Goal: Information Seeking & Learning: Find specific fact

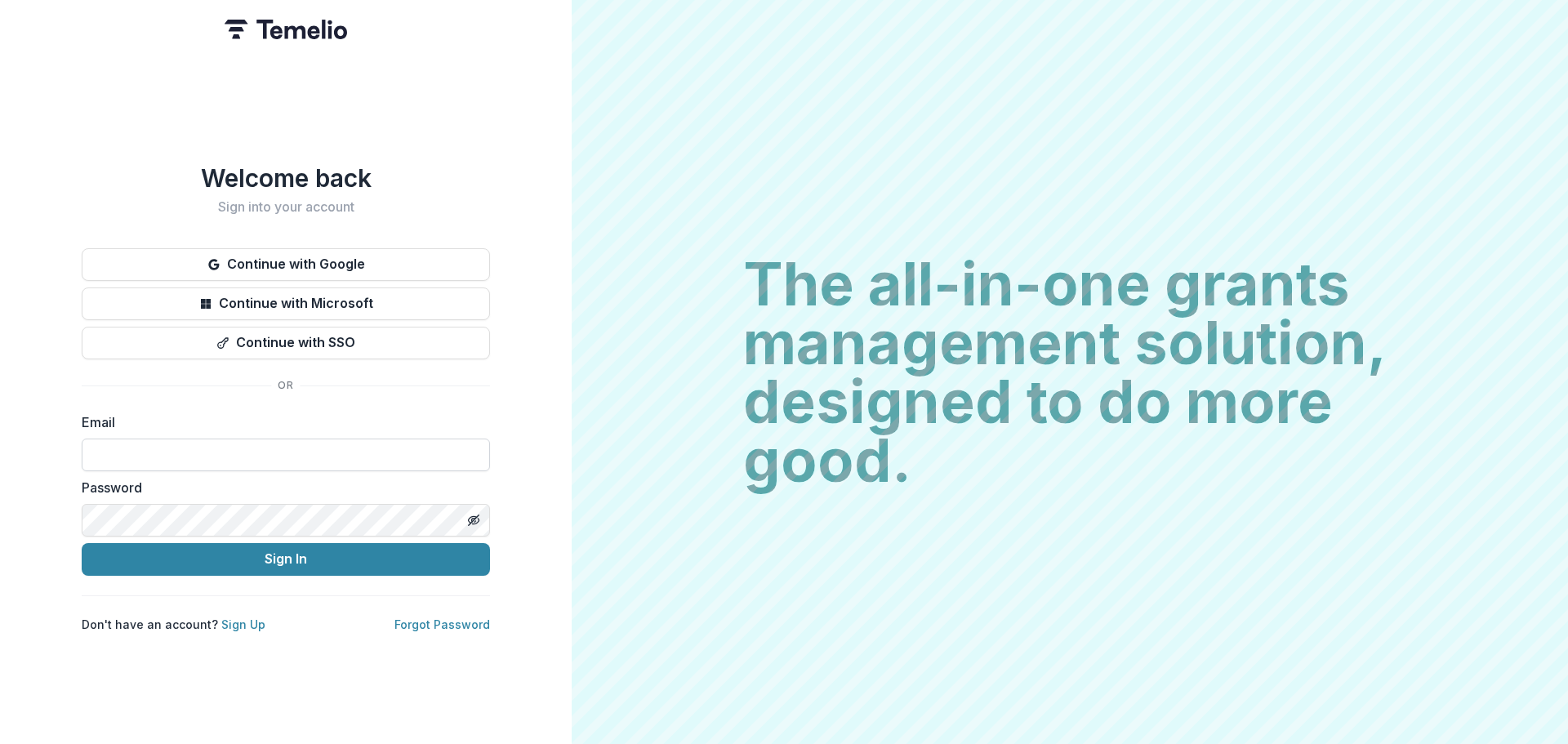
click at [386, 454] on input at bounding box center [286, 455] width 408 height 32
type input "**********"
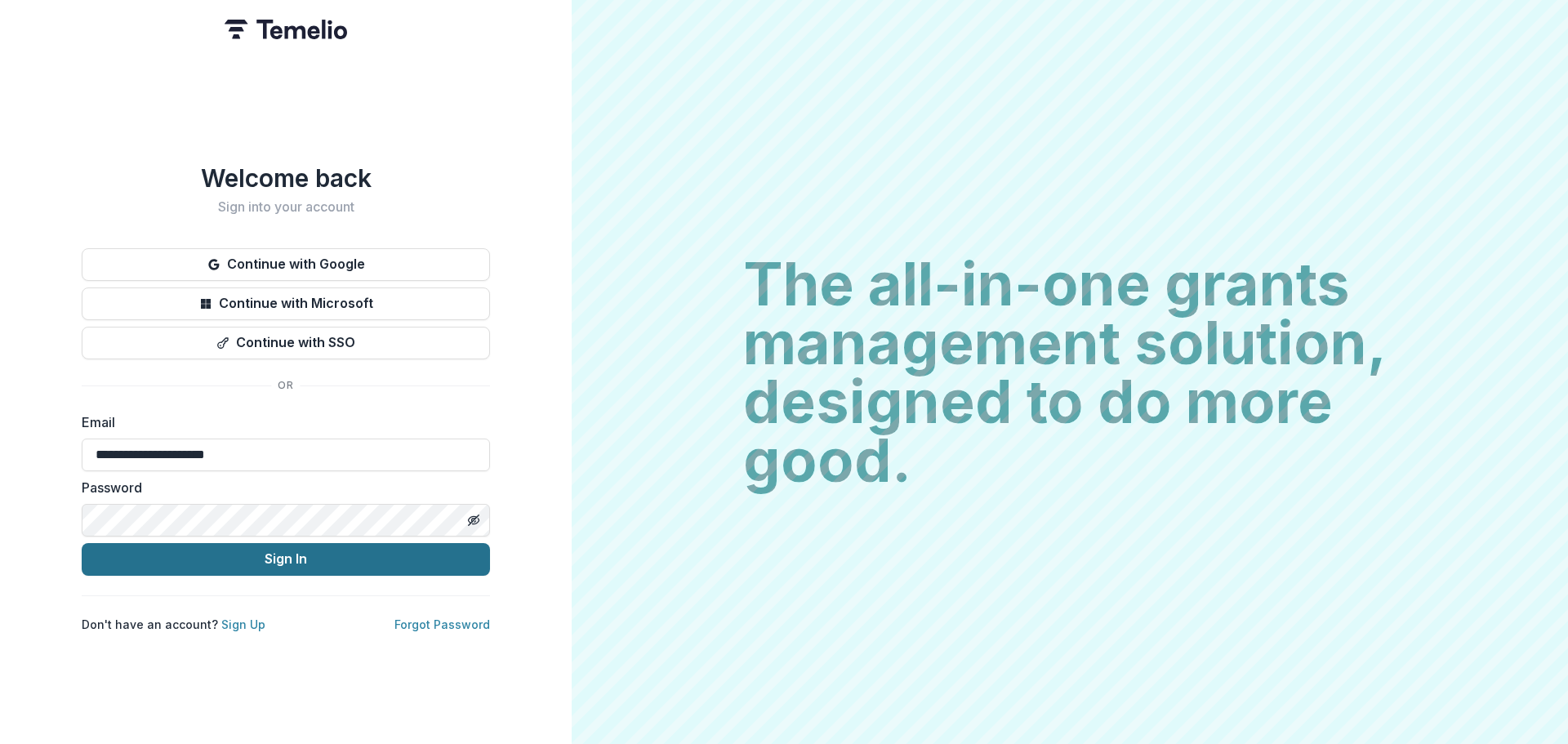
click at [298, 545] on button "Sign In" at bounding box center [286, 559] width 408 height 32
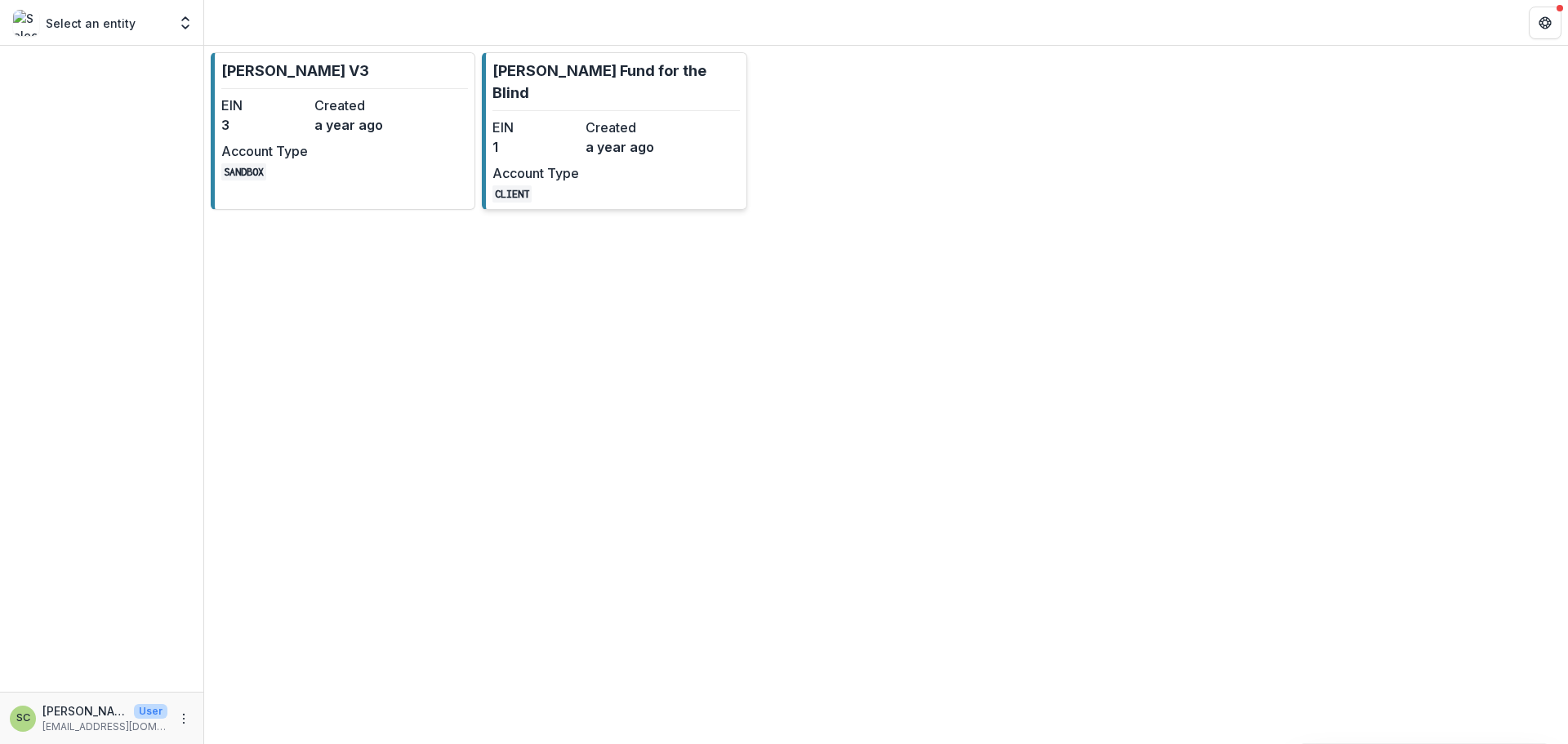
click at [626, 137] on dd "a year ago" at bounding box center [629, 147] width 87 height 20
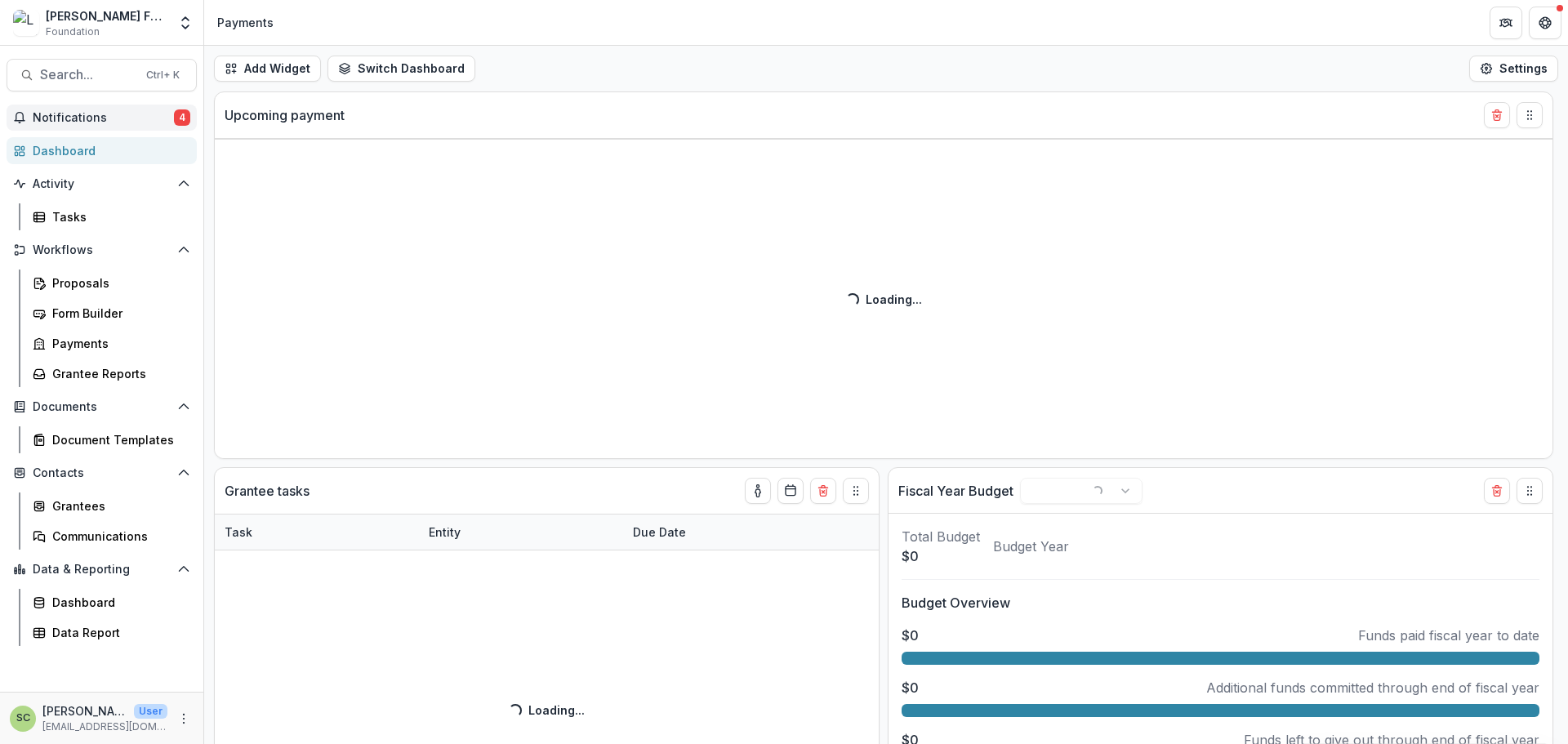
click at [156, 121] on span "Notifications" at bounding box center [103, 117] width 142 height 14
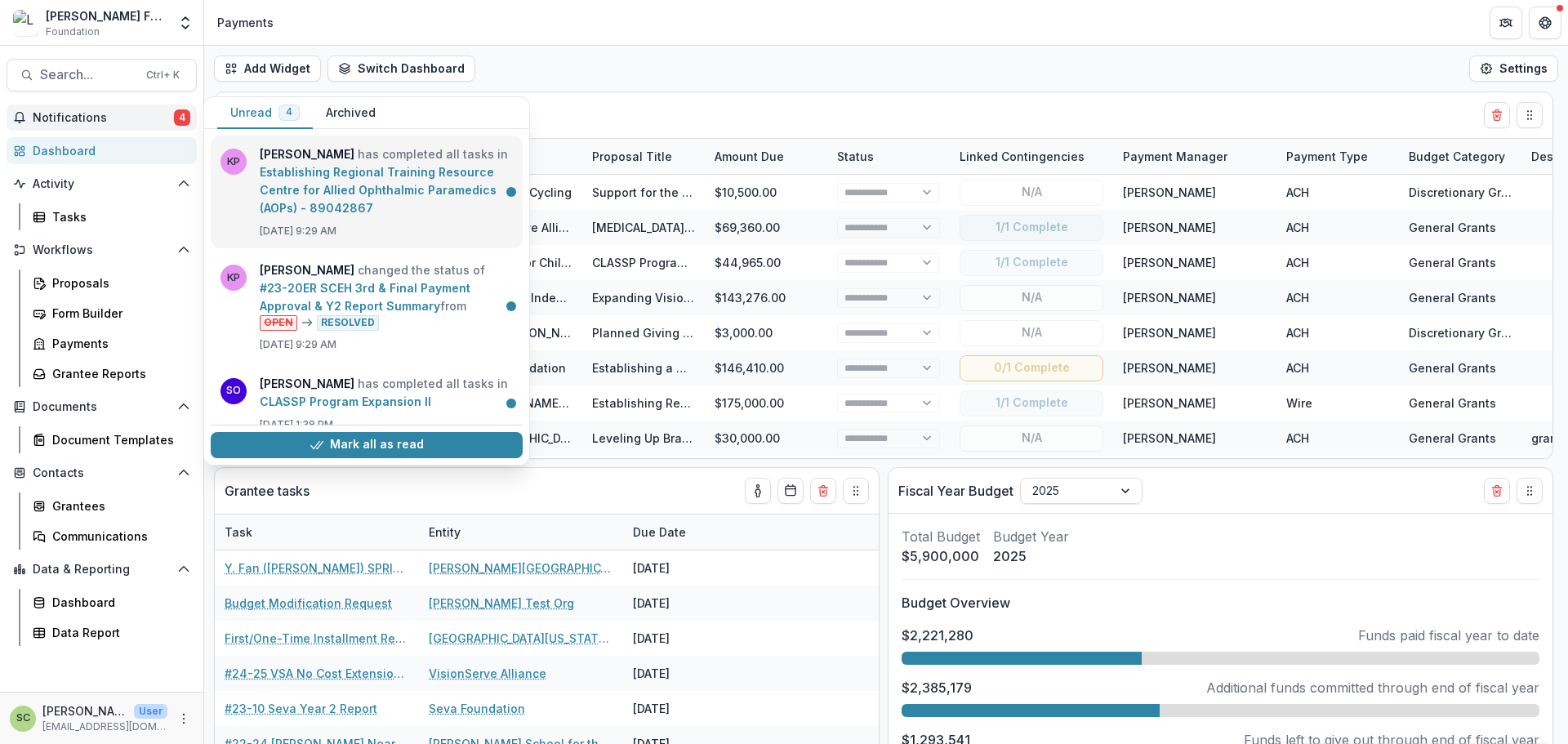
click at [344, 204] on link "Establishing Regional Training Resource Centre for Allied Ophthalmic Paramedics…" at bounding box center [378, 189] width 237 height 50
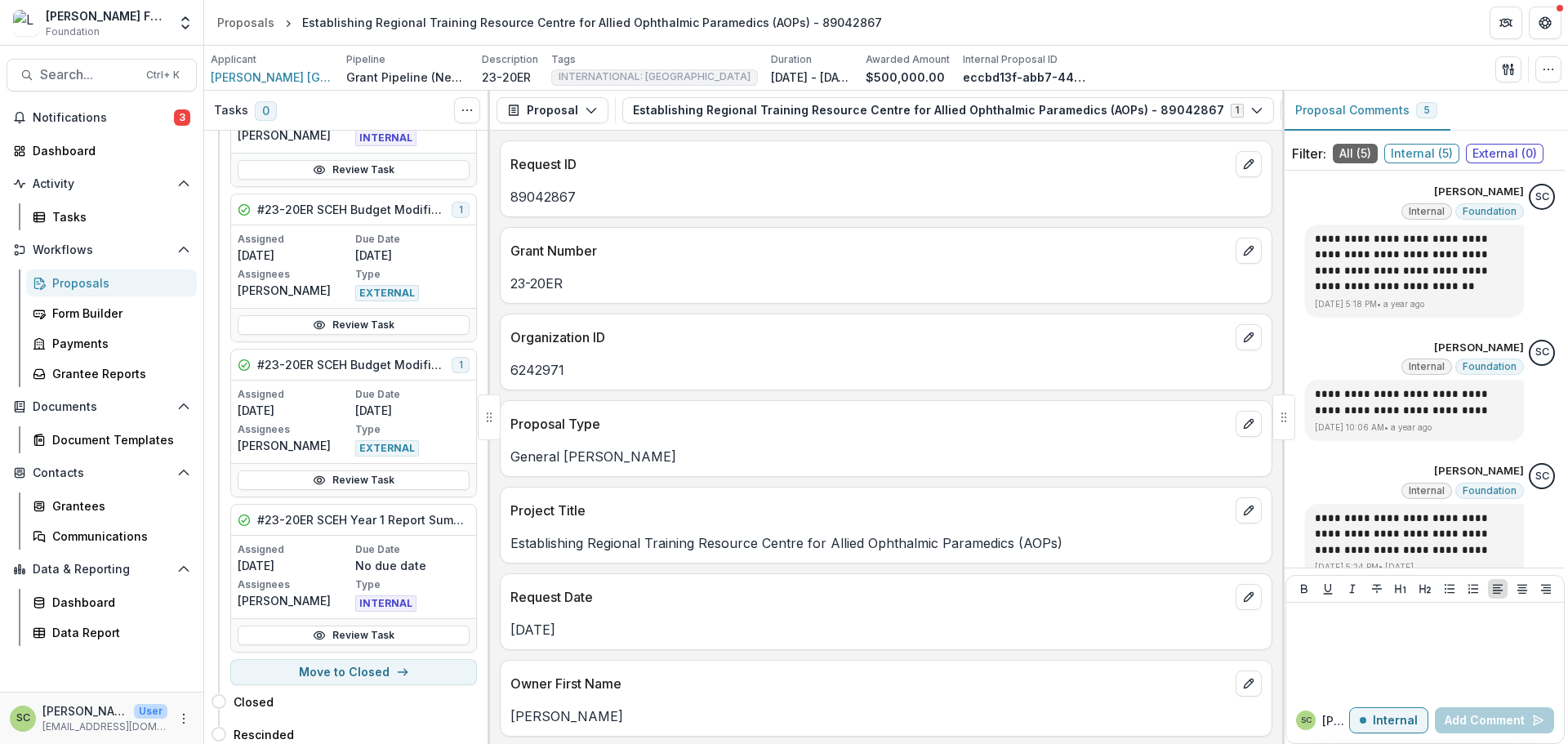
scroll to position [353, 0]
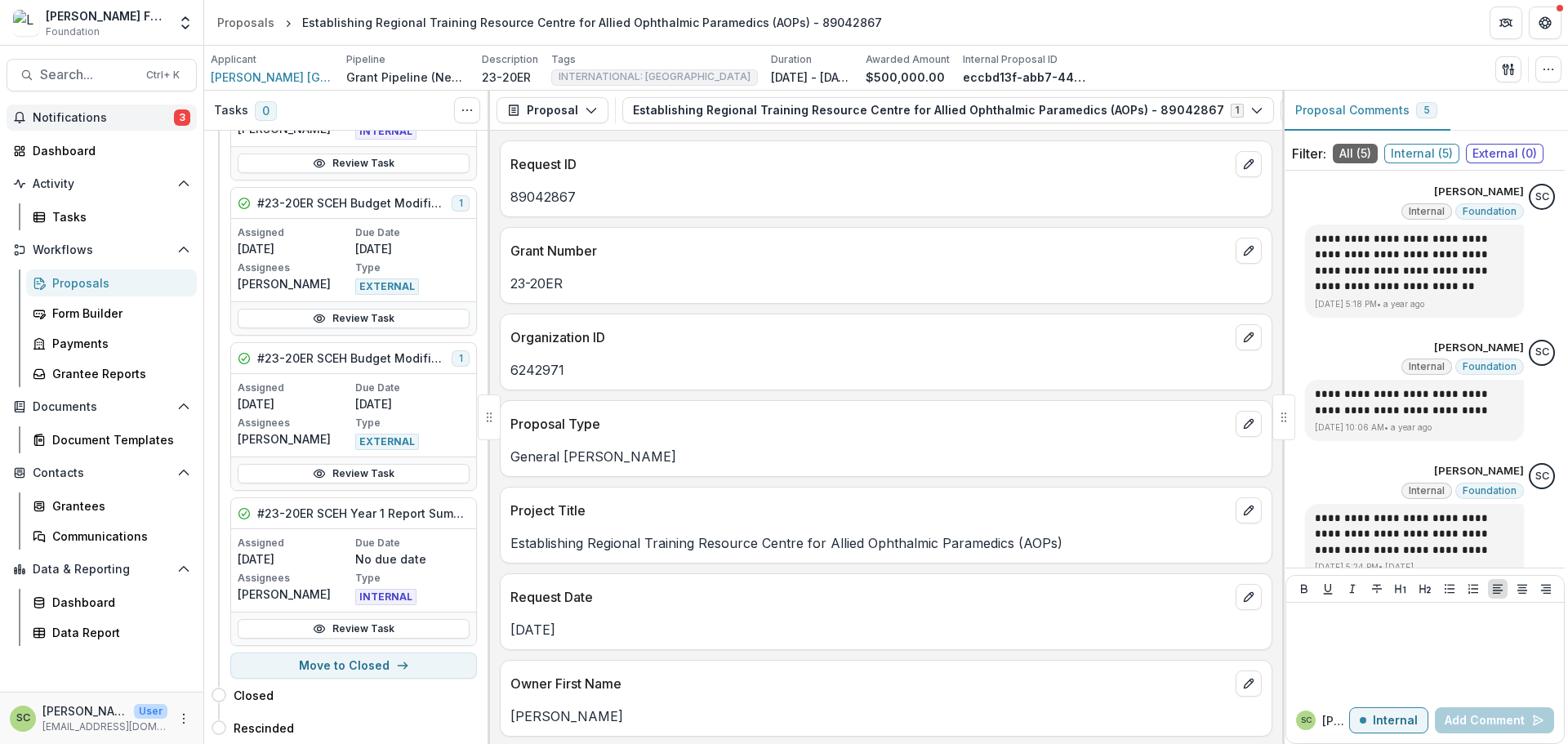
click at [176, 118] on span "3" at bounding box center [182, 117] width 16 height 16
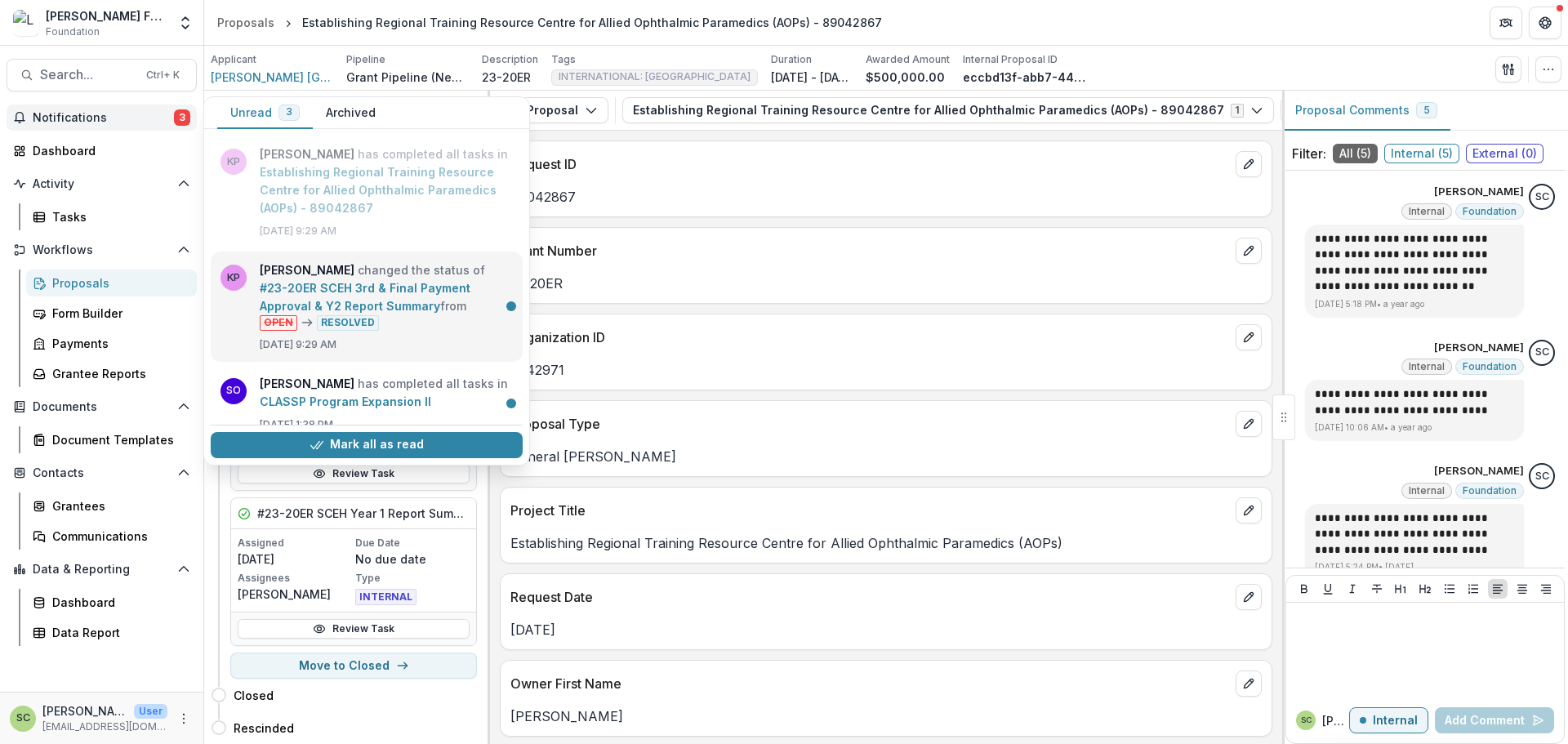
click at [450, 288] on link "#23-20ER SCEH 3rd & Final Payment Approval & Y2 Report Summary" at bounding box center [365, 297] width 211 height 32
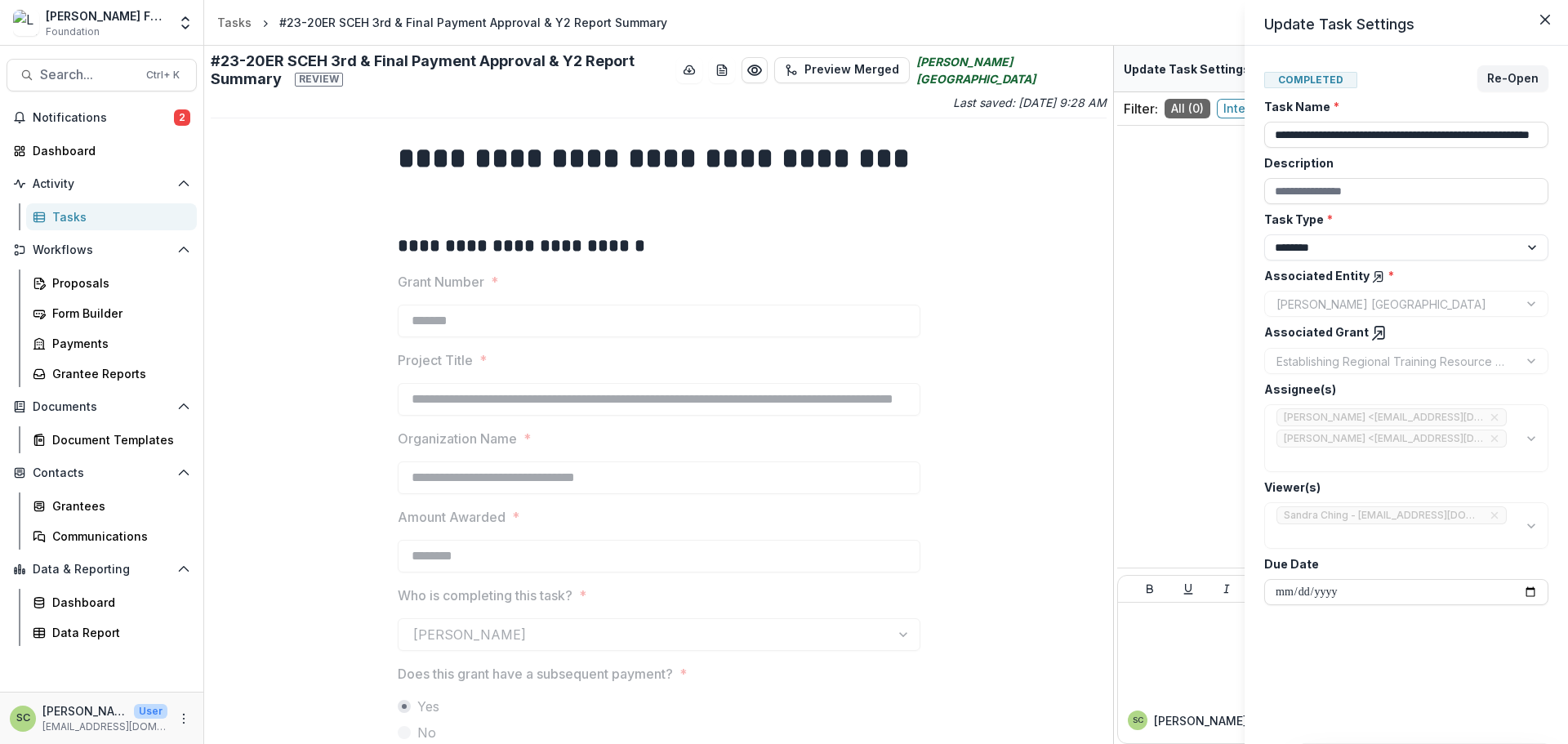
click at [915, 193] on div "**********" at bounding box center [784, 372] width 1568 height 744
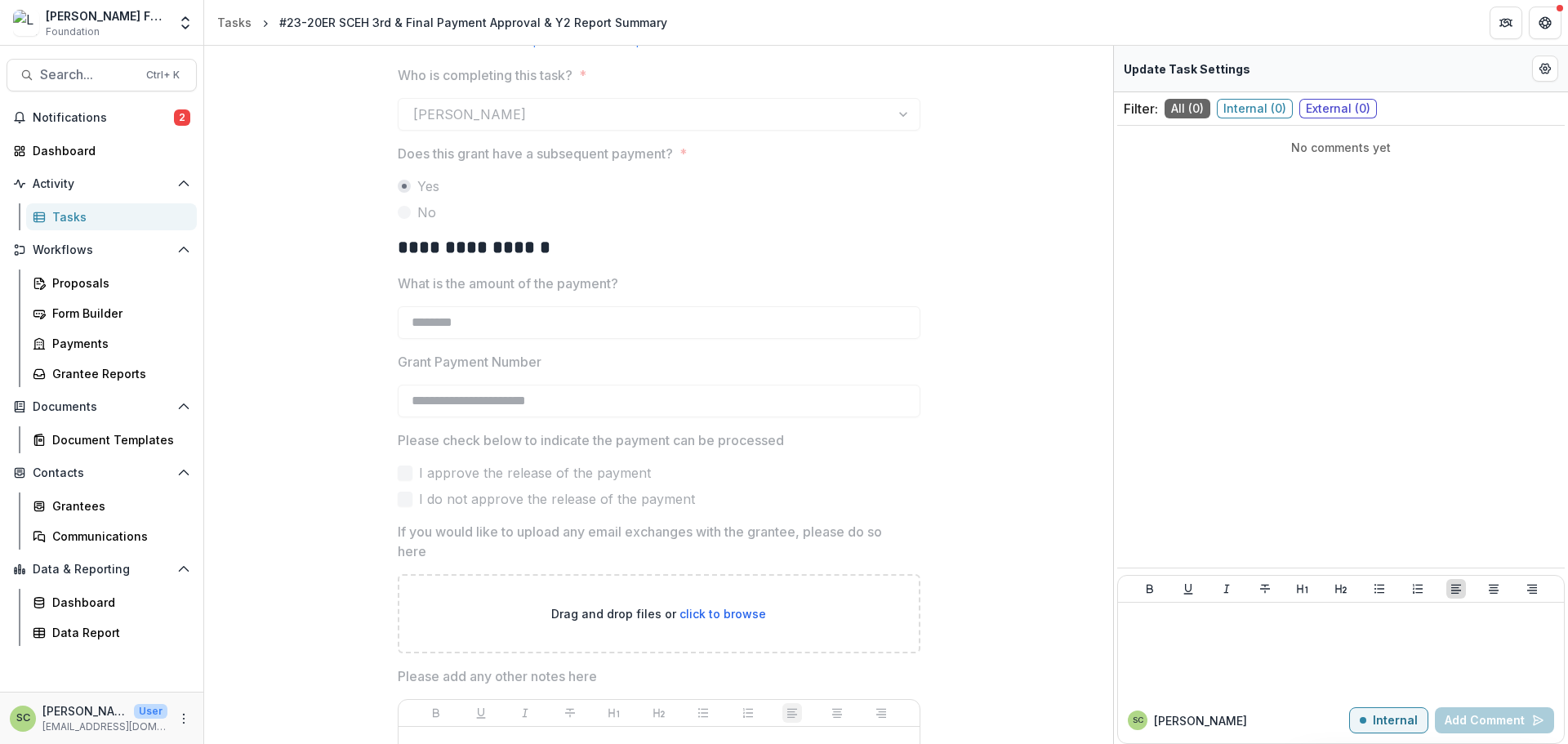
scroll to position [574, 0]
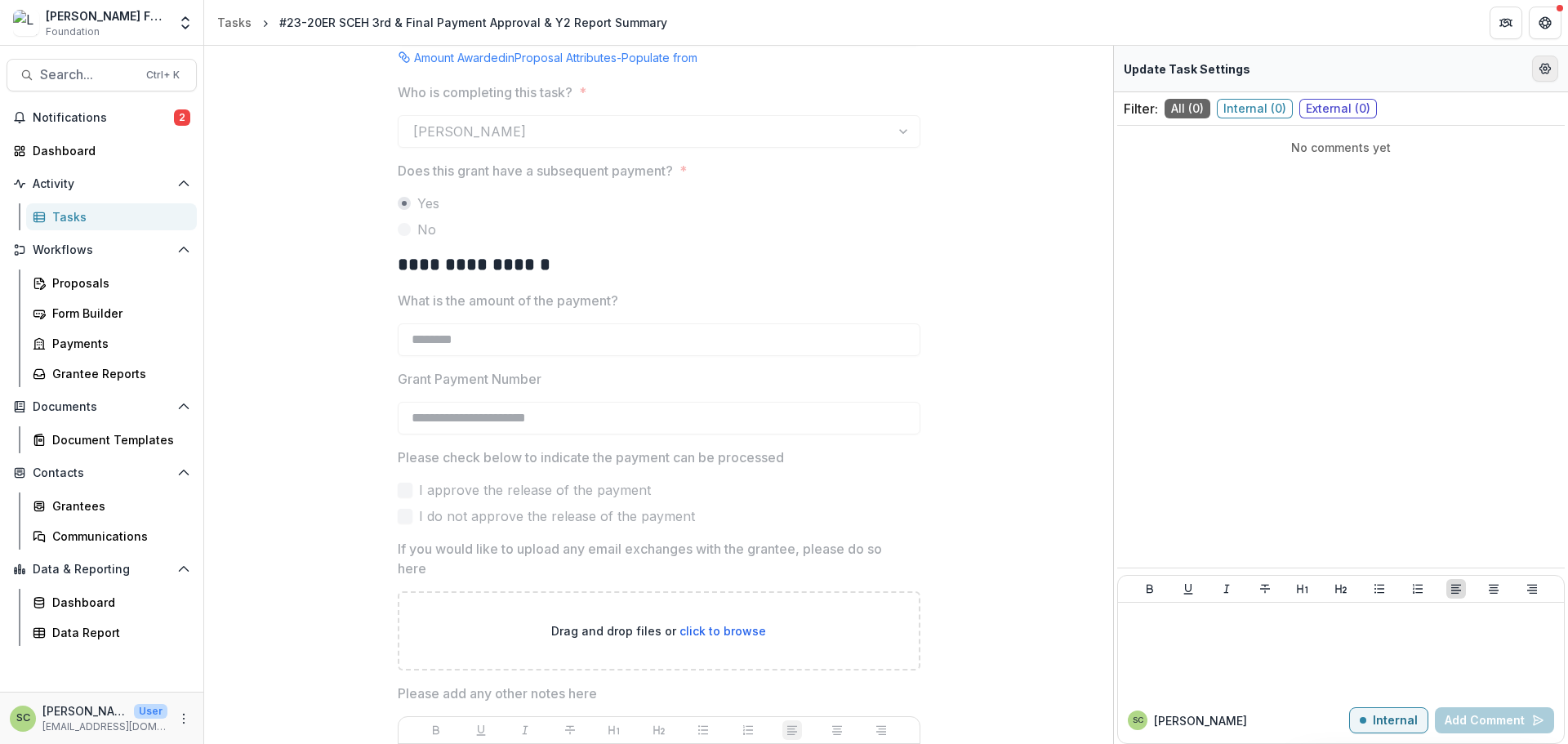
click at [1537, 65] on button "Edit Form Settings" at bounding box center [1545, 69] width 26 height 26
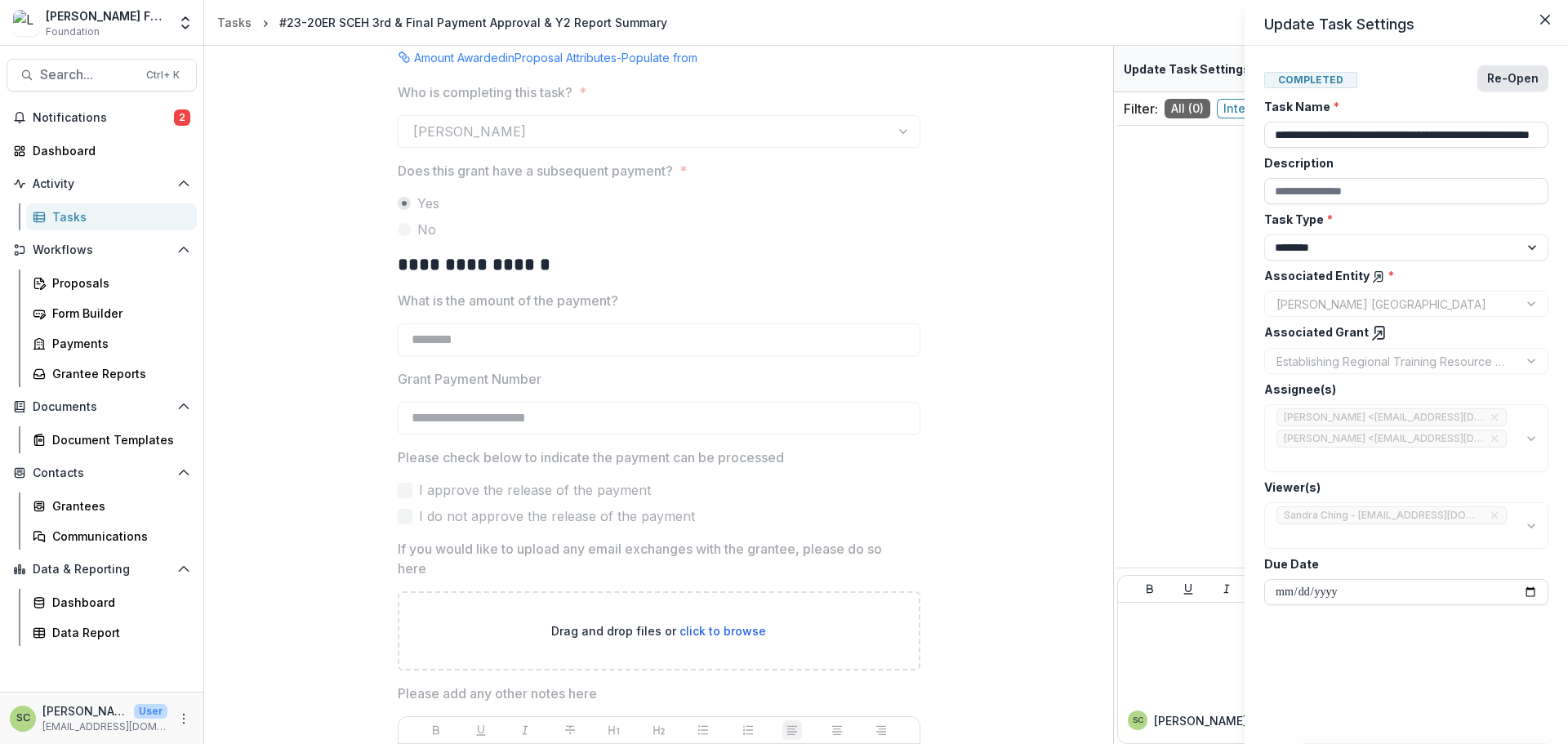
click at [1493, 91] on button "Re-Open" at bounding box center [1513, 78] width 71 height 26
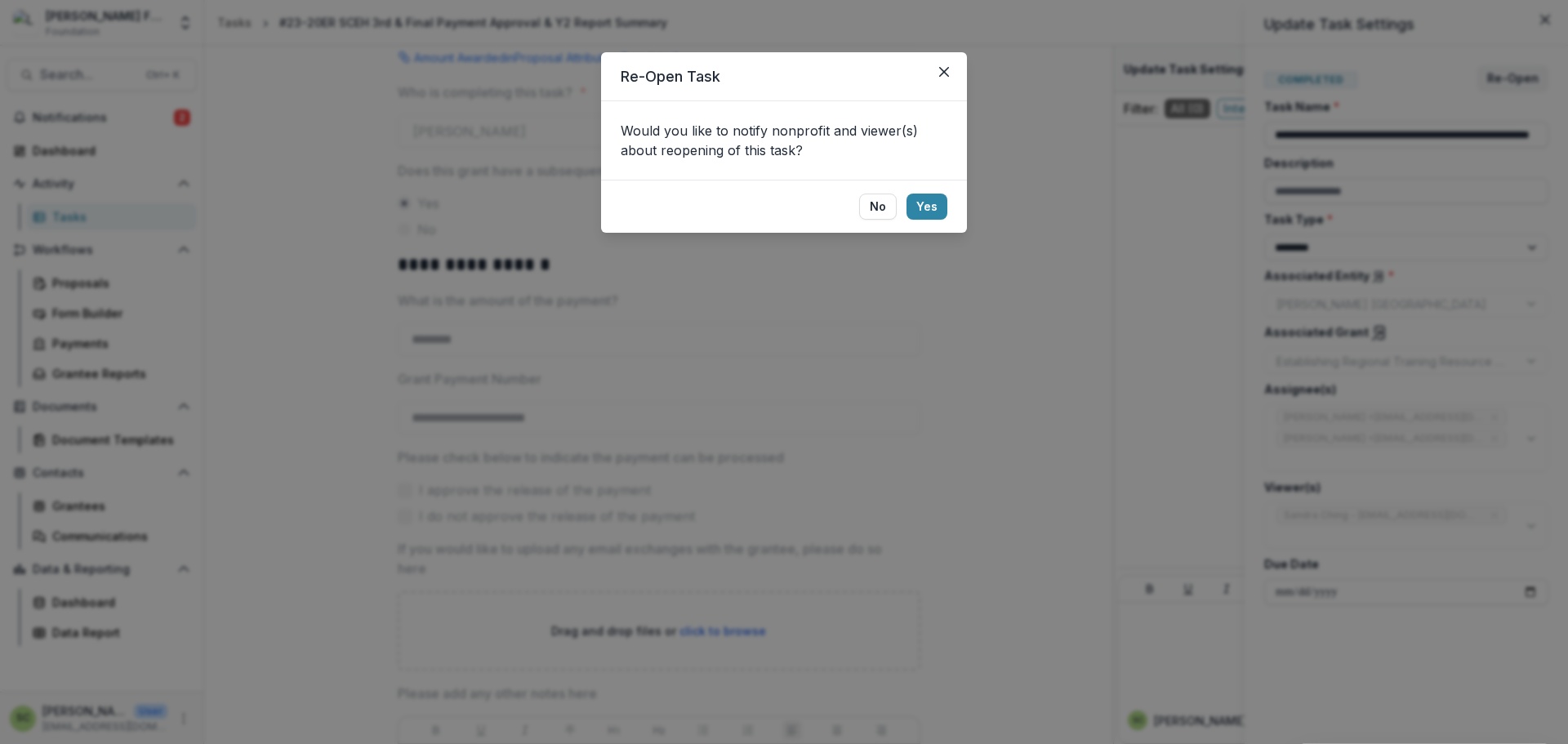
click at [890, 213] on button "No" at bounding box center [878, 207] width 38 height 26
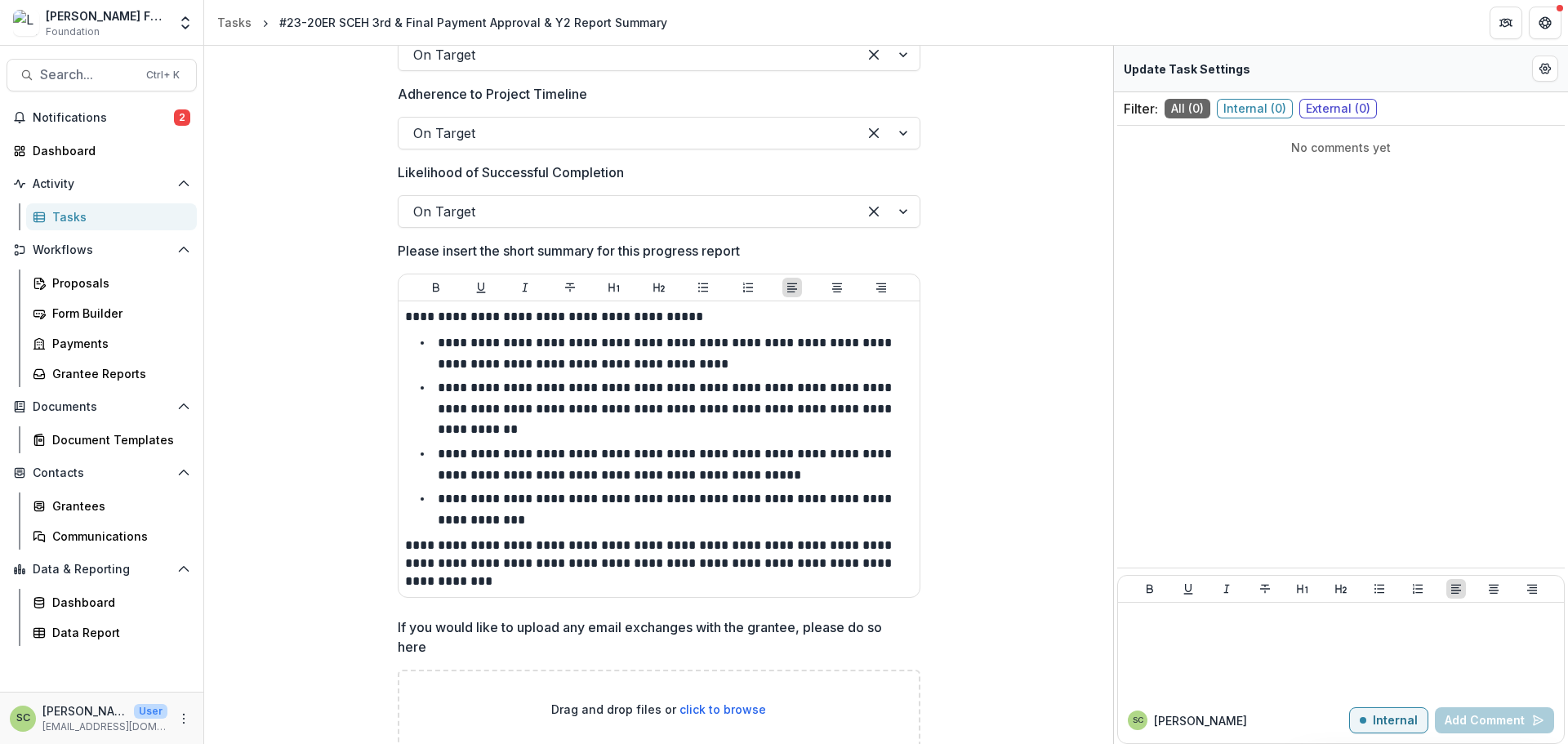
scroll to position [2535, 0]
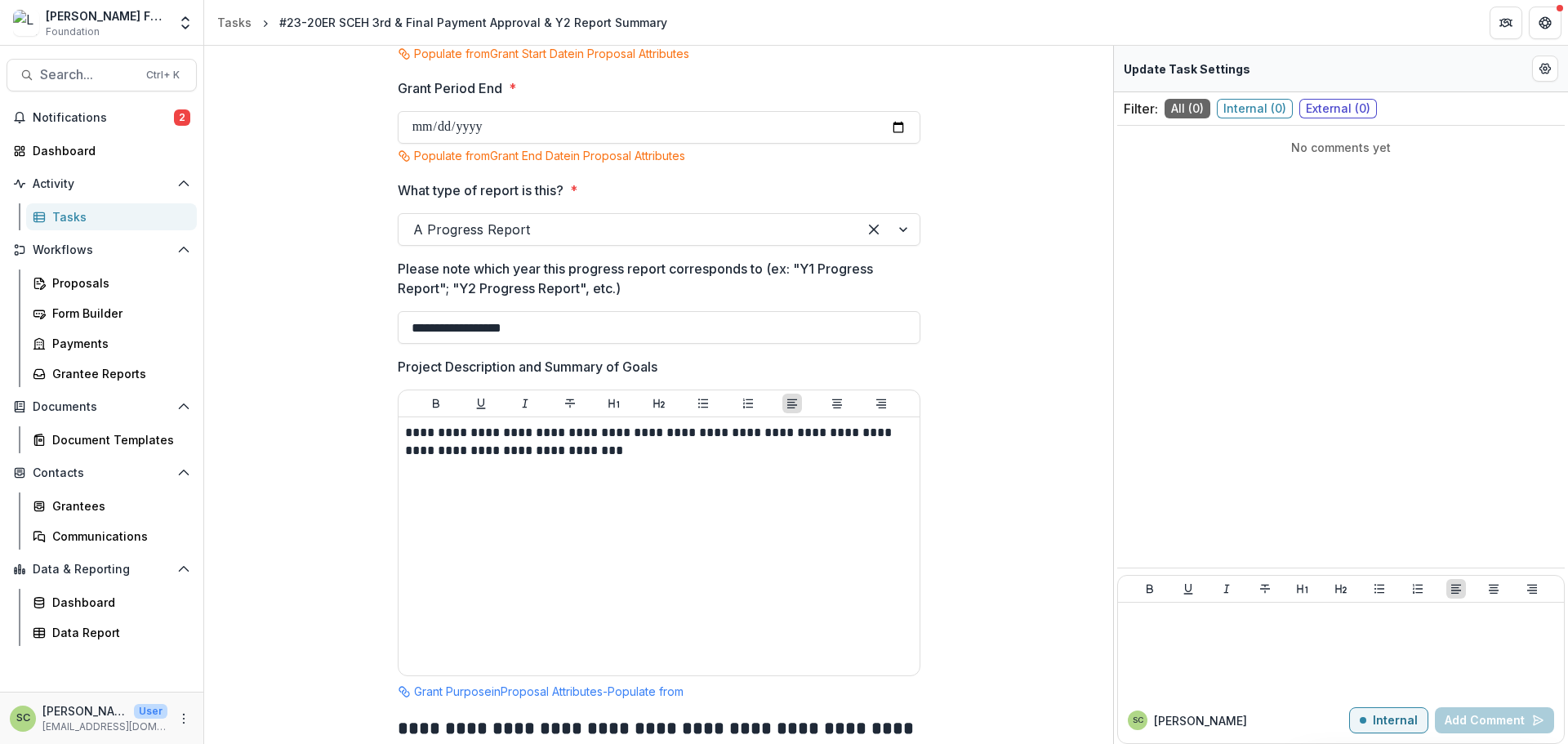
scroll to position [1555, 0]
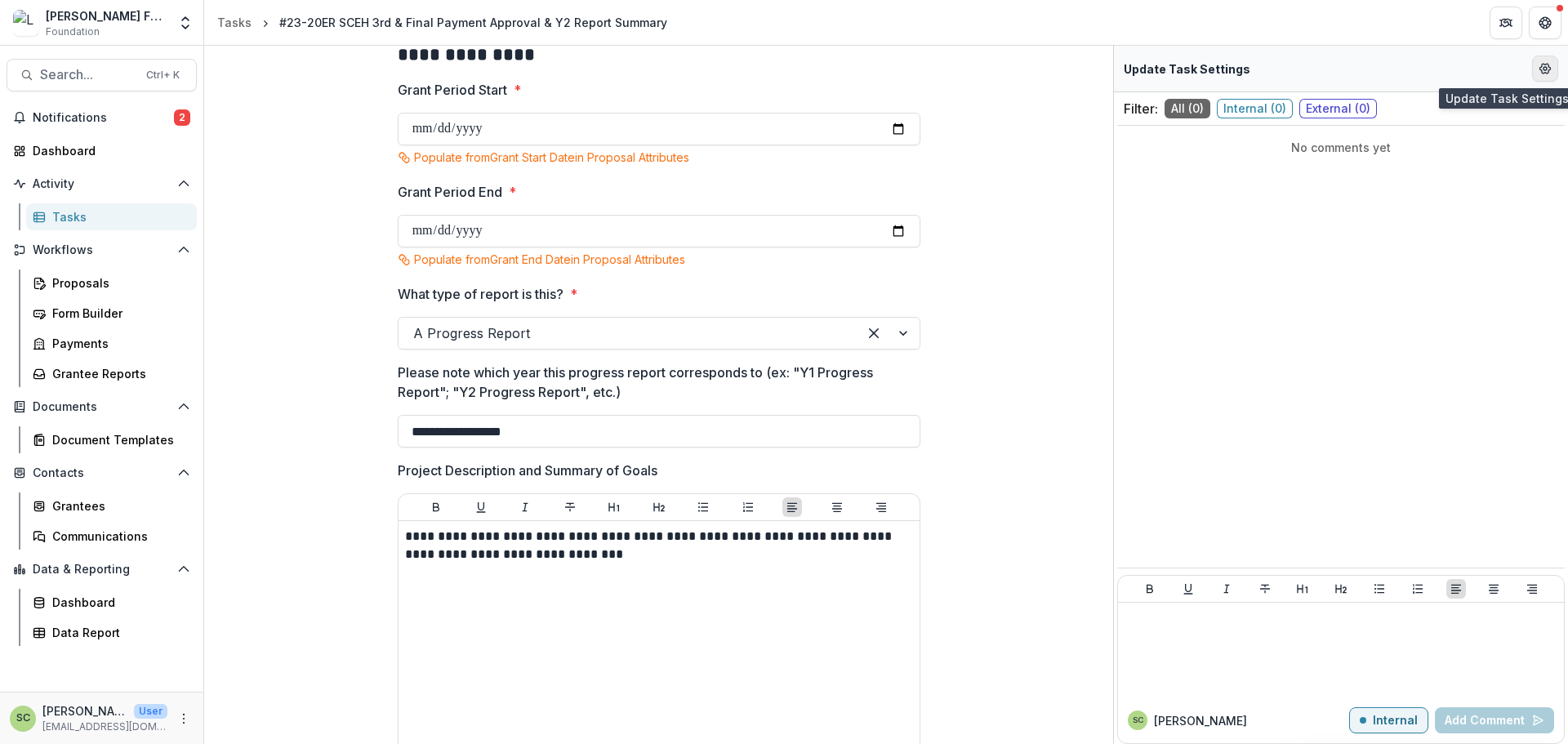
click at [1543, 70] on icon "Edit Form Settings" at bounding box center [1545, 69] width 13 height 13
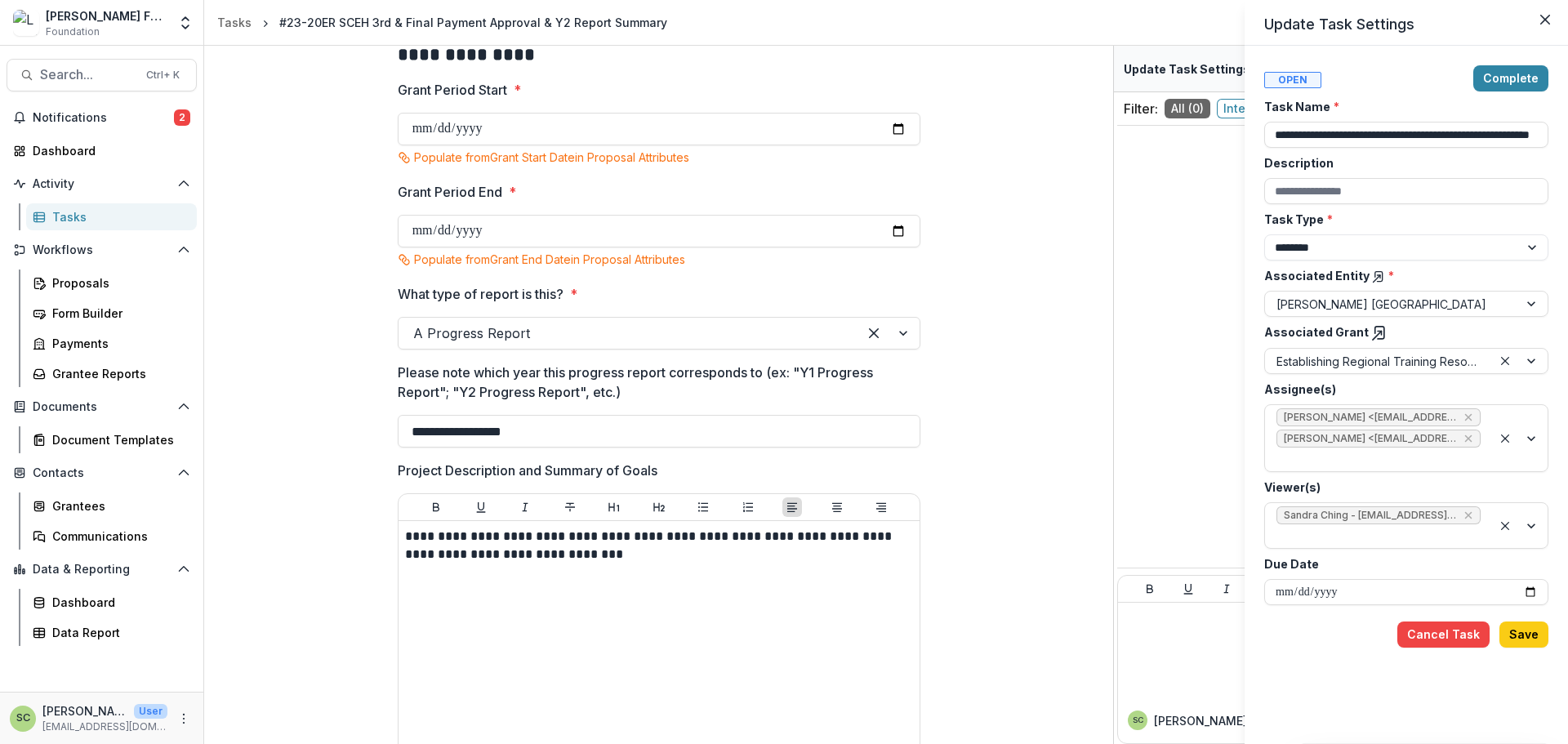
click at [1371, 336] on icon at bounding box center [1380, 334] width 16 height 16
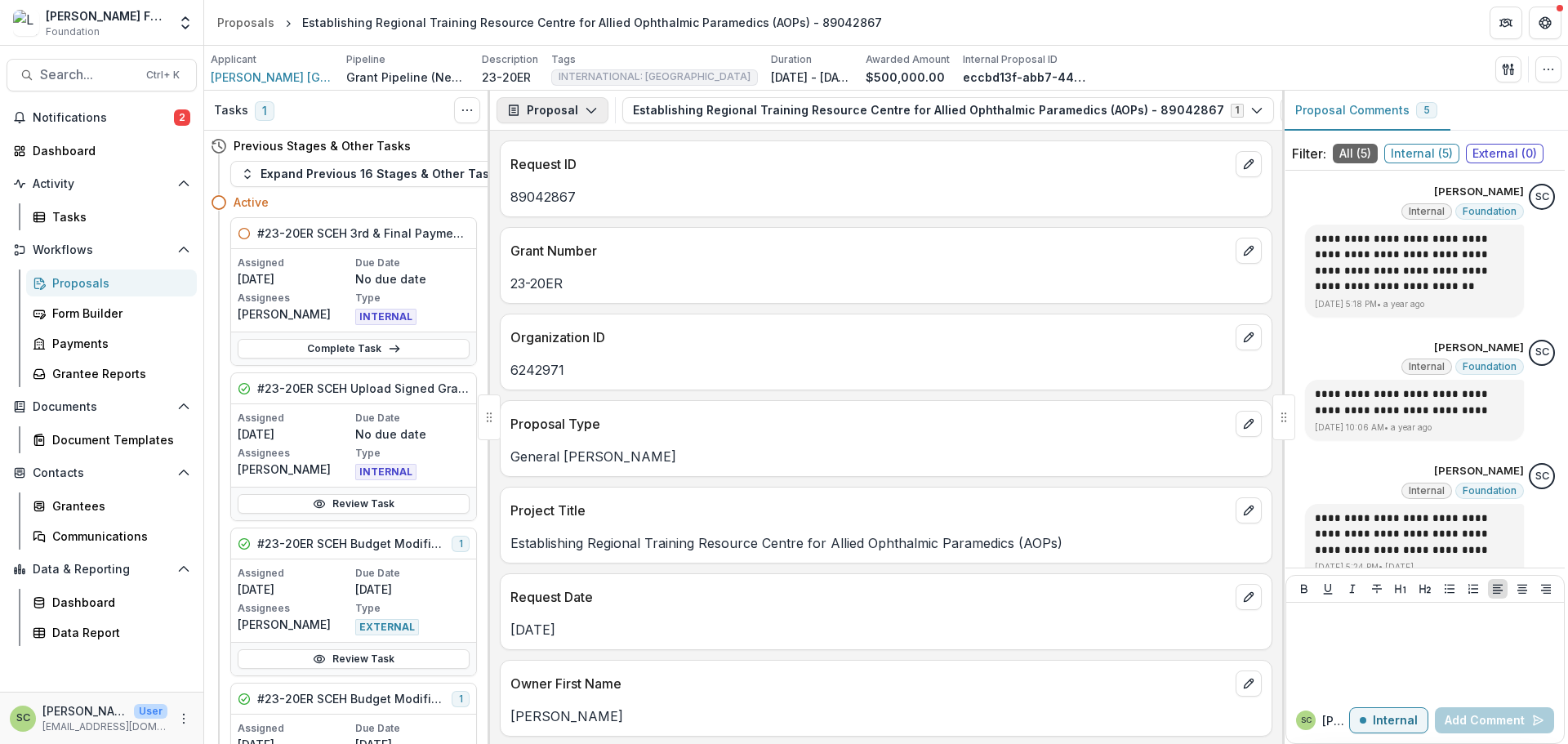
click at [560, 111] on button "Proposal" at bounding box center [553, 110] width 112 height 26
click at [582, 179] on div "Payments" at bounding box center [604, 174] width 150 height 17
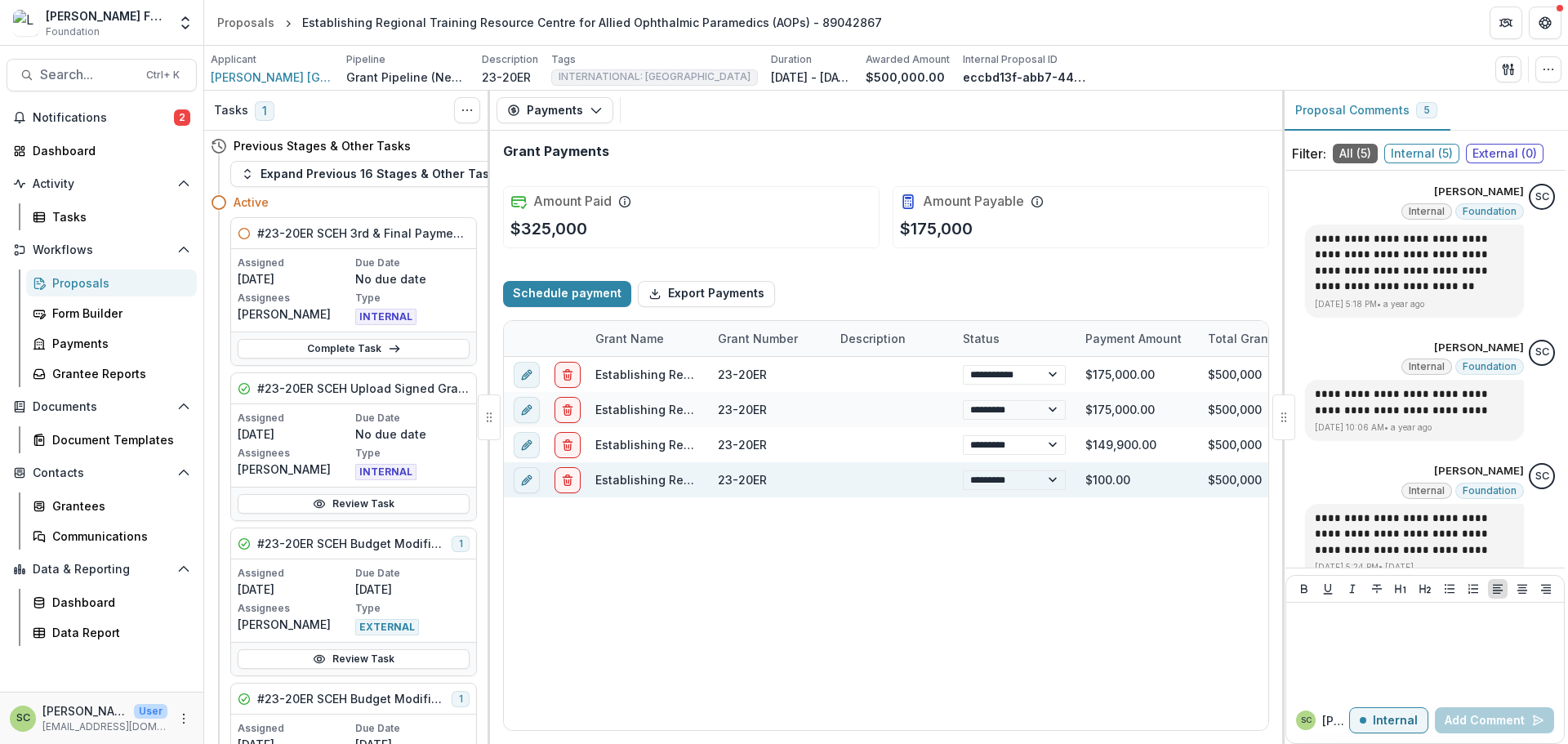
select select "****"
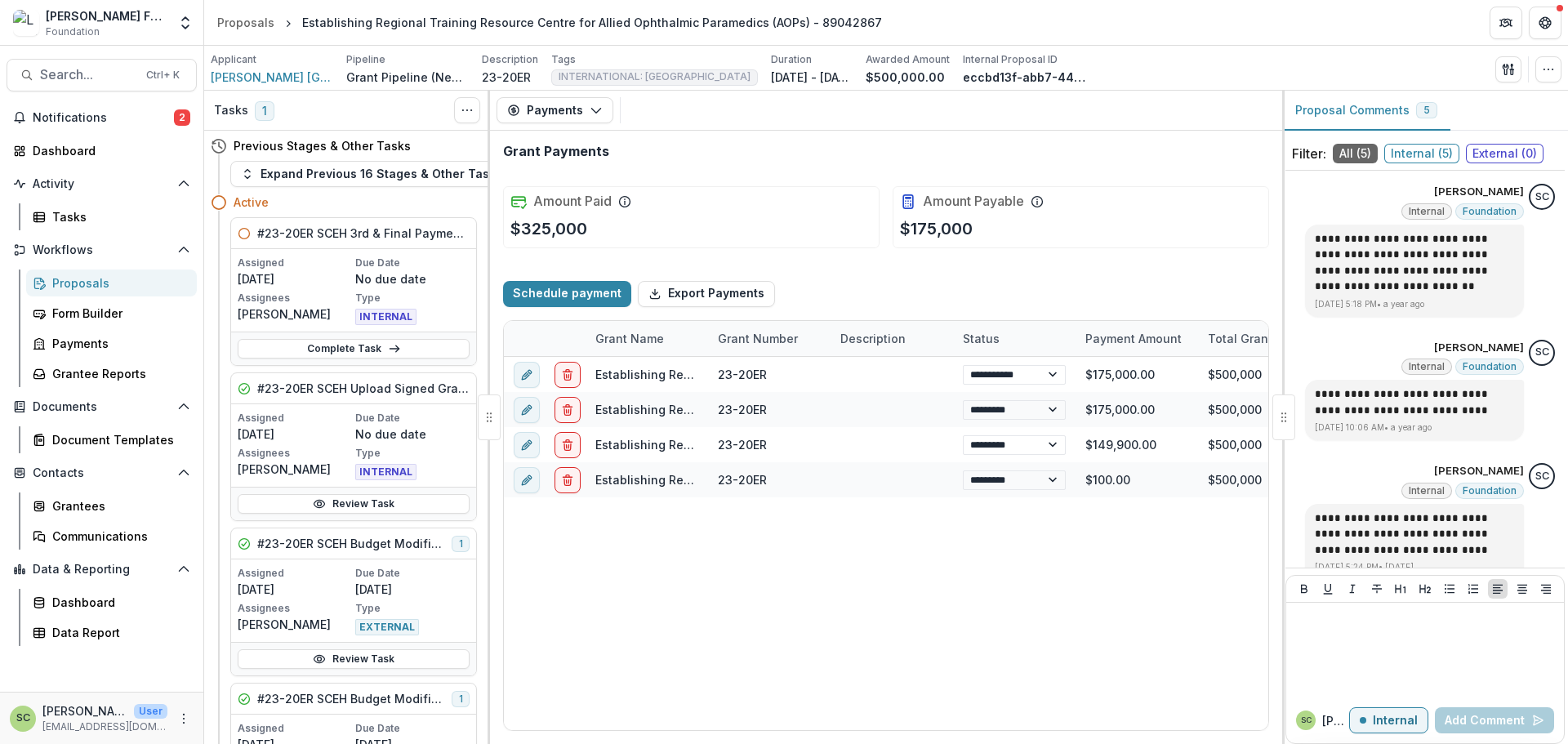
select select "****"
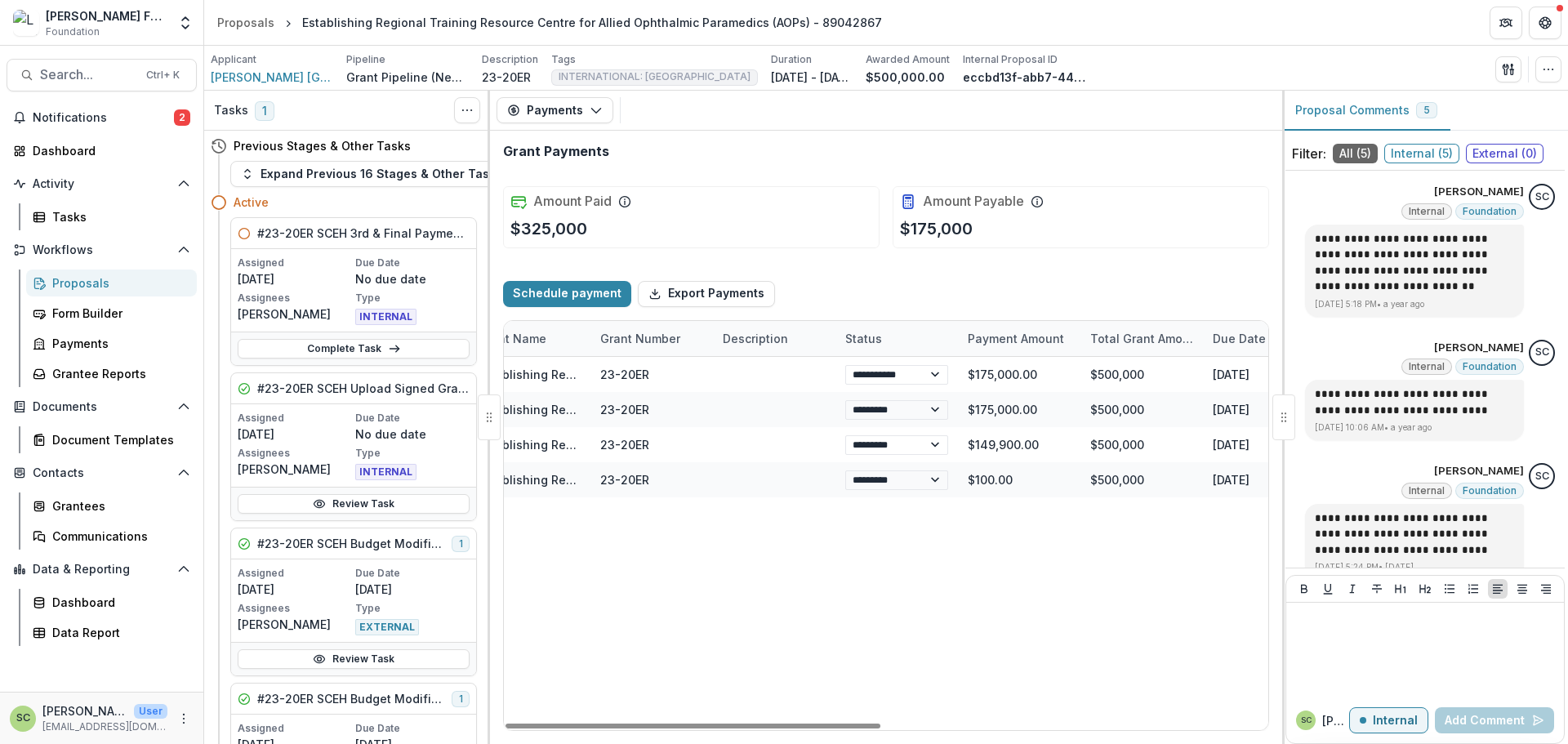
drag, startPoint x: 959, startPoint y: 573, endPoint x: 1004, endPoint y: 577, distance: 45.2
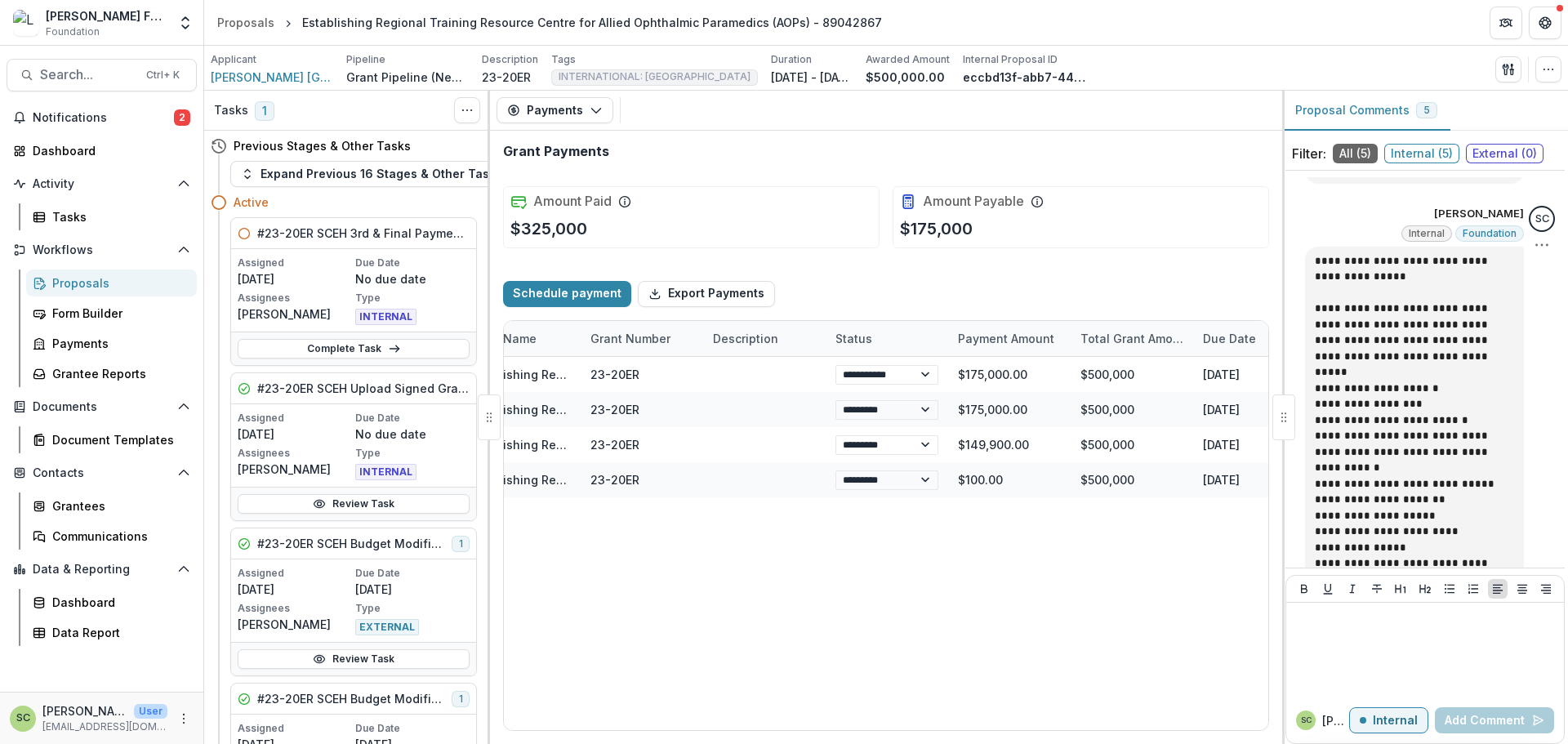
scroll to position [603, 0]
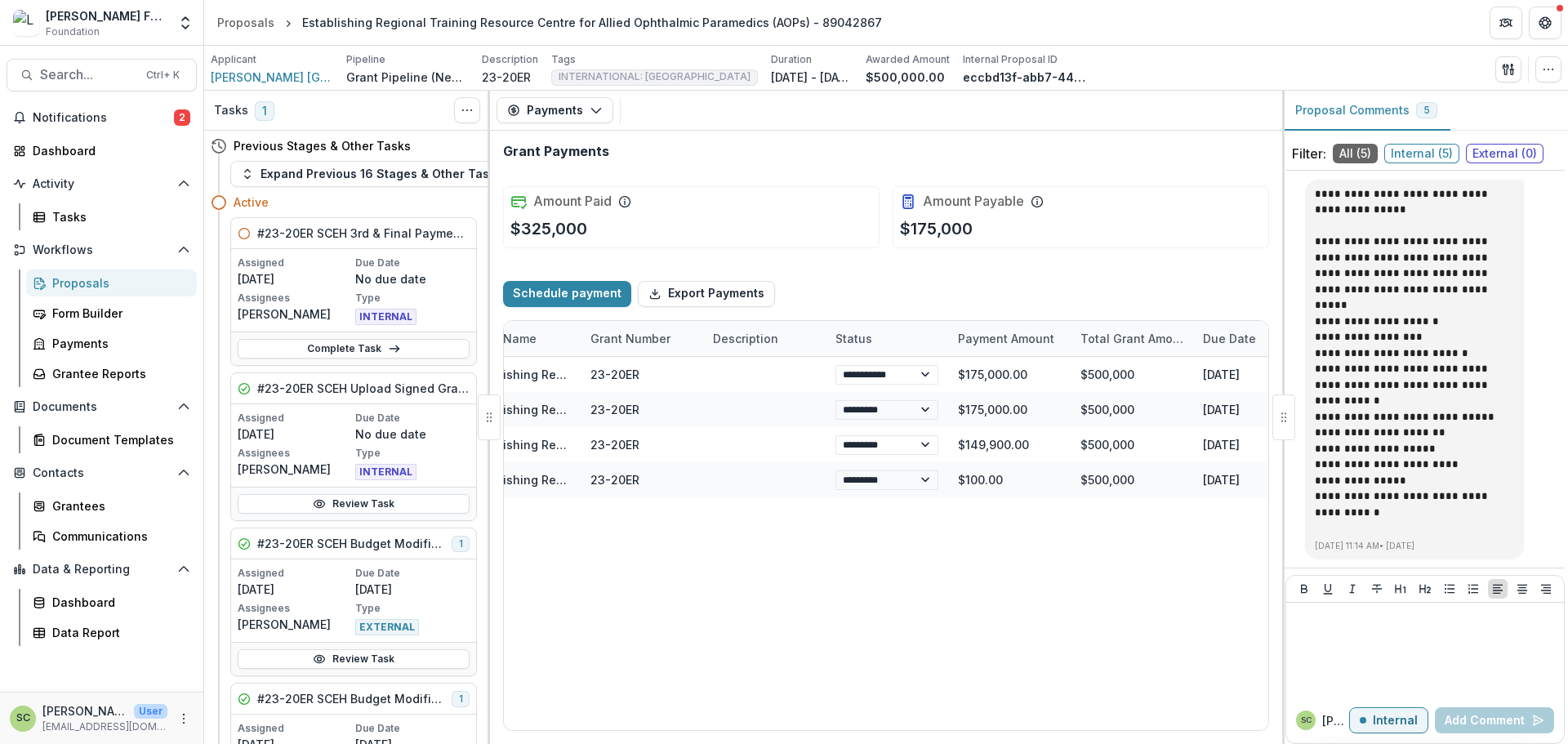
select select "****"
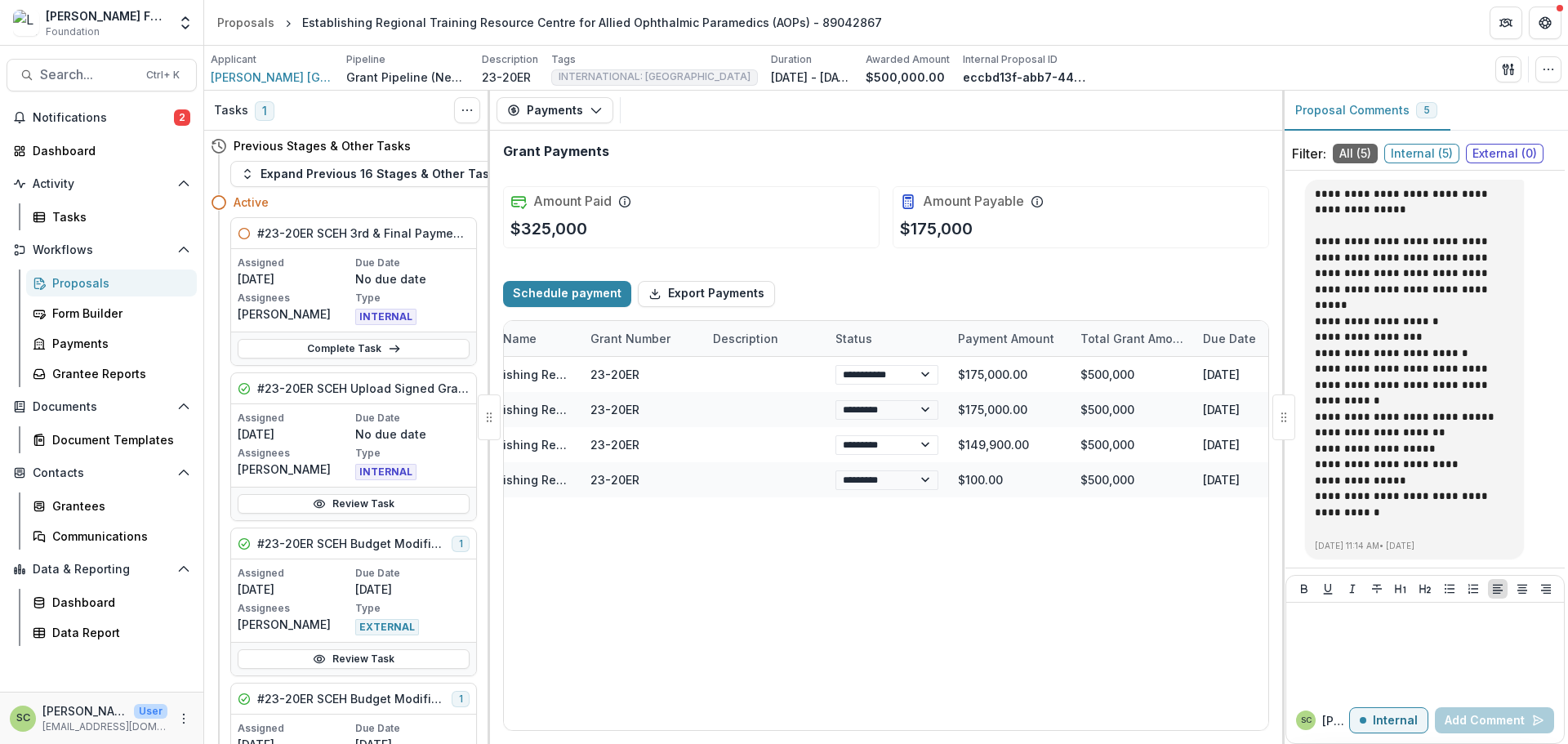
select select "****"
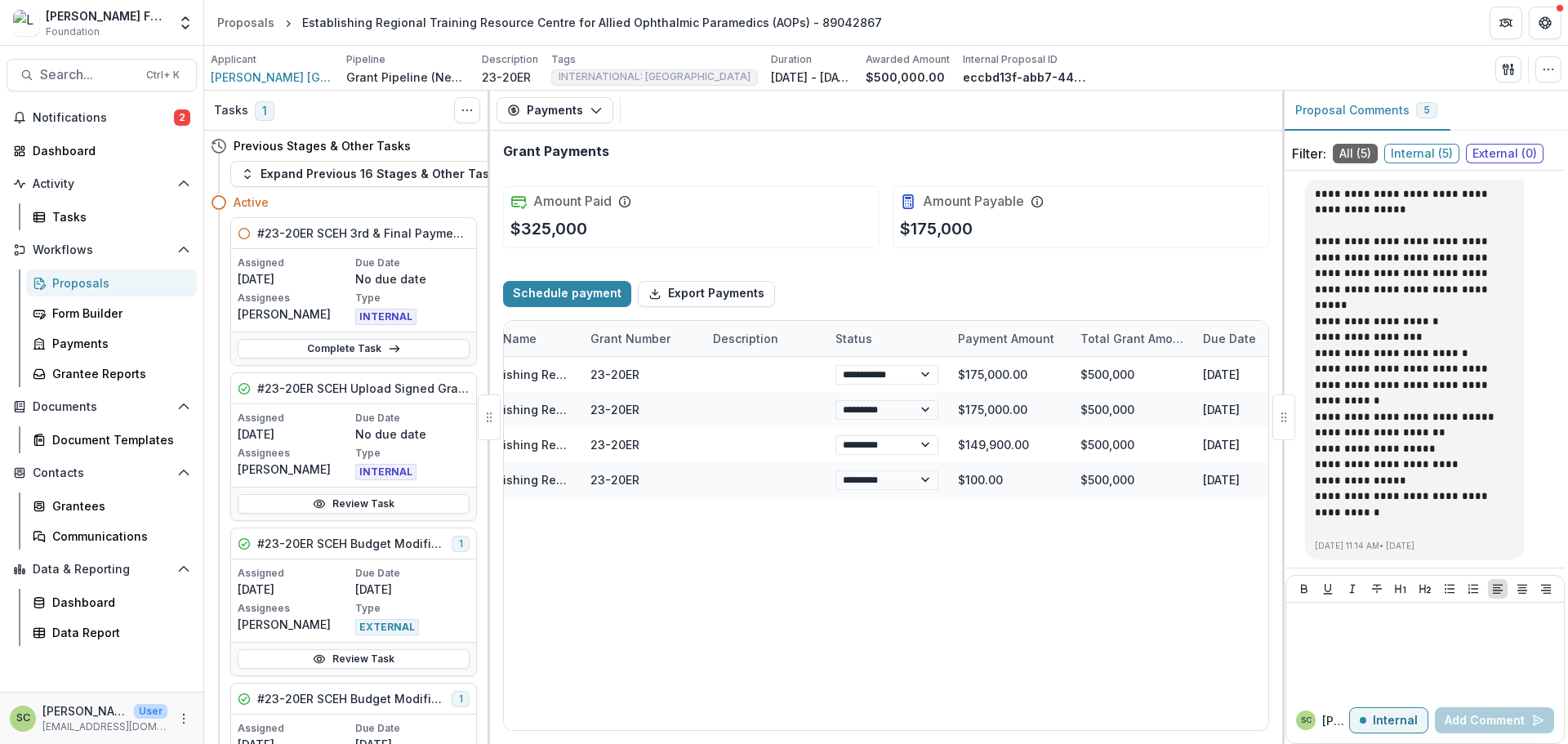
select select "****"
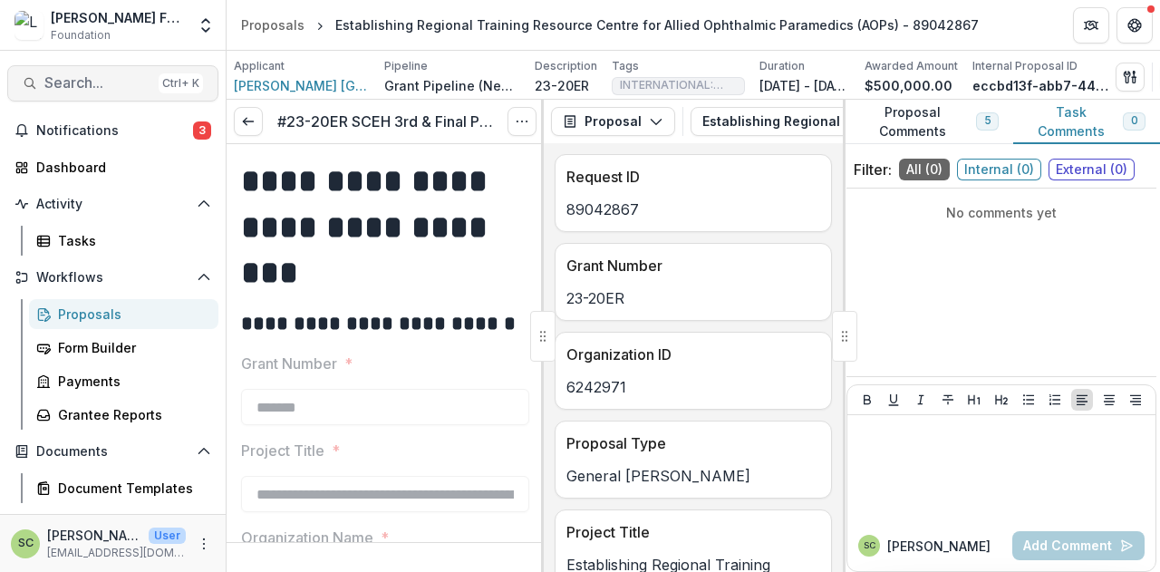
click at [69, 82] on span "Search..." at bounding box center [97, 82] width 107 height 17
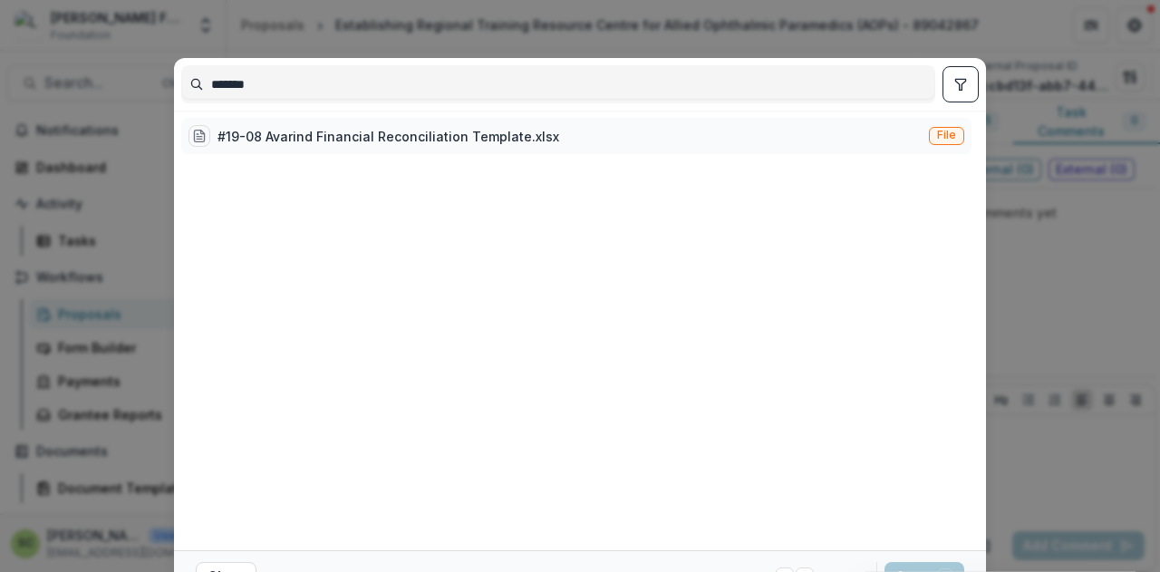
click at [305, 125] on div "#19-08 Avarind Financial Reconciliation Template.xlsx" at bounding box center [373, 136] width 371 height 22
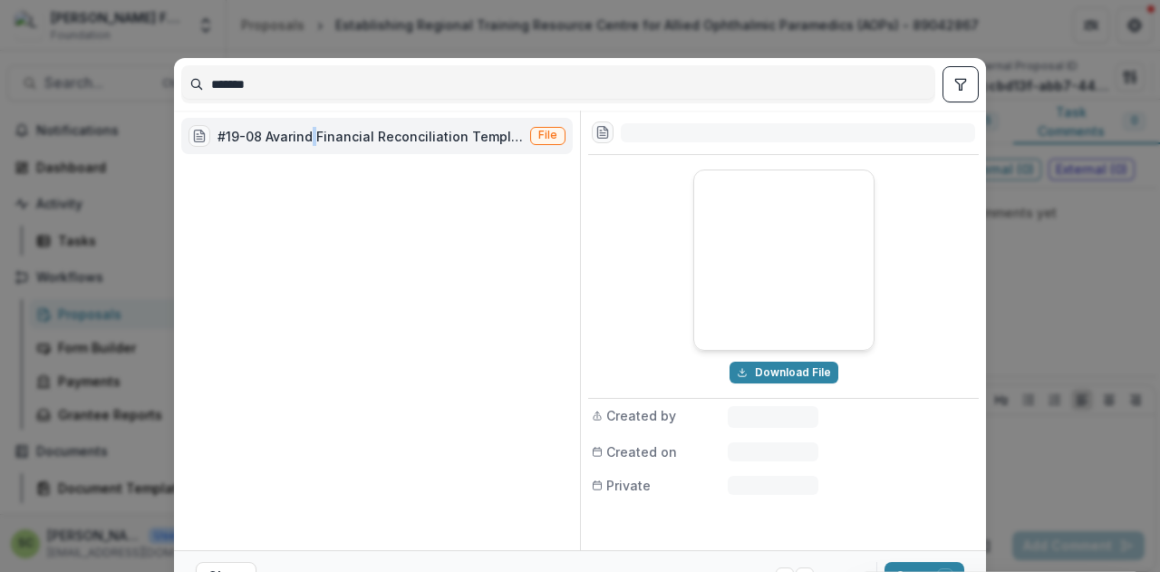
click at [305, 125] on div "#19-08 Avarind Financial Reconciliation Template.xlsx" at bounding box center [355, 136] width 334 height 22
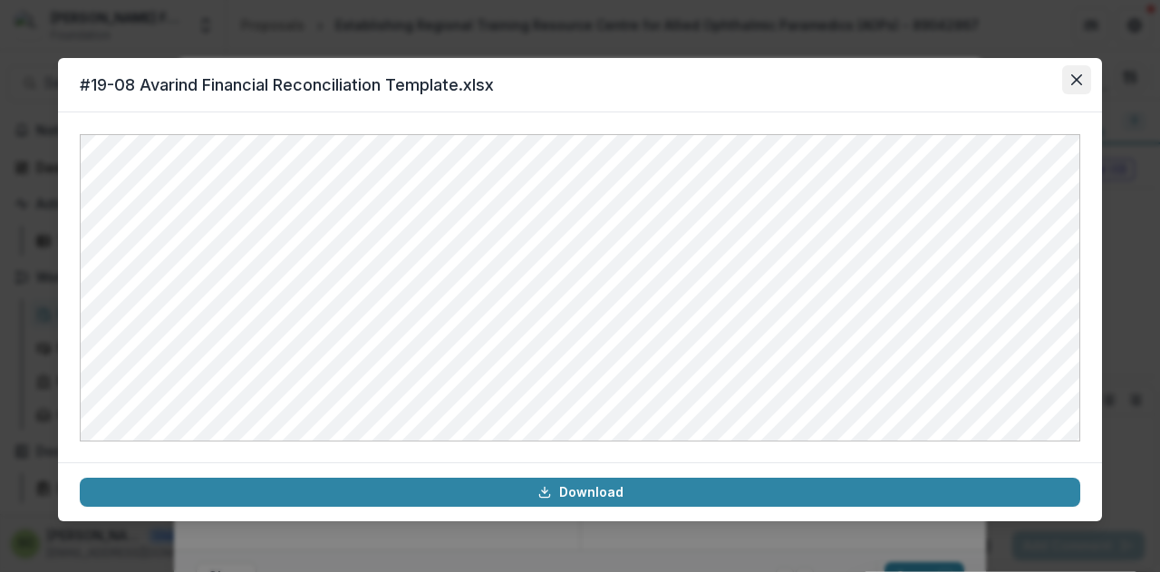
click at [1082, 82] on button "Close" at bounding box center [1076, 79] width 29 height 29
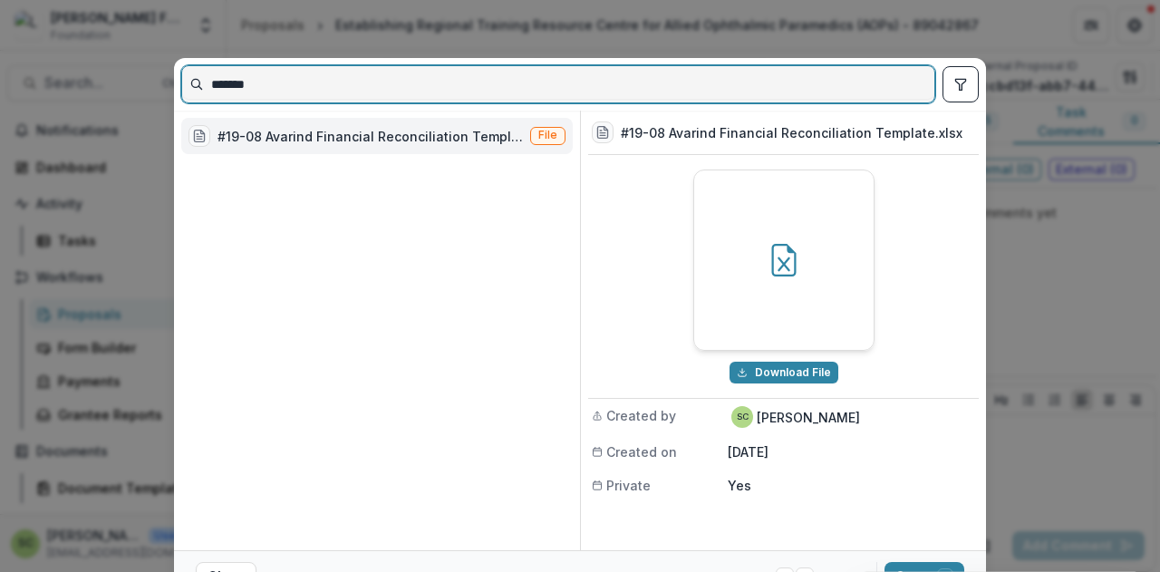
click at [448, 92] on input "*******" at bounding box center [558, 84] width 752 height 29
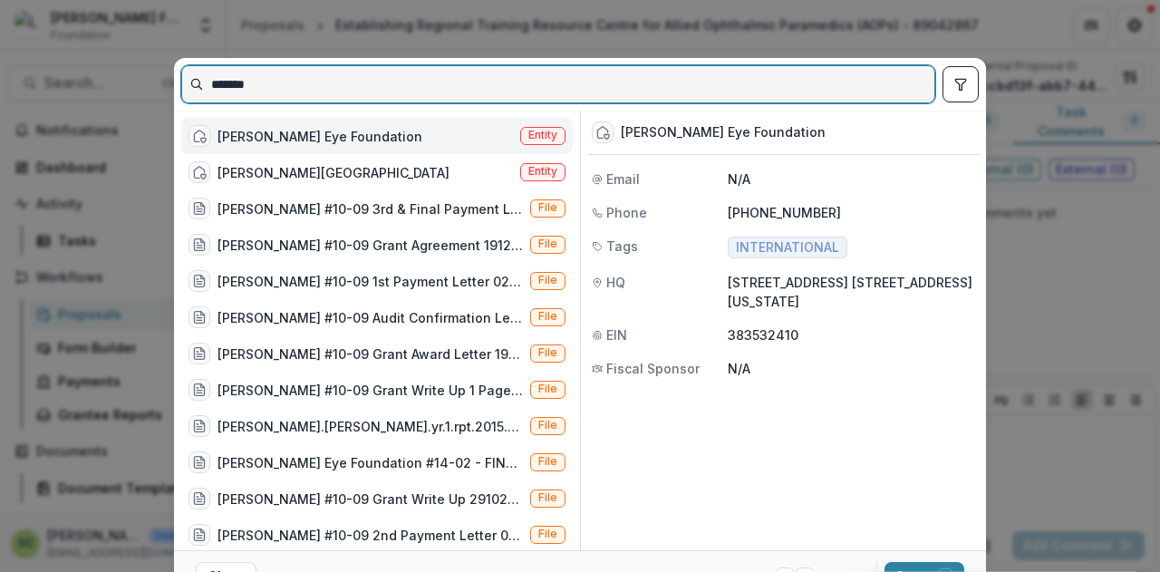
type input "*******"
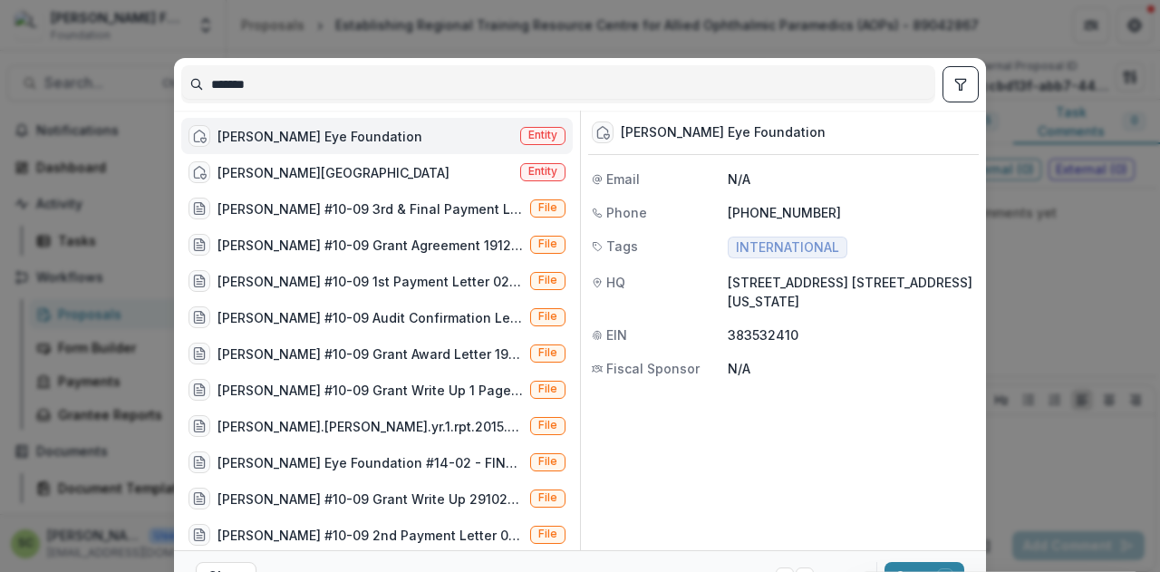
click at [429, 138] on div "Aravind Eye Foundation Entity" at bounding box center [376, 136] width 391 height 36
click at [429, 137] on div "Aravind Eye Foundation Entity" at bounding box center [376, 136] width 391 height 36
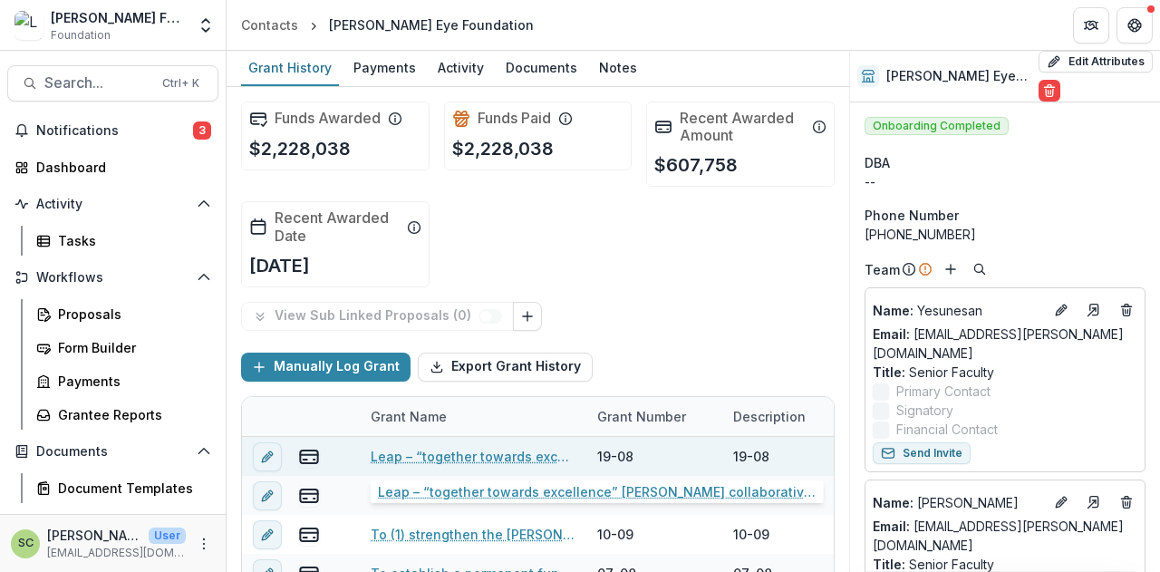
click at [426, 447] on link "Leap – “together towards excellence” LAICO’s collaborative development series t…" at bounding box center [473, 456] width 205 height 19
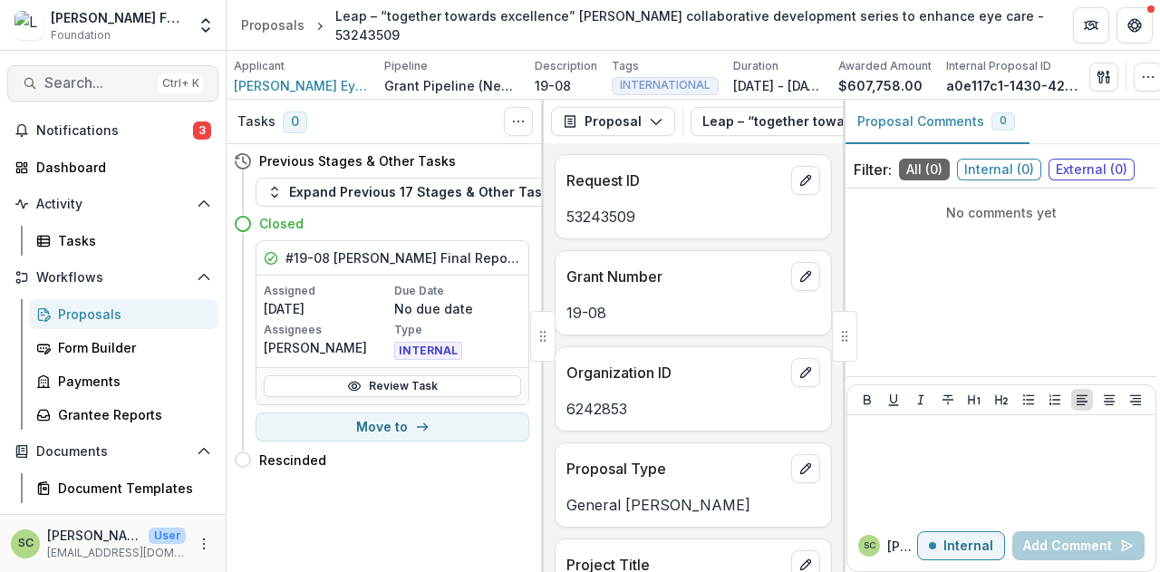
click at [123, 85] on span "Search..." at bounding box center [97, 82] width 107 height 17
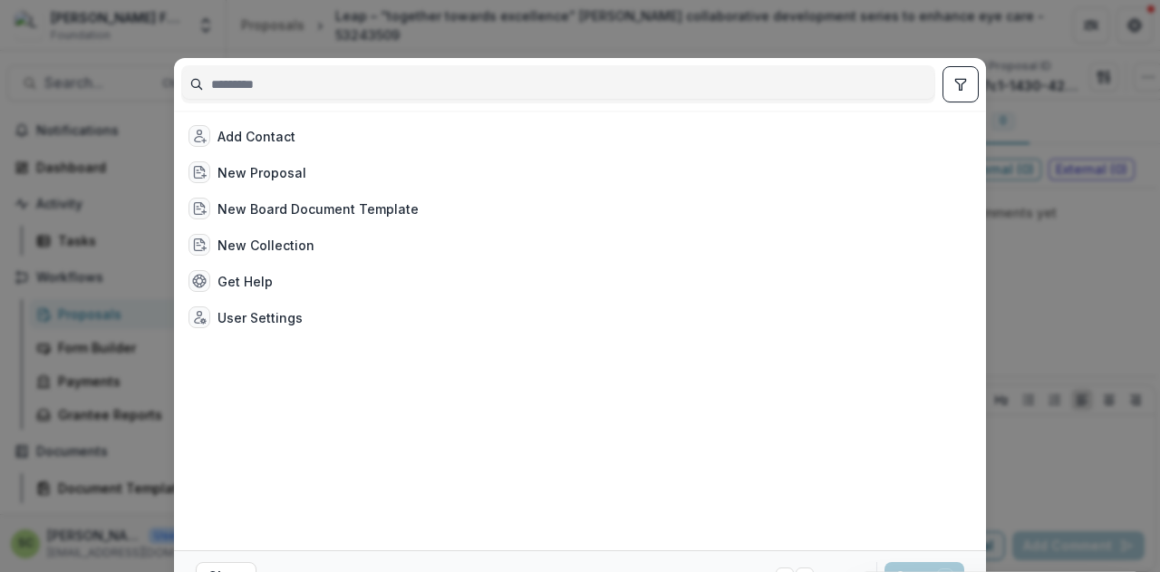
click at [408, 84] on input at bounding box center [558, 84] width 752 height 29
drag, startPoint x: 1056, startPoint y: 75, endPoint x: 1056, endPoint y: 61, distance: 14.5
click at [1056, 75] on div "Add Contact New Proposal New Board Document Template New Collection Get Help Us…" at bounding box center [580, 286] width 1160 height 572
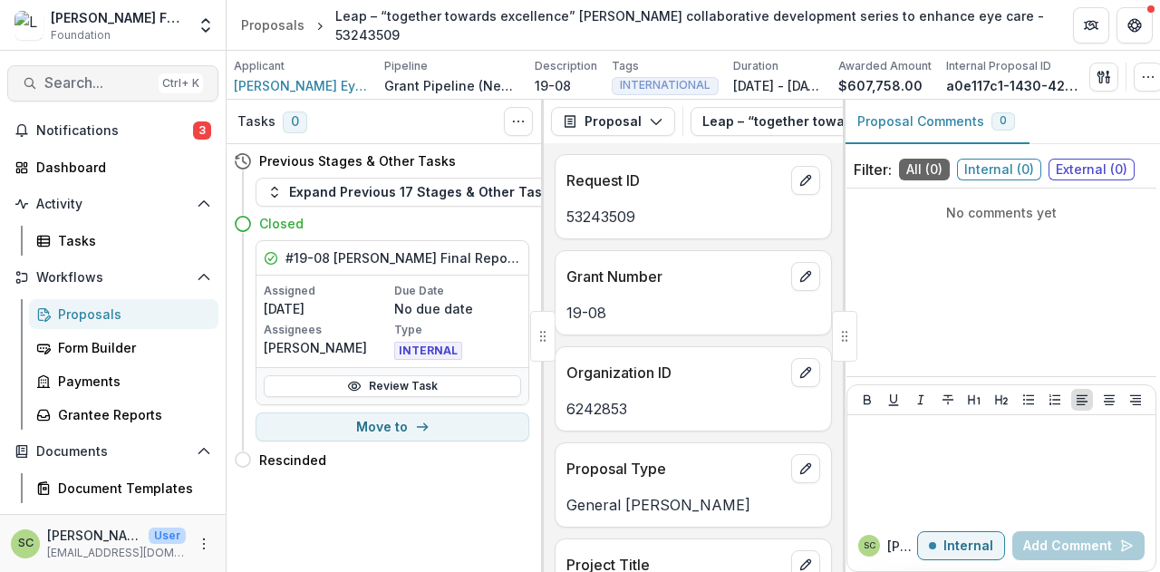
click at [91, 86] on span "Search..." at bounding box center [97, 82] width 107 height 17
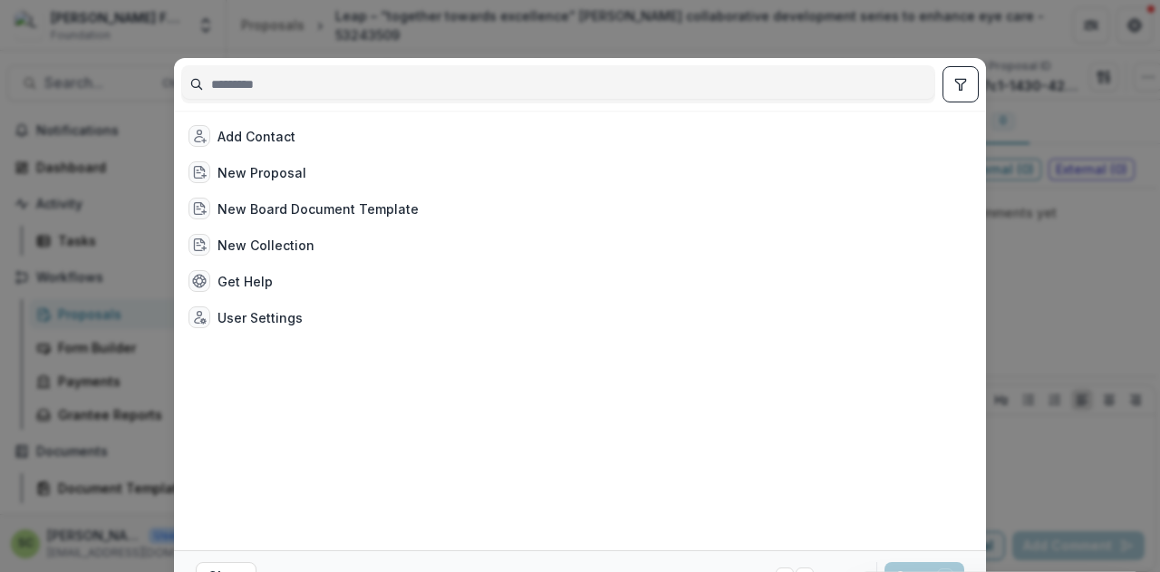
click at [488, 89] on input at bounding box center [558, 84] width 752 height 29
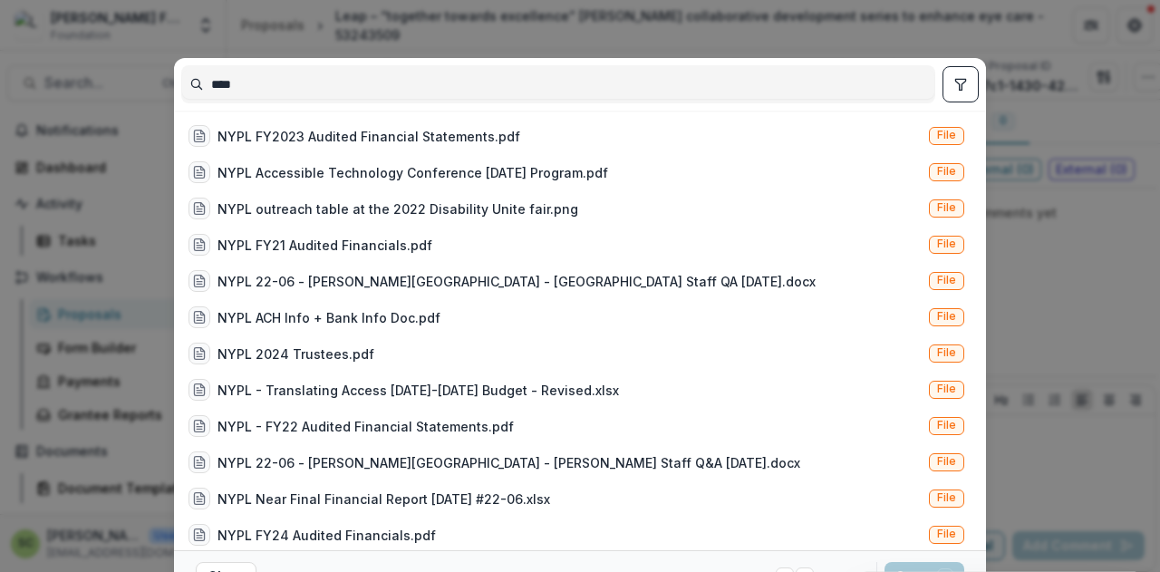
type input "****"
click at [949, 87] on button "toggle filters" at bounding box center [960, 84] width 36 height 36
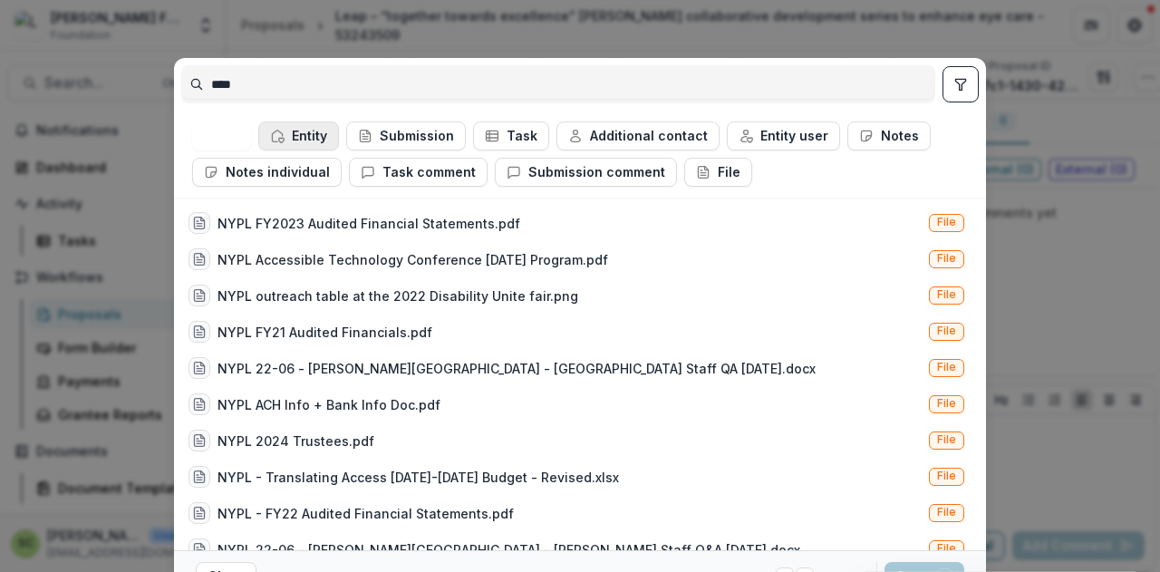
click at [304, 129] on button "Entity" at bounding box center [298, 135] width 81 height 29
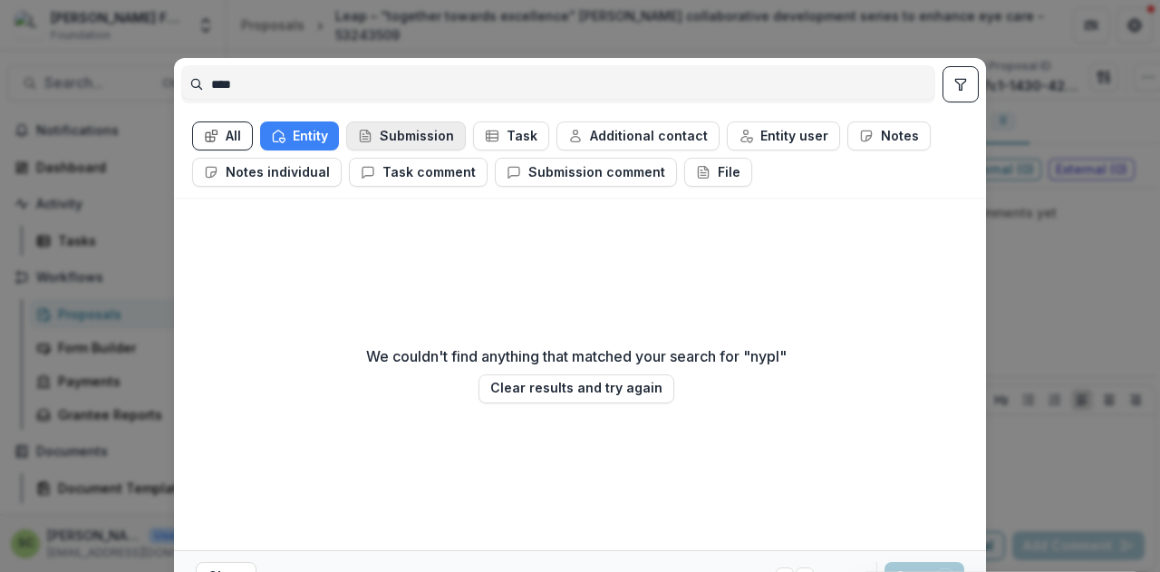
click at [361, 137] on icon "button" at bounding box center [365, 136] width 14 height 14
click at [317, 133] on button "Entity" at bounding box center [299, 135] width 79 height 29
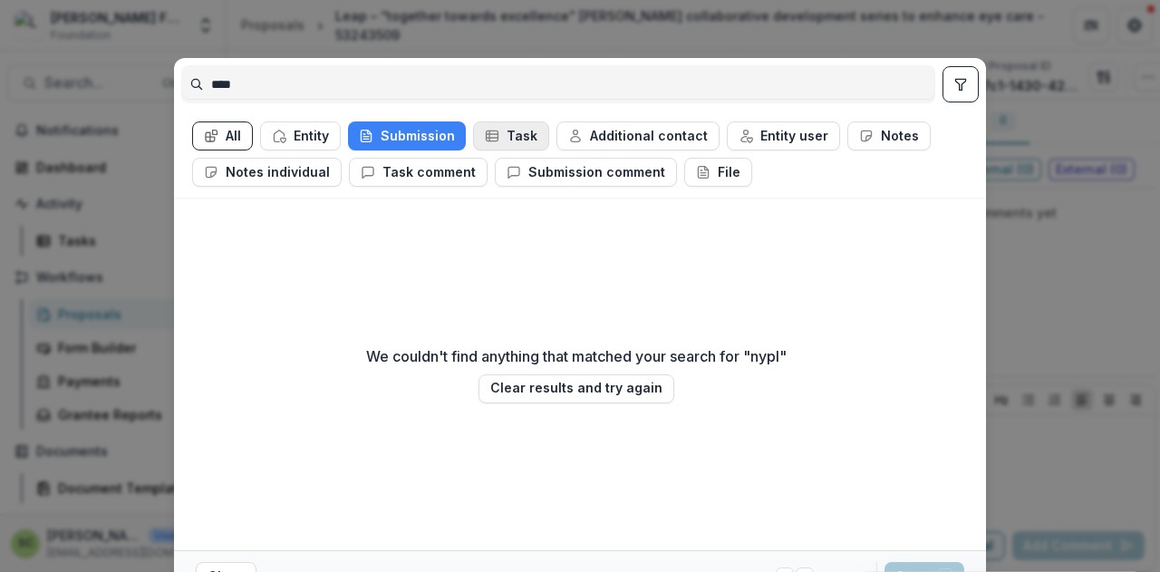
click at [473, 132] on button "Task" at bounding box center [511, 135] width 76 height 29
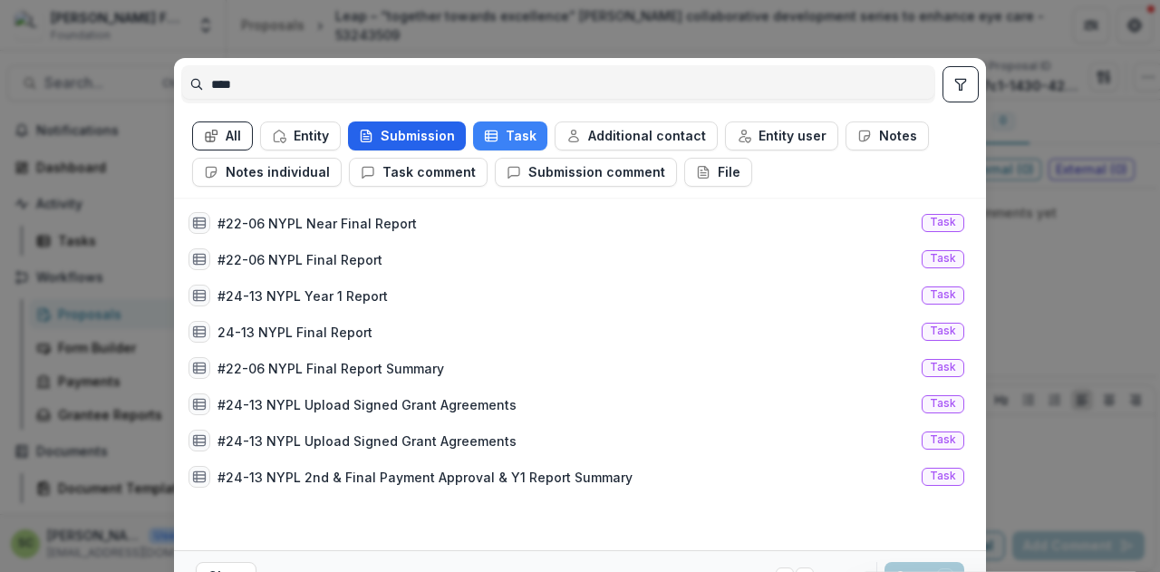
click at [420, 137] on button "Submission" at bounding box center [407, 135] width 118 height 29
click at [383, 221] on div "#22-06 NYPL Near Final Report" at bounding box center [316, 223] width 199 height 19
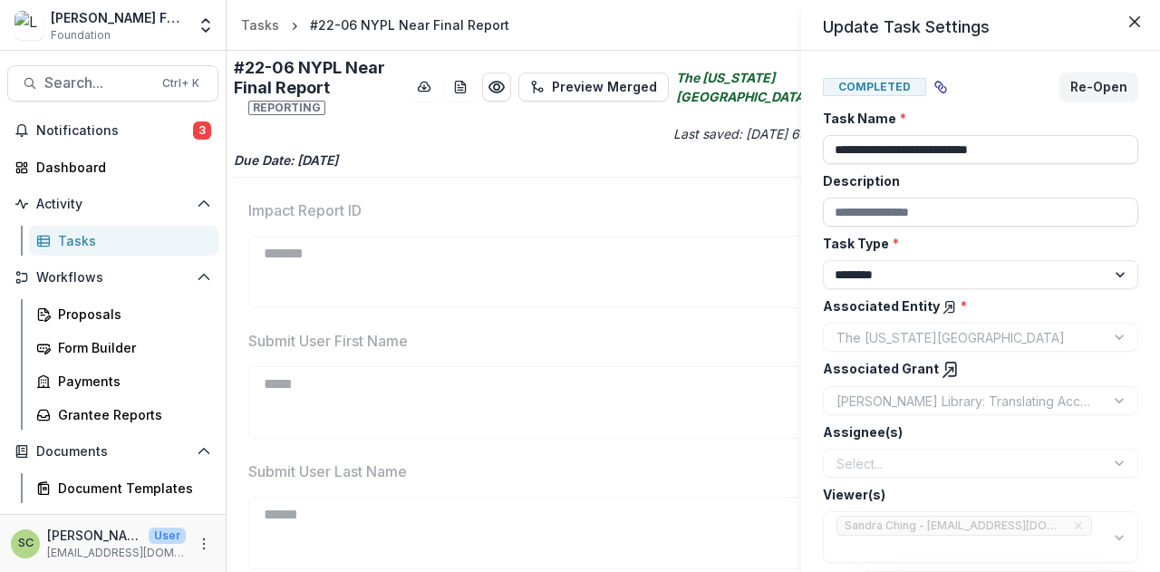
click at [945, 308] on icon at bounding box center [949, 307] width 14 height 14
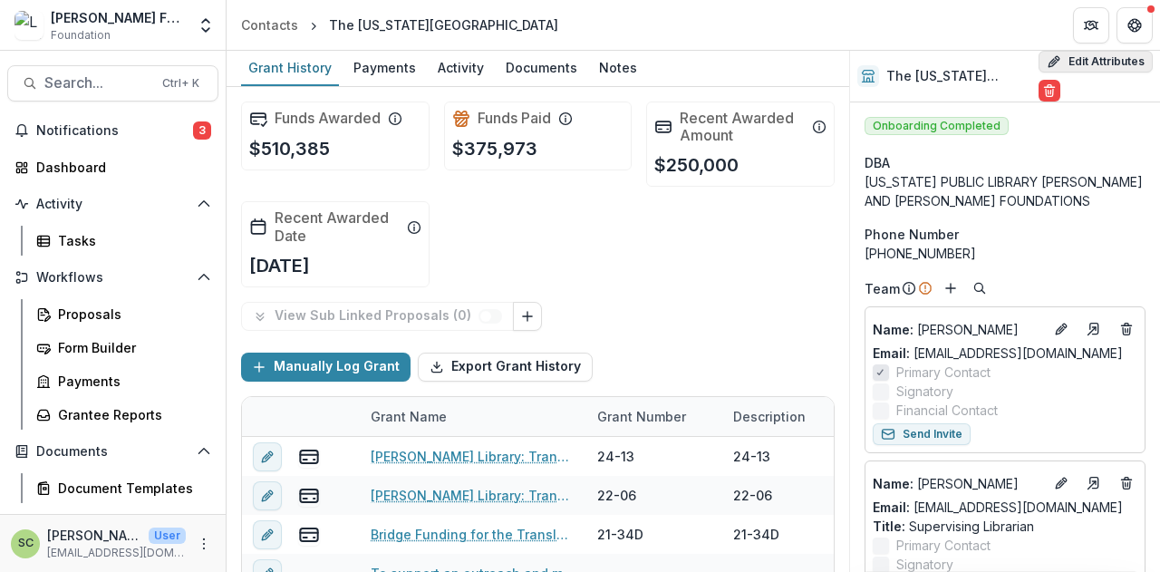
click at [1089, 58] on button "Edit Attributes" at bounding box center [1095, 62] width 114 height 22
select select
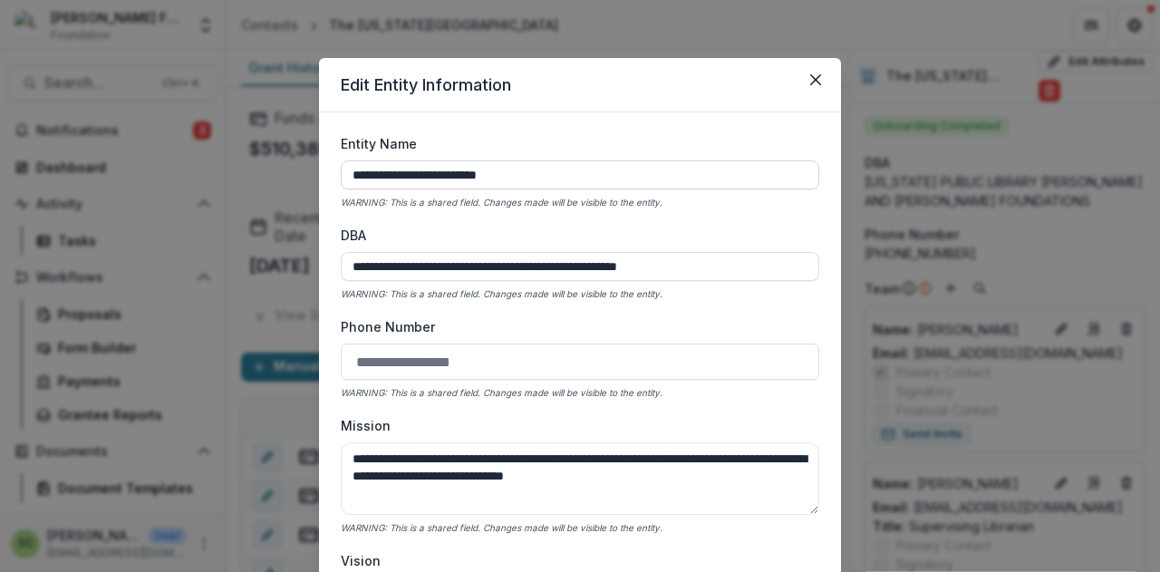
click at [594, 175] on input "**********" at bounding box center [580, 174] width 478 height 29
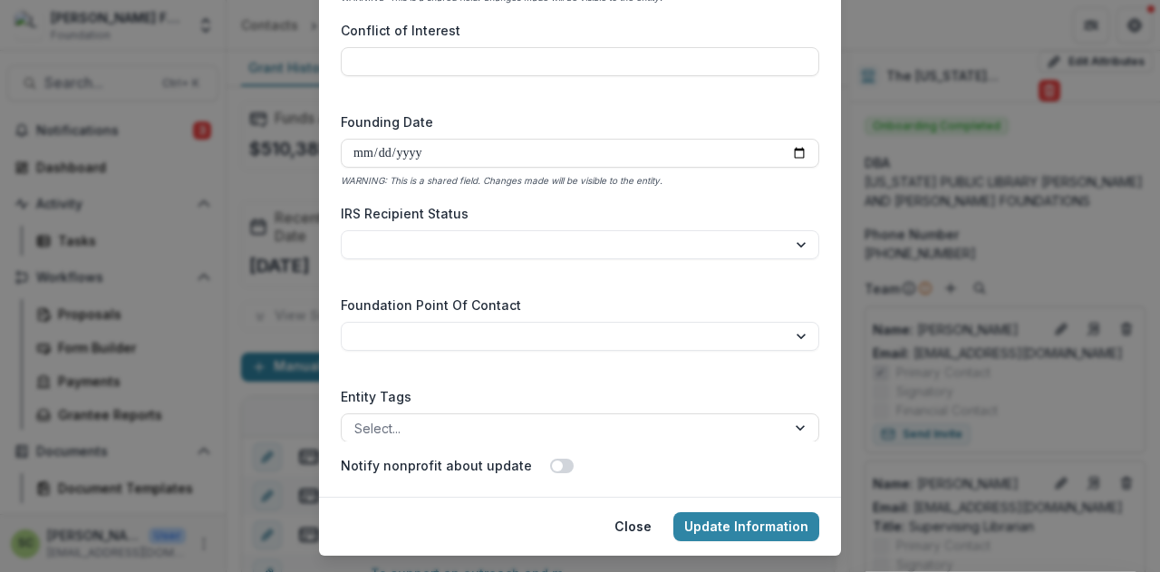
scroll to position [187, 0]
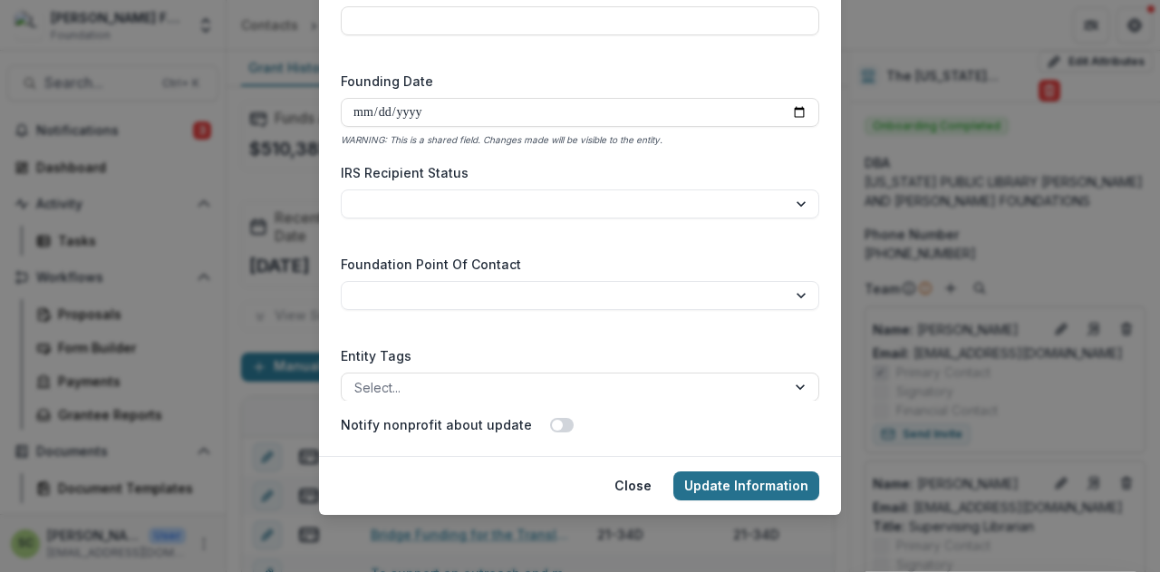
type input "**********"
click at [773, 483] on button "Update Information" at bounding box center [746, 485] width 146 height 29
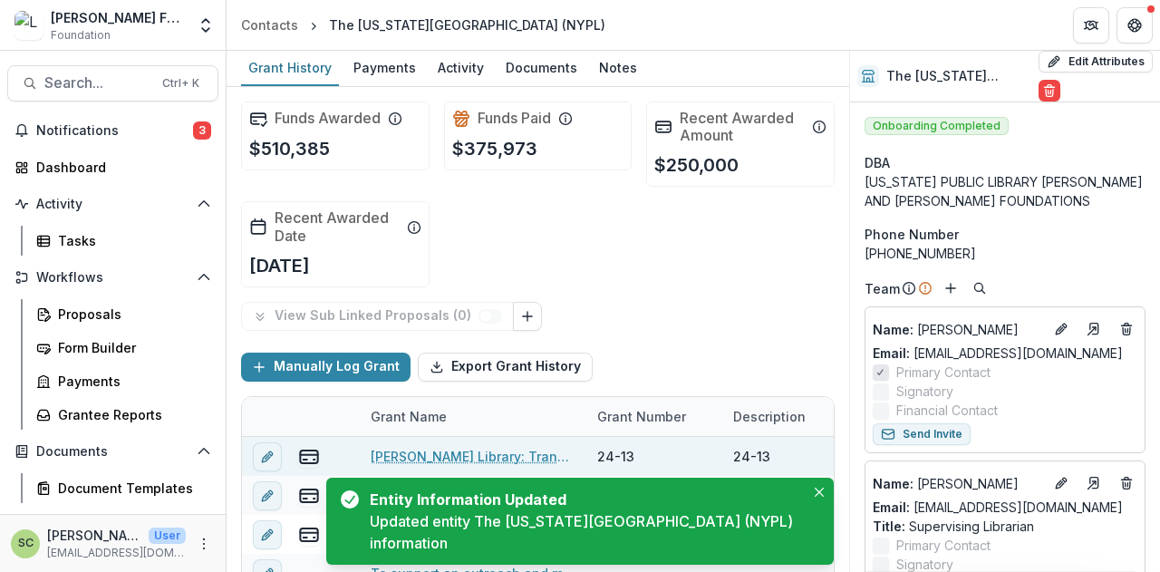
click at [429, 454] on link "Heiskell Library: Translating Access Project (Renewal) - 92210359" at bounding box center [473, 456] width 205 height 19
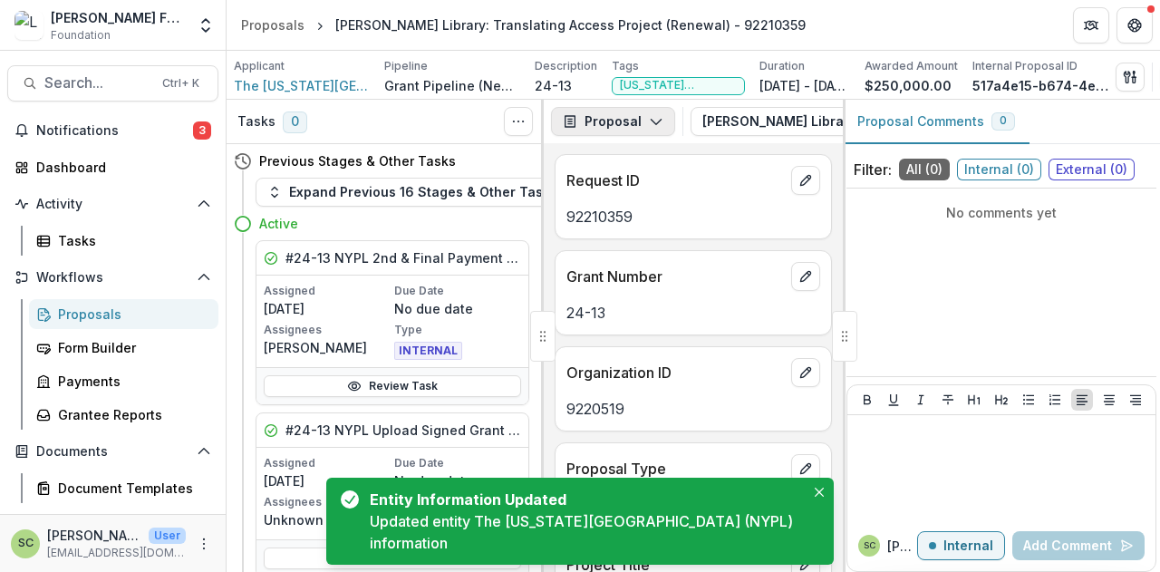
click at [631, 118] on button "Proposal" at bounding box center [613, 121] width 124 height 29
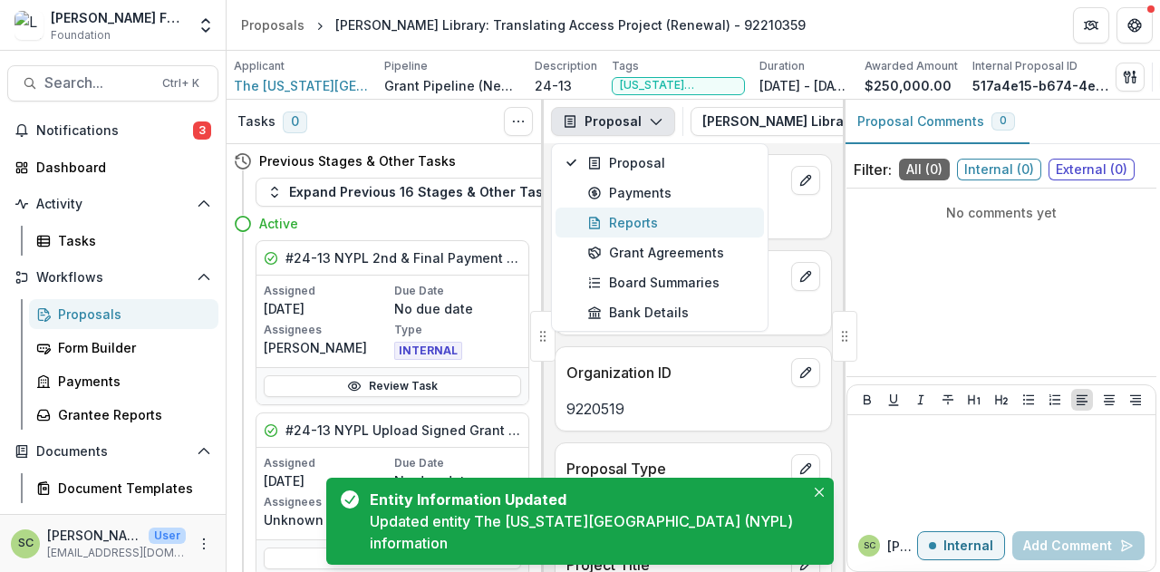
click at [656, 222] on div "Reports" at bounding box center [670, 222] width 166 height 19
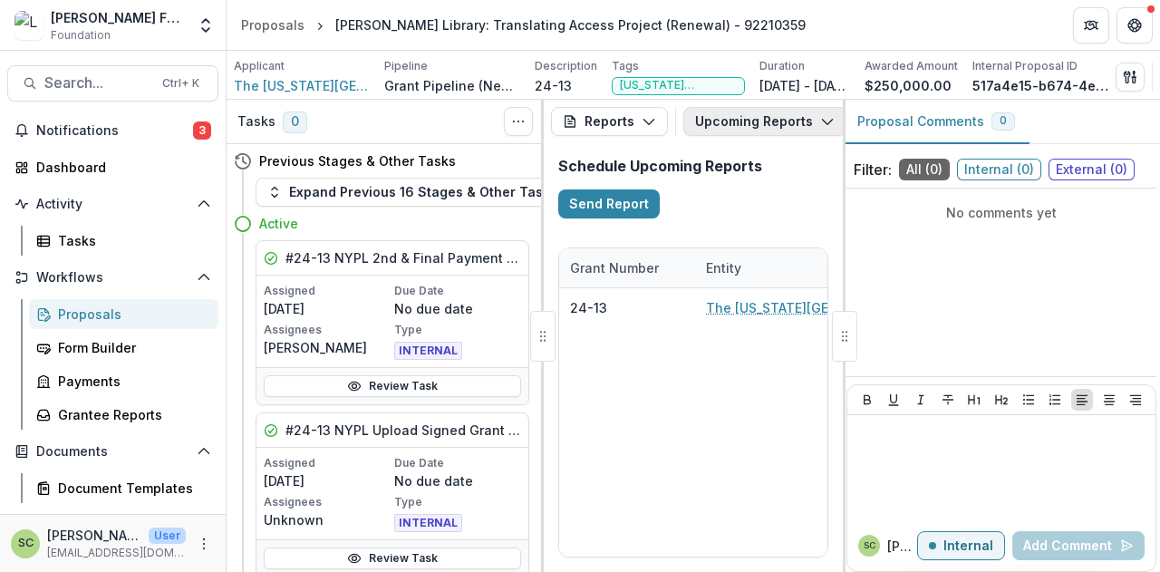
click at [803, 125] on button "Upcoming Reports" at bounding box center [764, 121] width 163 height 29
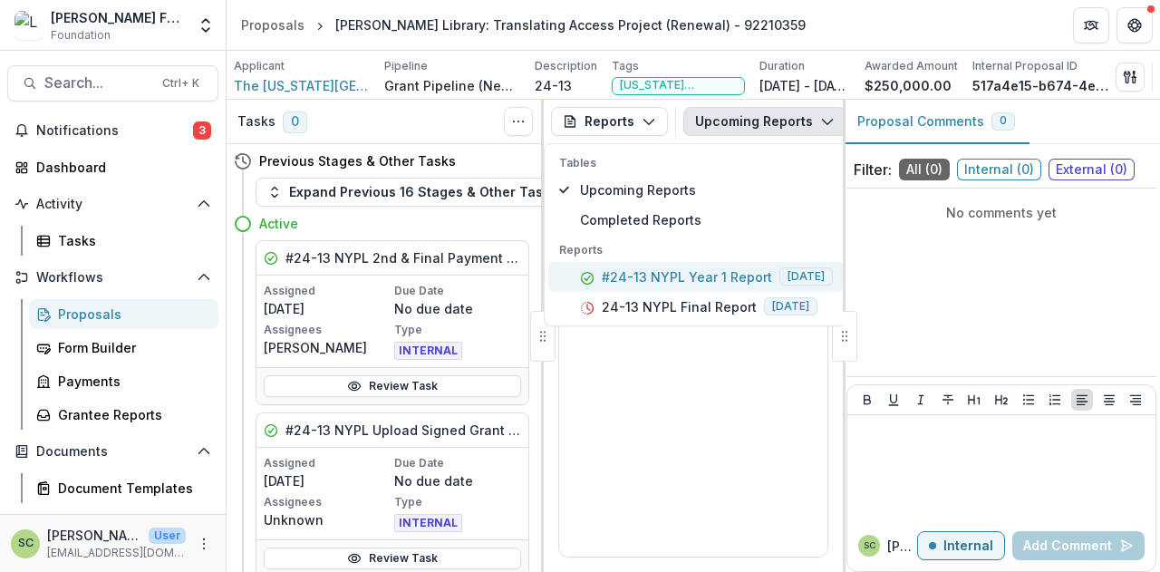
click at [732, 279] on p "#24-13 NYPL Year 1 Report" at bounding box center [687, 276] width 170 height 19
drag, startPoint x: 645, startPoint y: 393, endPoint x: 763, endPoint y: 392, distance: 117.8
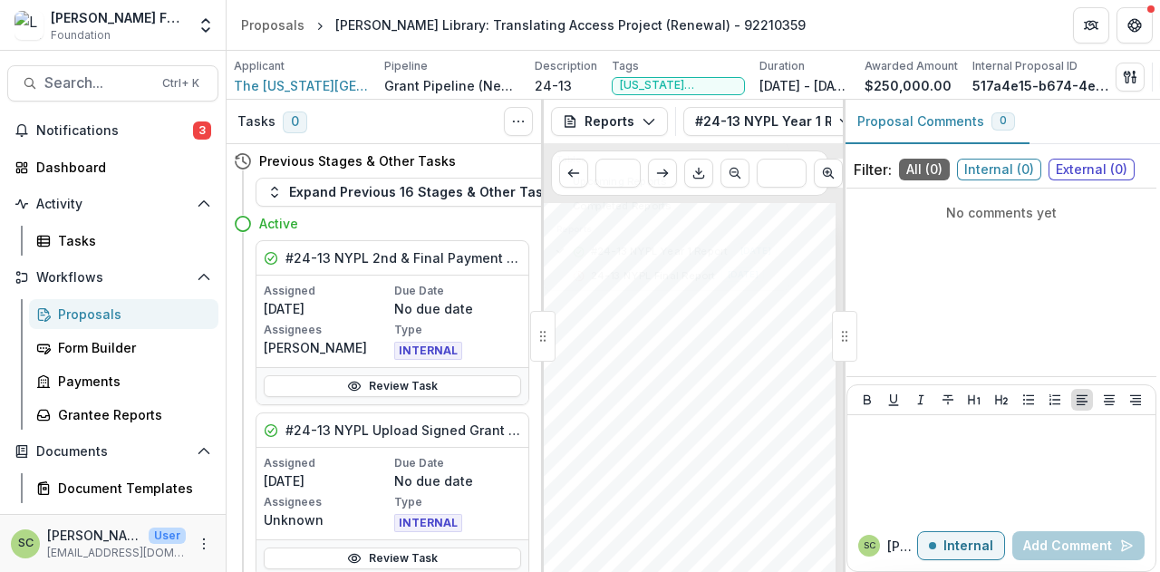
click at [763, 392] on div "Submission Responses LAVELLE FUND FOR THE BLIND INTERIM REPORT TEMPLATE Dear Gr…" at bounding box center [623, 503] width 424 height 600
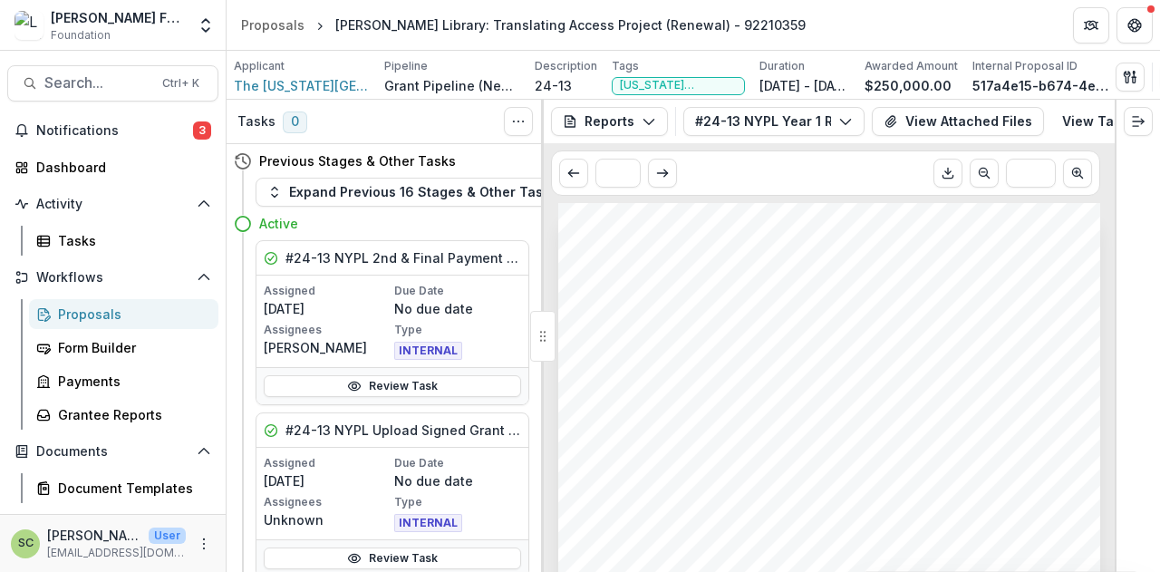
scroll to position [0, 0]
click at [1080, 121] on link "View Task" at bounding box center [1106, 121] width 110 height 29
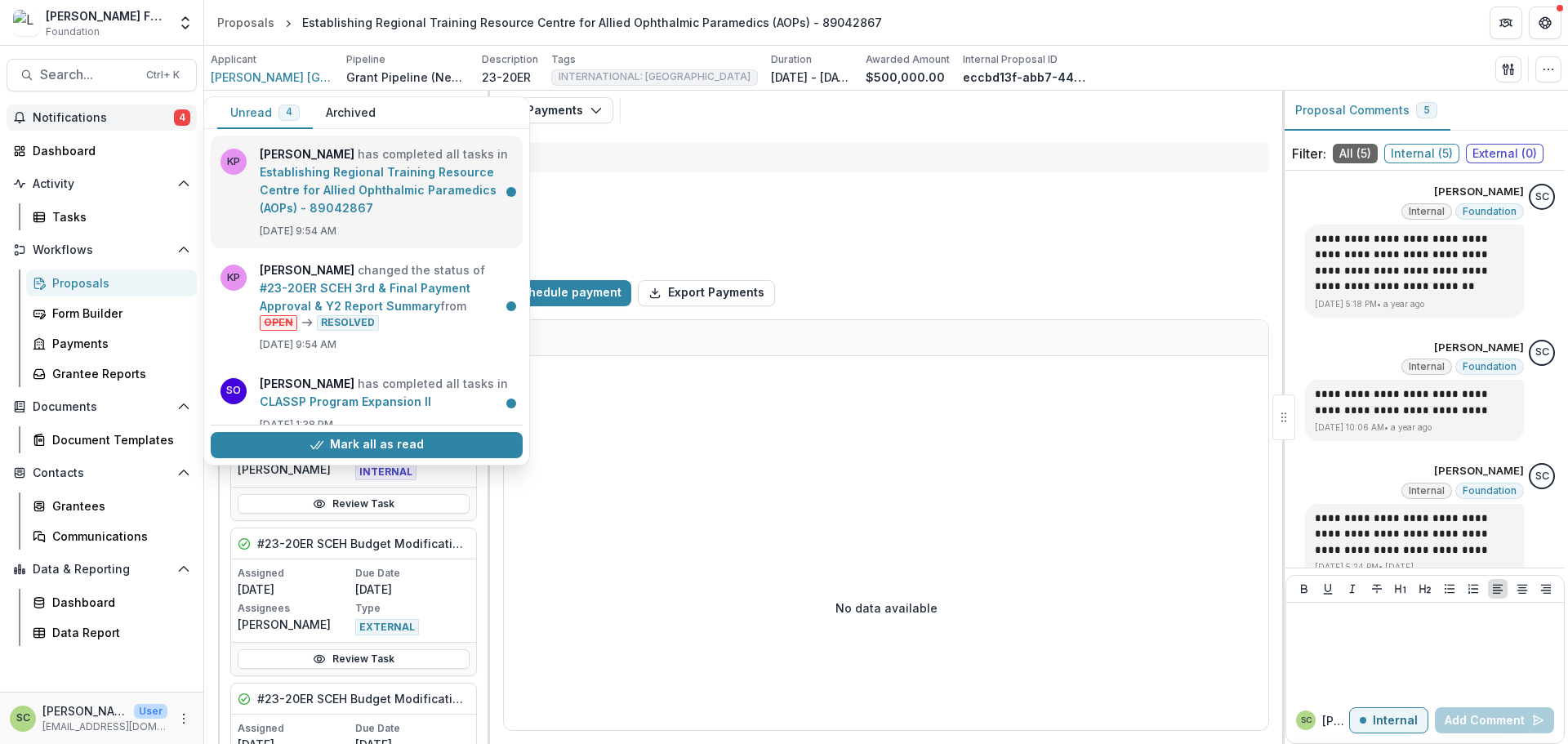
select select "****"
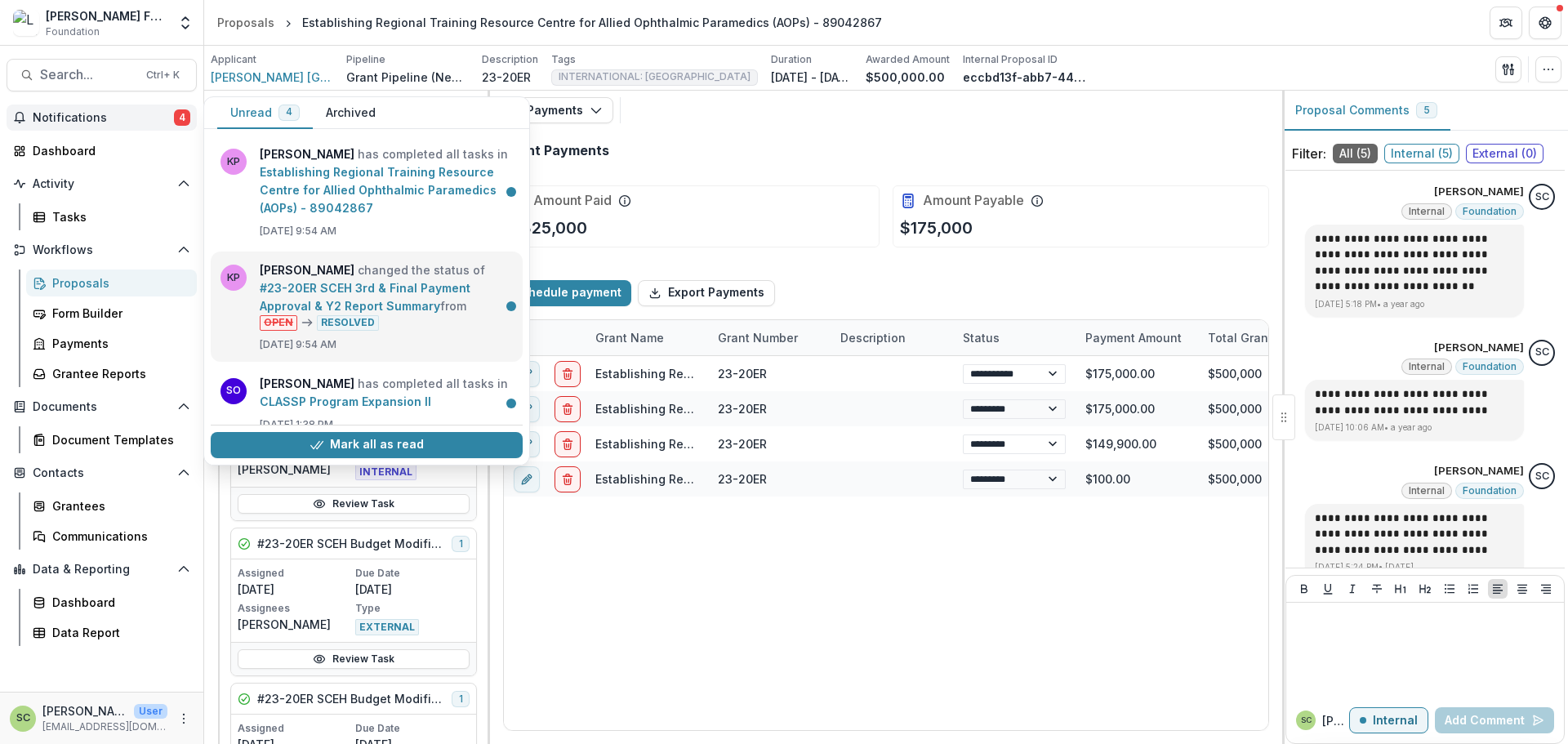
select select "****"
click at [406, 283] on link "#23-20ER SCEH 3rd & Final Payment Approval & Y2 Report Summary" at bounding box center [365, 297] width 211 height 32
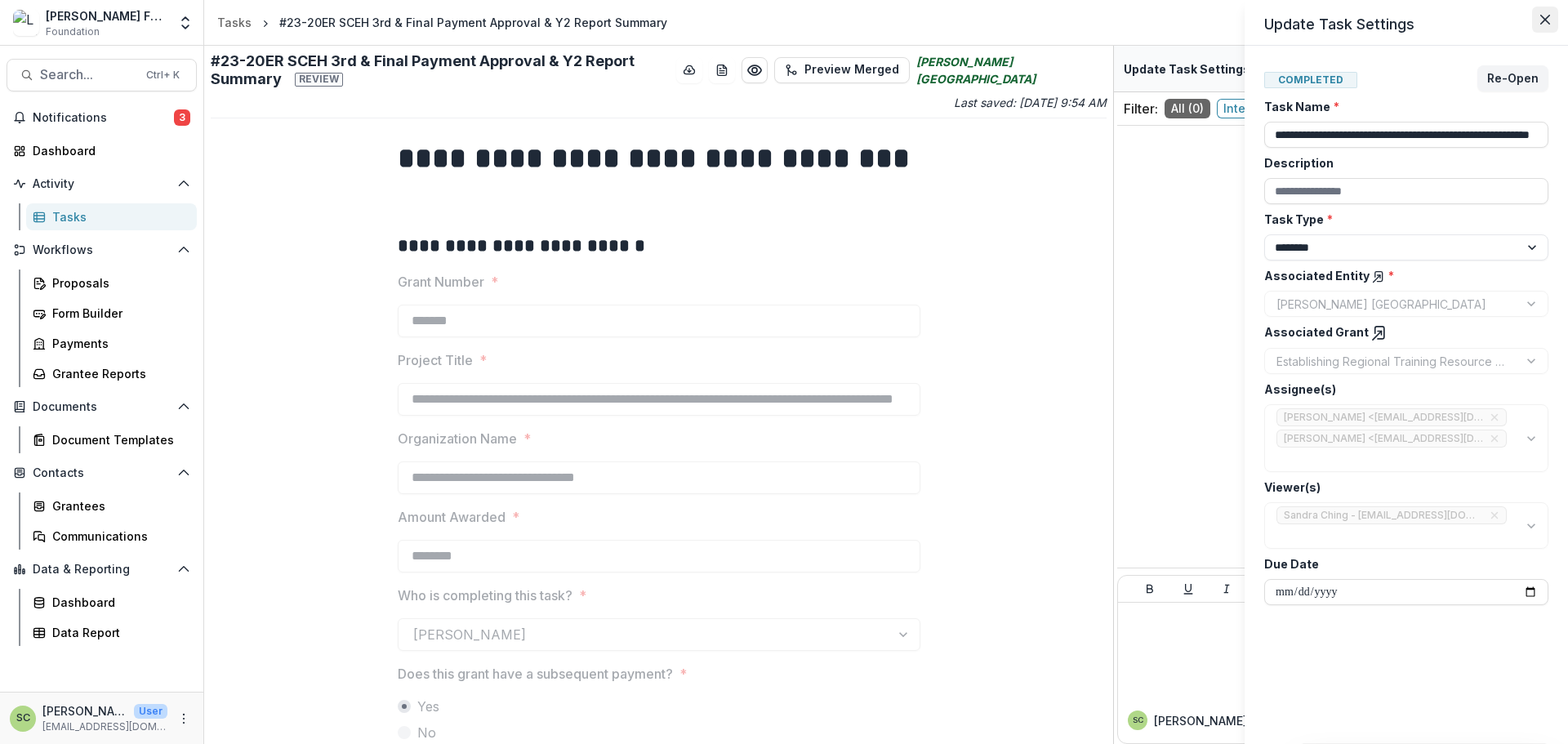
click at [1543, 11] on button "Close" at bounding box center [1545, 19] width 26 height 26
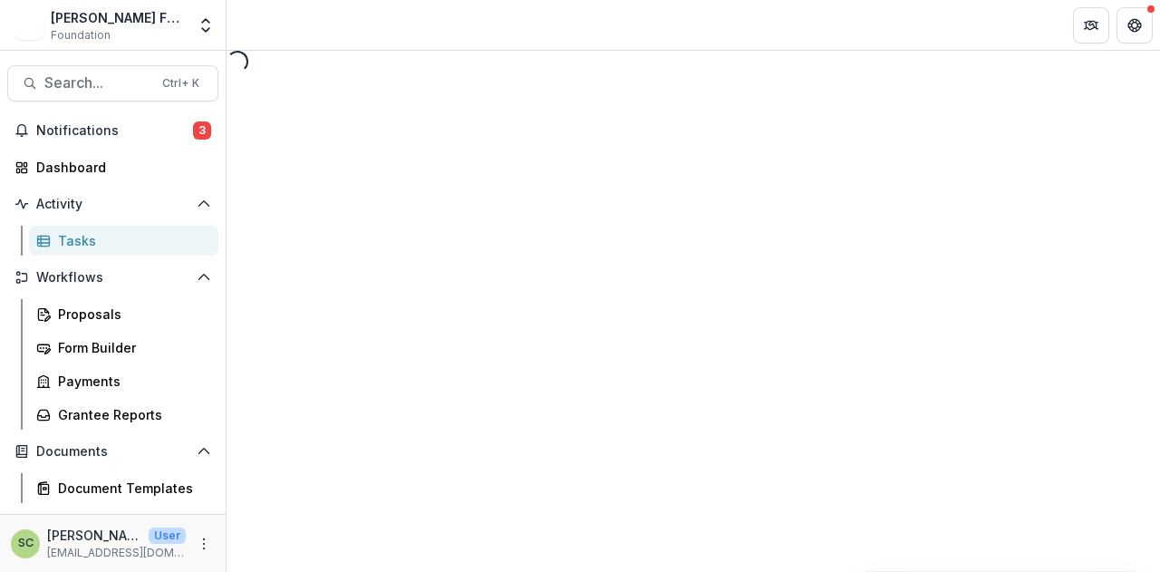
select select "********"
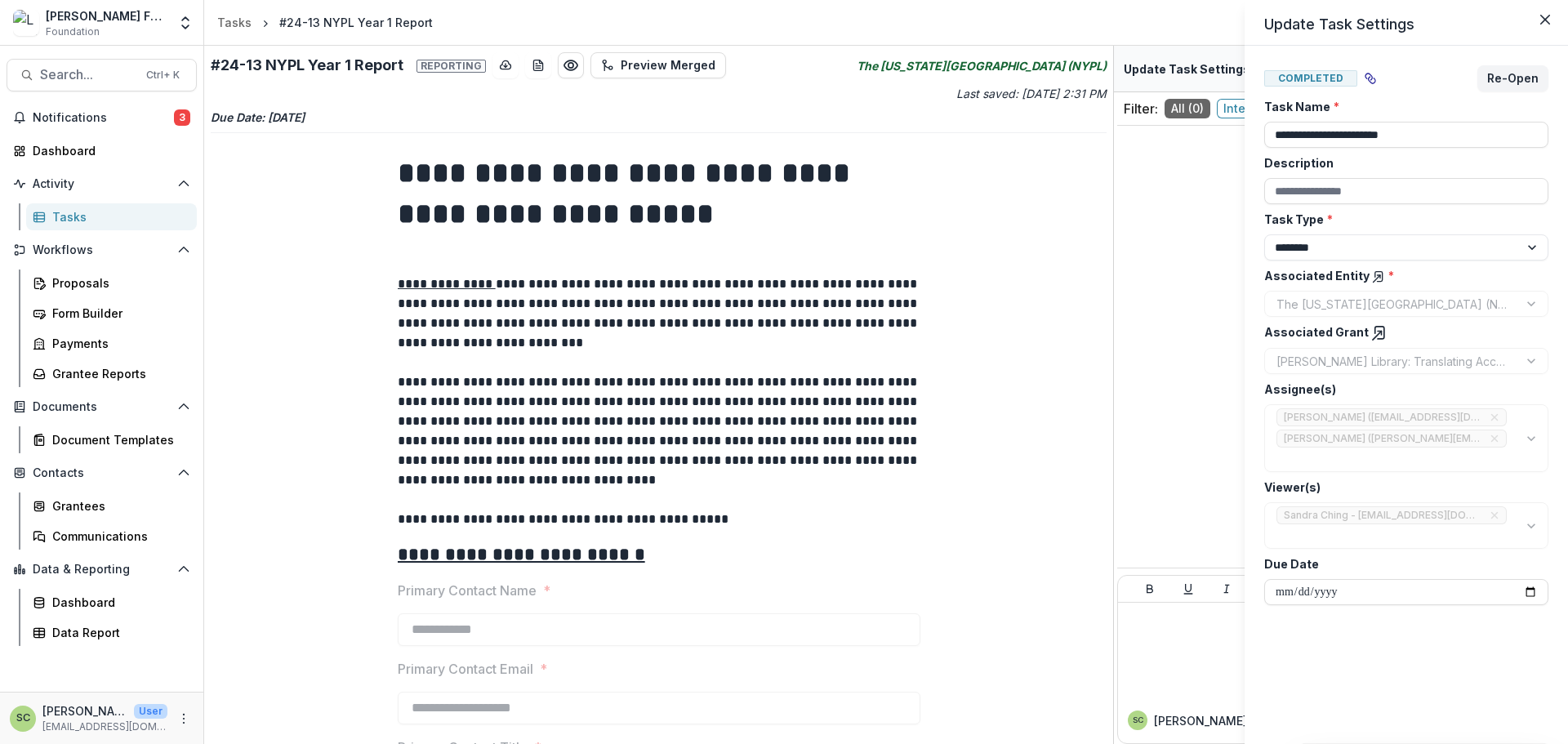
drag, startPoint x: 1370, startPoint y: 330, endPoint x: 1439, endPoint y: 342, distance: 70.0
click at [1045, 330] on icon at bounding box center [1380, 334] width 16 height 16
click at [105, 74] on div "**********" at bounding box center [784, 372] width 1568 height 744
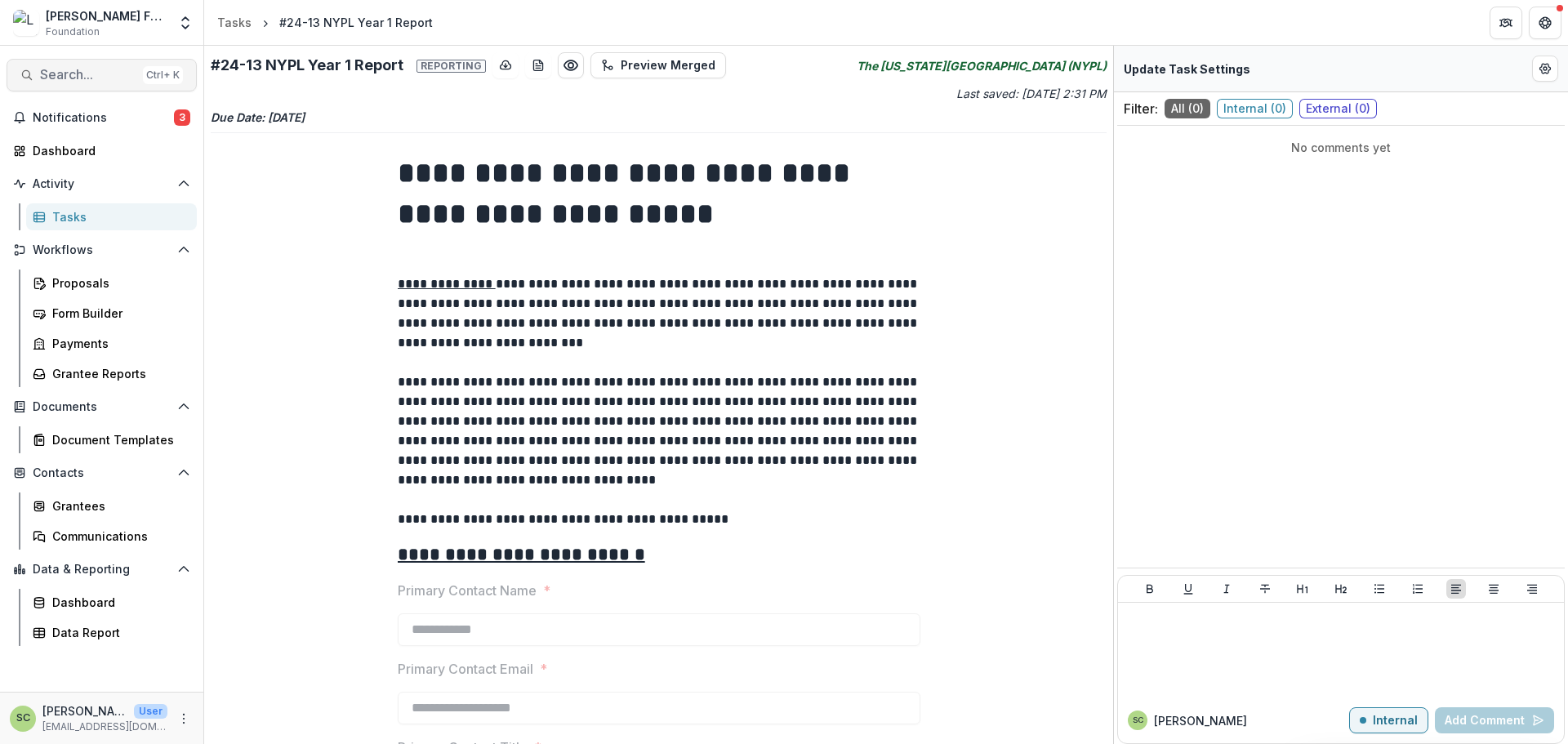
click at [82, 74] on span "Search..." at bounding box center [87, 74] width 96 height 15
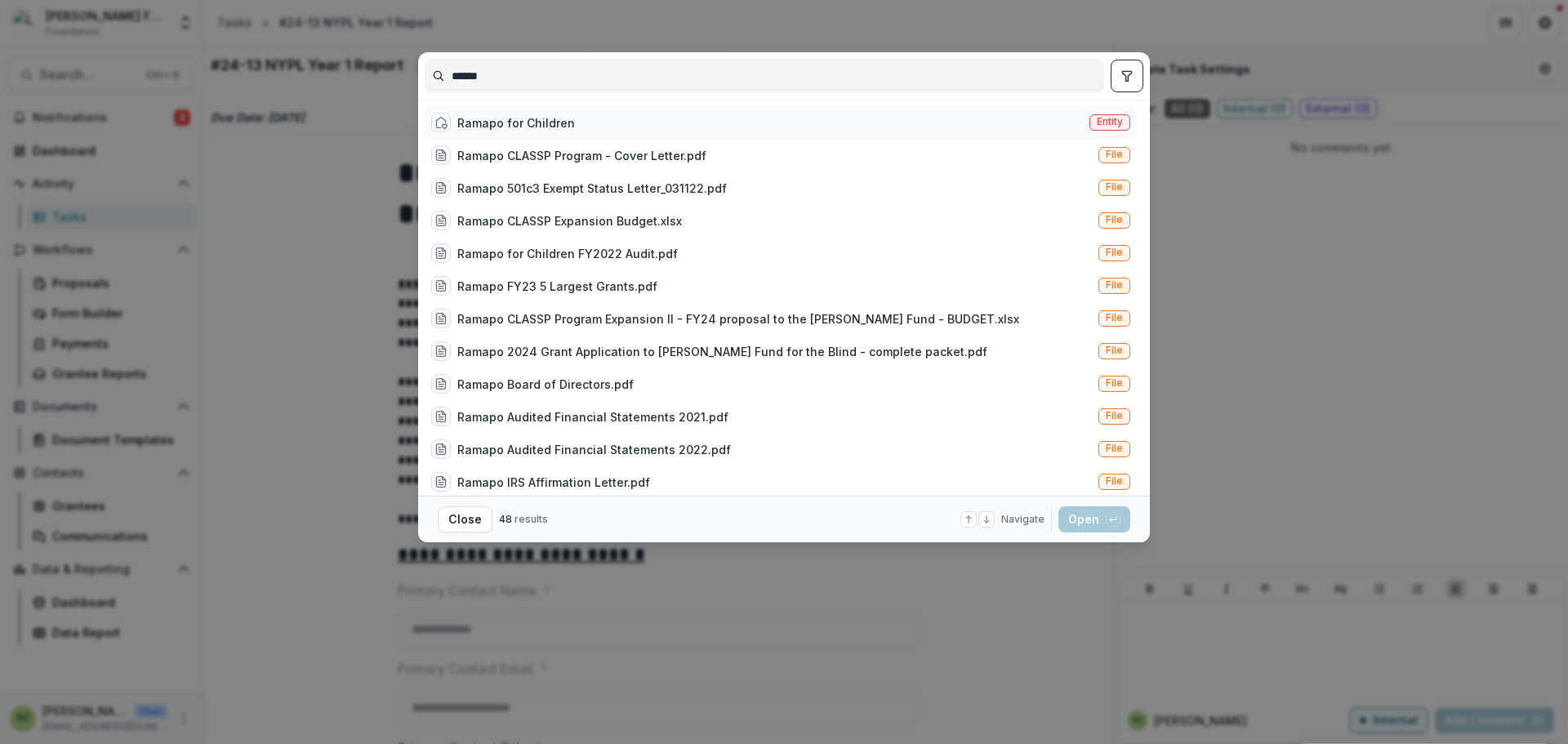
type input "******"
click at [617, 120] on div "Ramapo for Children Entity" at bounding box center [781, 123] width 712 height 32
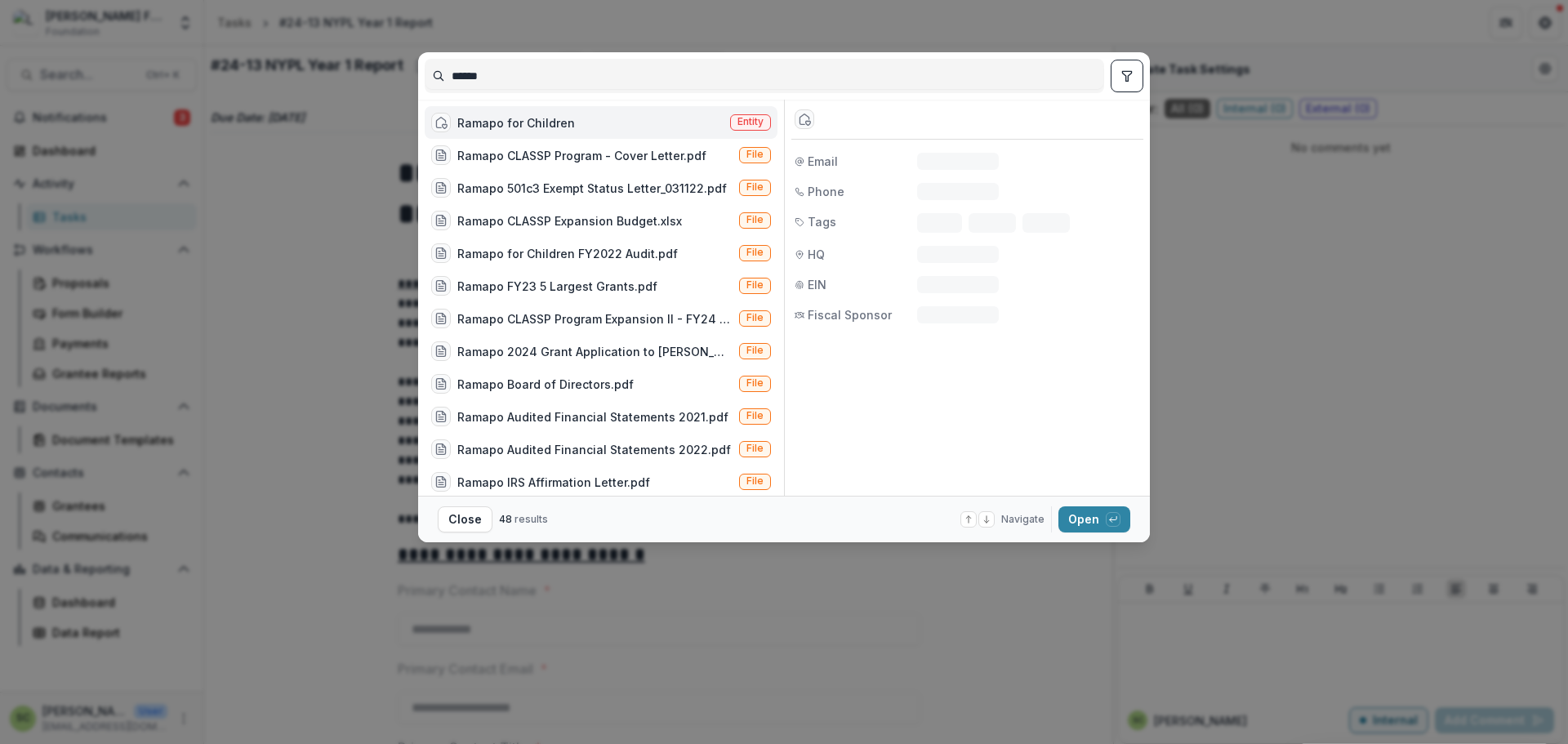
click at [617, 120] on div "Ramapo for Children Entity" at bounding box center [601, 123] width 353 height 32
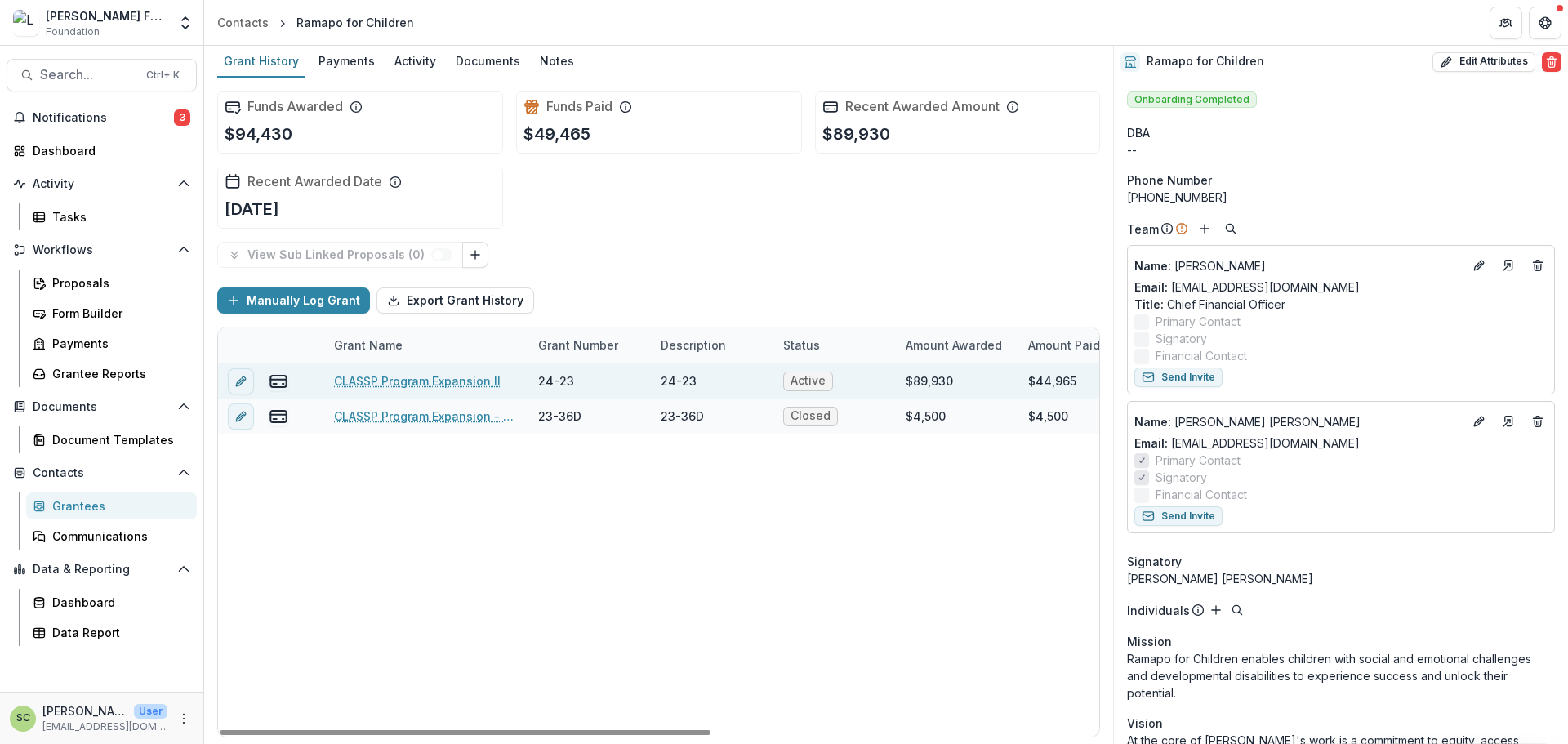
click at [394, 375] on link "CLASSP Program Expansion II" at bounding box center [417, 381] width 167 height 17
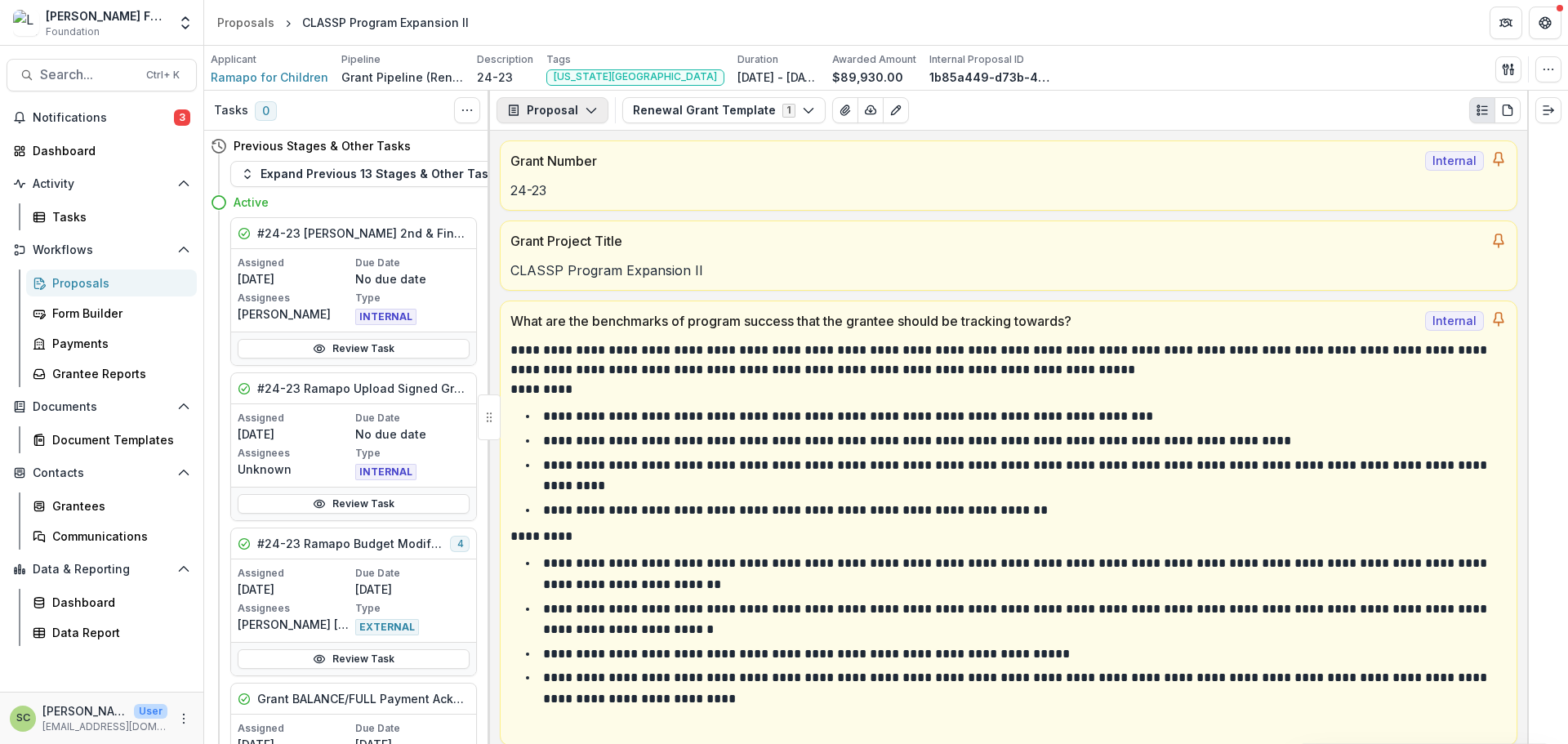
click at [558, 112] on button "Proposal" at bounding box center [553, 110] width 112 height 26
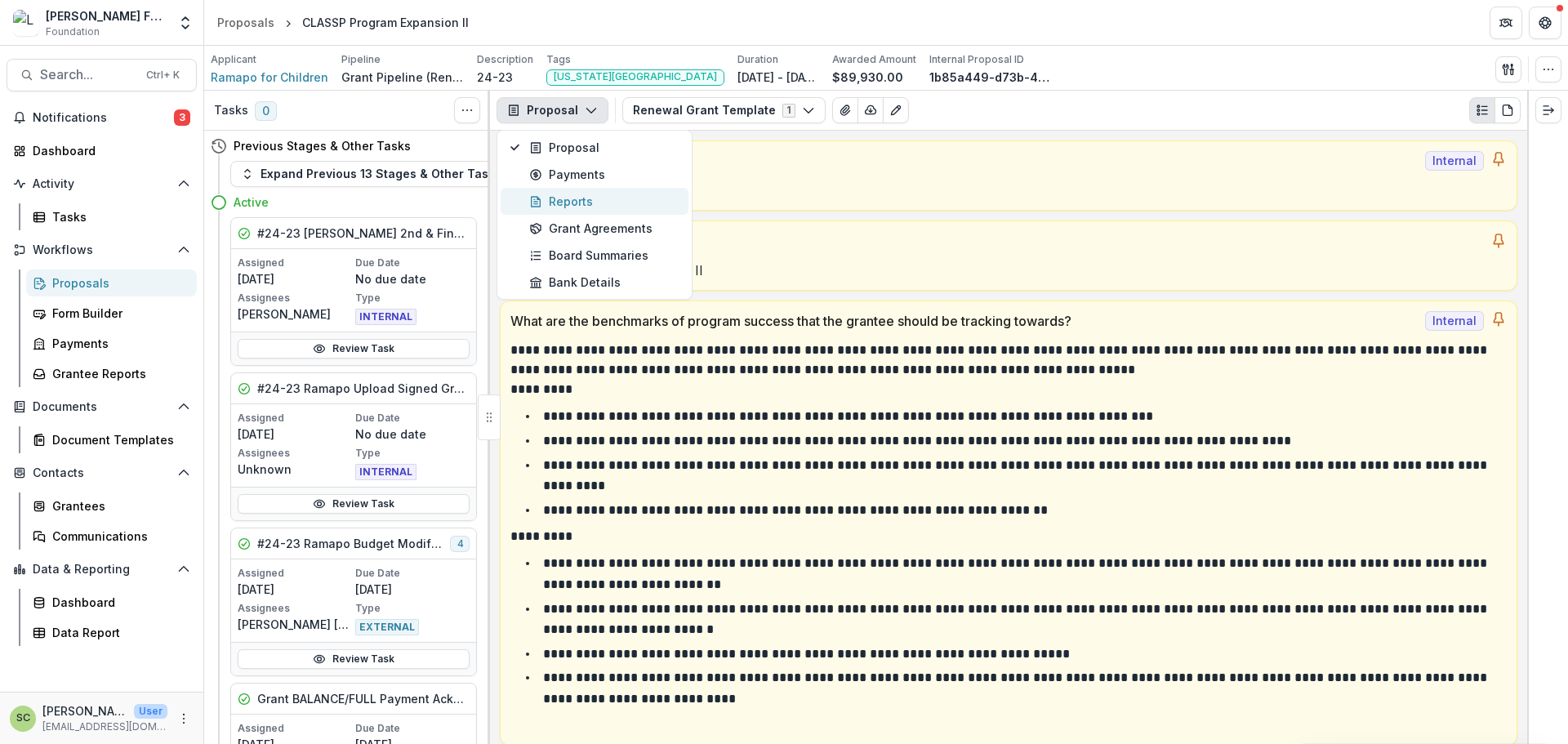
click at [604, 199] on div "Reports" at bounding box center [604, 201] width 150 height 17
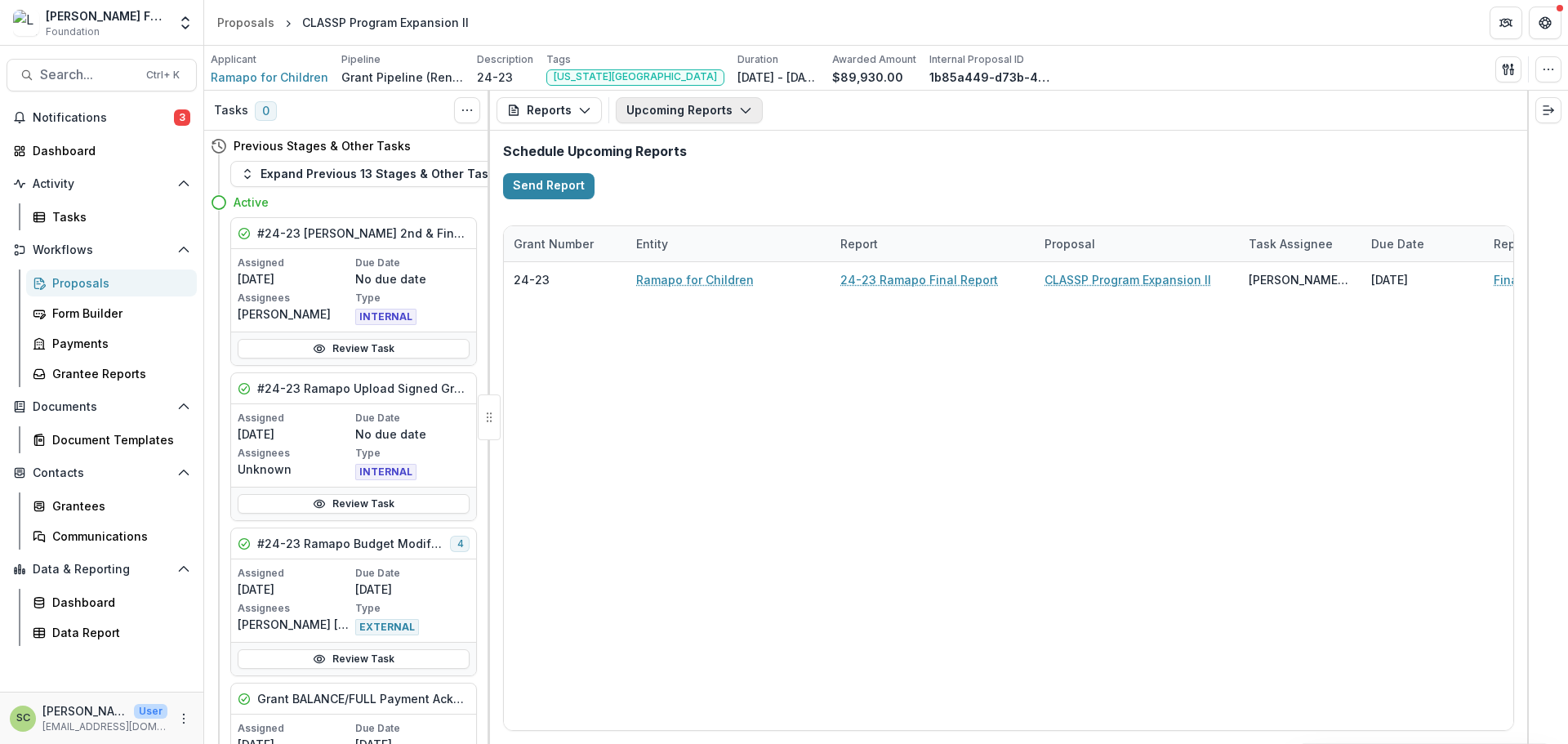
click at [693, 106] on button "Upcoming Reports" at bounding box center [689, 110] width 147 height 26
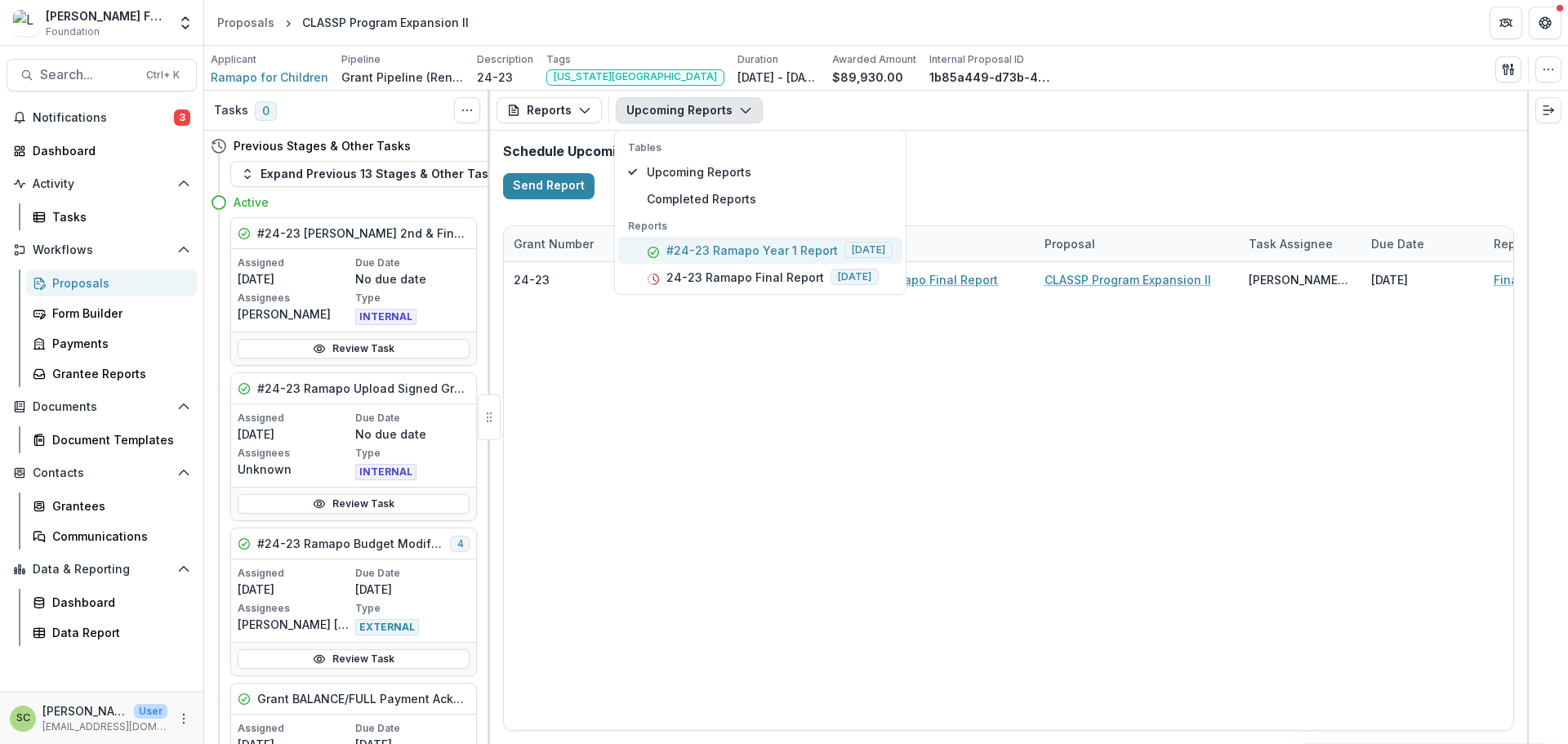
click at [743, 254] on p "#24-23 Ramapo Year 1 Report" at bounding box center [752, 250] width 171 height 17
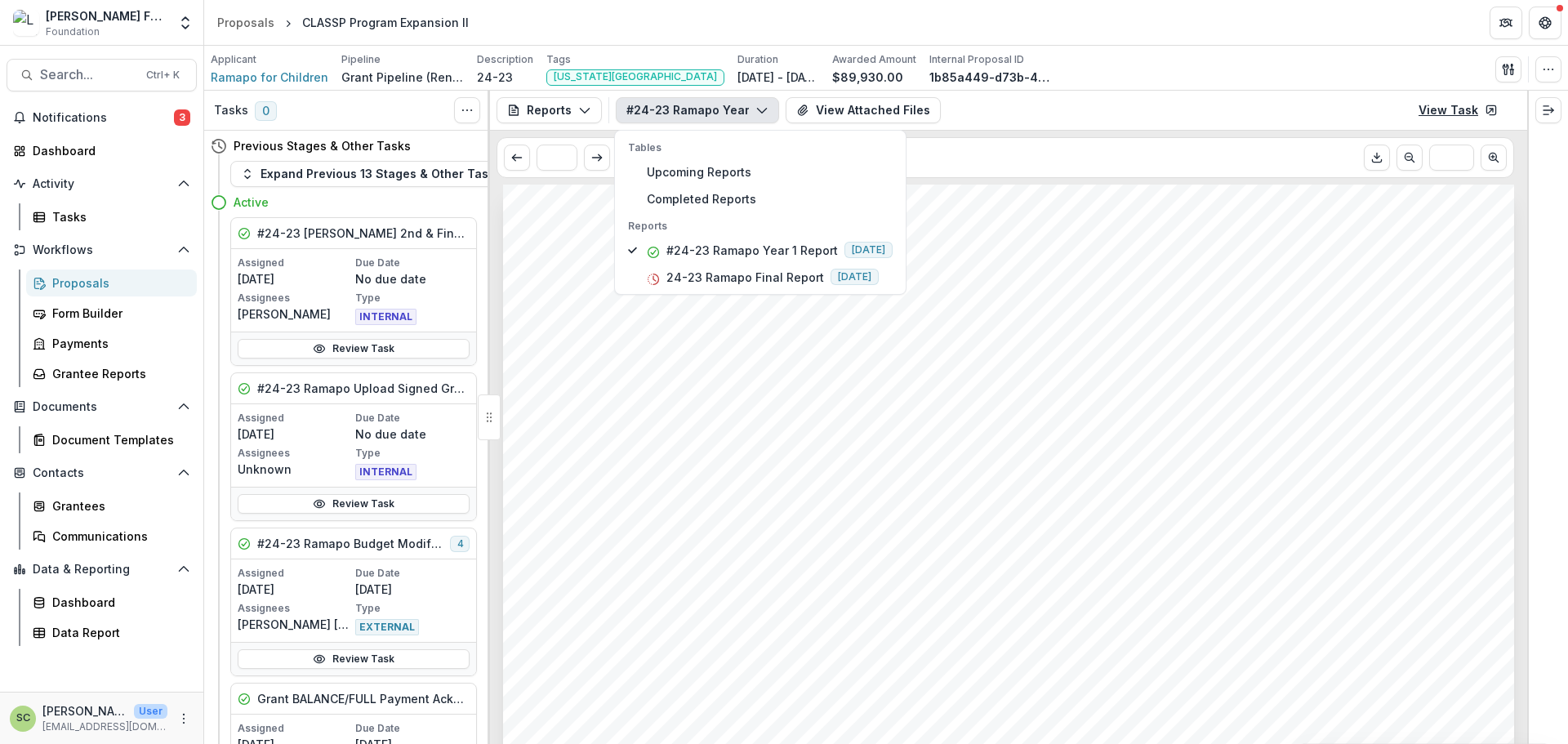
click at [1045, 112] on link "View Task" at bounding box center [1459, 110] width 99 height 26
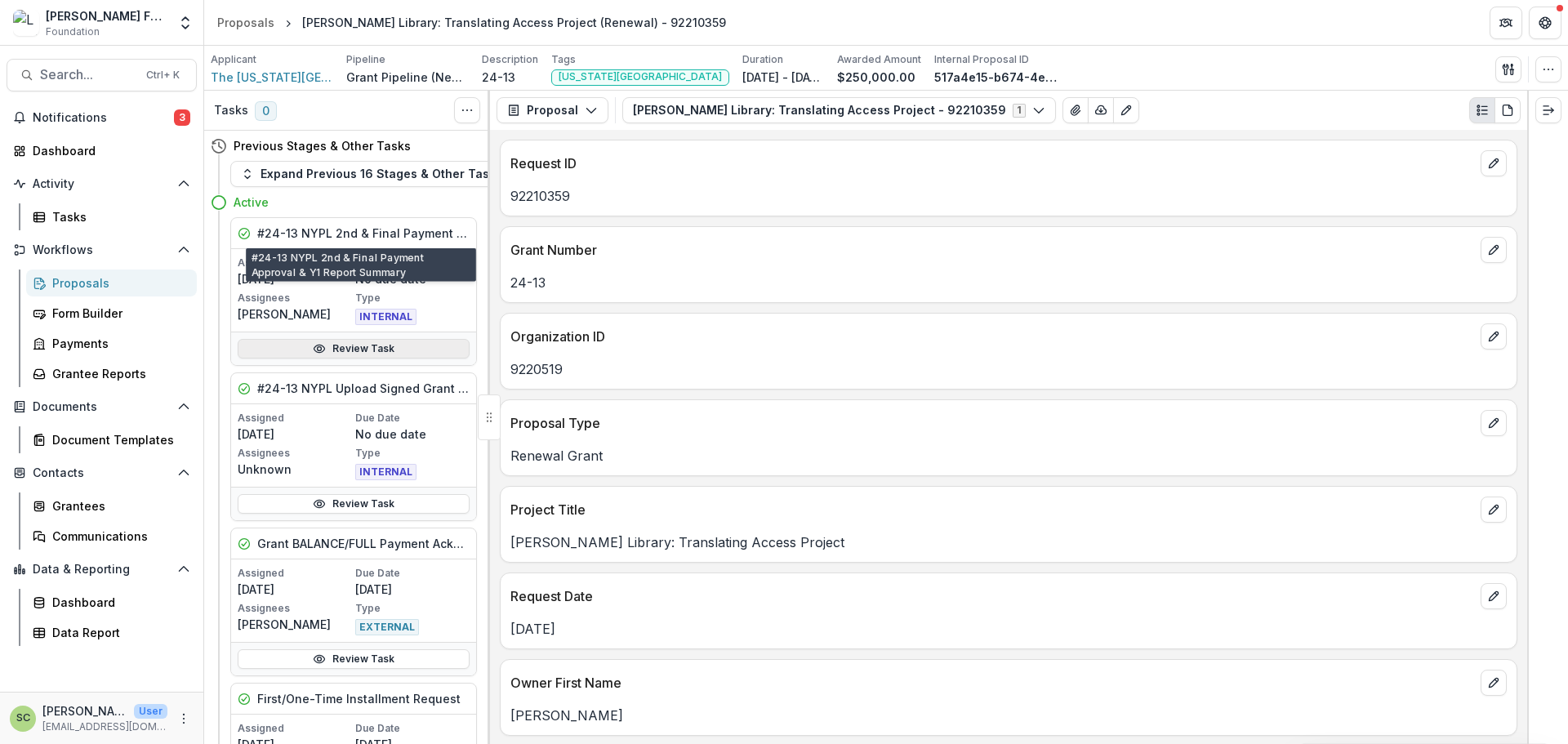
click at [387, 346] on link "Review Task" at bounding box center [353, 349] width 232 height 20
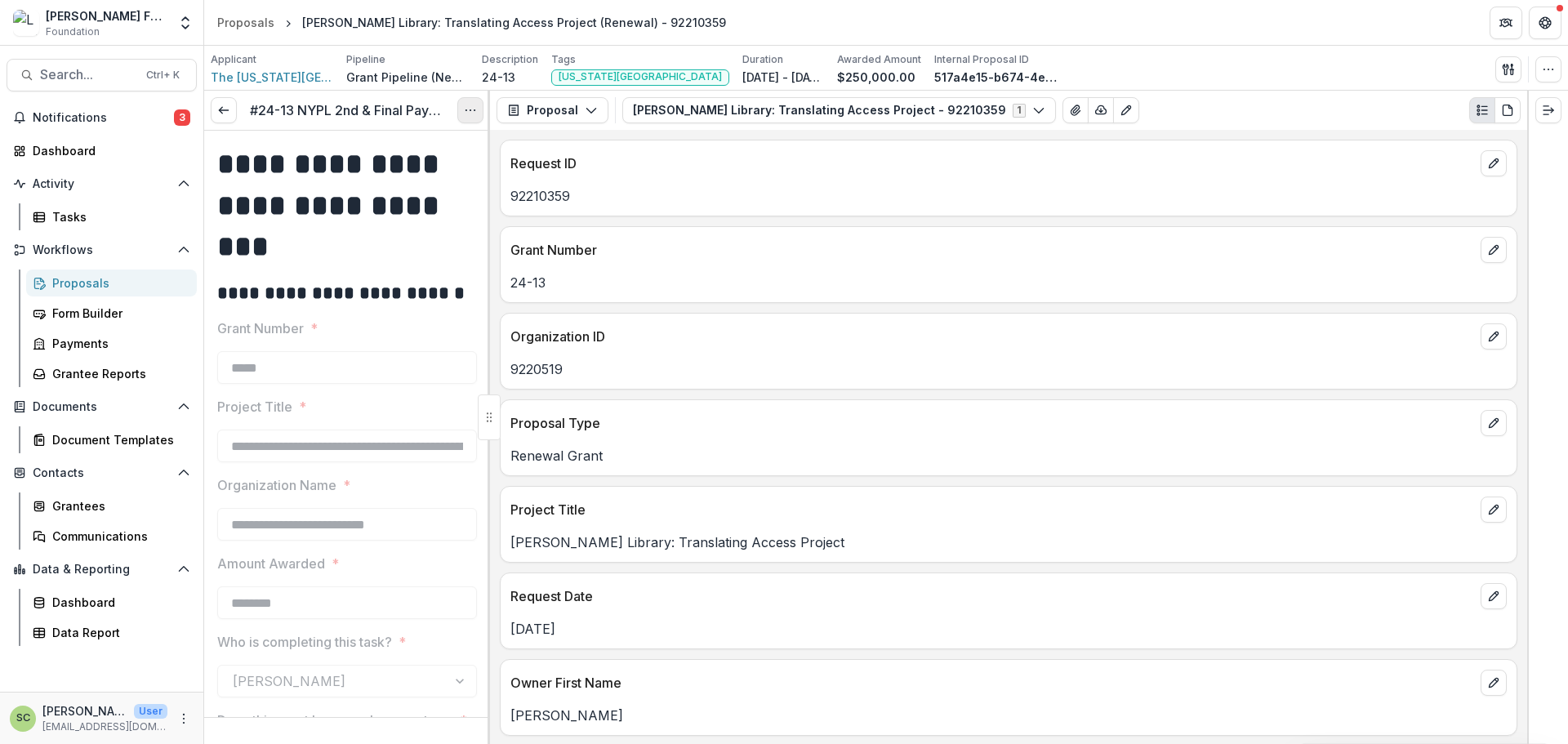
click at [464, 108] on icon "Options" at bounding box center [471, 110] width 13 height 13
click at [413, 143] on link "View task" at bounding box center [392, 148] width 175 height 27
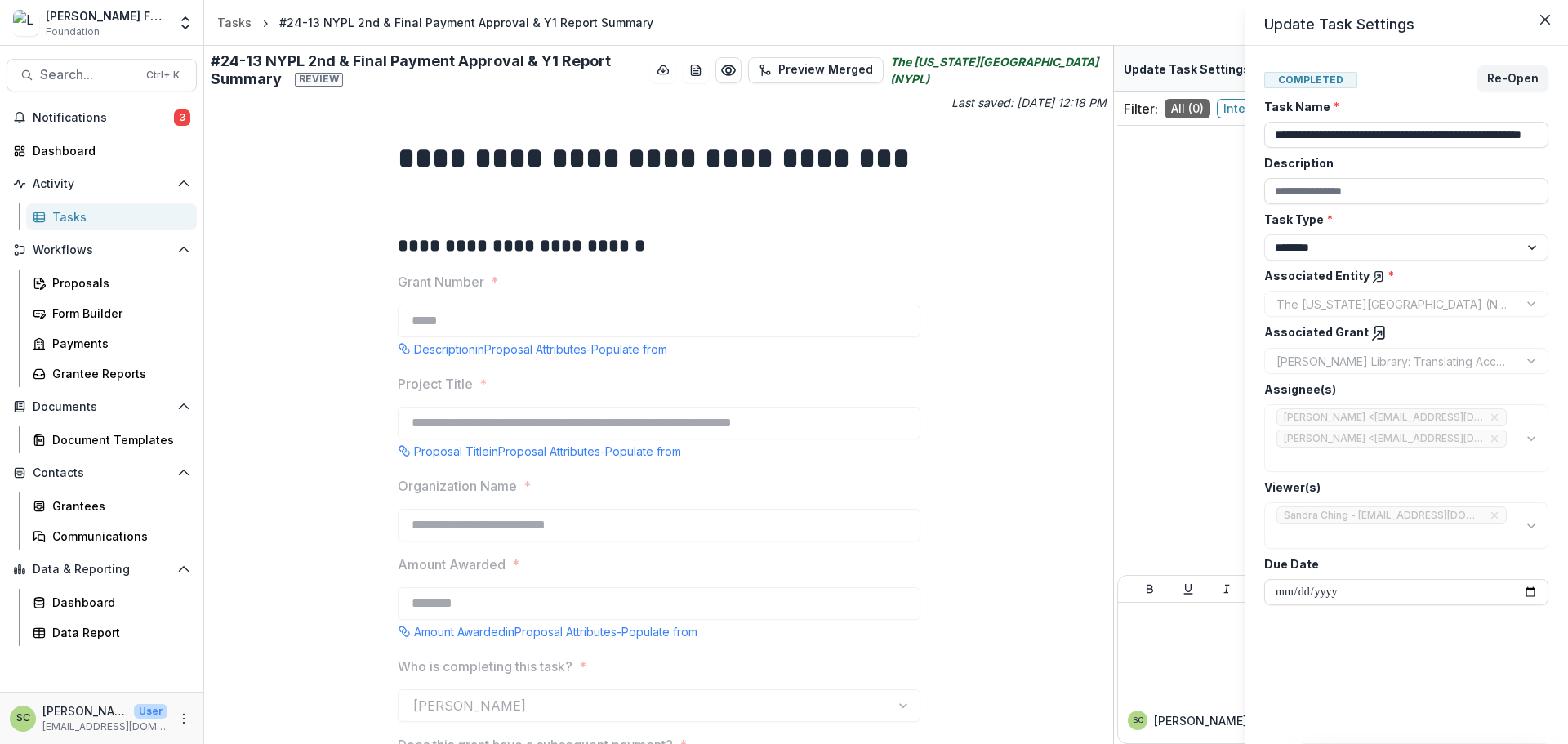
click at [1021, 276] on div "**********" at bounding box center [784, 372] width 1568 height 744
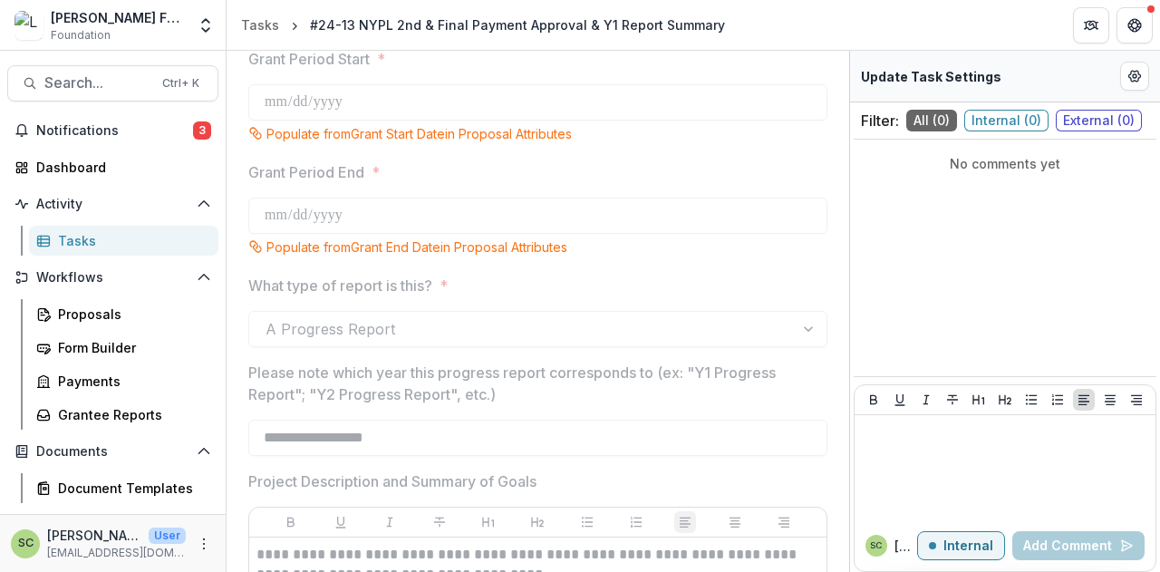
scroll to position [1993, 0]
click at [77, 74] on span "Search..." at bounding box center [97, 82] width 107 height 17
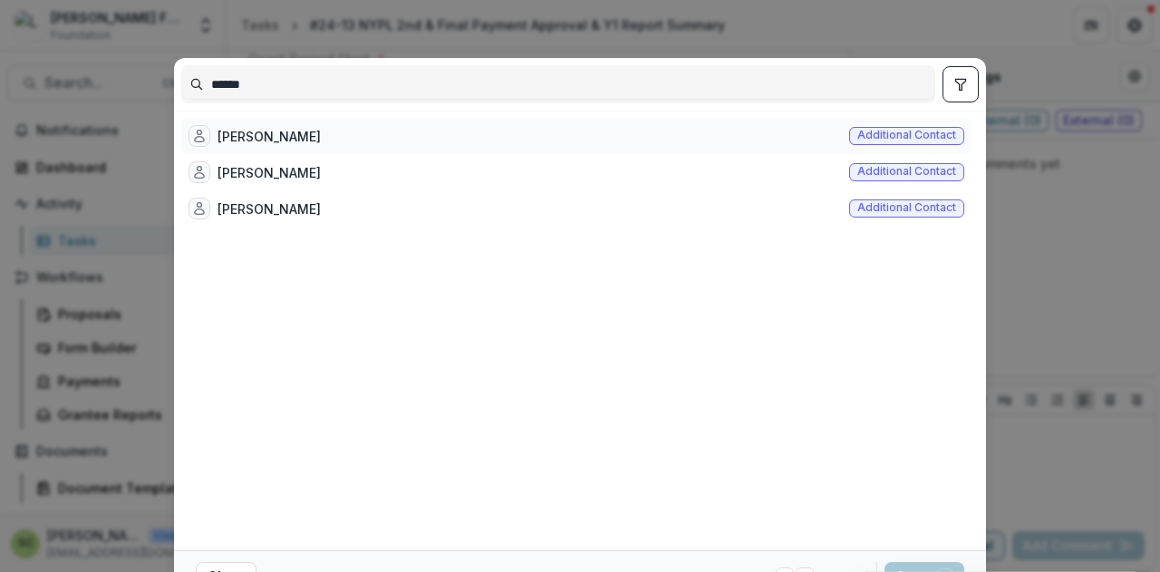
type input "******"
click at [321, 129] on div "Jaclyn Boushie-Bombard" at bounding box center [268, 136] width 103 height 19
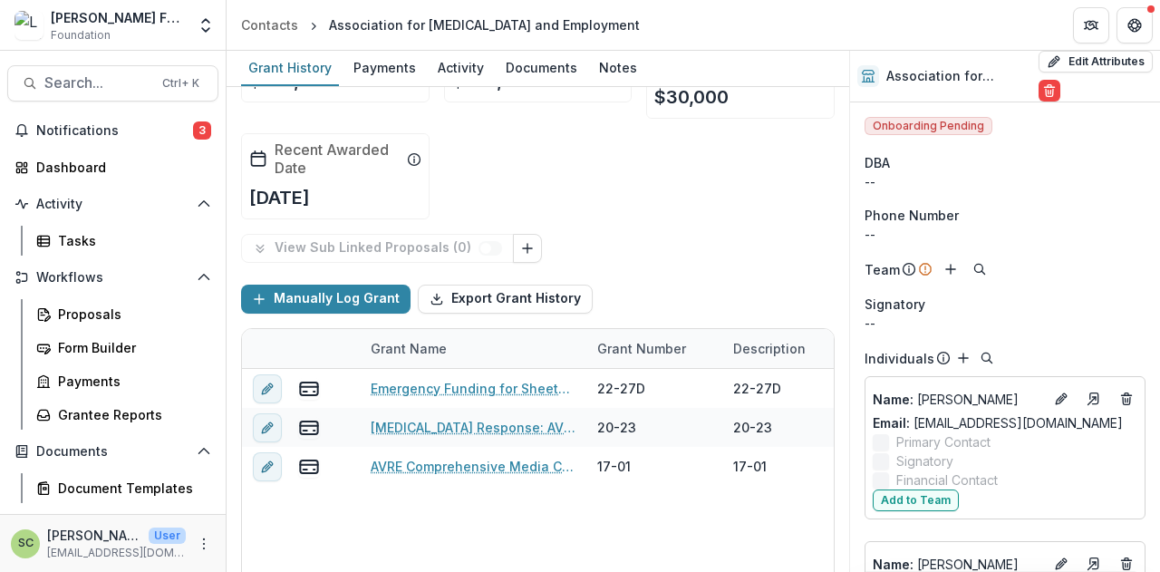
scroll to position [181, 0]
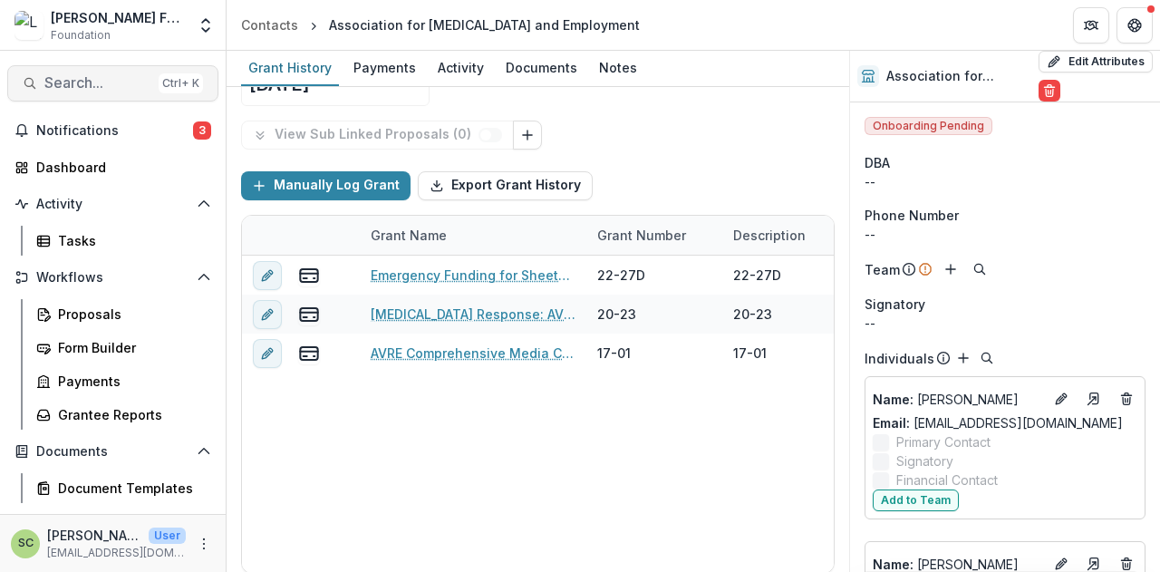
click at [101, 70] on button "Search... Ctrl + K" at bounding box center [112, 83] width 211 height 36
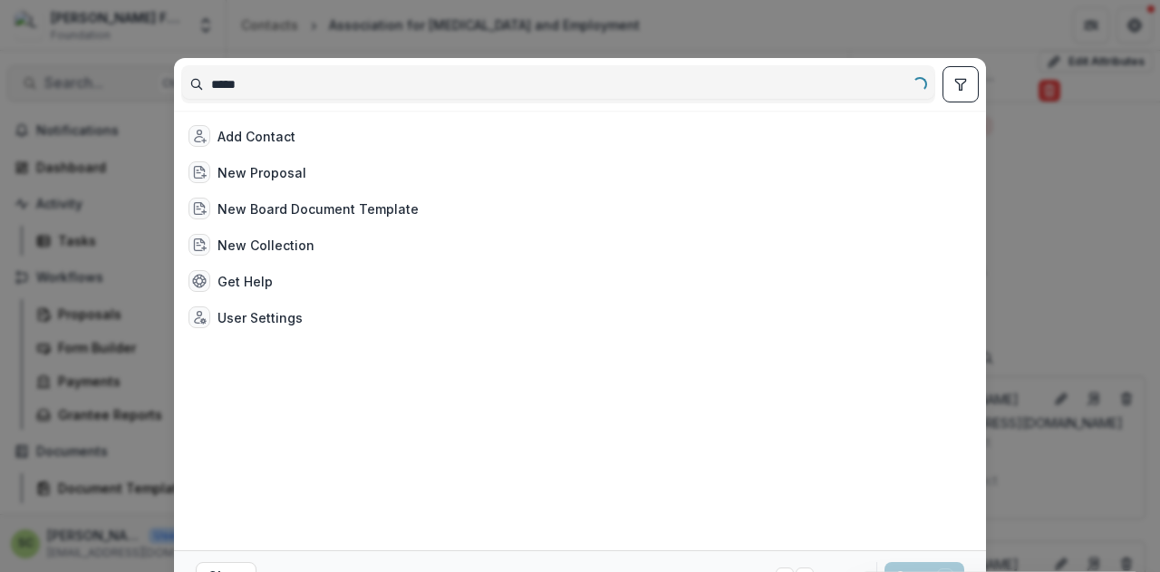
type input "******"
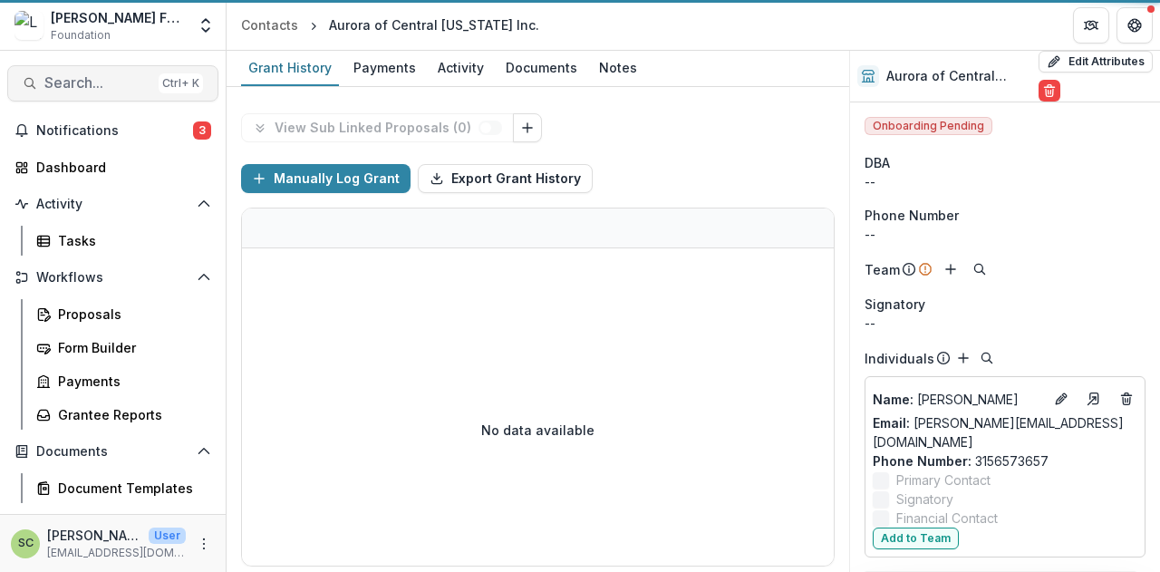
scroll to position [181, 0]
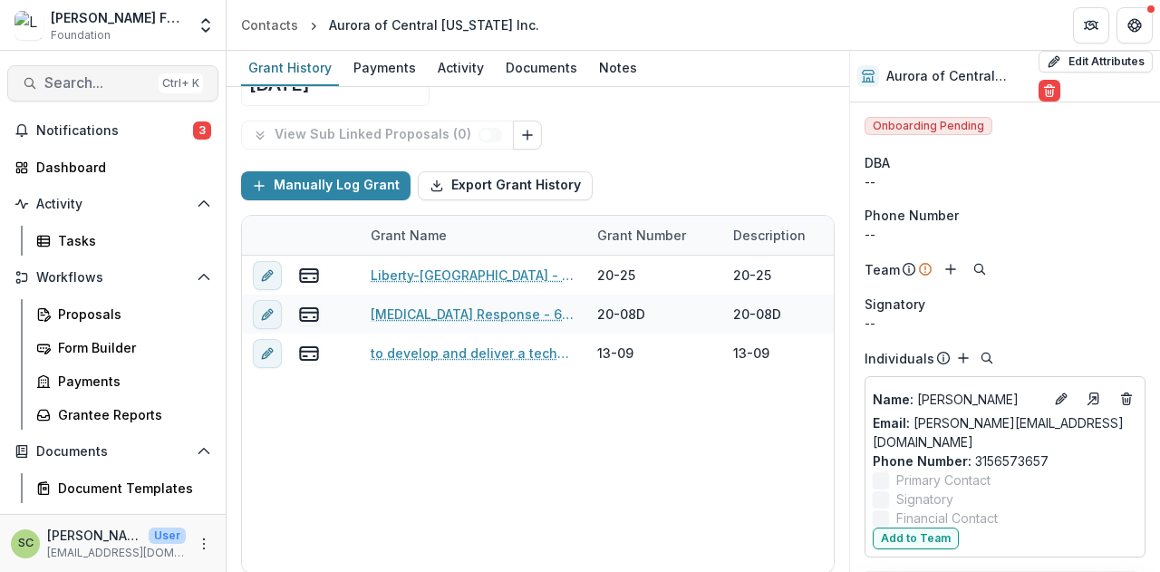
click at [123, 81] on span "Search..." at bounding box center [97, 82] width 107 height 17
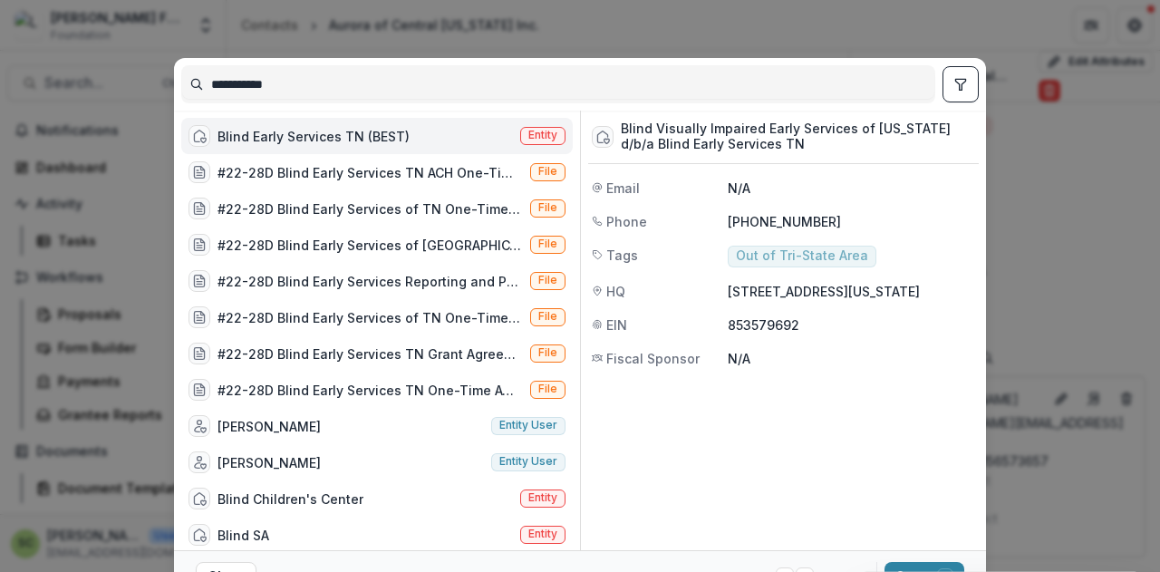
type input "**********"
click at [346, 142] on div "Blind Early Services TN (BEST)" at bounding box center [313, 136] width 192 height 19
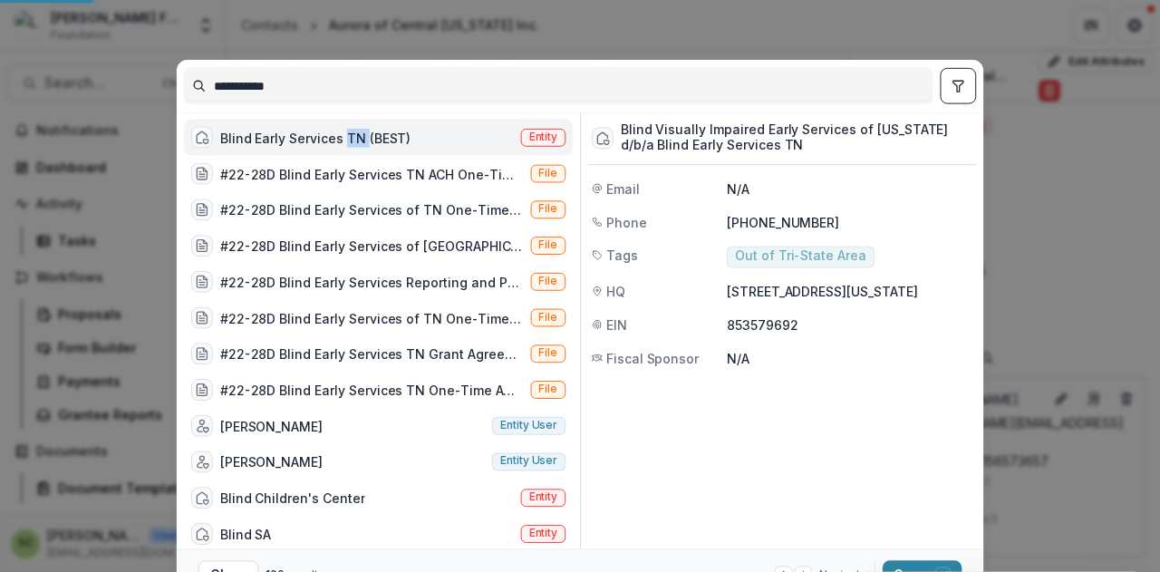
click at [346, 142] on div "Blind Early Services TN (BEST)" at bounding box center [315, 137] width 191 height 19
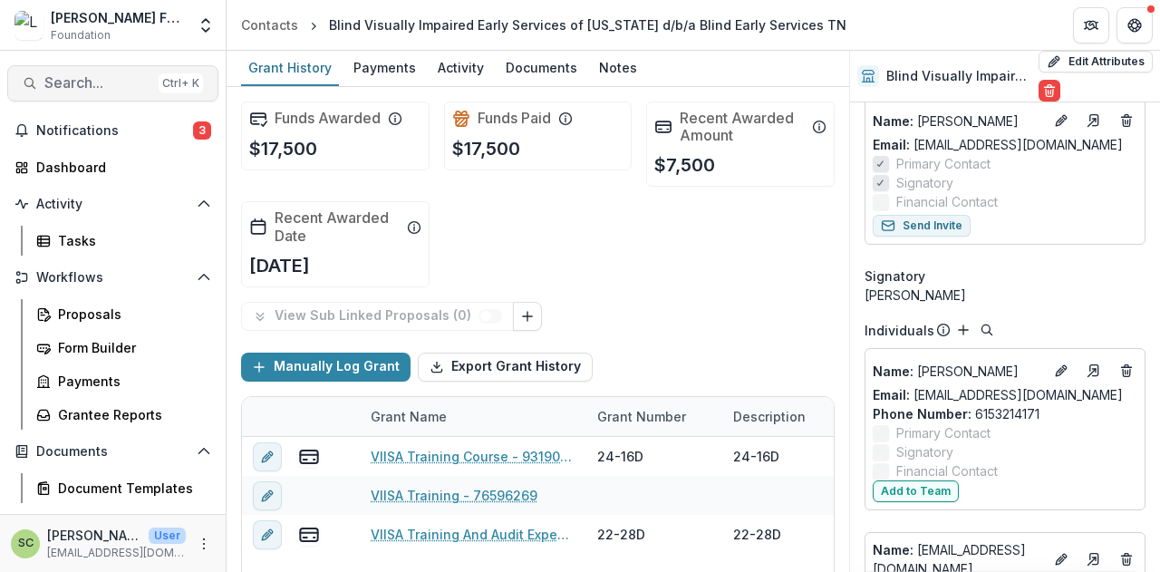
click at [97, 77] on span "Search..." at bounding box center [97, 82] width 107 height 17
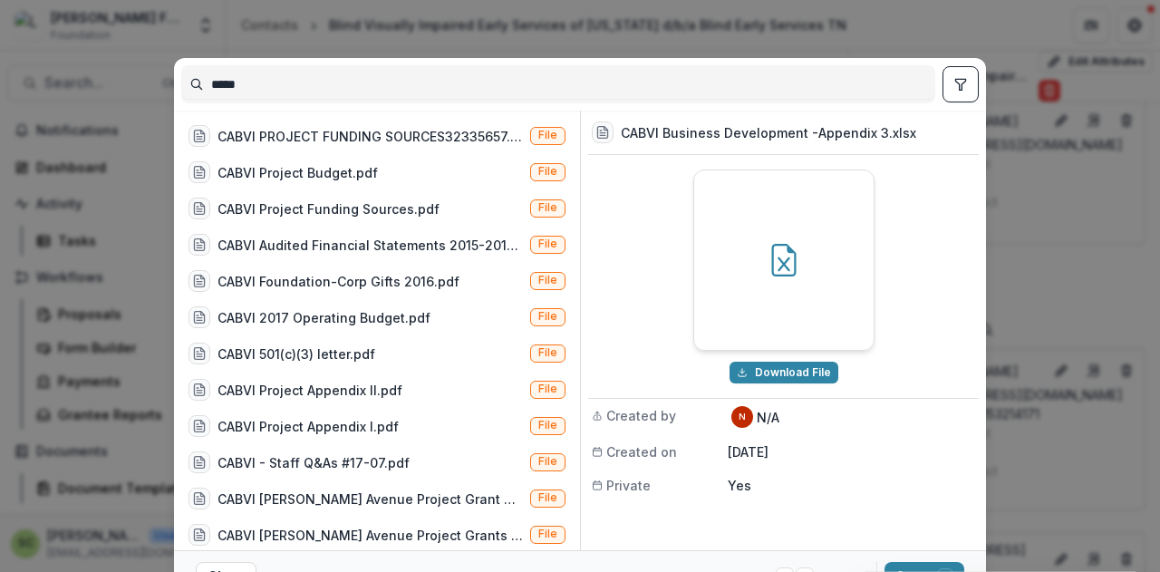
scroll to position [1540, 0]
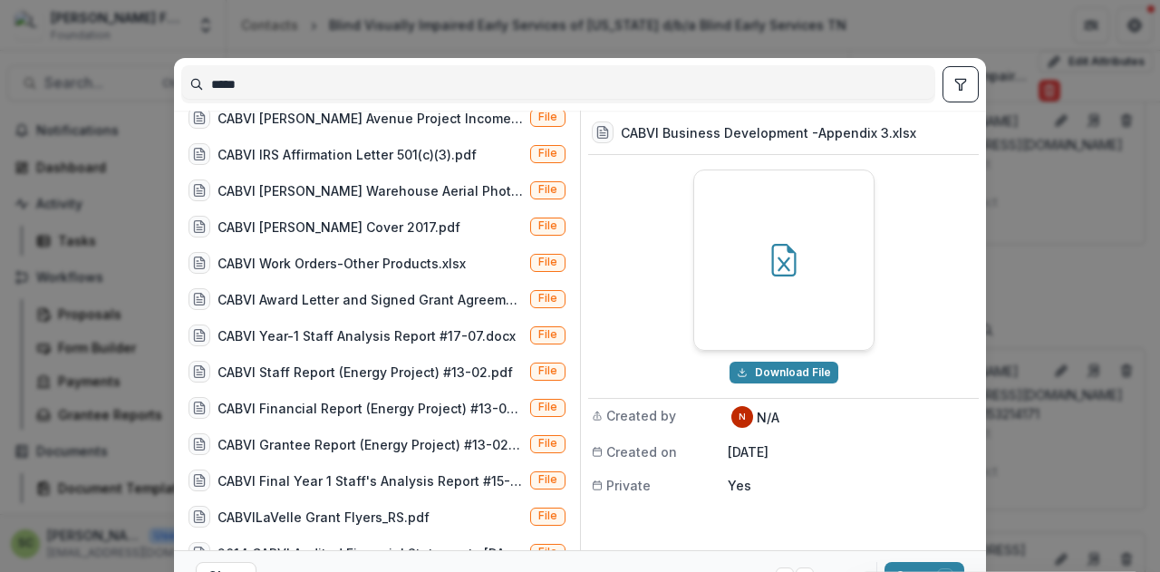
click at [966, 76] on button "toggle filters" at bounding box center [960, 84] width 36 height 36
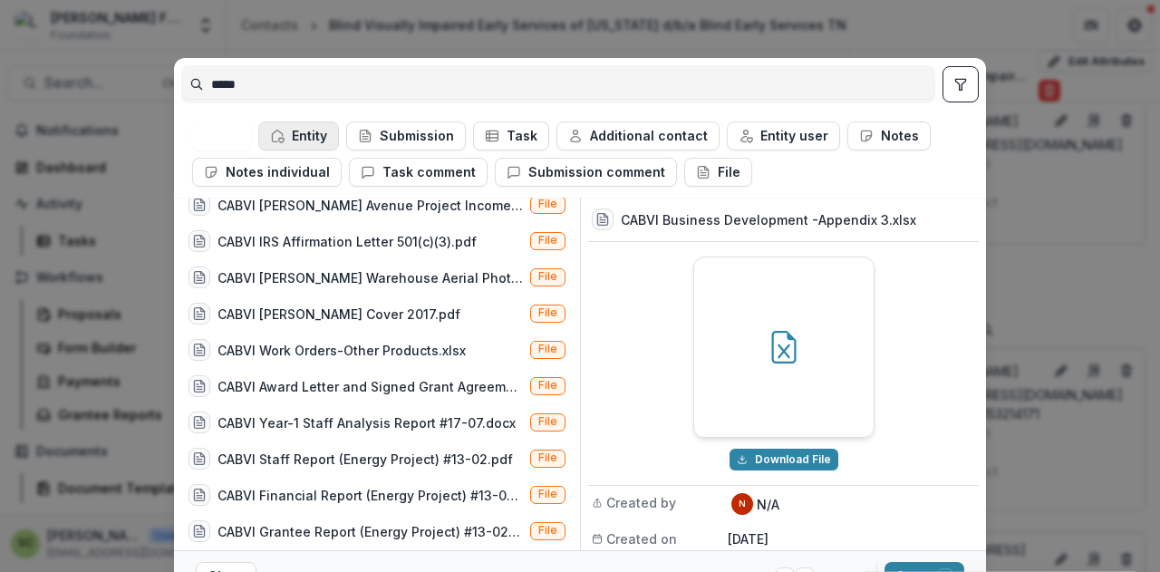
click at [333, 130] on button "Entity" at bounding box center [298, 135] width 81 height 29
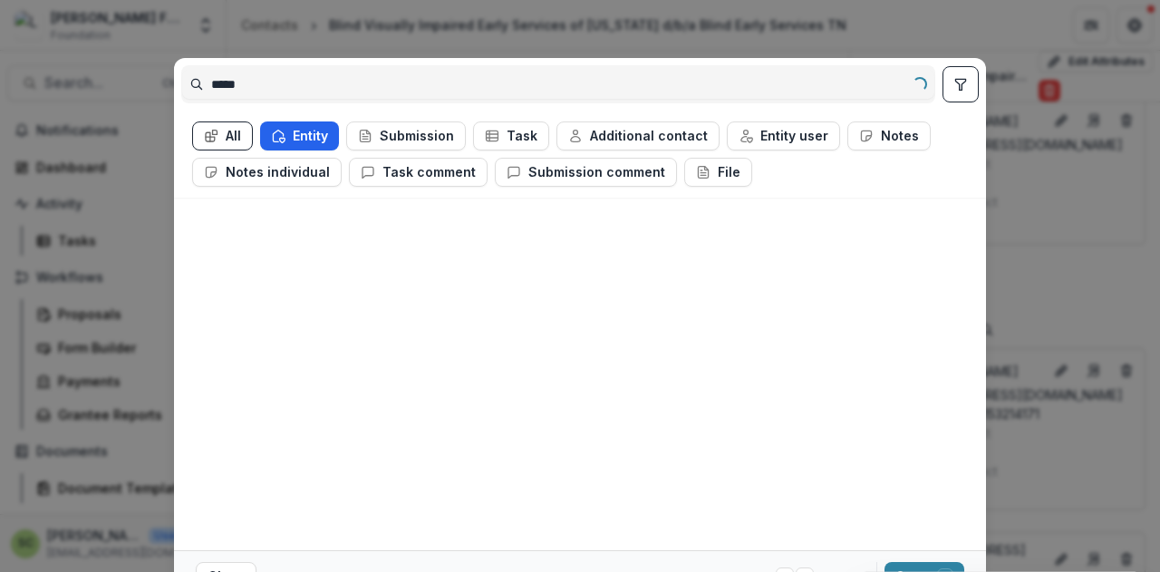
scroll to position [0, 0]
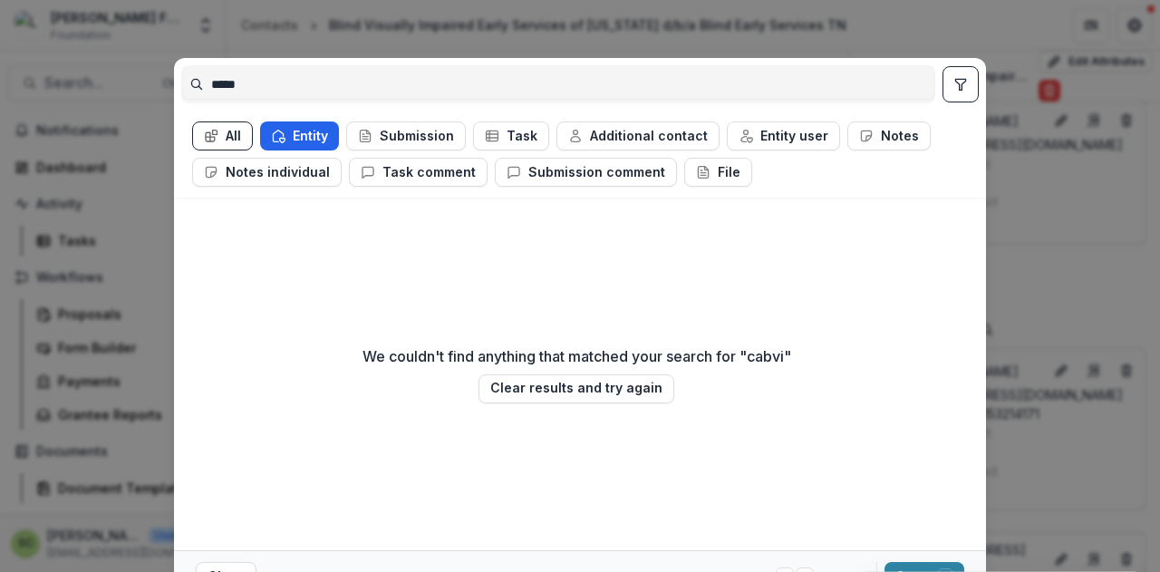
click at [333, 130] on button "Entity" at bounding box center [299, 135] width 79 height 29
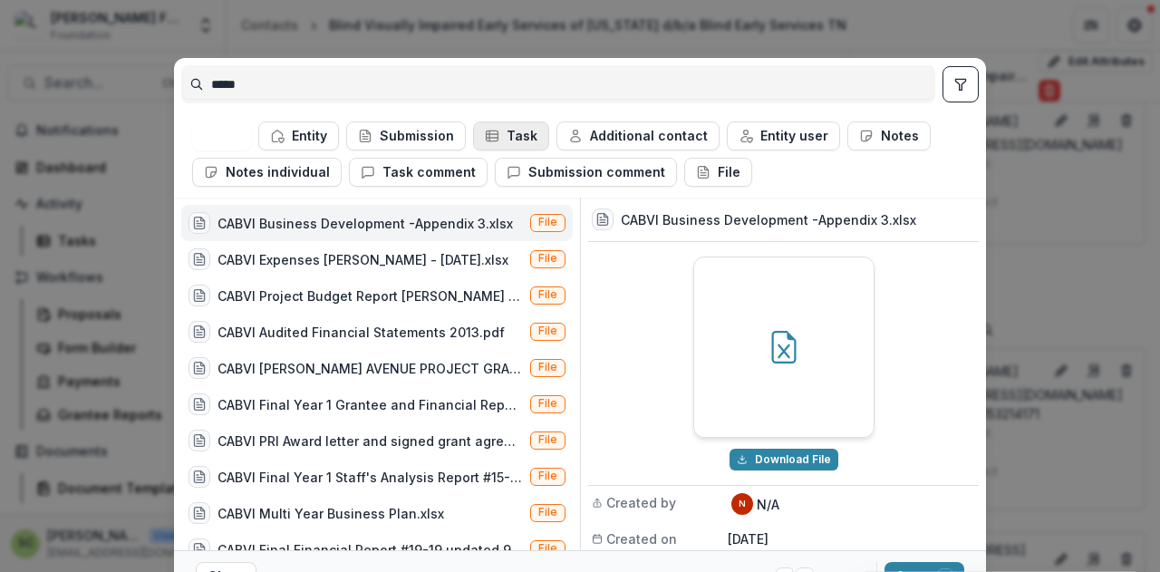
click at [519, 130] on button "Task" at bounding box center [511, 135] width 76 height 29
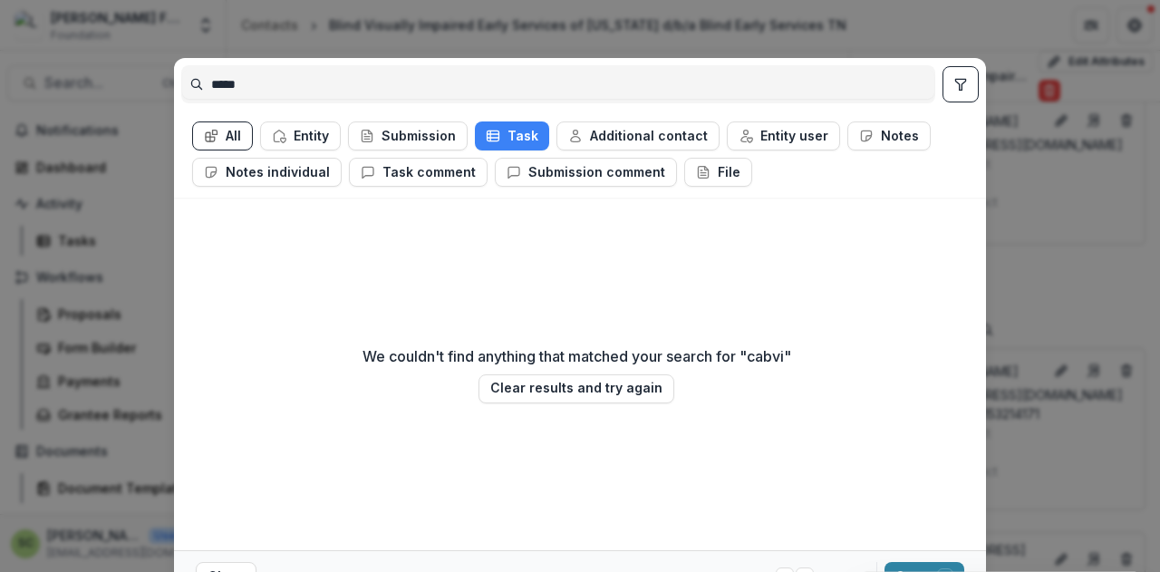
click at [214, 126] on button "All" at bounding box center [222, 135] width 61 height 29
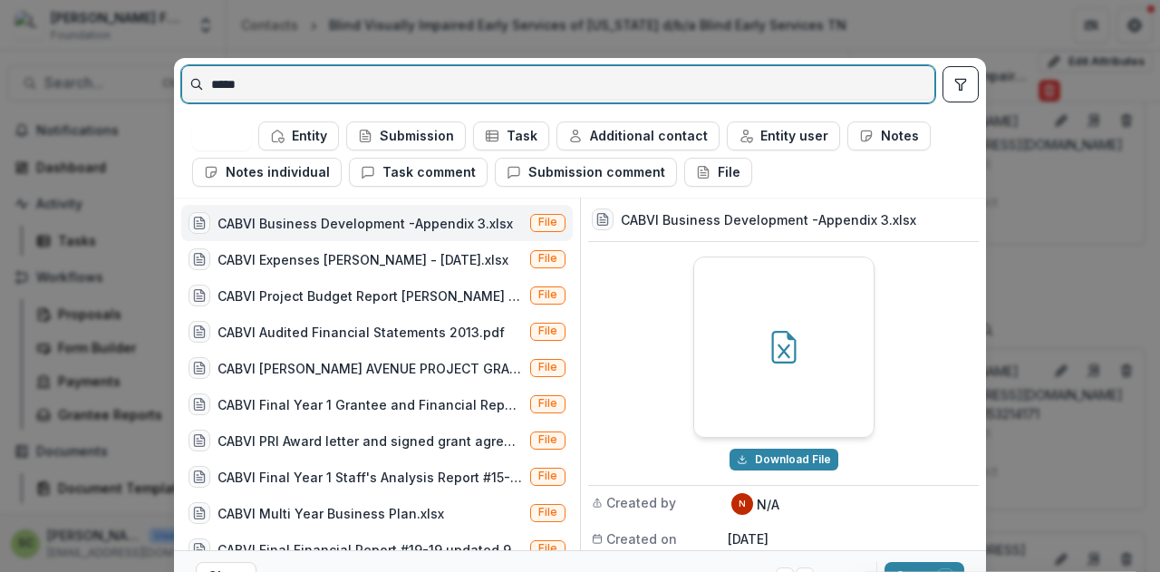
click at [339, 82] on input "*****" at bounding box center [558, 84] width 752 height 29
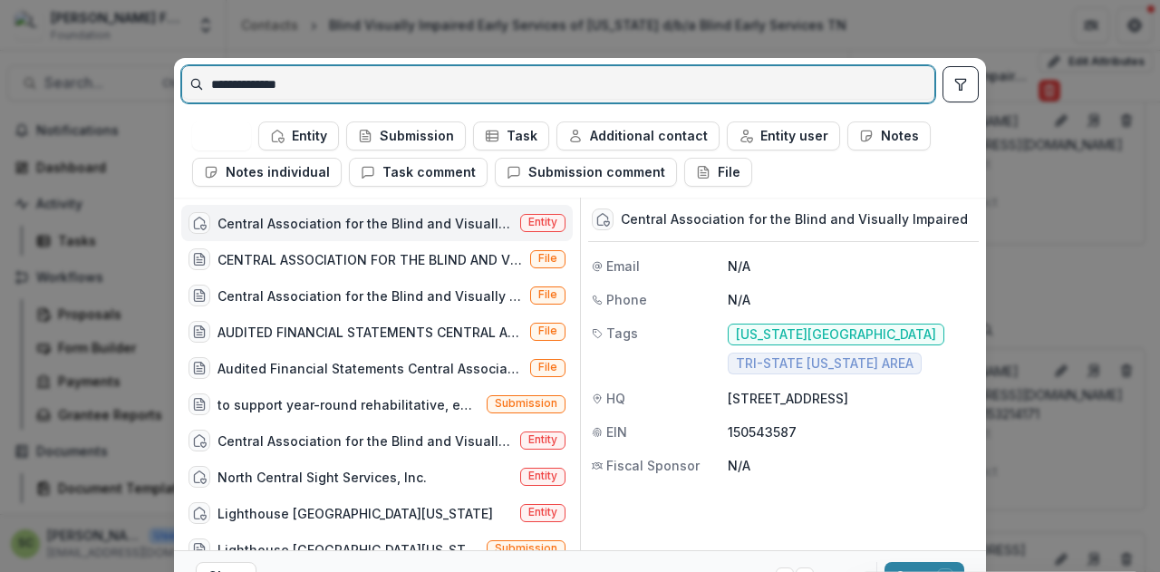
type input "**********"
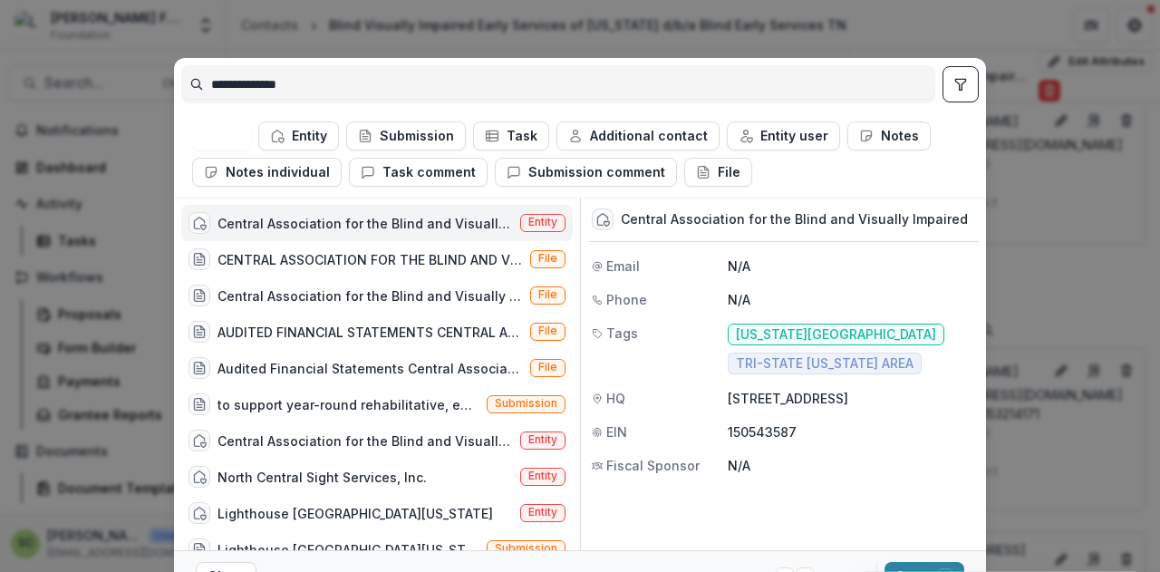
click at [335, 217] on div "Central Association for the Blind and Visually Impaired" at bounding box center [364, 223] width 295 height 19
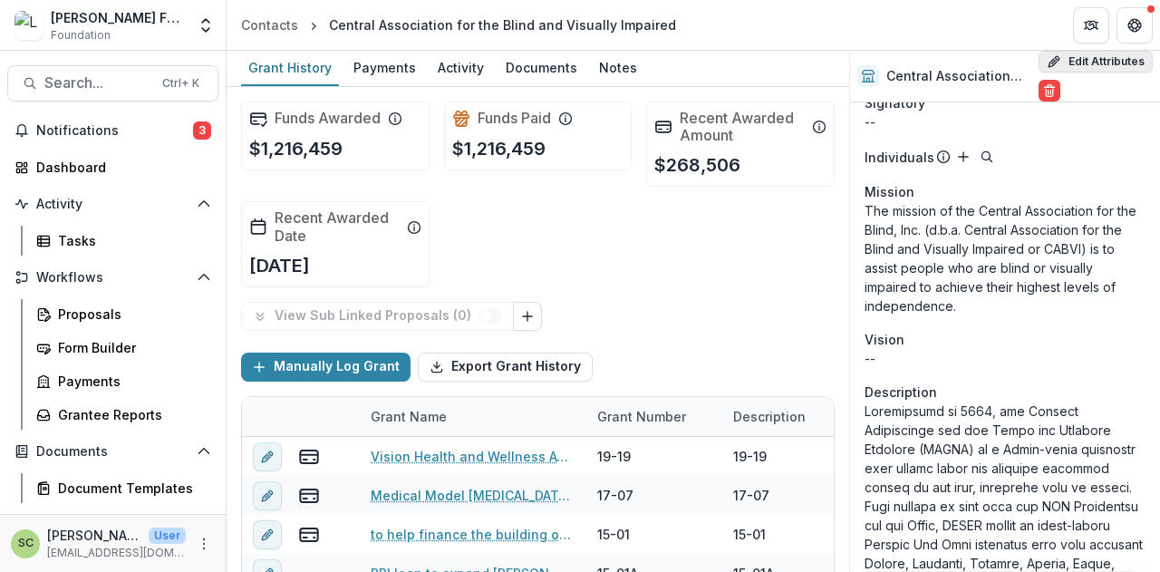
click at [1051, 54] on icon "button" at bounding box center [1053, 61] width 14 height 14
select select
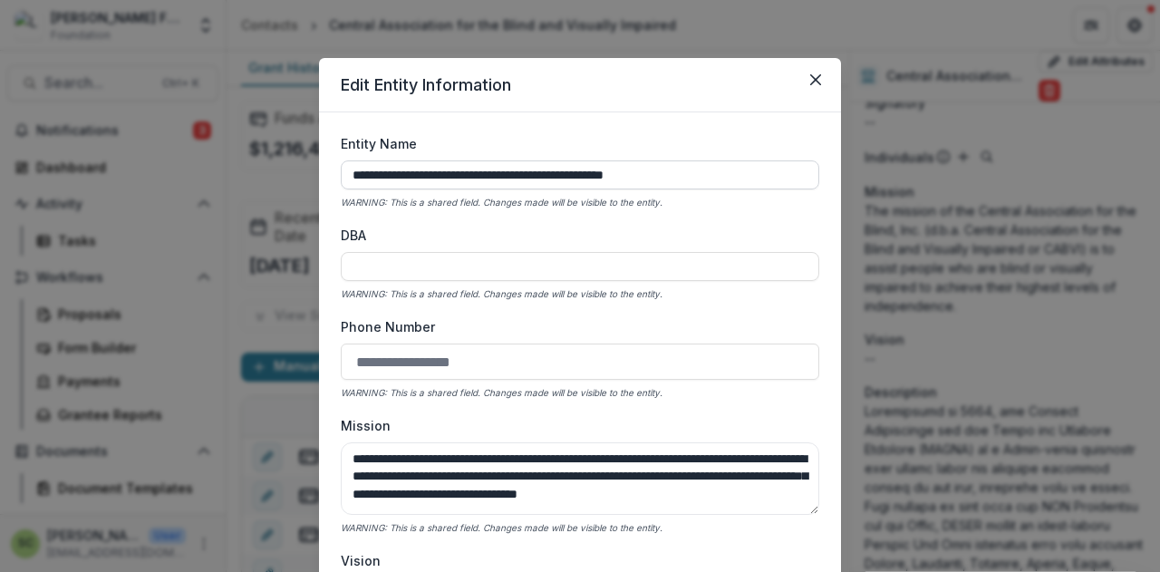
click at [704, 167] on input "**********" at bounding box center [580, 174] width 478 height 29
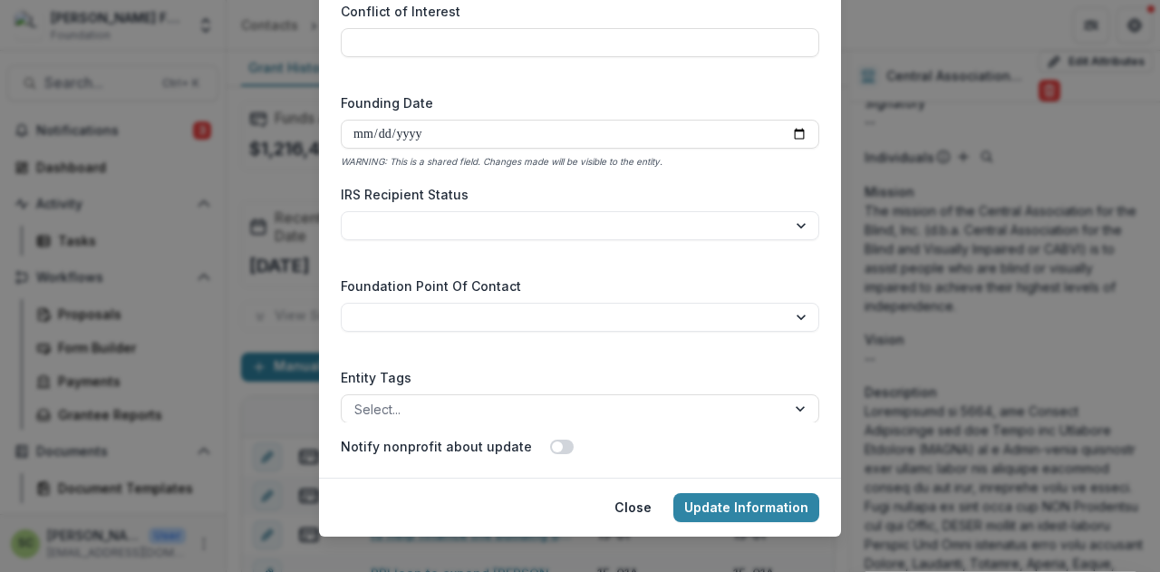
scroll to position [187, 0]
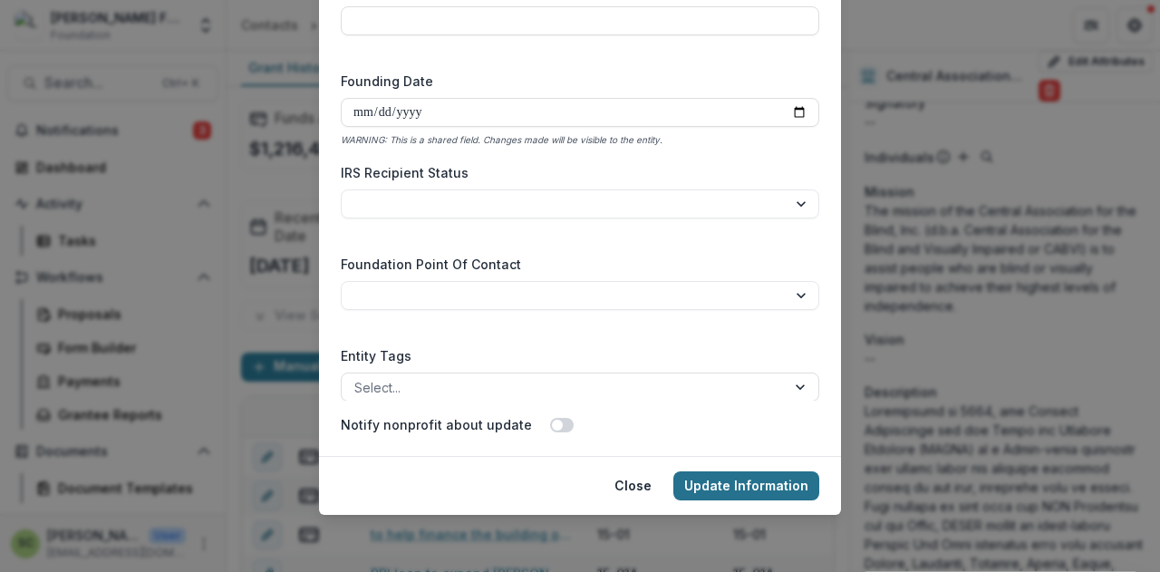
type input "**********"
click at [775, 485] on button "Update Information" at bounding box center [746, 485] width 146 height 29
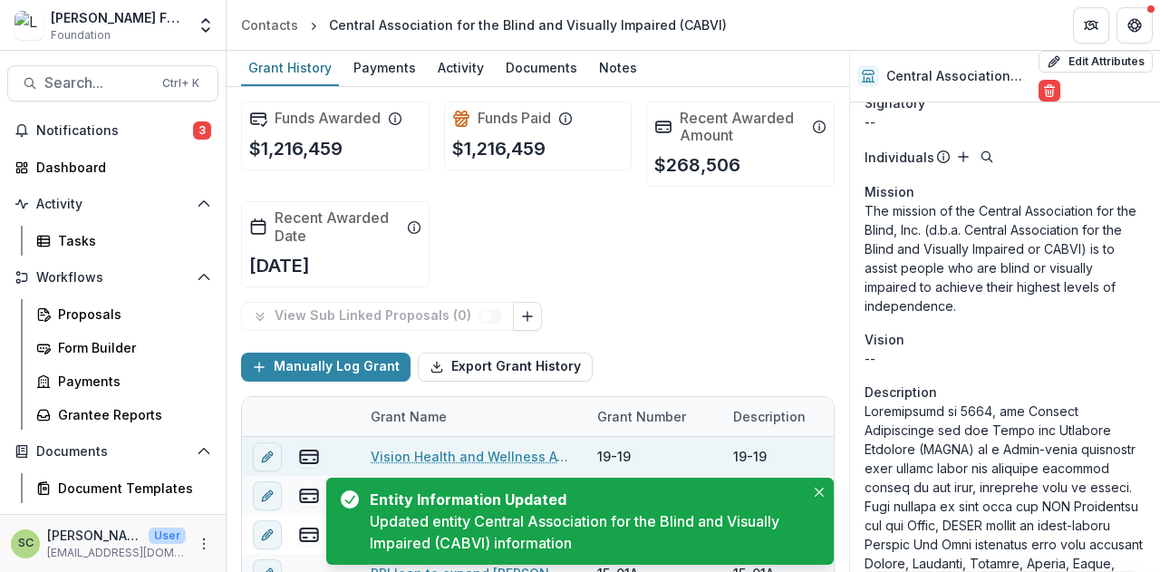
click at [472, 457] on link "Vision Health and Wellness Awareness Expansion - 55303917" at bounding box center [473, 456] width 205 height 19
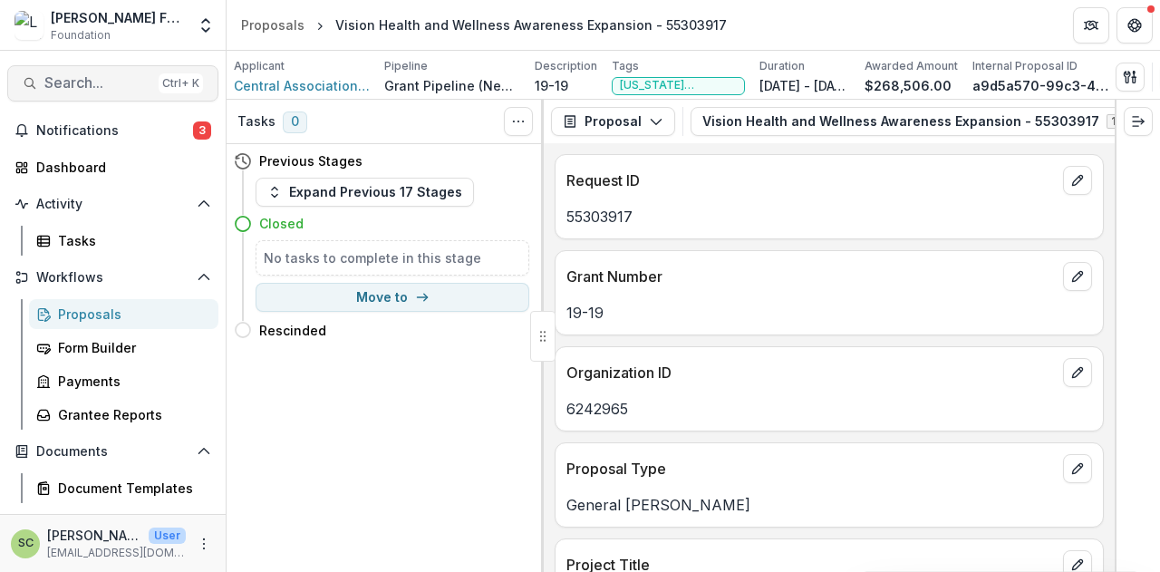
click at [118, 83] on span "Search..." at bounding box center [97, 82] width 107 height 17
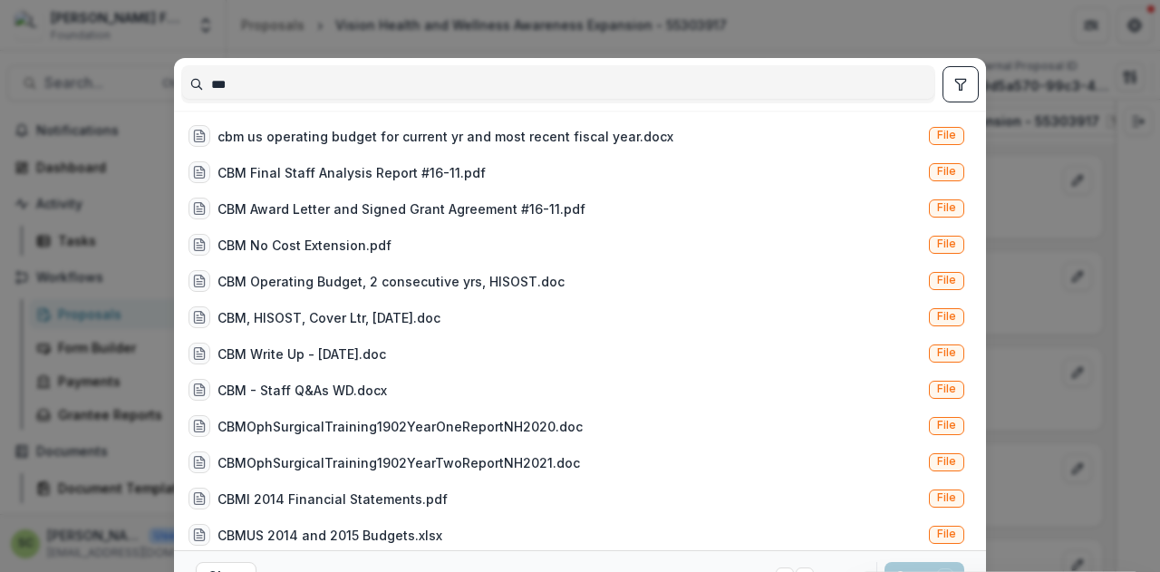
type input "***"
click at [953, 74] on button "toggle filters" at bounding box center [960, 84] width 36 height 36
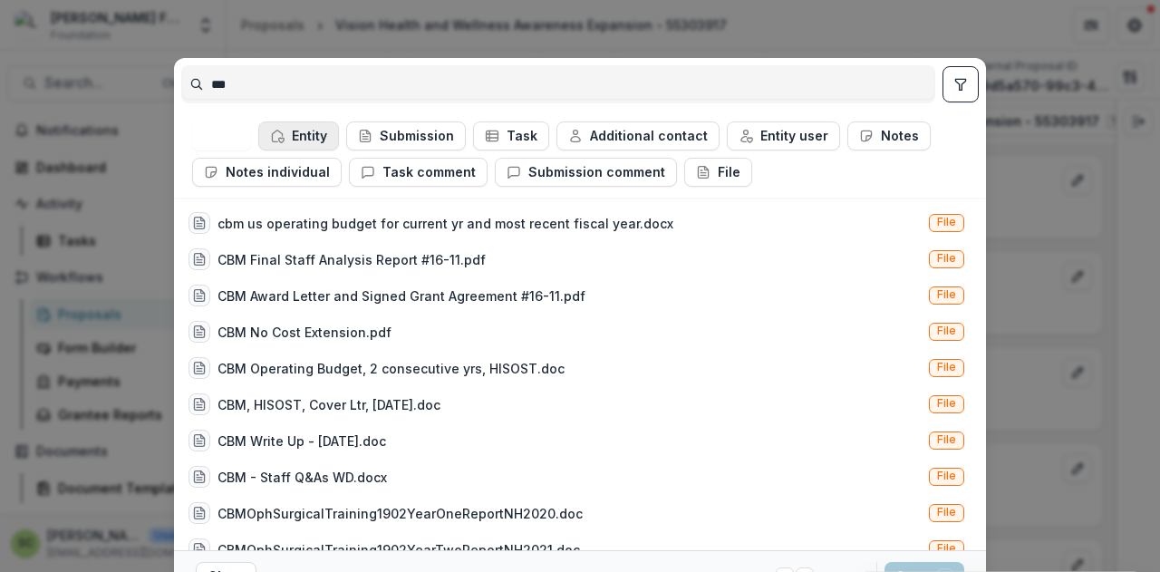
click at [311, 143] on button "Entity" at bounding box center [298, 135] width 81 height 29
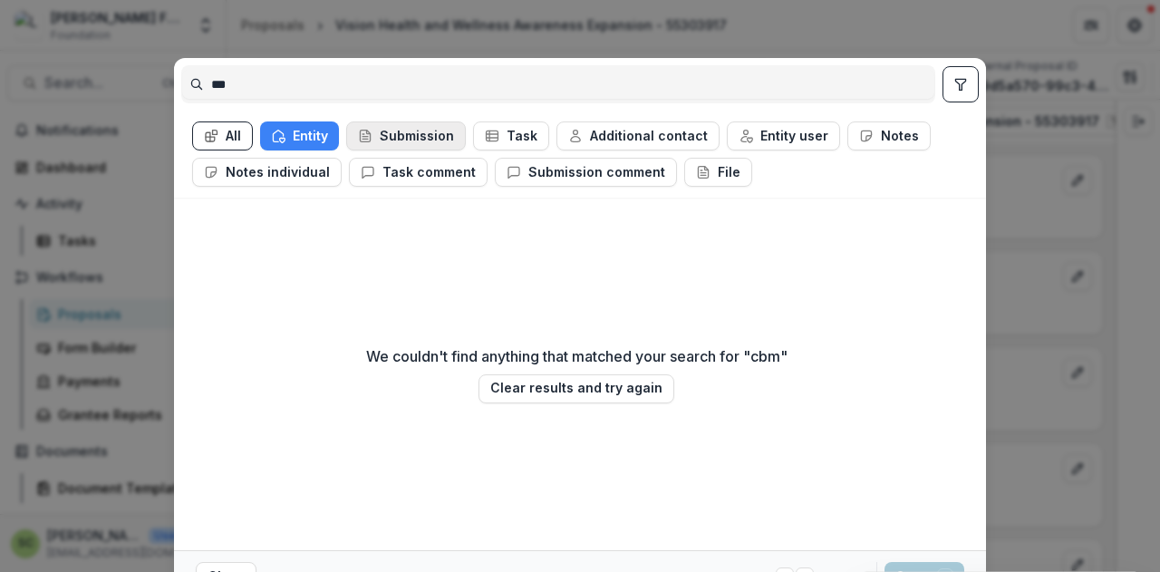
click at [391, 131] on button "Submission" at bounding box center [406, 135] width 120 height 29
click at [318, 135] on button "Entity" at bounding box center [299, 135] width 79 height 29
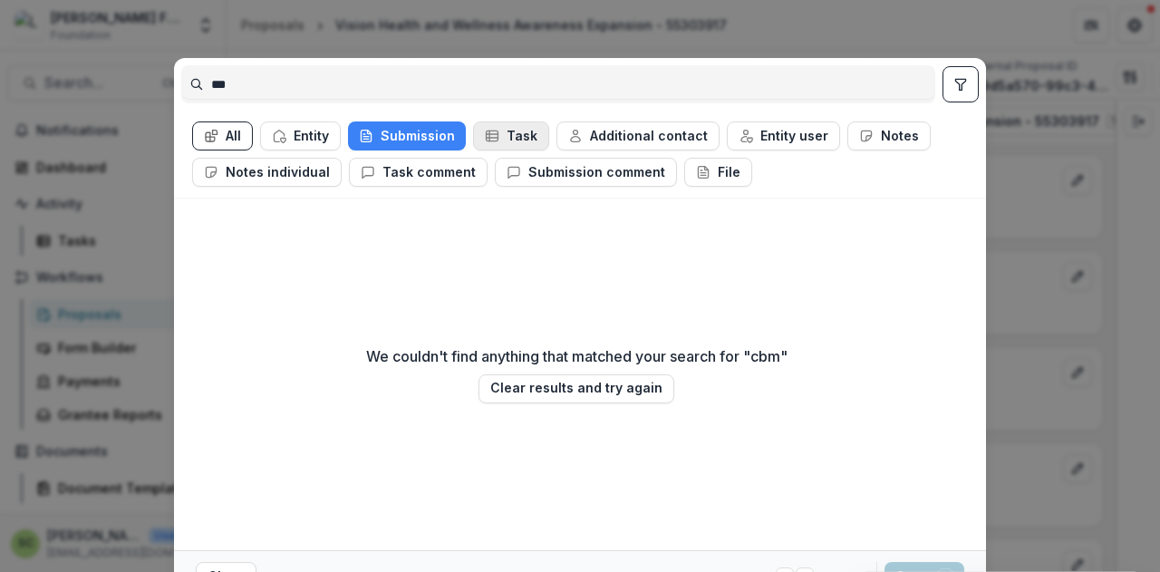
click at [512, 135] on button "Task" at bounding box center [511, 135] width 76 height 29
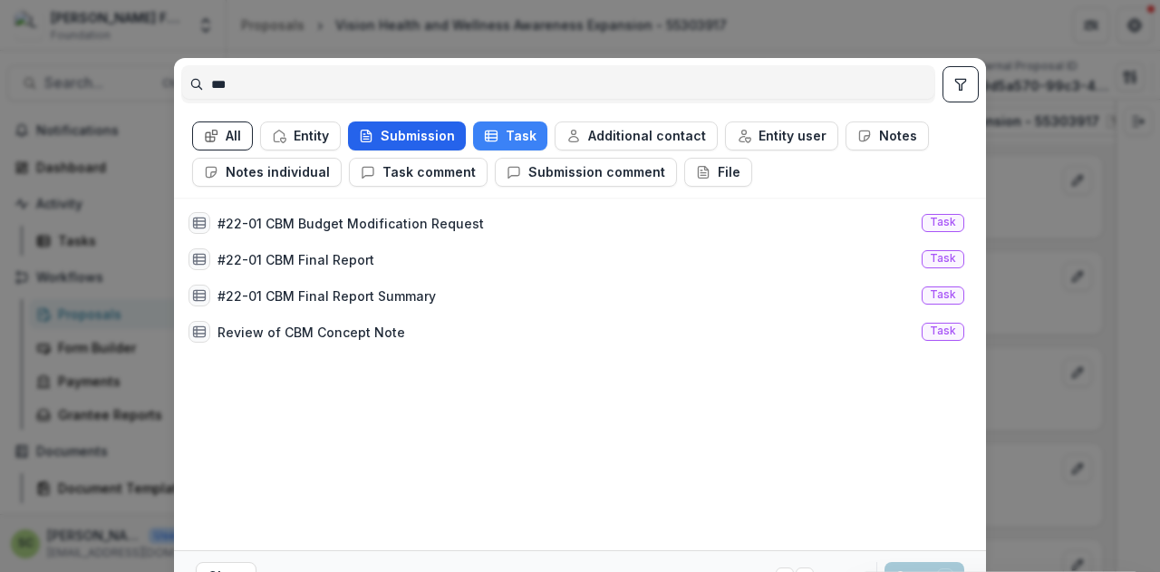
click at [409, 137] on button "Submission" at bounding box center [407, 135] width 118 height 29
click at [415, 214] on div "#22-01 CBM Budget Modification Request" at bounding box center [350, 223] width 266 height 19
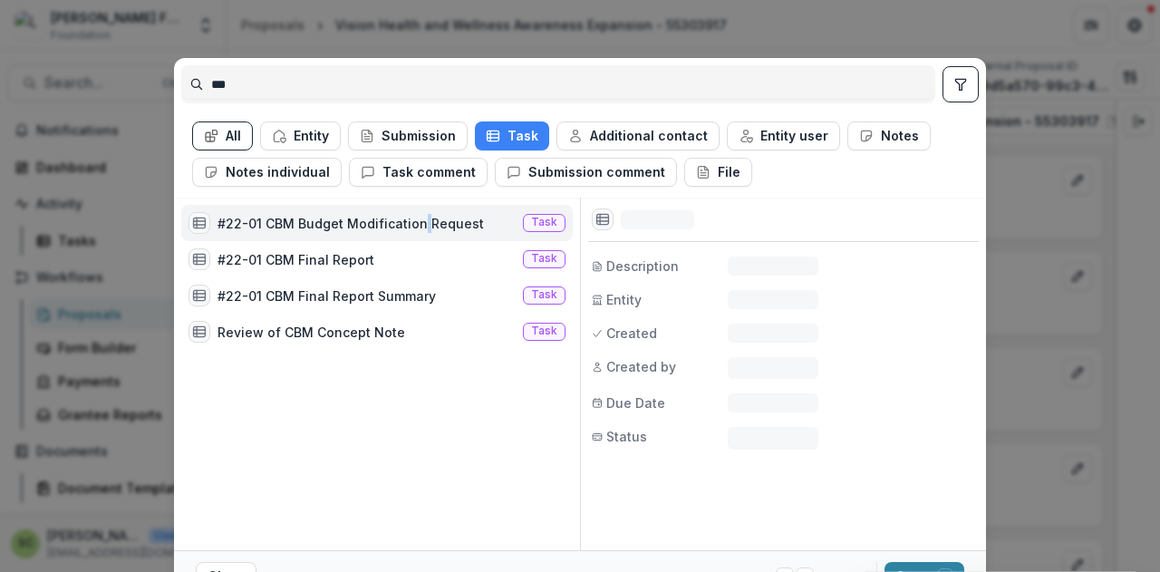
click at [415, 214] on div "#22-01 CBM Budget Modification Request" at bounding box center [350, 223] width 266 height 19
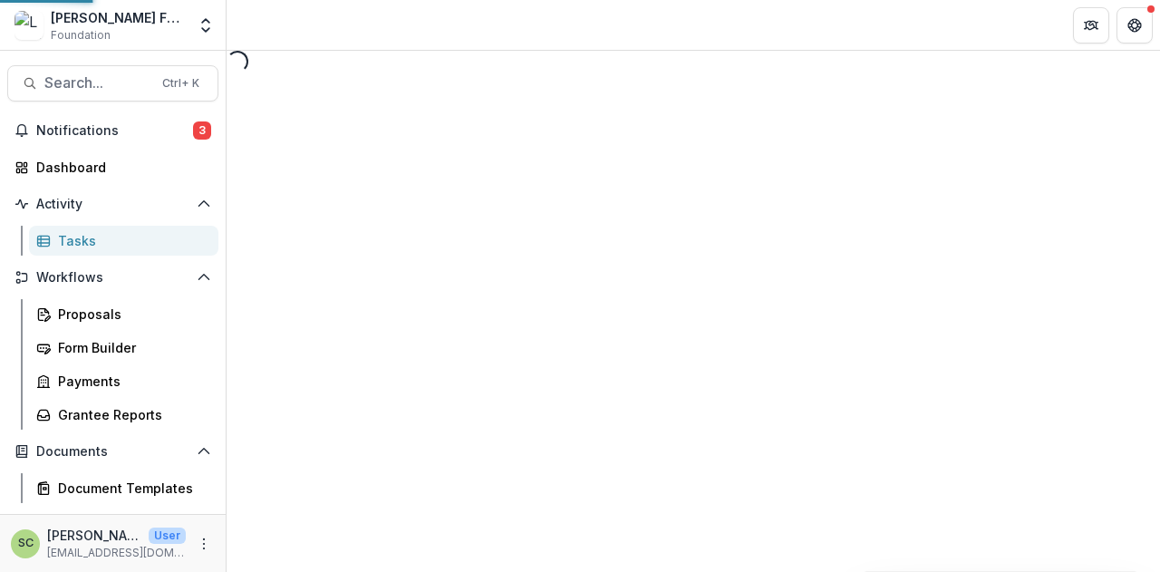
select select "********"
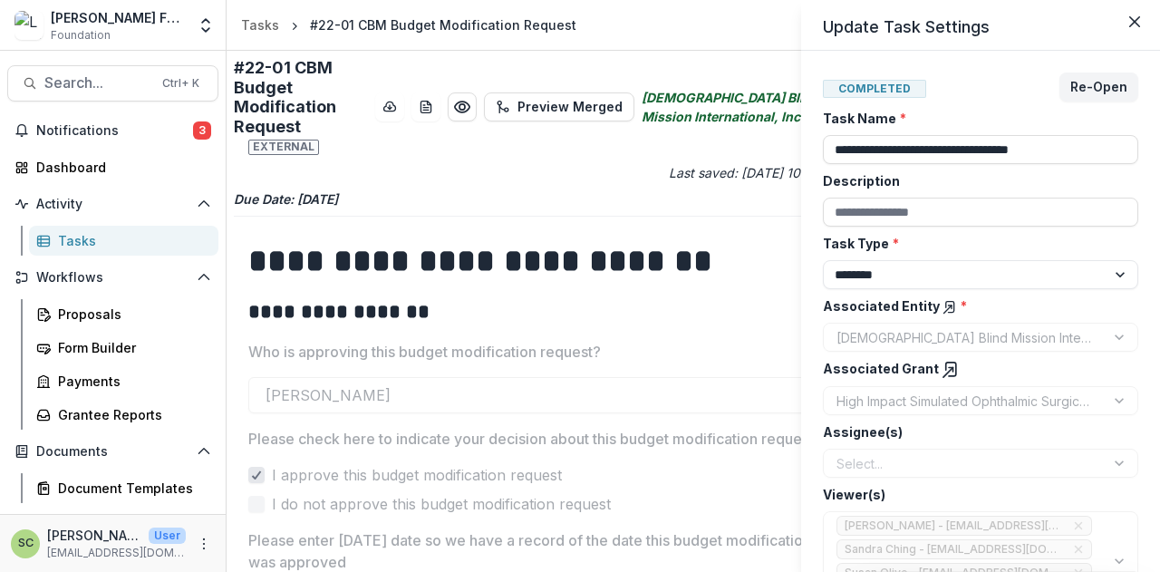
click at [941, 369] on icon at bounding box center [950, 370] width 18 height 18
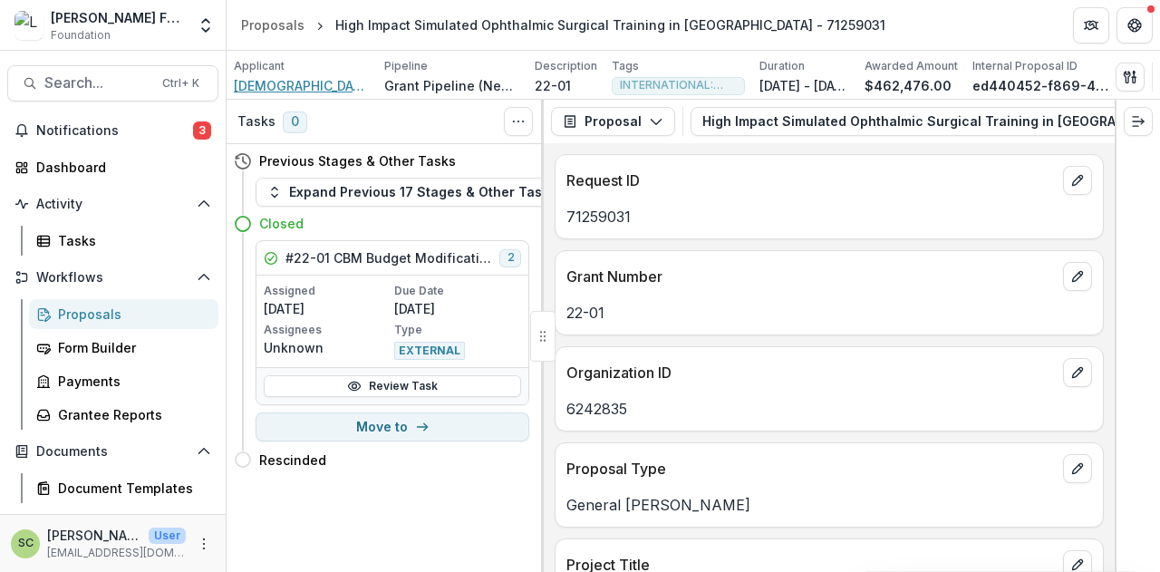
click at [340, 83] on span "Christian Blind Mission International, Inc." at bounding box center [302, 85] width 136 height 19
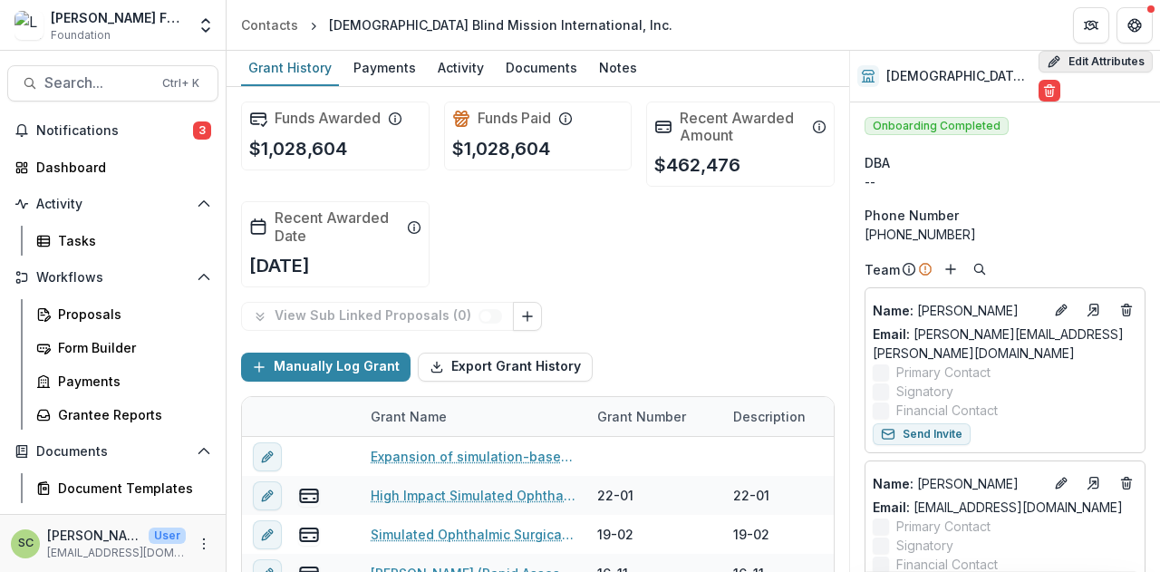
click at [1081, 63] on button "Edit Attributes" at bounding box center [1095, 62] width 114 height 22
select select
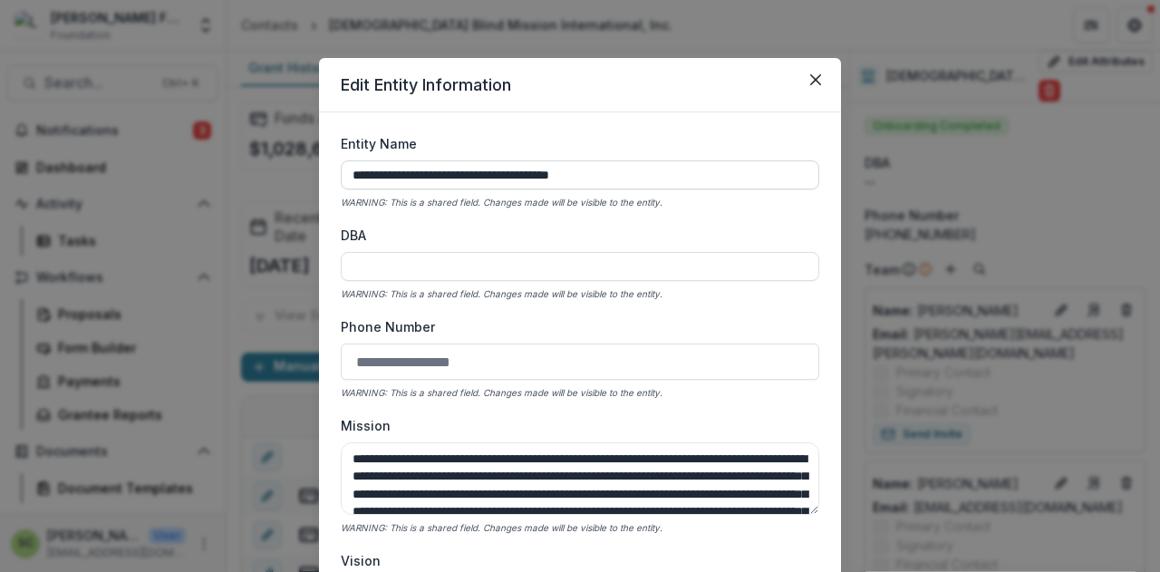
click at [669, 172] on input "**********" at bounding box center [580, 174] width 478 height 29
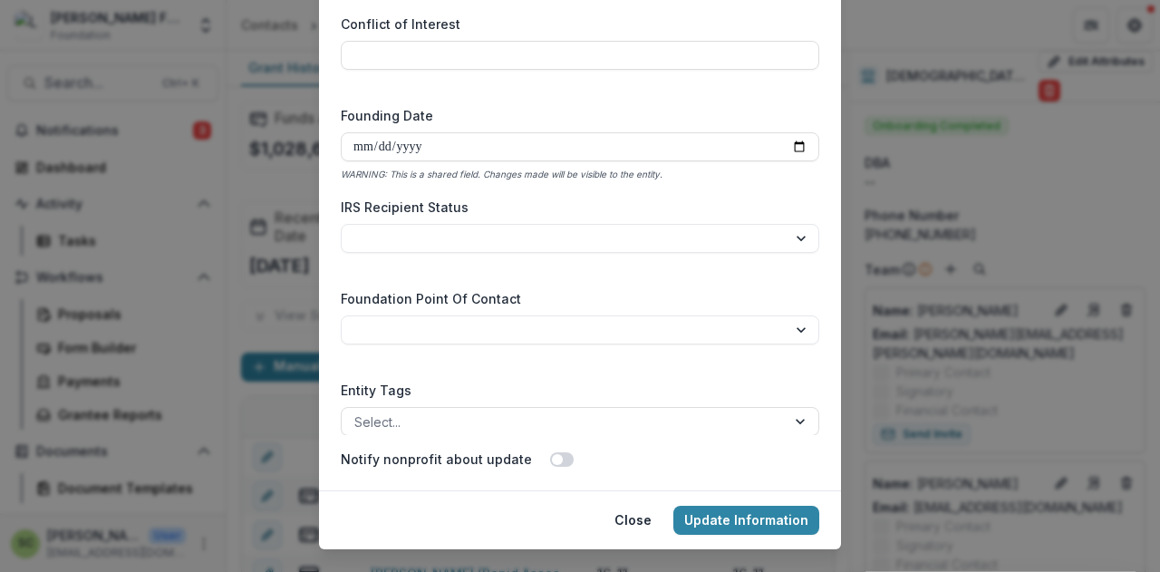
scroll to position [187, 0]
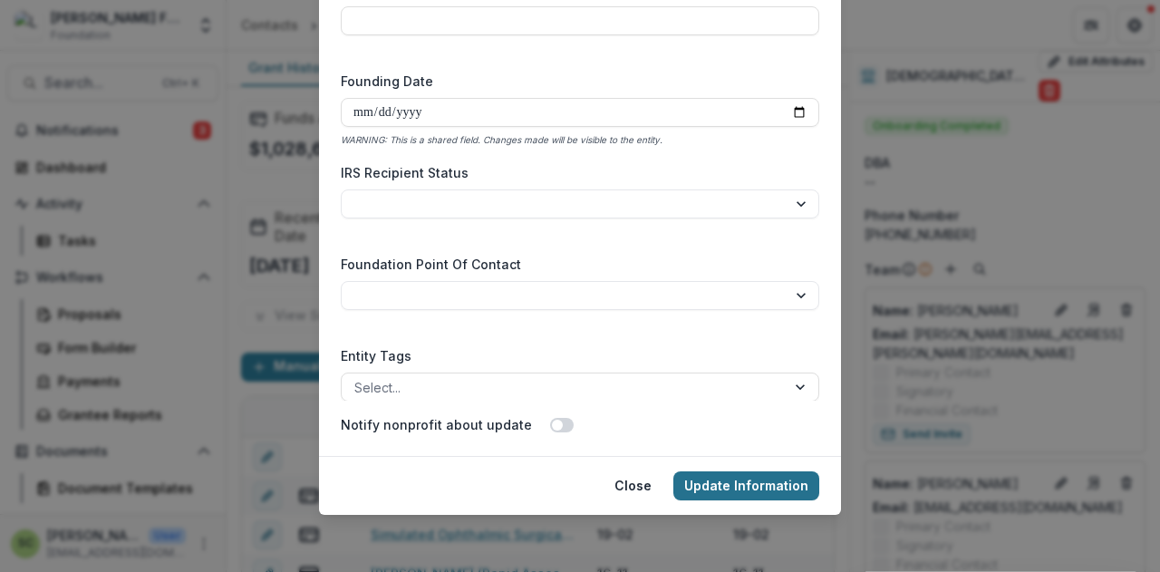
type input "**********"
click at [765, 474] on button "Update Information" at bounding box center [746, 485] width 146 height 29
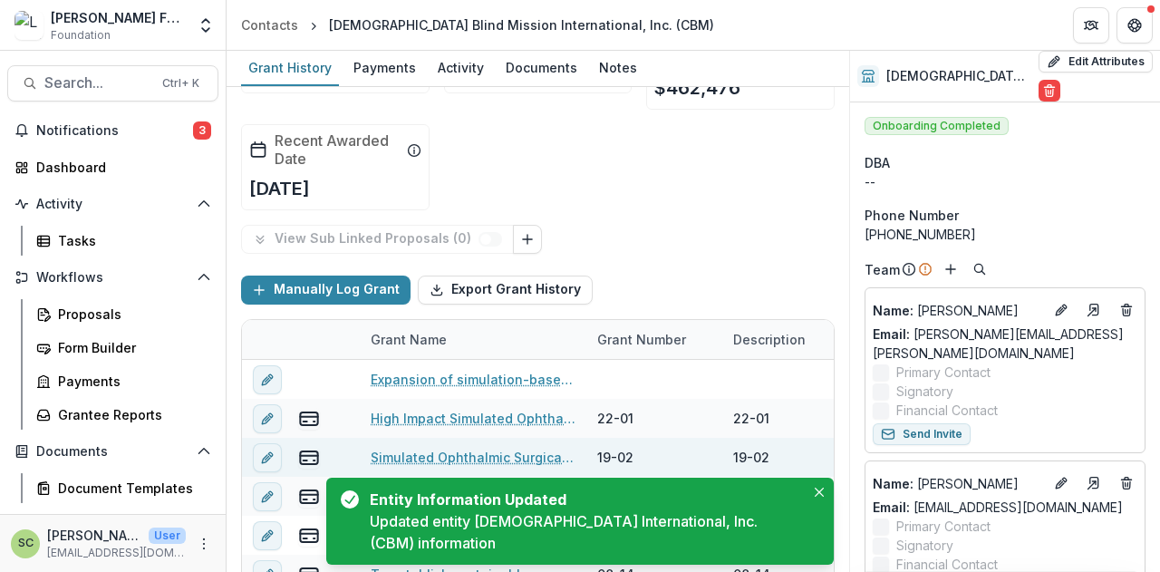
scroll to position [181, 0]
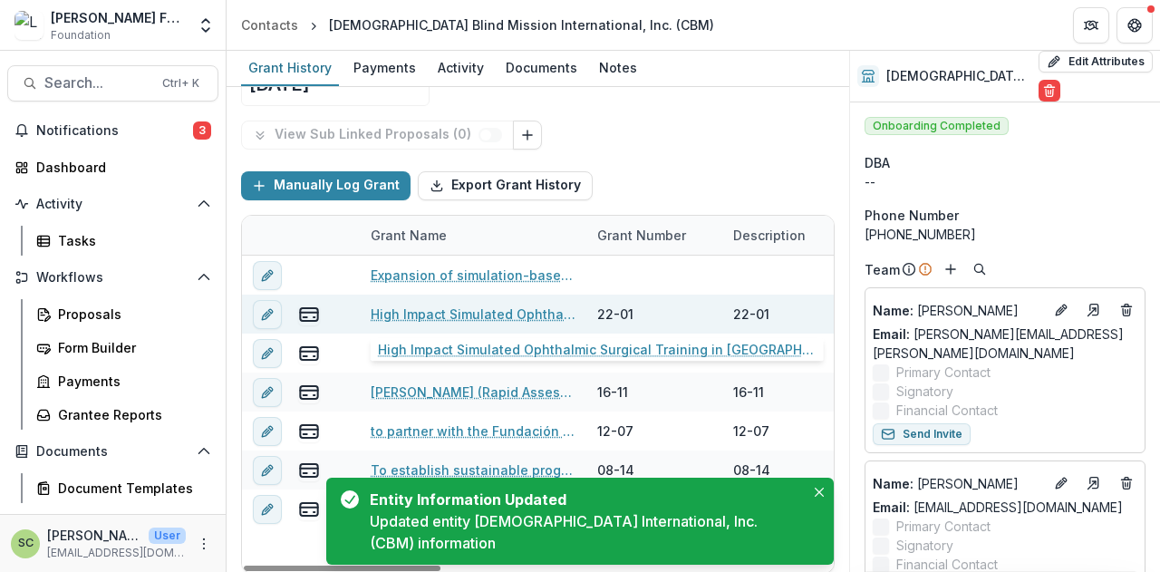
click at [502, 313] on link "High Impact Simulated Ophthalmic Surgical Training in sub-Saharan Africa - 7125…" at bounding box center [473, 313] width 205 height 19
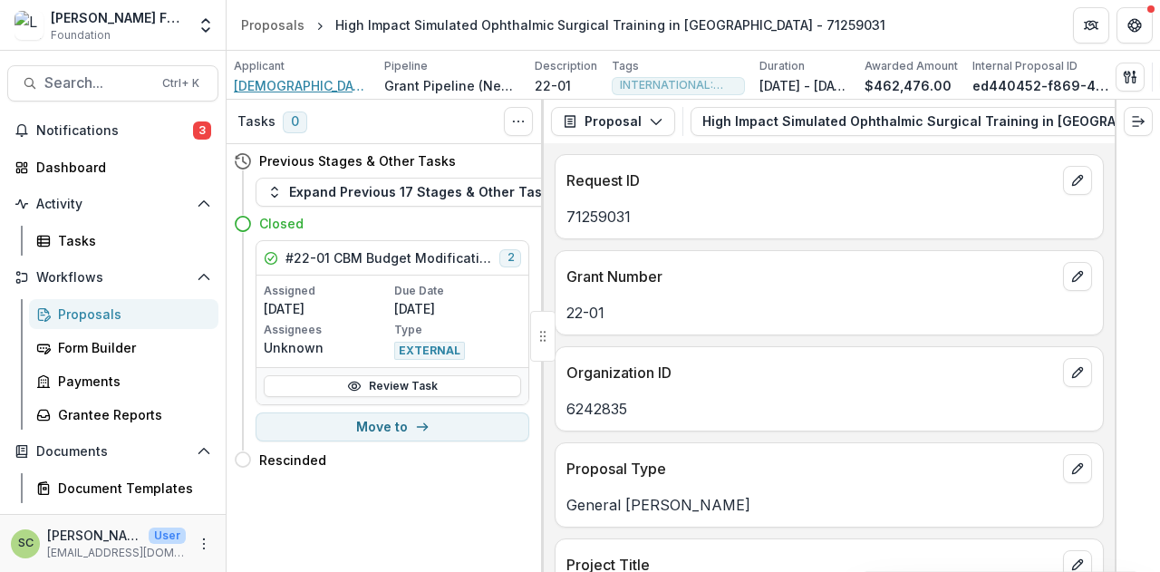
click at [330, 79] on span "Christian Blind Mission International, Inc." at bounding box center [302, 85] width 136 height 19
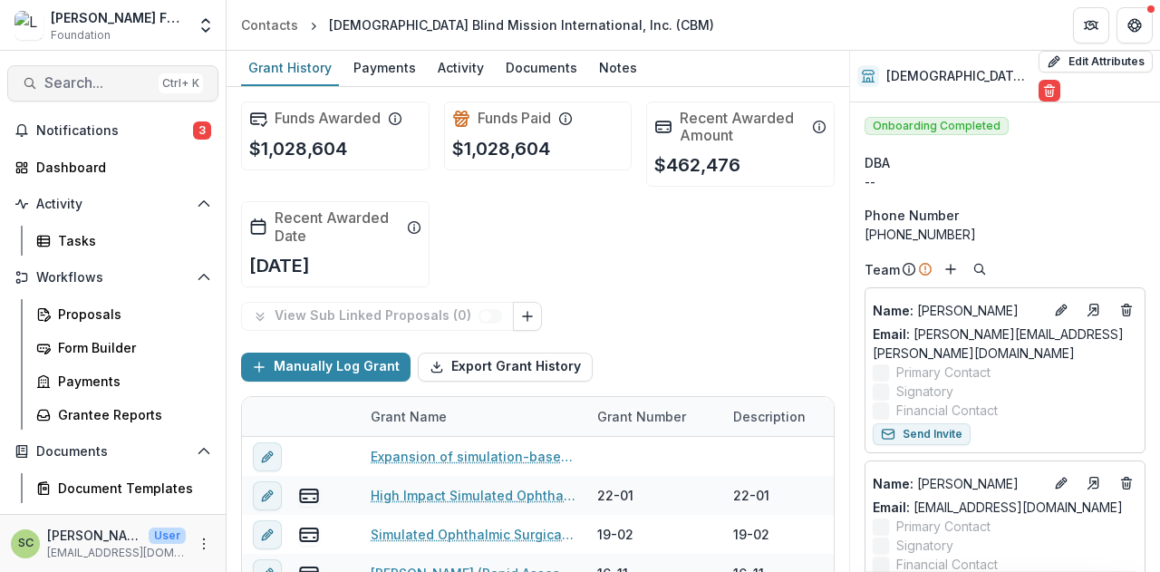
click at [47, 84] on span "Search..." at bounding box center [97, 82] width 107 height 17
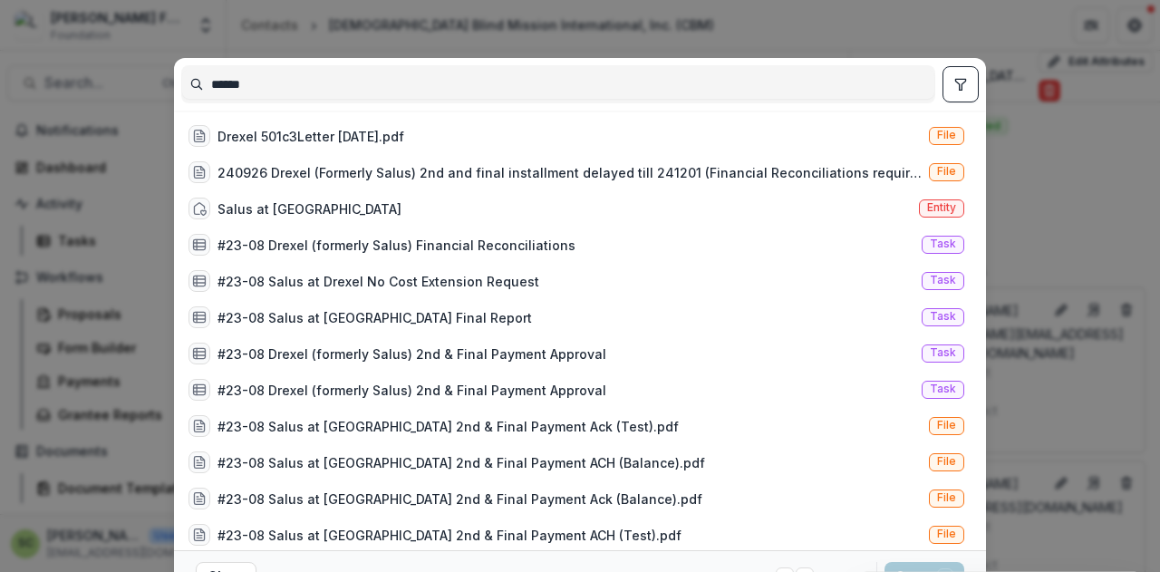
type input "******"
click at [947, 82] on button "toggle filters" at bounding box center [960, 84] width 36 height 36
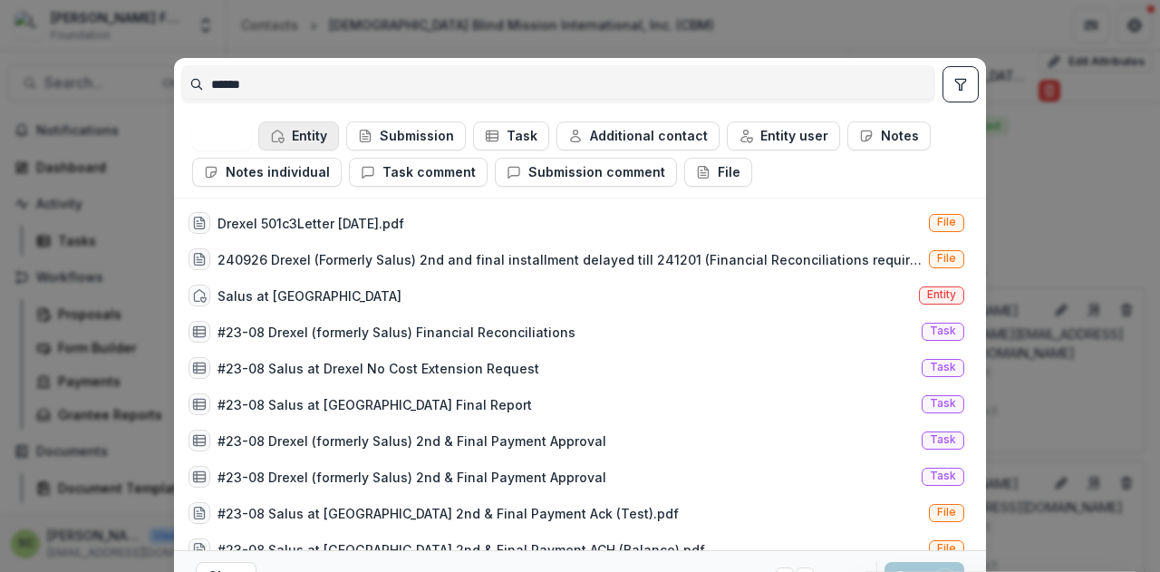
click at [315, 132] on button "Entity" at bounding box center [298, 135] width 81 height 29
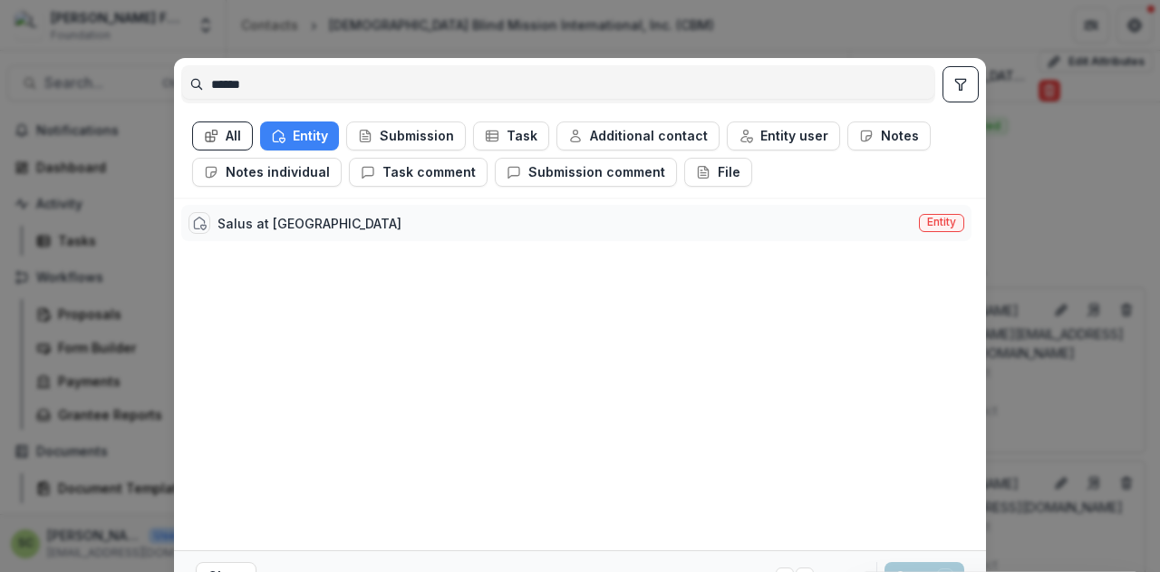
click at [386, 222] on div "Salus at Drexel University Entity" at bounding box center [576, 223] width 790 height 36
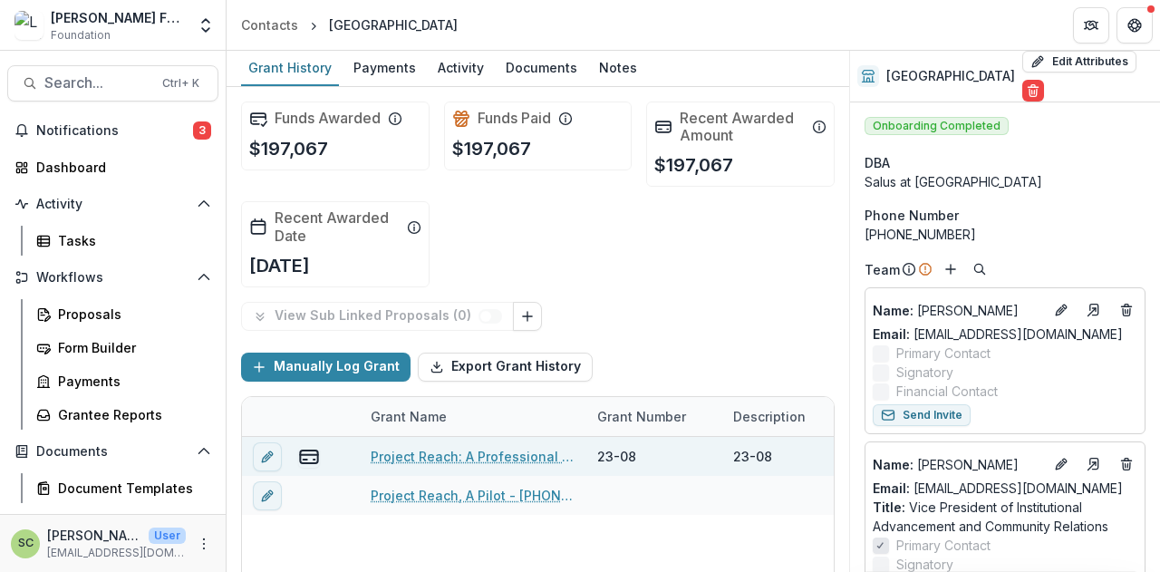
click at [504, 460] on link "Project Reach: A Professional Recruitment Model - 87446311" at bounding box center [473, 456] width 205 height 19
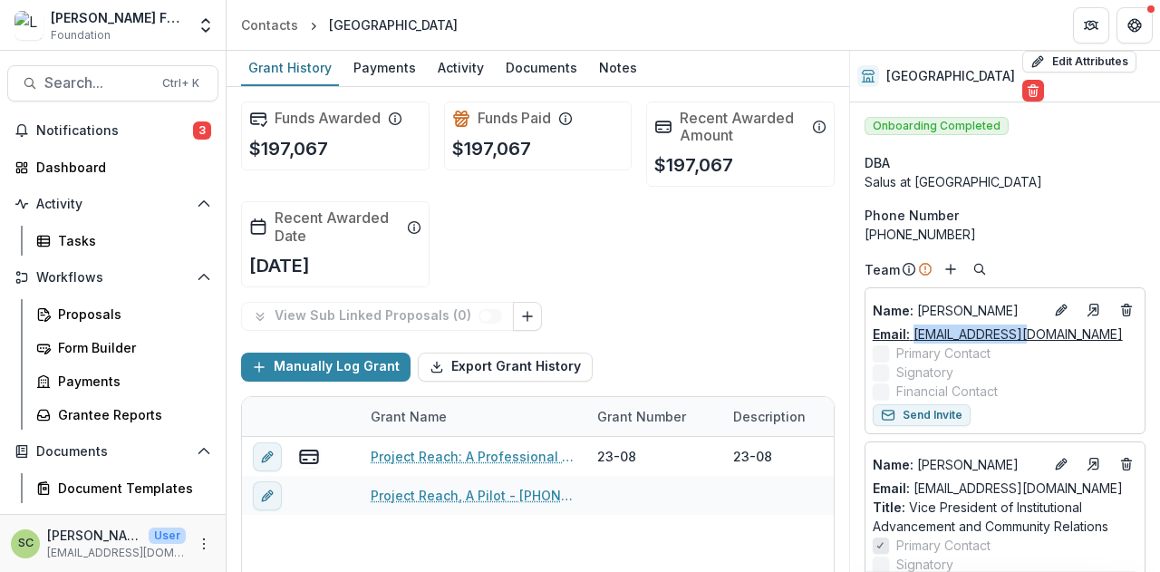
drag, startPoint x: 1047, startPoint y: 316, endPoint x: 915, endPoint y: 316, distance: 132.3
click at [915, 324] on div "Email: pib25@drexel.edu" at bounding box center [1004, 333] width 265 height 19
copy link "pib25@drexel.edu"
click at [115, 75] on span "Search..." at bounding box center [97, 82] width 107 height 17
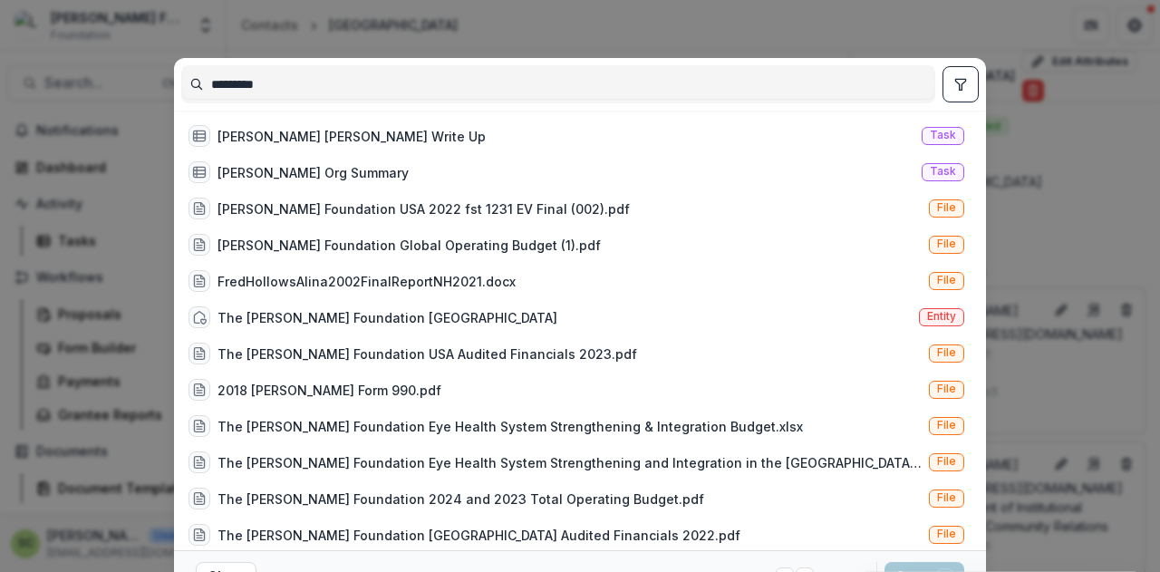
type input "*********"
drag, startPoint x: 952, startPoint y: 85, endPoint x: 774, endPoint y: 110, distance: 180.1
click at [953, 86] on icon "toggle filters" at bounding box center [960, 84] width 14 height 14
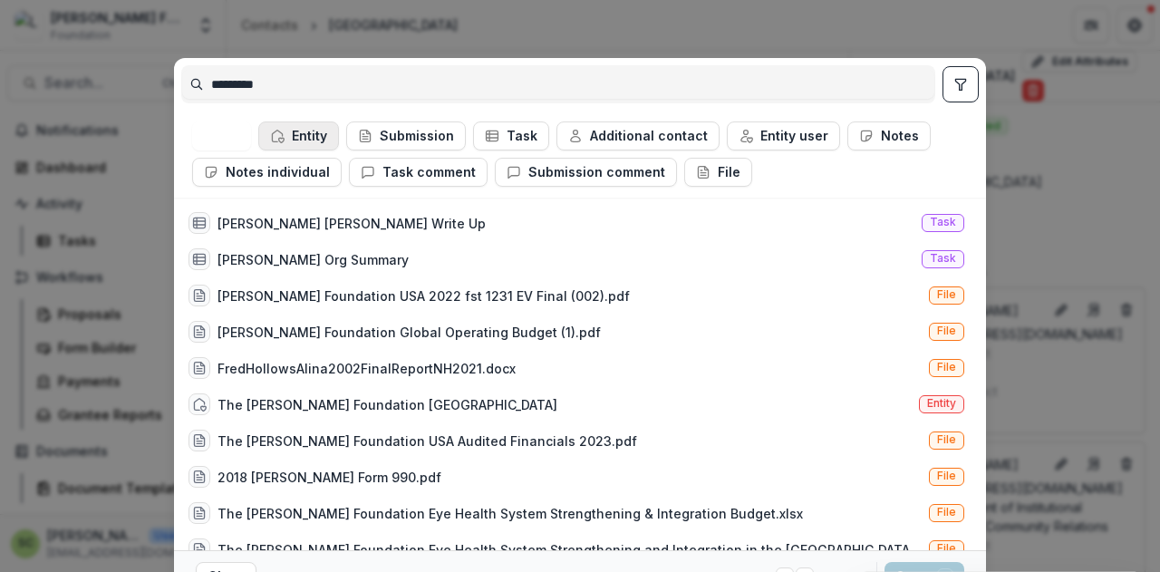
click at [313, 125] on button "Entity" at bounding box center [298, 135] width 81 height 29
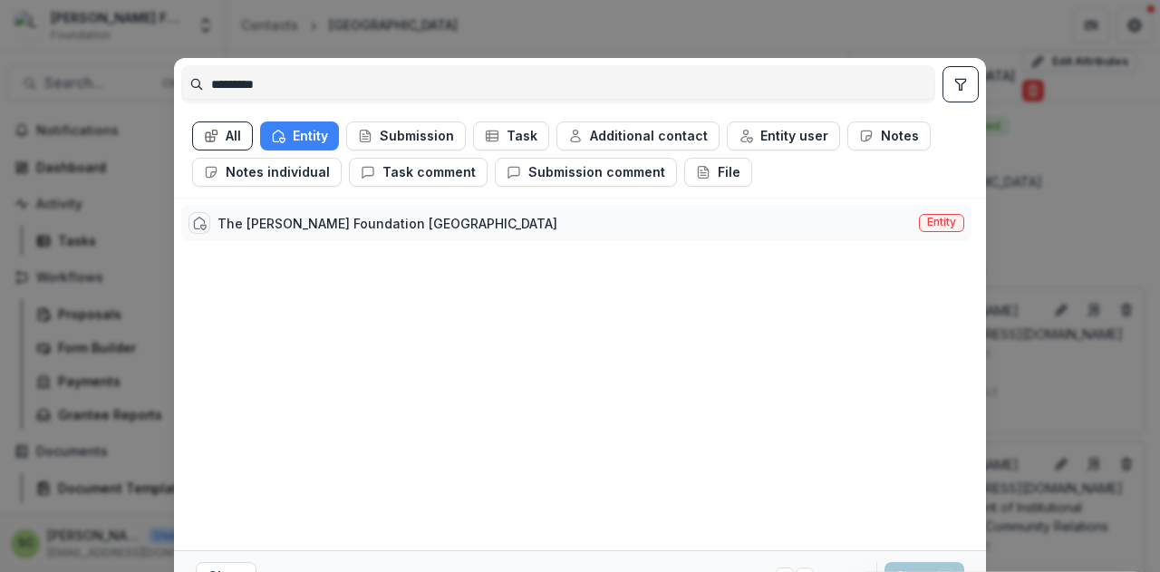
click at [342, 226] on div "The Fred Hollows Foundation USA" at bounding box center [387, 223] width 340 height 19
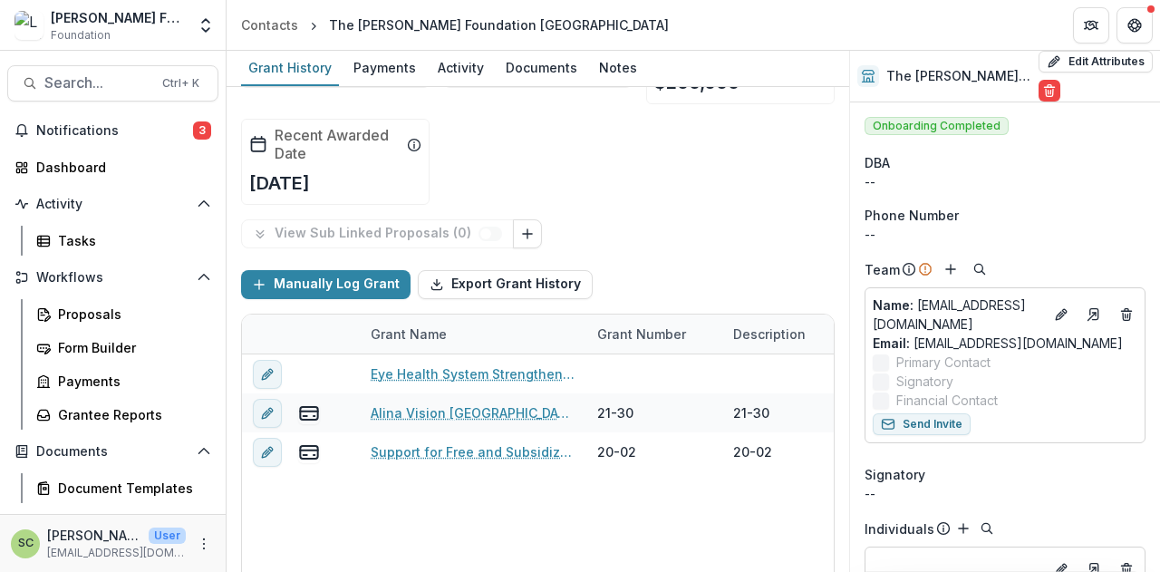
scroll to position [188, 0]
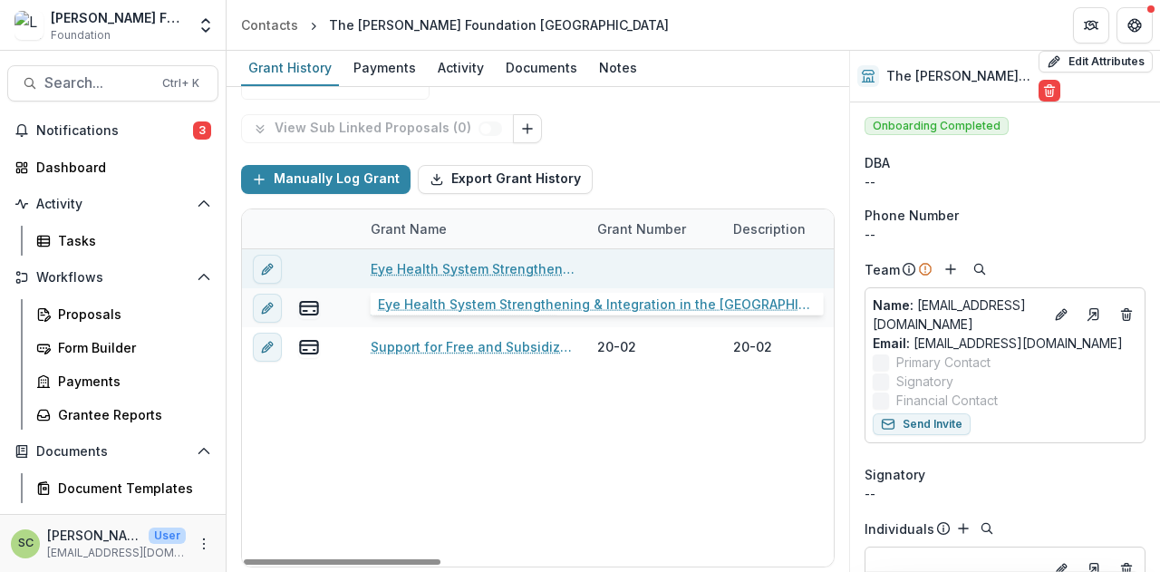
click at [516, 273] on link "Eye Health System Strengthening & Integration in the Philippines" at bounding box center [473, 268] width 205 height 19
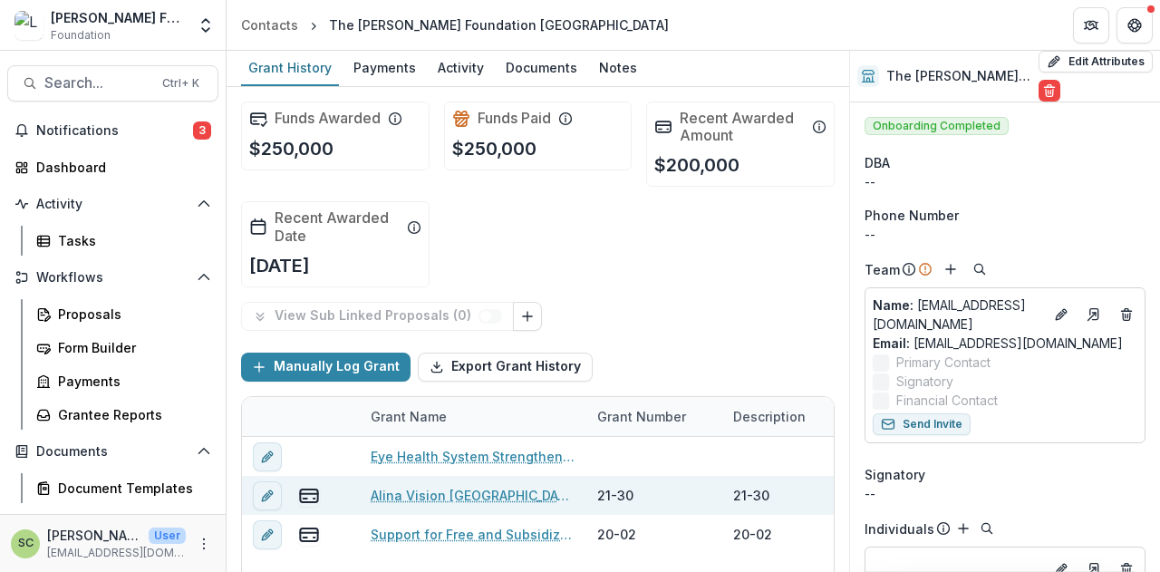
click at [451, 496] on link "Alina Vision Vietnam - 69883689" at bounding box center [473, 495] width 205 height 19
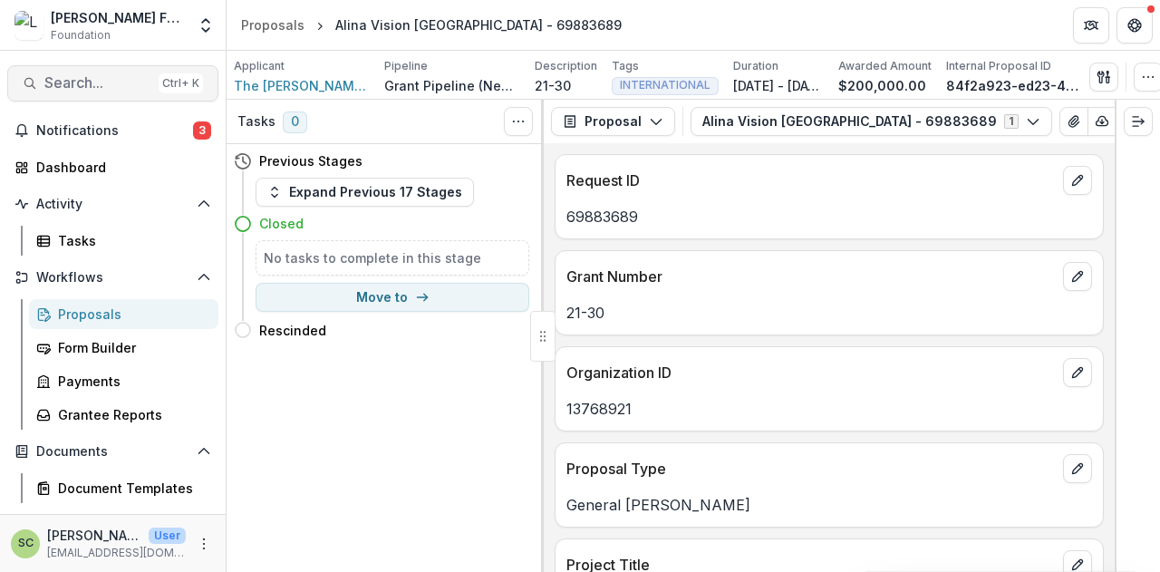
click at [80, 80] on span "Search..." at bounding box center [97, 82] width 107 height 17
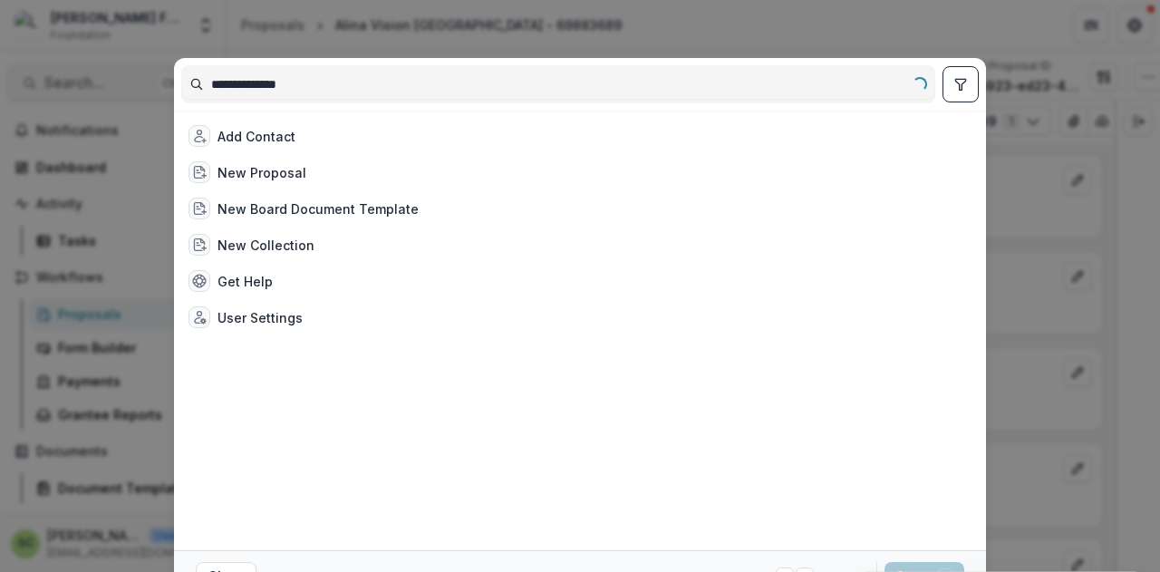
type input "**********"
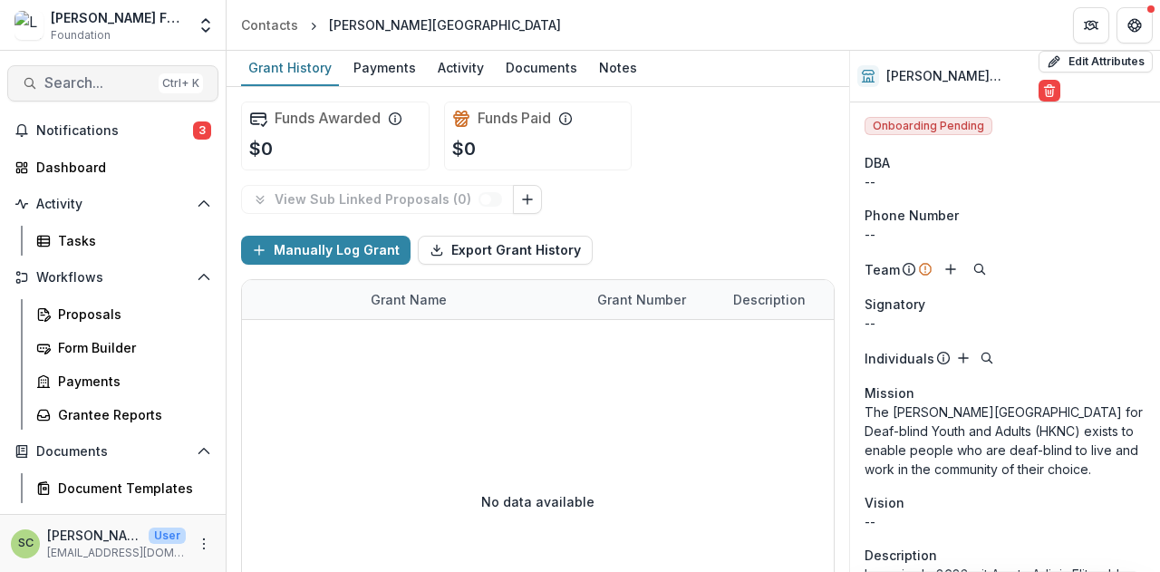
click at [53, 78] on span "Search..." at bounding box center [97, 82] width 107 height 17
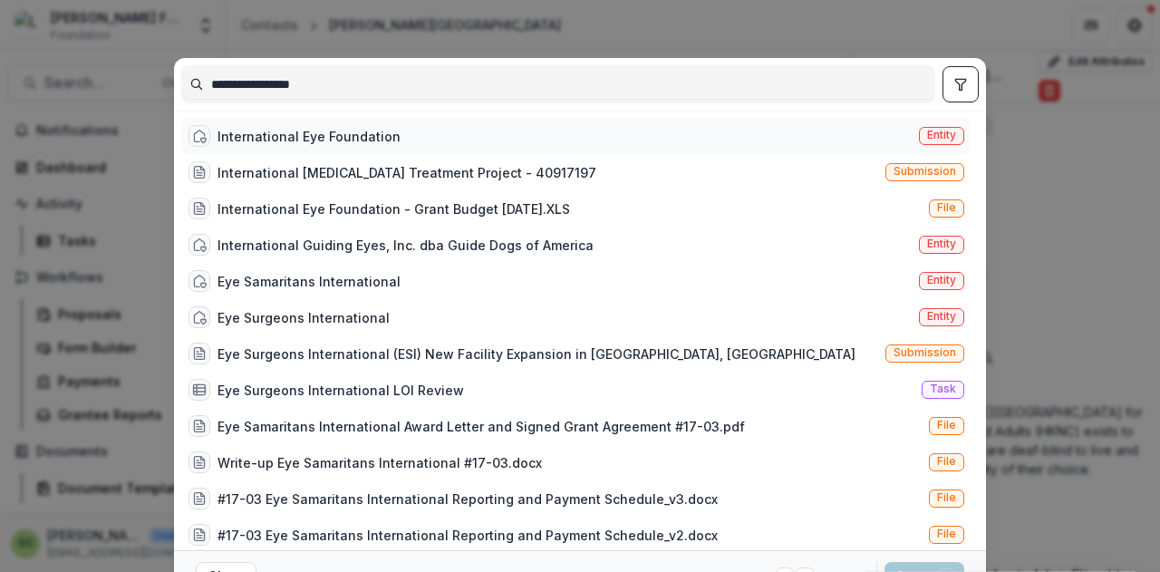
type input "**********"
click at [226, 131] on div "International Eye Foundation" at bounding box center [308, 136] width 183 height 19
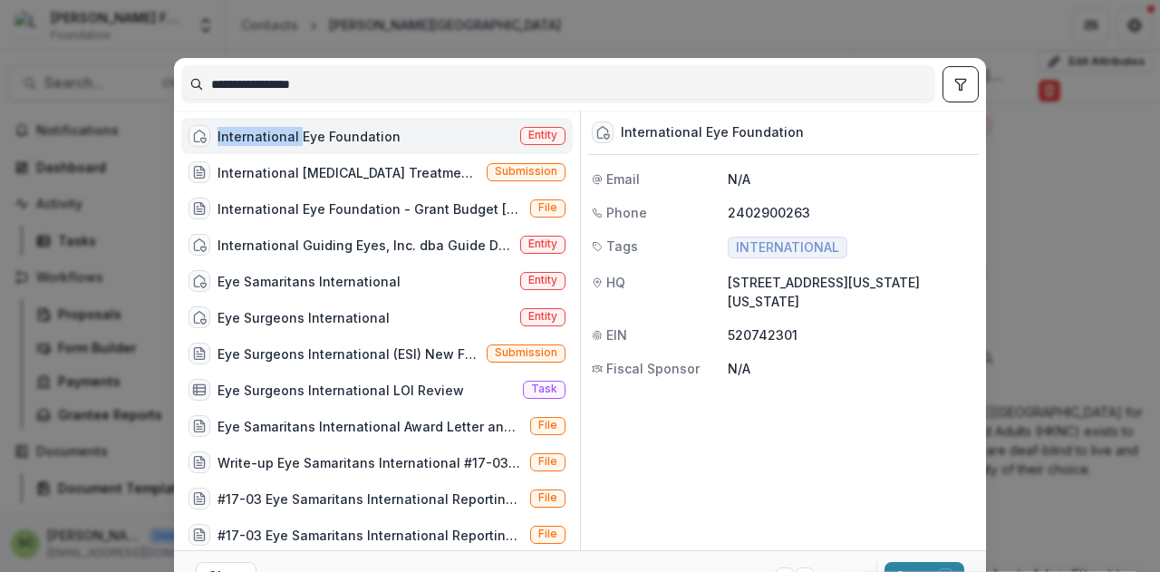
click at [226, 131] on div "International Eye Foundation" at bounding box center [308, 136] width 183 height 19
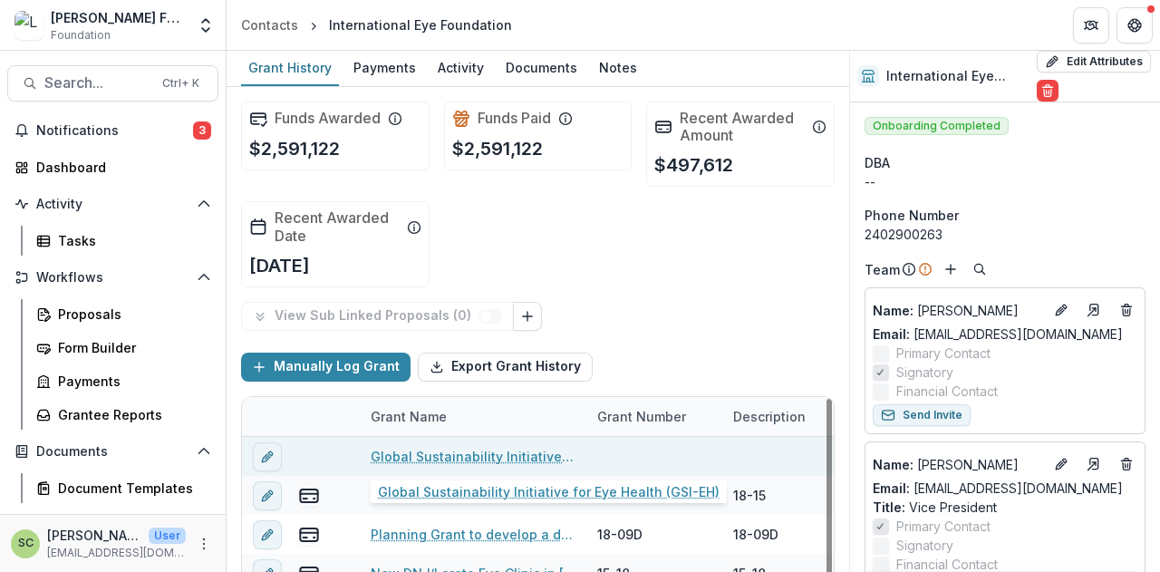
click at [444, 463] on link "Global Sustainability Initiative for Eye Health (GSI-EH)" at bounding box center [473, 456] width 205 height 19
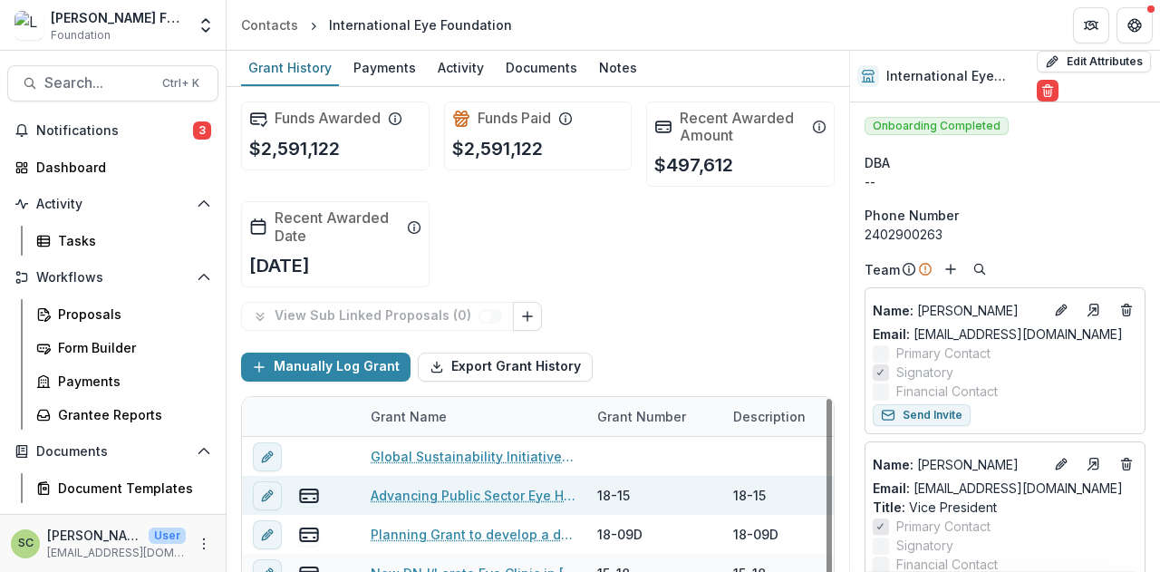
click at [438, 490] on link "Advancing Public Sector Eye Hospitals in Peru (APSP) - 42045167" at bounding box center [473, 495] width 205 height 19
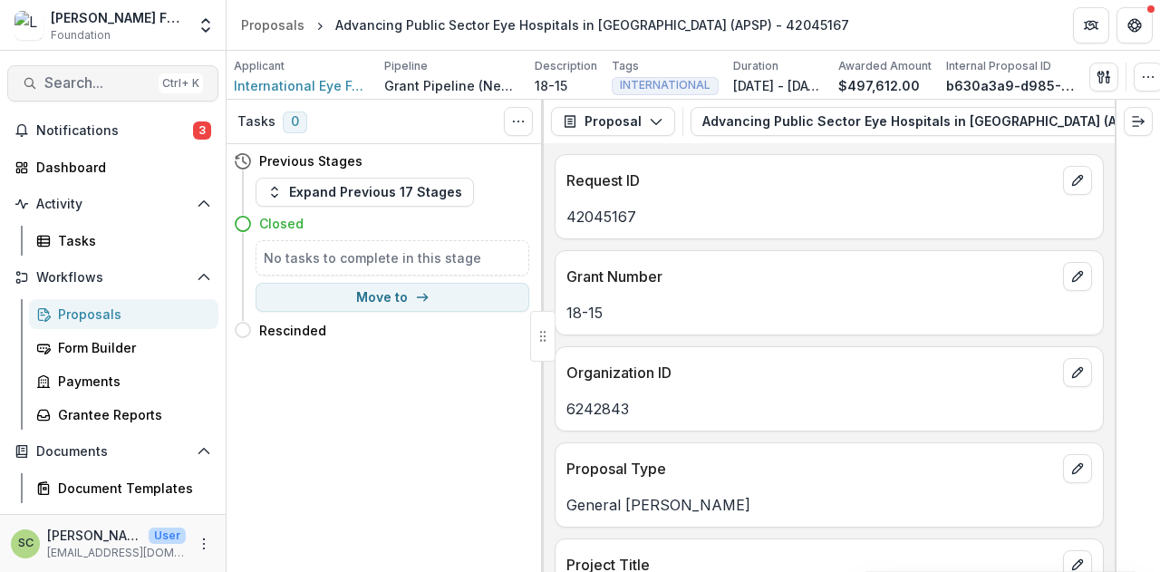
click at [100, 91] on button "Search... Ctrl + K" at bounding box center [112, 83] width 211 height 36
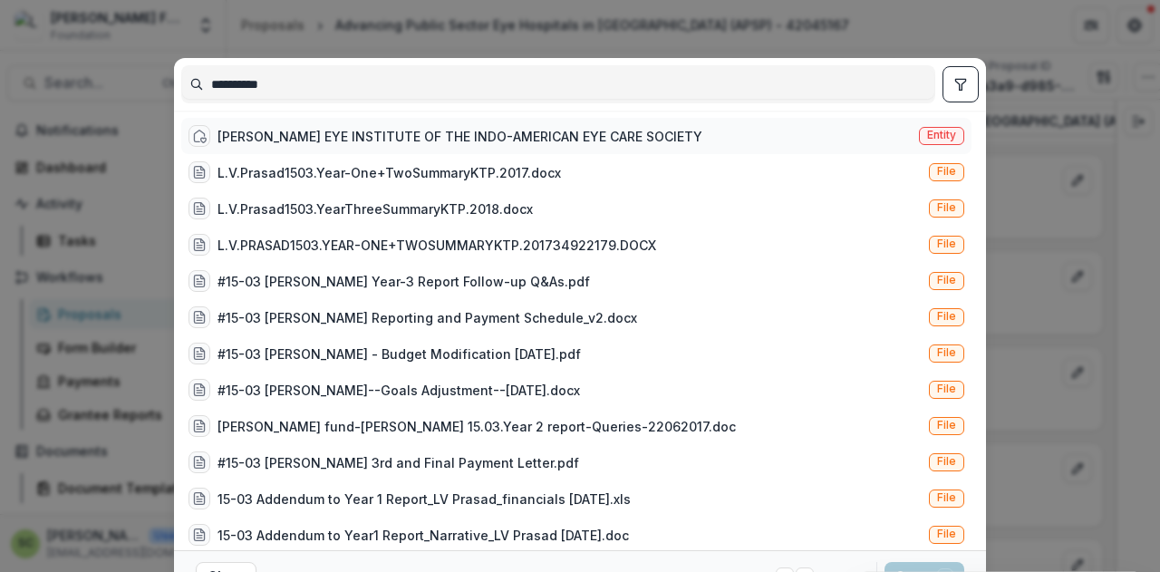
type input "**********"
click at [607, 140] on div "L.V. PRASAD EYE INSTITUTE OF THE INDO-AMERICAN EYE CARE SOCIETY" at bounding box center [459, 136] width 485 height 19
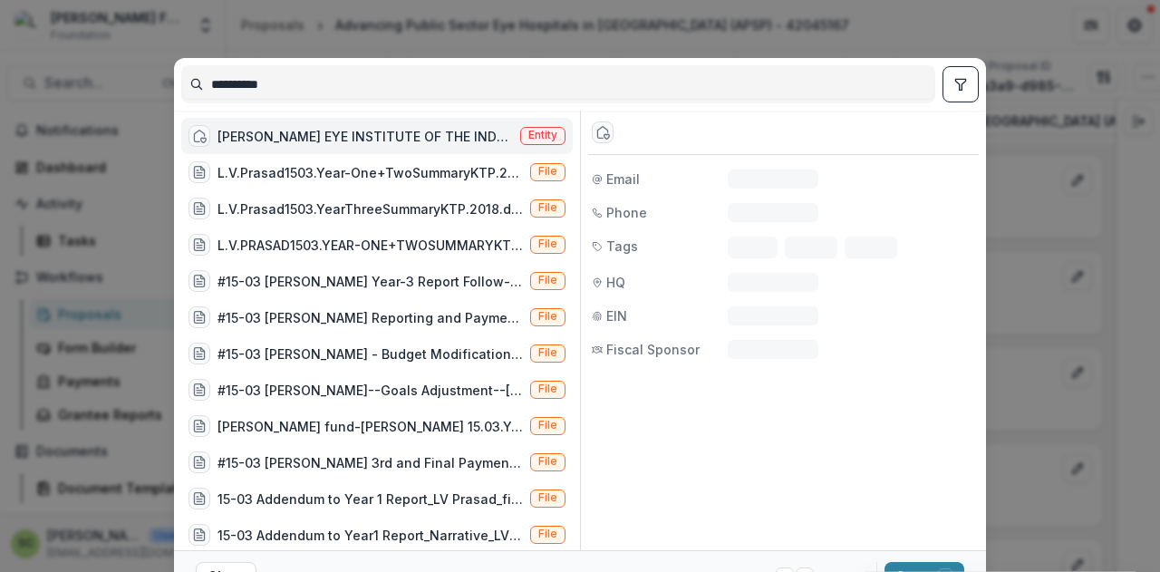
click at [607, 140] on div at bounding box center [603, 132] width 22 height 22
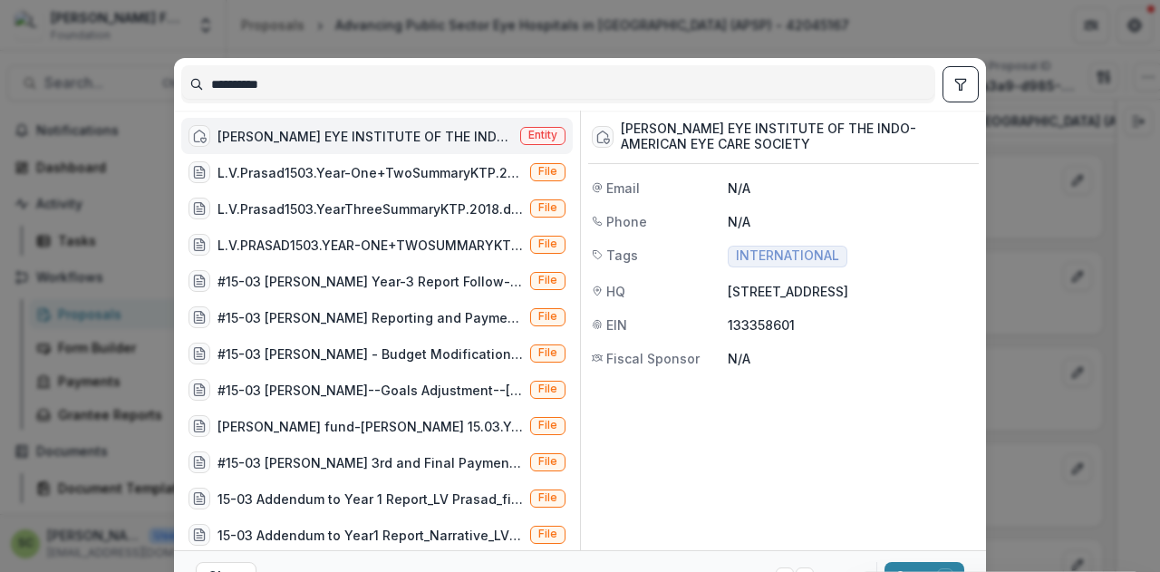
click at [378, 120] on div "L.V. PRASAD EYE INSTITUTE OF THE INDO-AMERICAN EYE CARE SOCIETY Entity" at bounding box center [376, 136] width 391 height 36
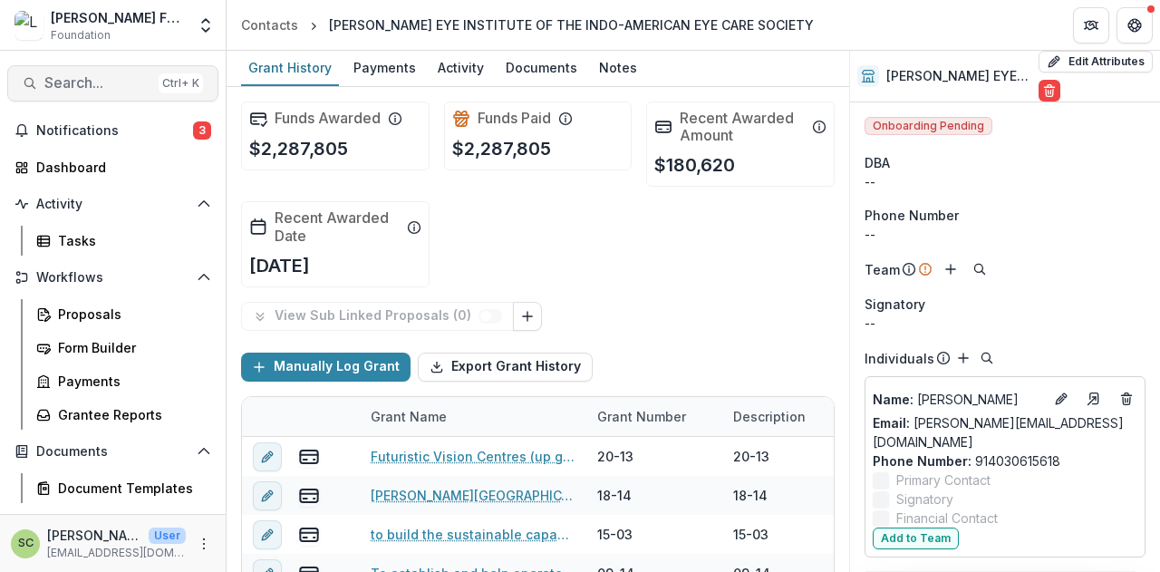
click at [91, 75] on span "Search..." at bounding box center [97, 82] width 107 height 17
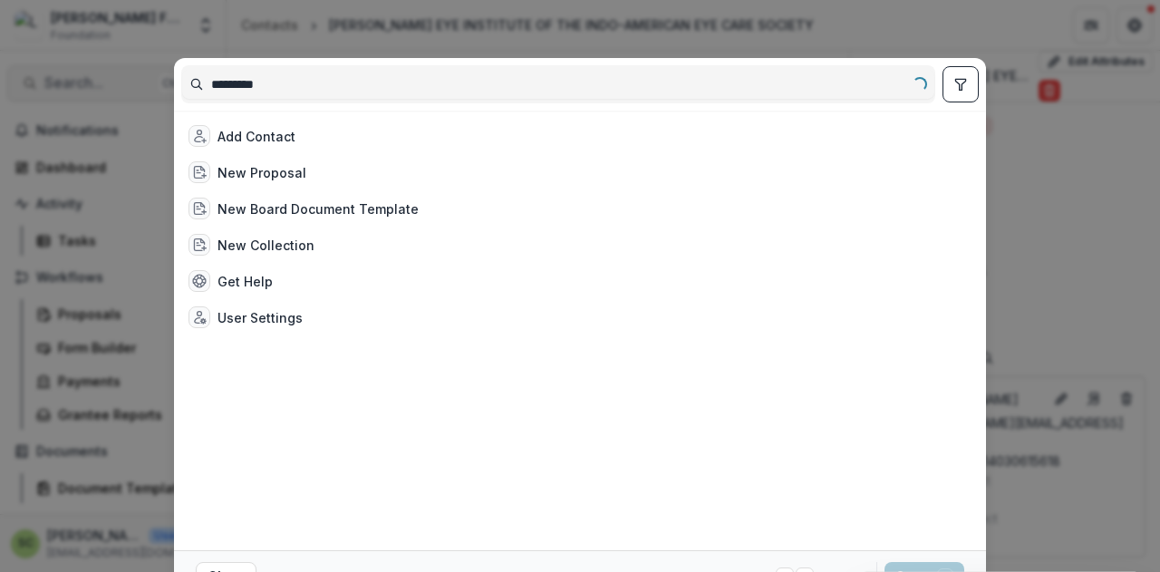
type input "**********"
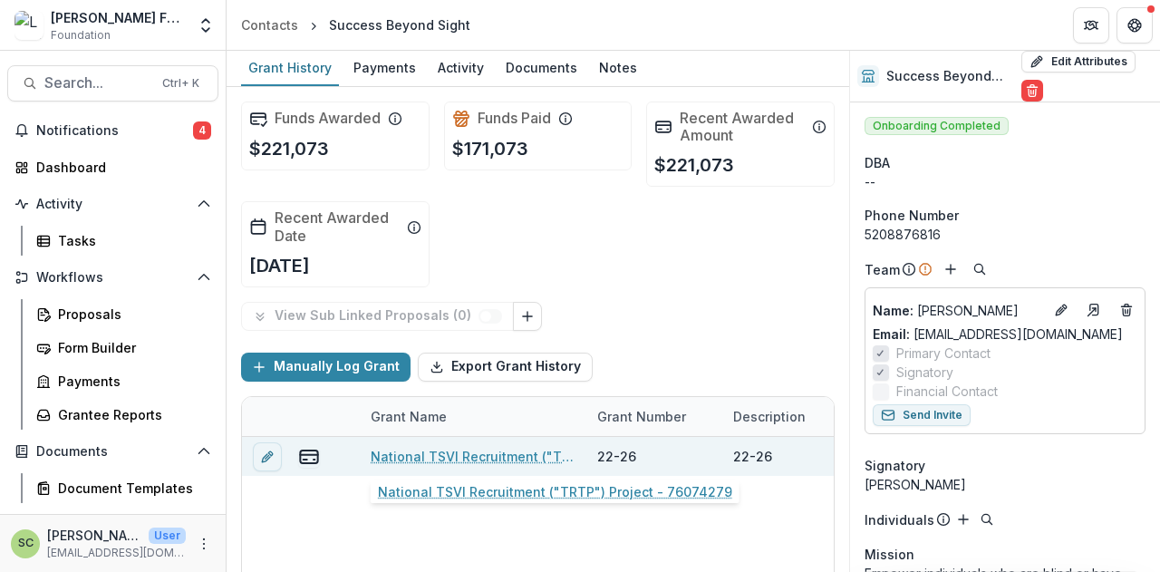
click at [455, 452] on link "National TSVI Recruitment ("TRTP") Project - 76074279" at bounding box center [473, 456] width 205 height 19
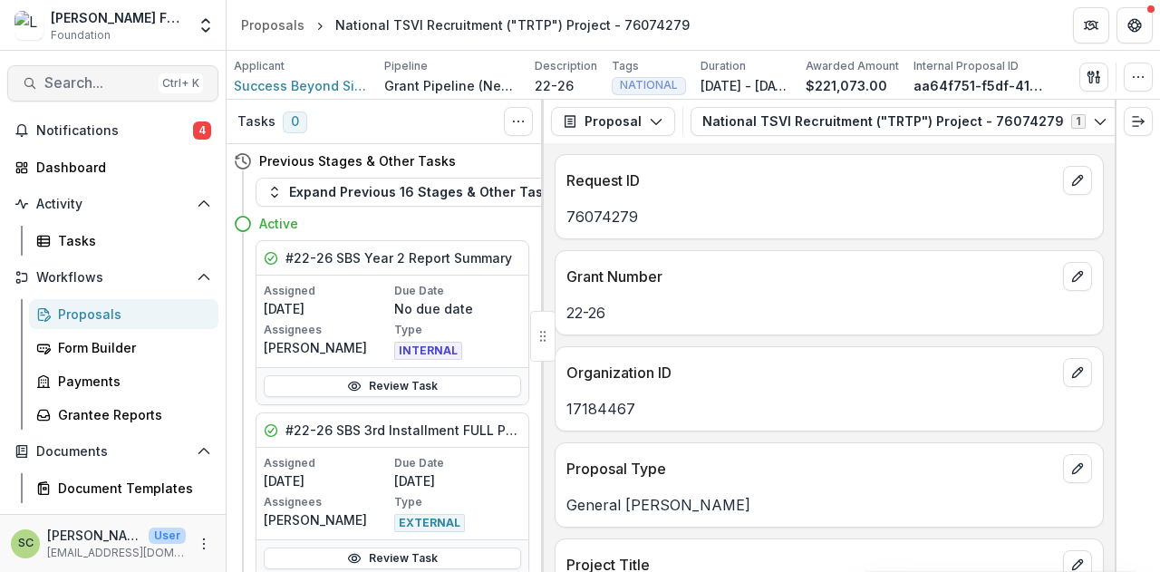
click at [123, 88] on span "Search..." at bounding box center [97, 82] width 107 height 17
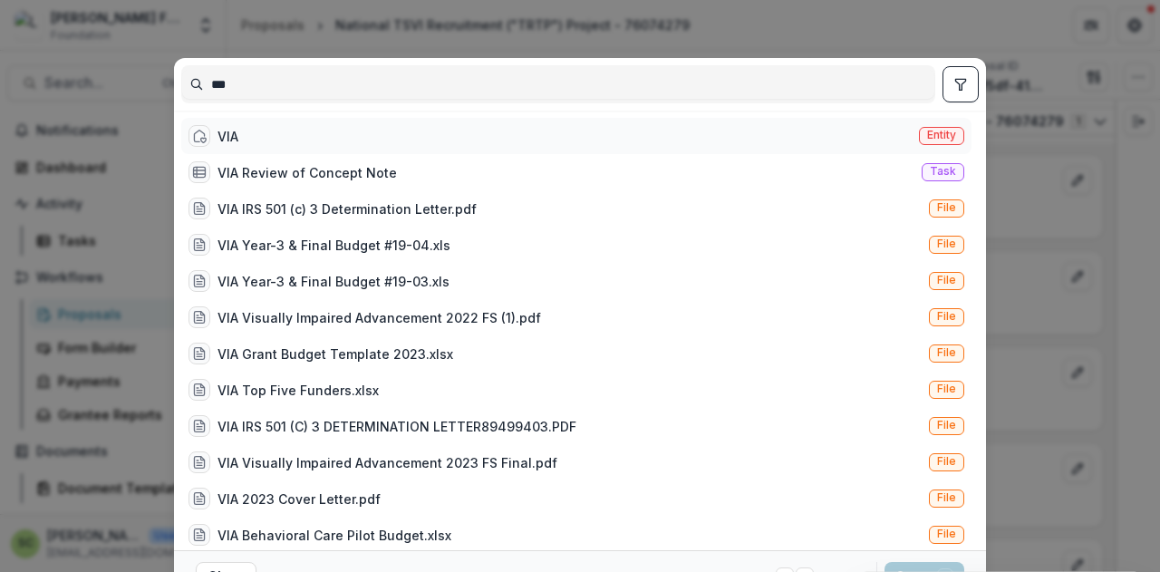
type input "***"
click at [644, 131] on div "VIA Entity" at bounding box center [576, 136] width 790 height 36
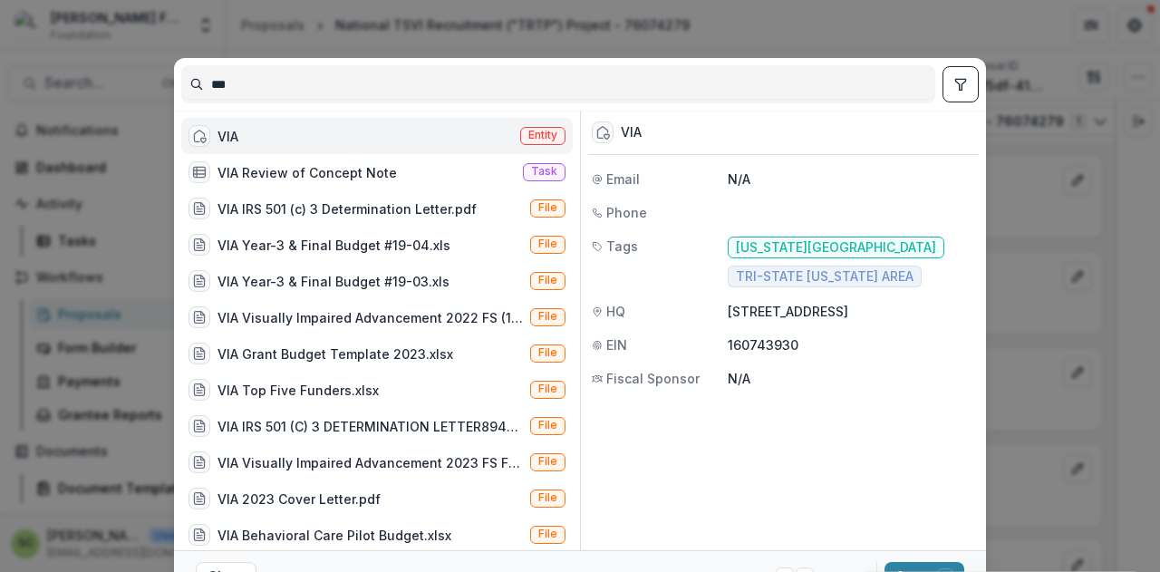
click at [456, 137] on div "VIA Entity" at bounding box center [376, 136] width 391 height 36
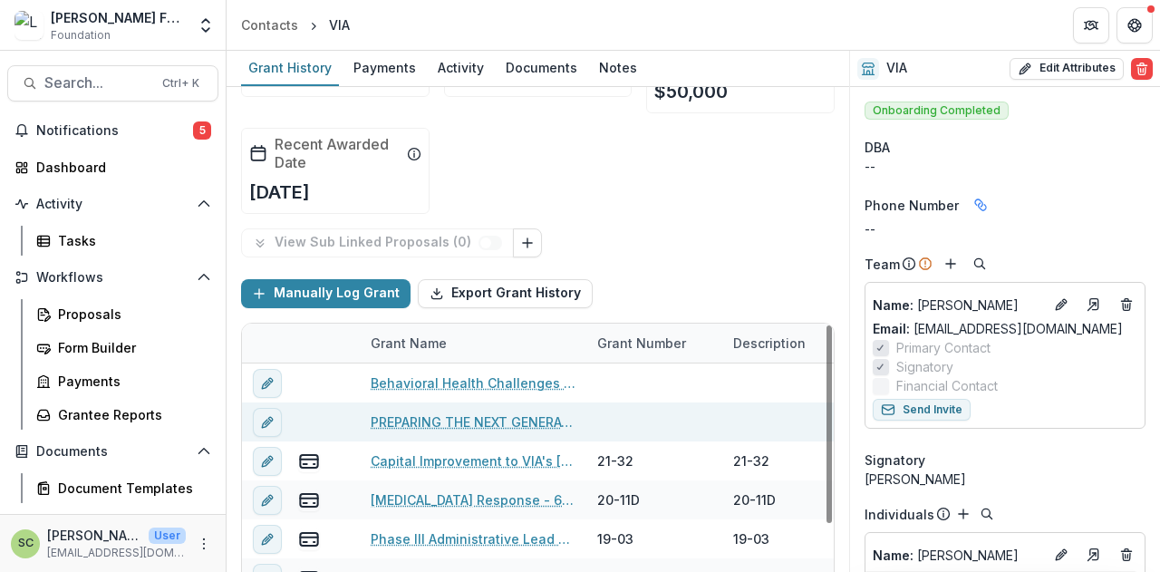
scroll to position [91, 0]
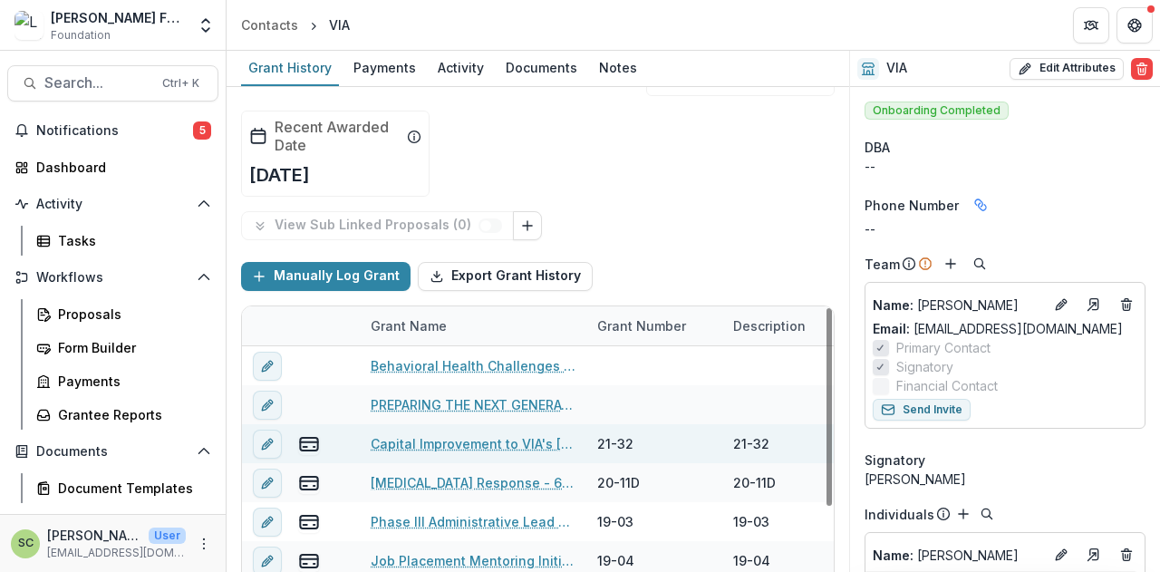
click at [503, 439] on link "Capital Improvement to VIA's Main Street Campus in Buffalo - 70358801" at bounding box center [473, 443] width 205 height 19
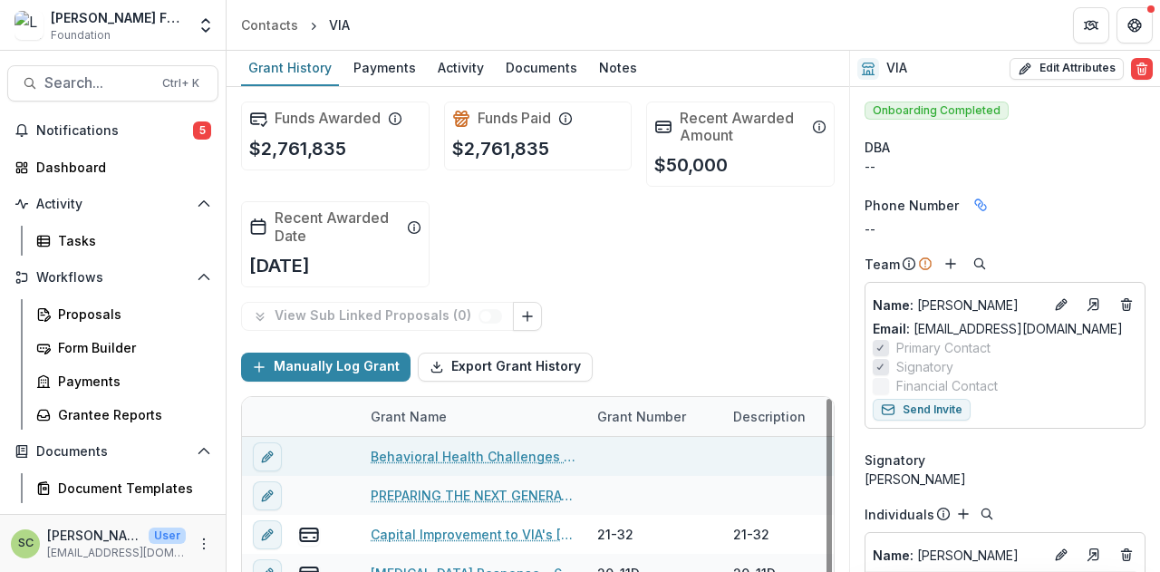
click at [499, 452] on link "Behavioral Health Challenges for the Visually Impaired" at bounding box center [473, 456] width 205 height 19
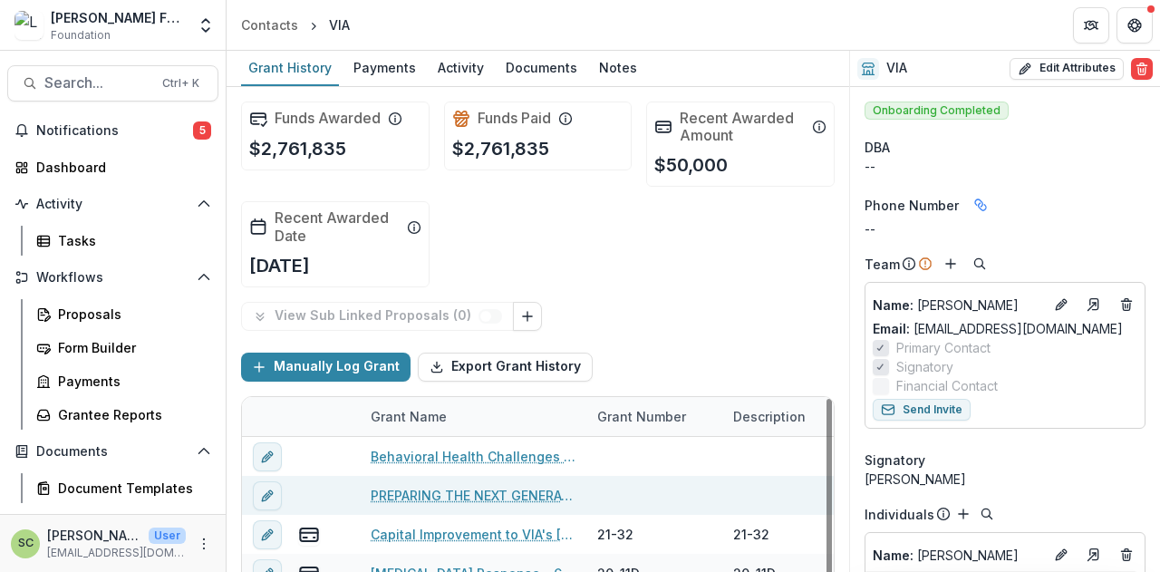
click at [536, 492] on link "PREPARING THE NEXT GENERATION OF VISION PROFESSIONALS TO WORK WITH WNY'S BLIND …" at bounding box center [473, 495] width 205 height 19
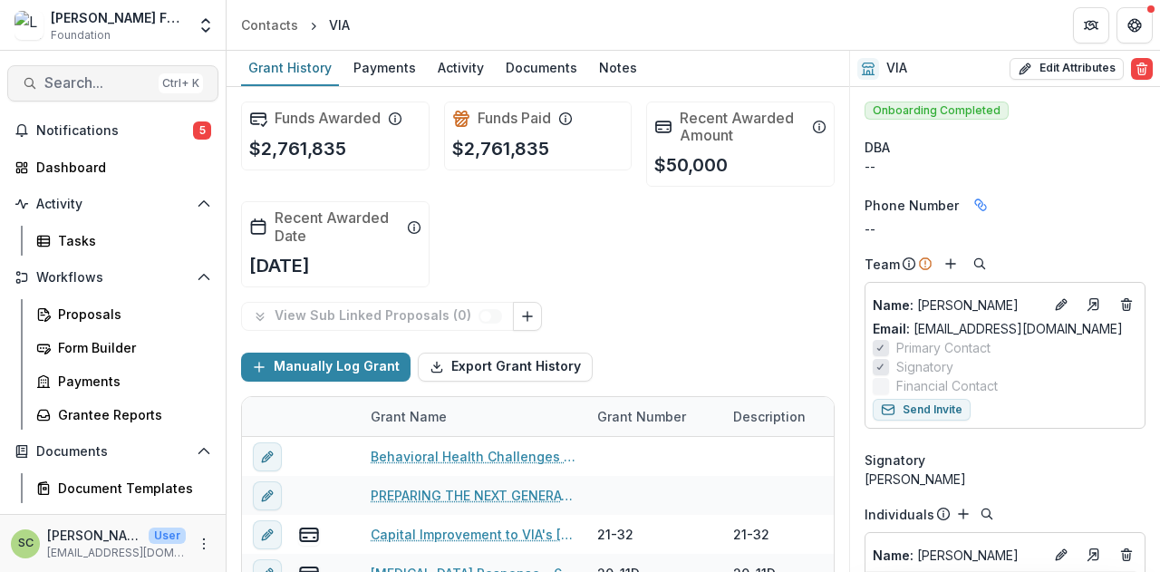
click at [72, 80] on span "Search..." at bounding box center [97, 82] width 107 height 17
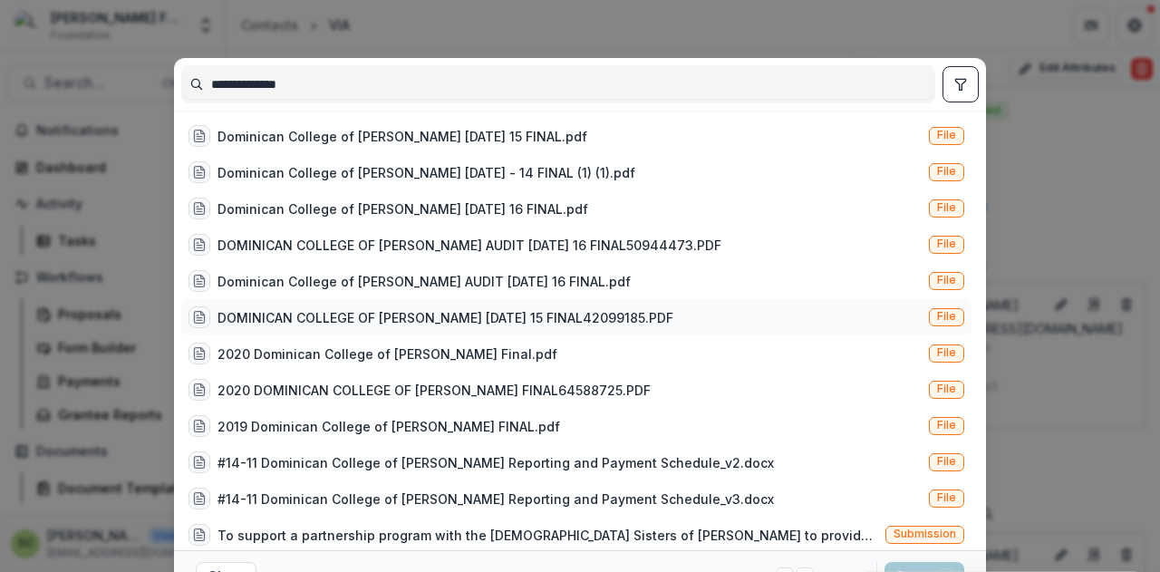
scroll to position [272, 0]
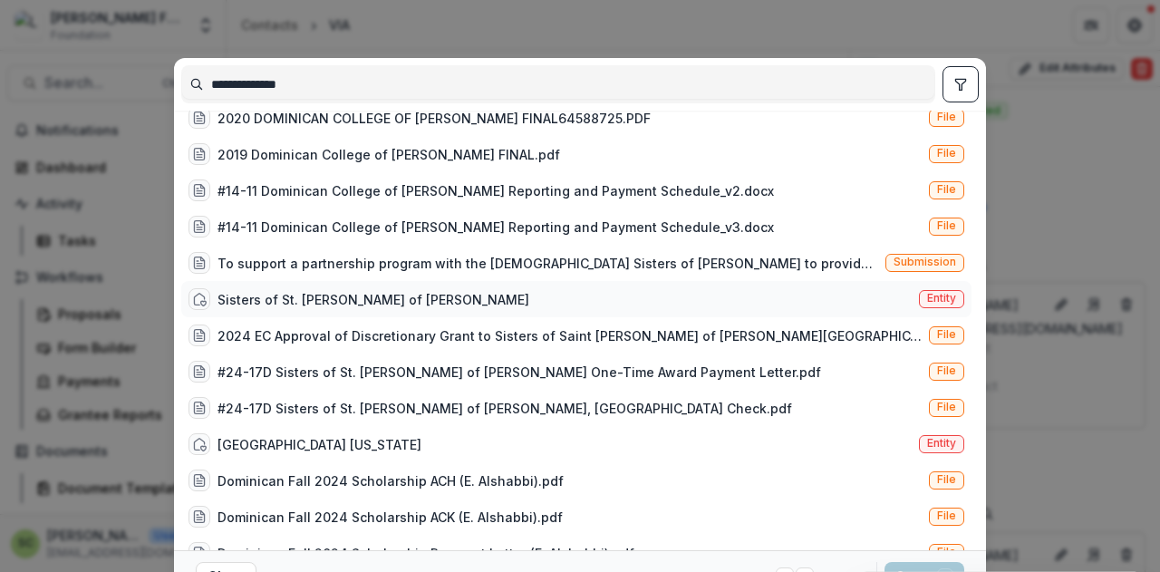
click at [465, 299] on div "Sisters of St. Dominic of Blauvelt Entity" at bounding box center [576, 299] width 790 height 36
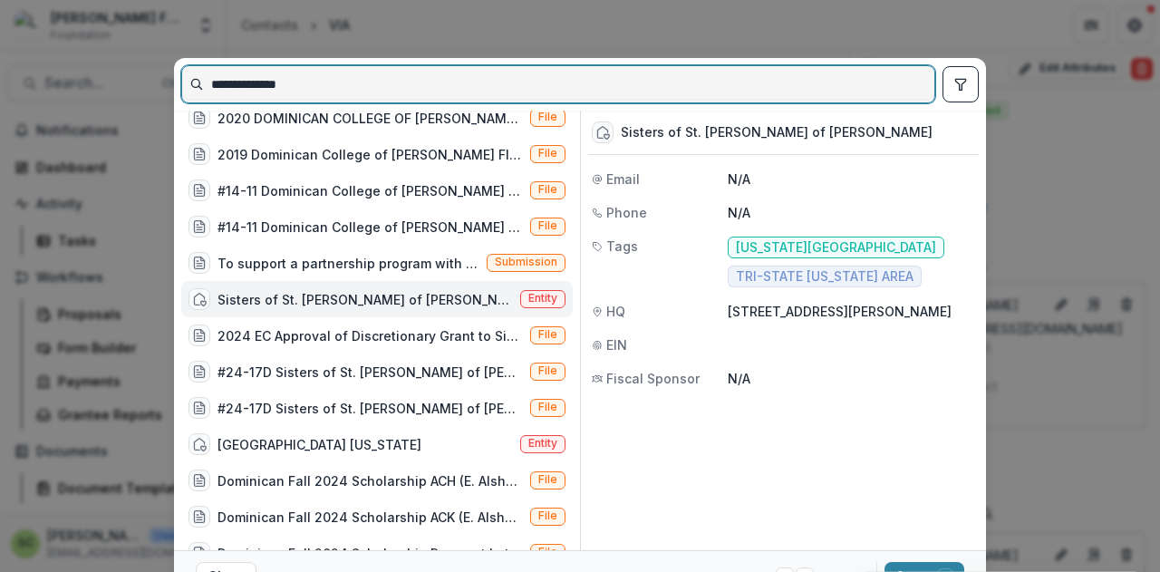
click at [356, 75] on input "**********" at bounding box center [558, 84] width 752 height 29
click at [356, 74] on input "**********" at bounding box center [558, 84] width 752 height 29
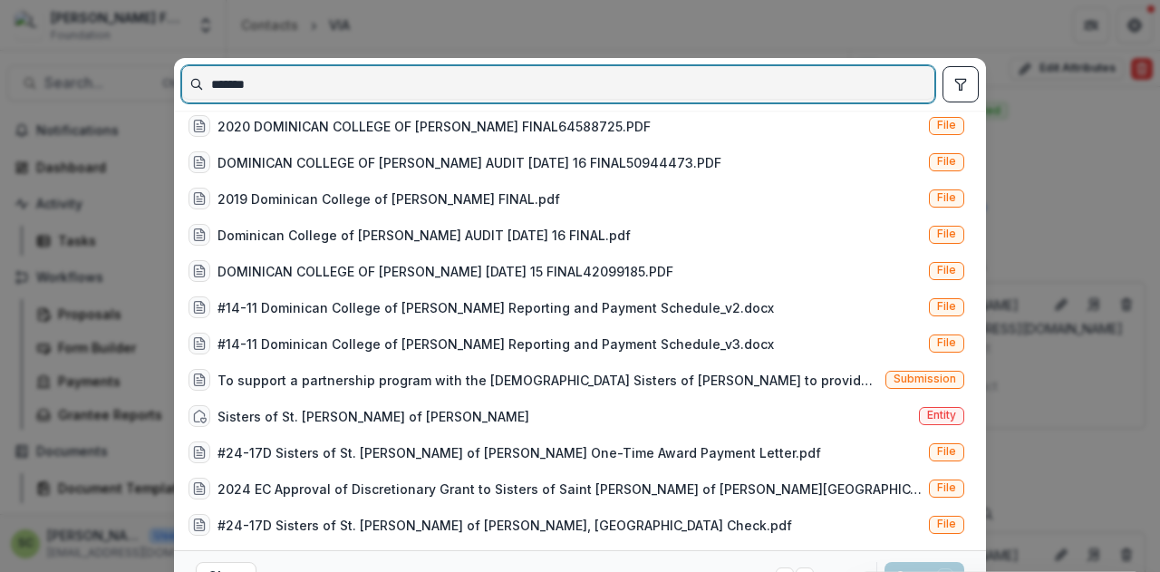
scroll to position [0, 0]
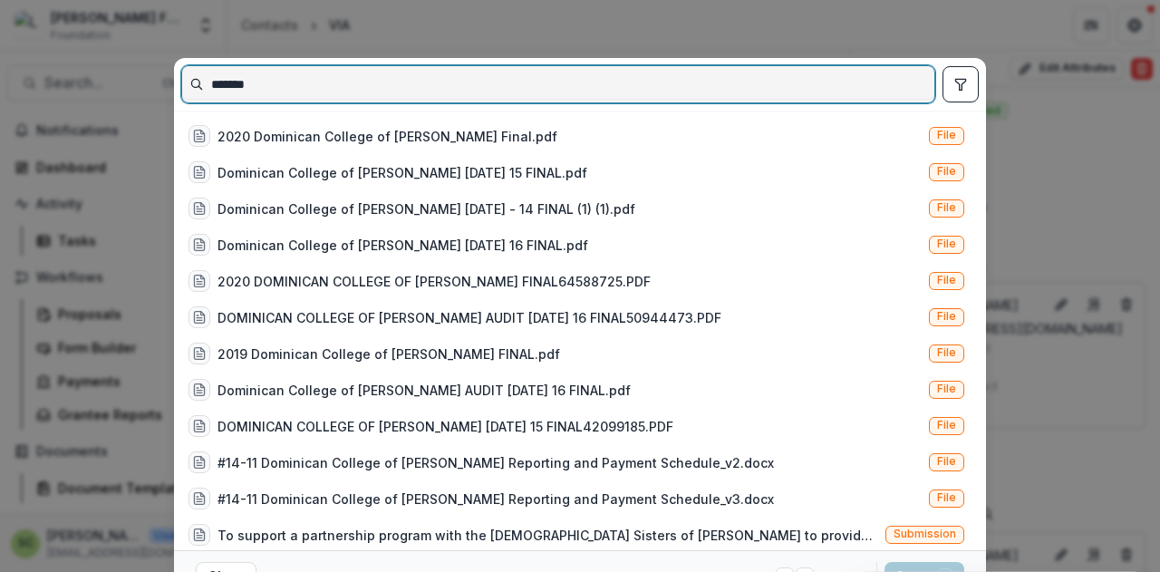
type input "*******"
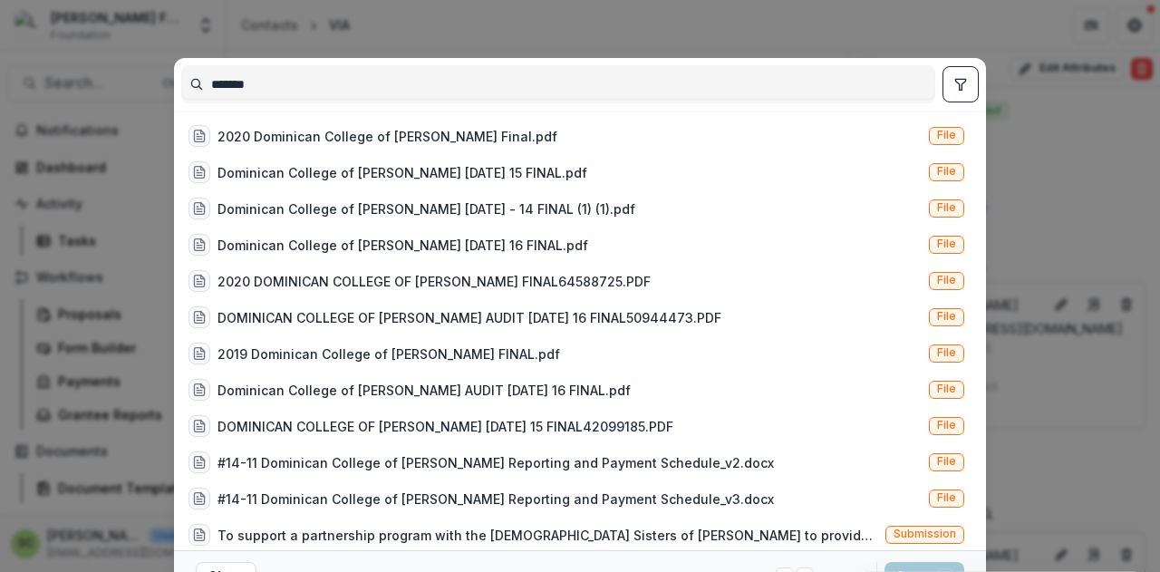
drag, startPoint x: 954, startPoint y: 76, endPoint x: 727, endPoint y: 106, distance: 228.4
click at [953, 77] on icon "toggle filters" at bounding box center [960, 84] width 14 height 14
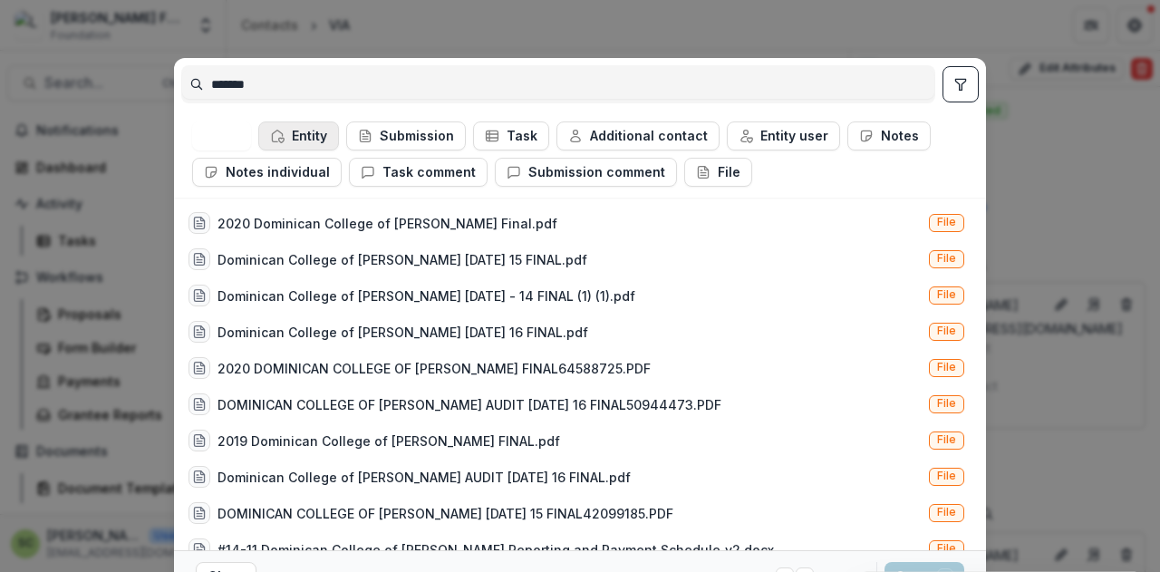
click at [319, 140] on button "Entity" at bounding box center [298, 135] width 81 height 29
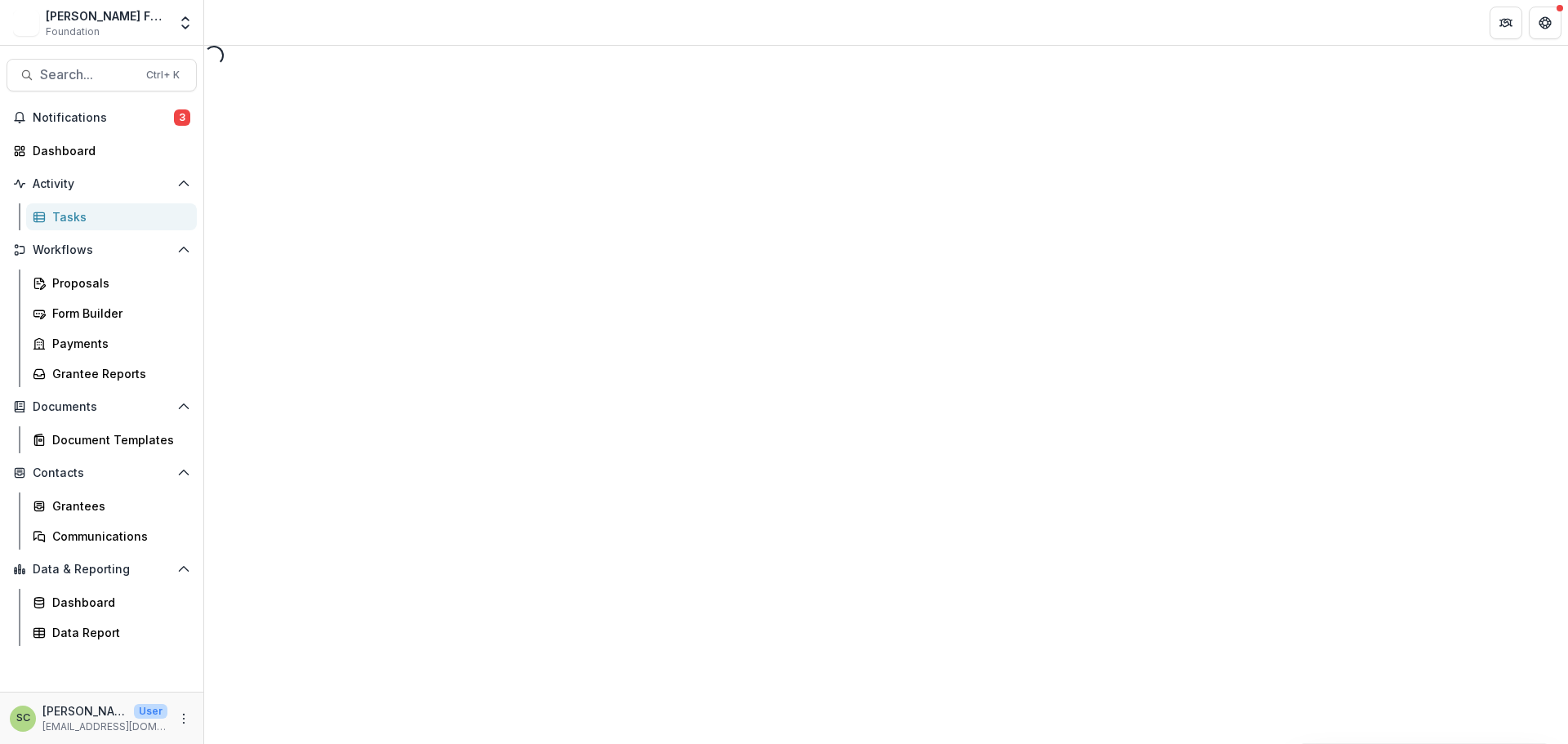
select select "********"
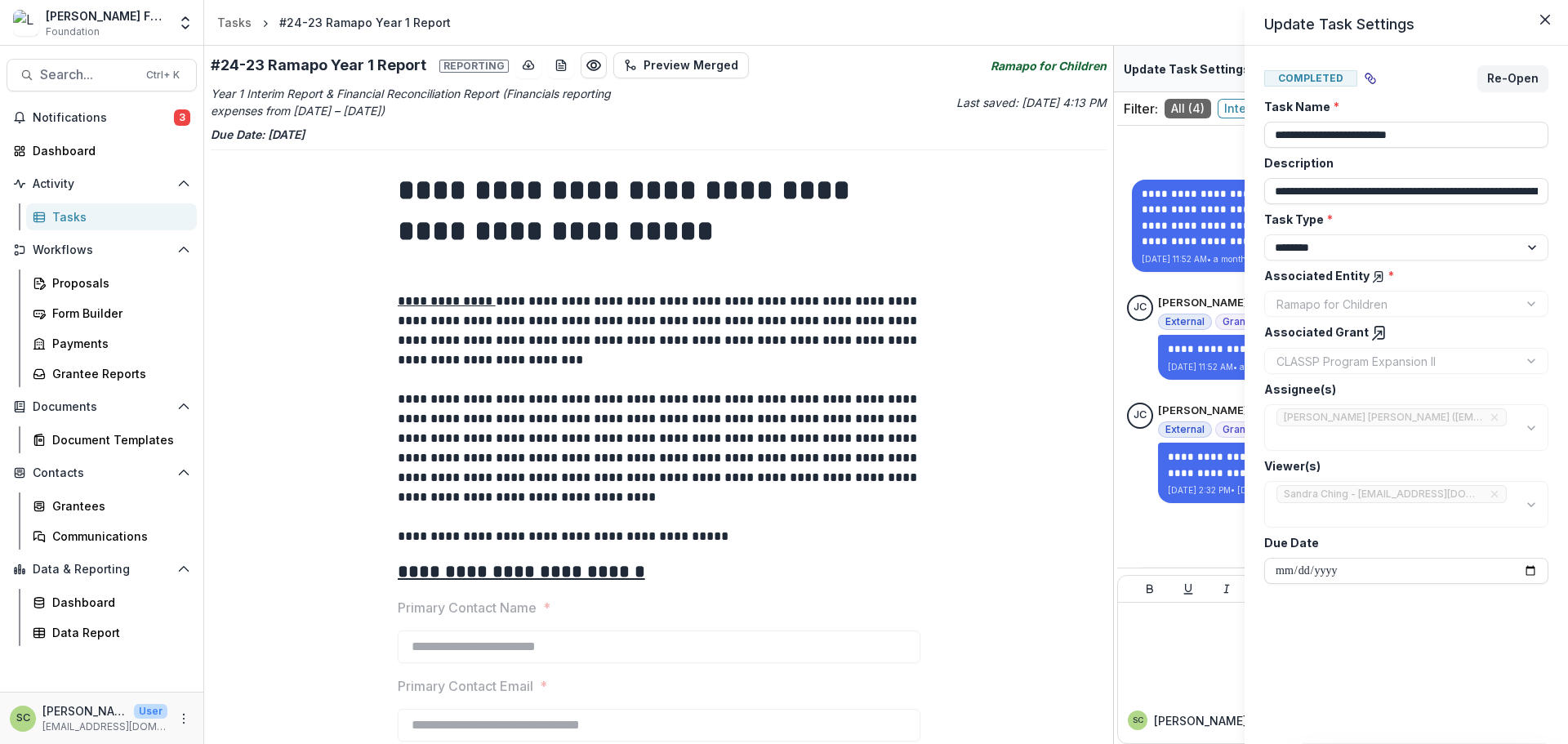
click at [1376, 326] on icon at bounding box center [1380, 333] width 9 height 13
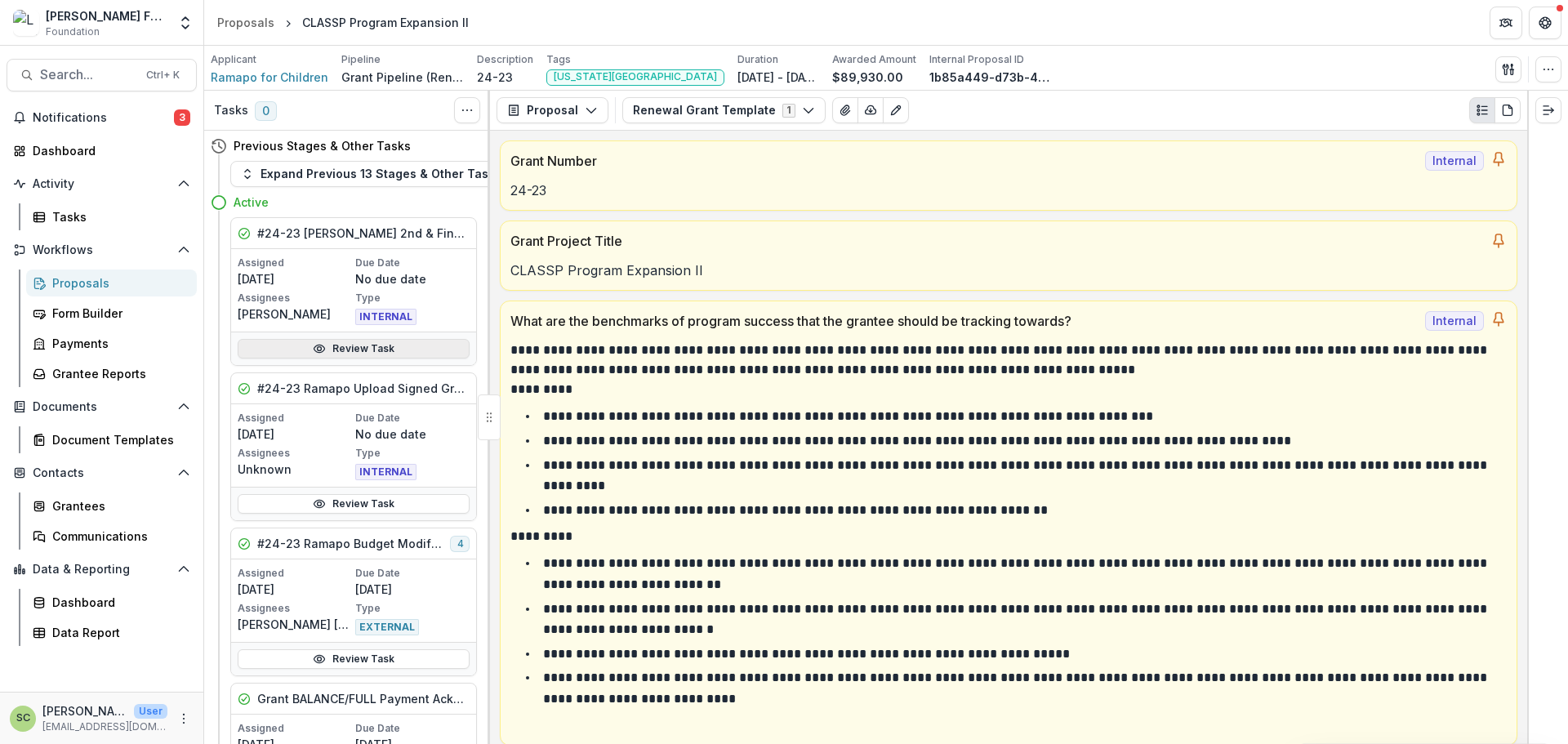
click at [391, 354] on link "Review Task" at bounding box center [353, 349] width 232 height 20
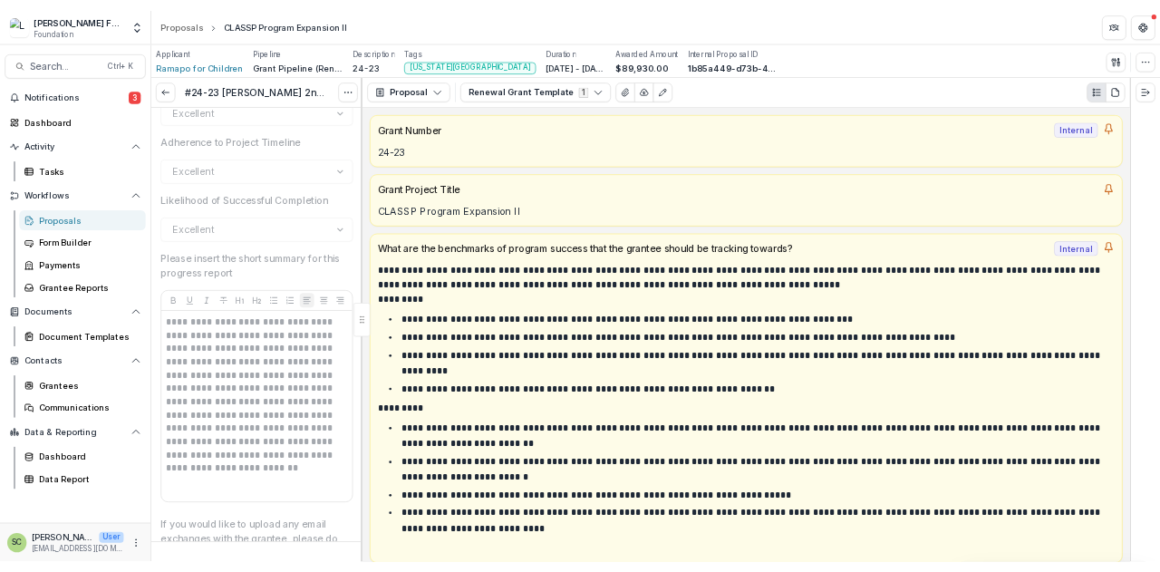
scroll to position [2921, 0]
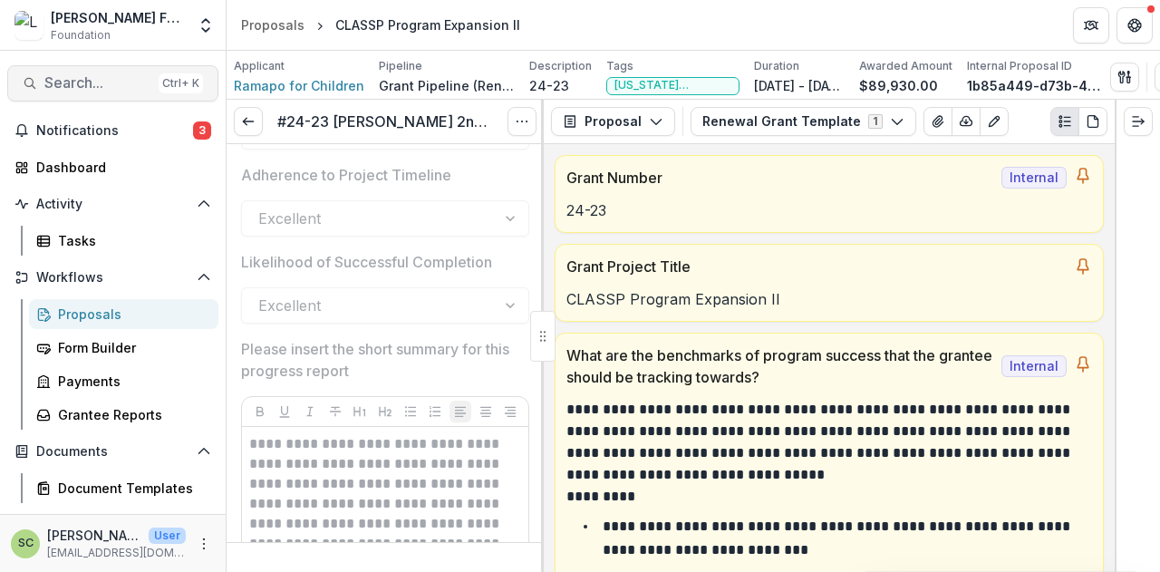
click at [74, 75] on span "Search..." at bounding box center [97, 82] width 107 height 17
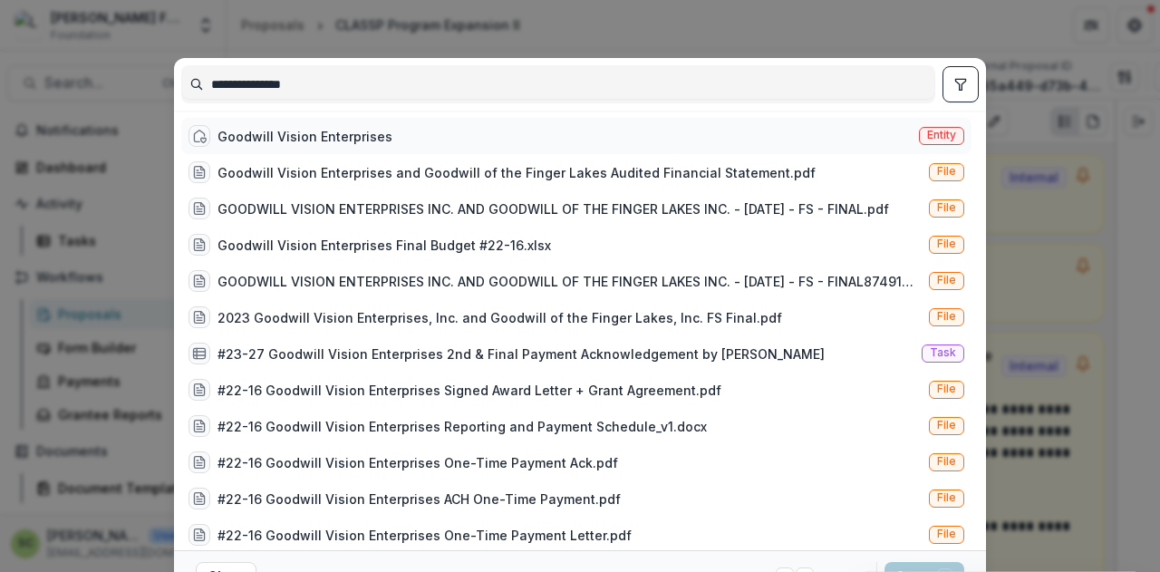
type input "**********"
click at [428, 126] on div "Goodwill Vision Enterprises Entity" at bounding box center [576, 136] width 790 height 36
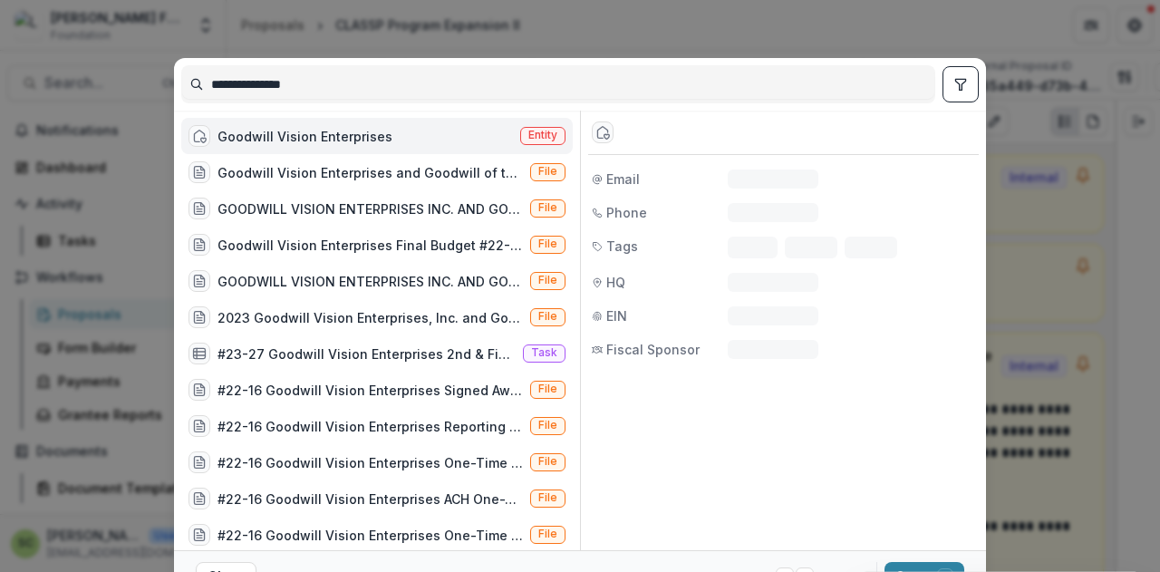
click at [428, 126] on div "Goodwill Vision Enterprises Entity" at bounding box center [376, 136] width 391 height 36
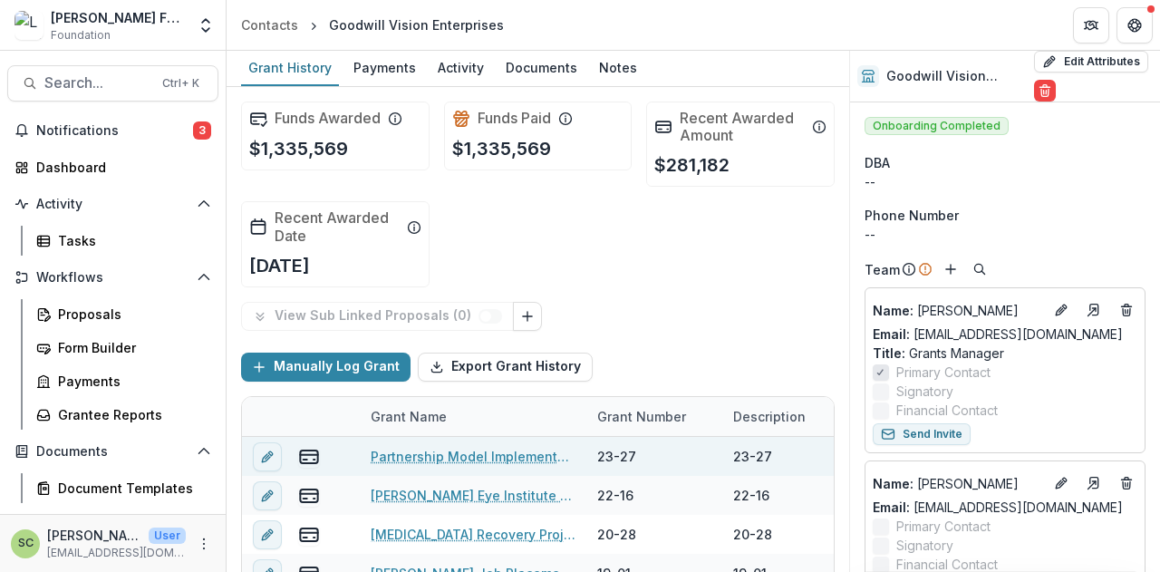
click at [466, 447] on link "Partnership Model Implementation - 90151663" at bounding box center [473, 456] width 205 height 19
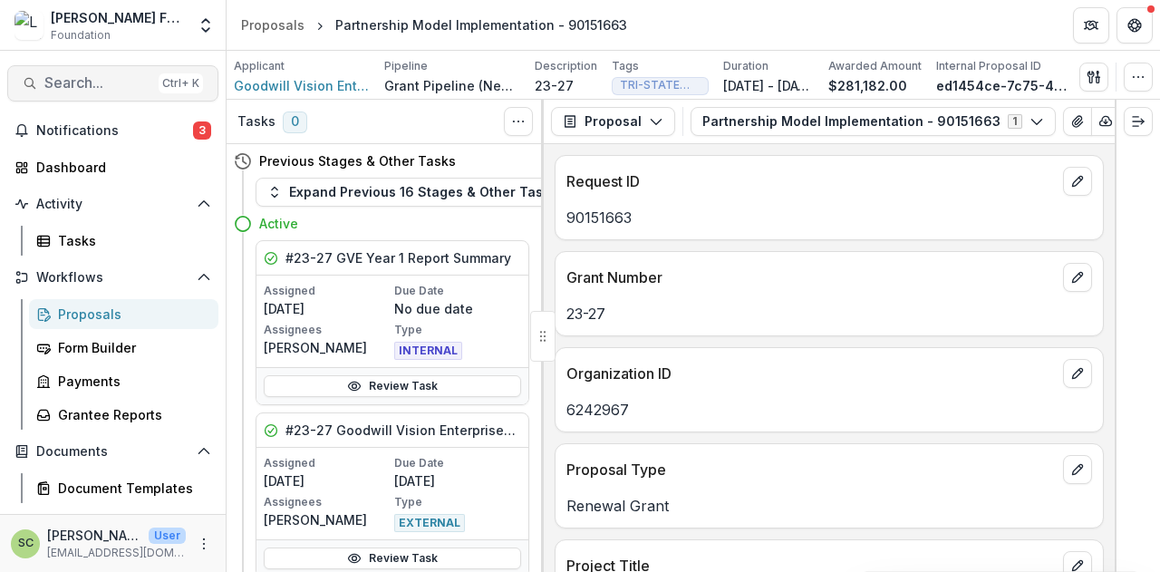
click at [67, 74] on span "Search..." at bounding box center [97, 82] width 107 height 17
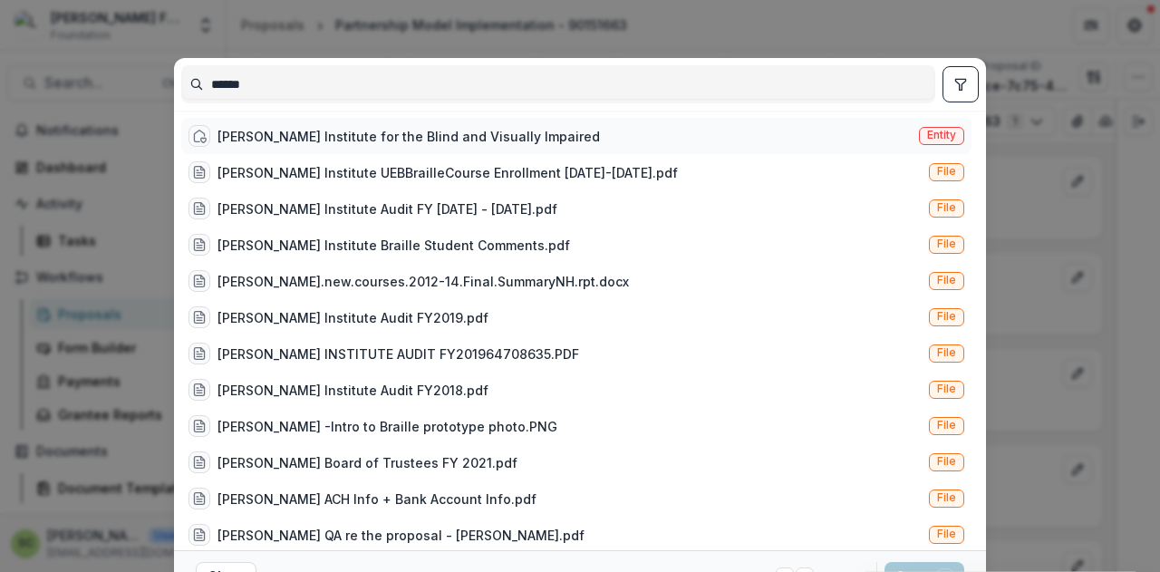
type input "******"
click at [399, 128] on div "[PERSON_NAME] Institute for the Blind and Visually Impaired" at bounding box center [408, 136] width 382 height 19
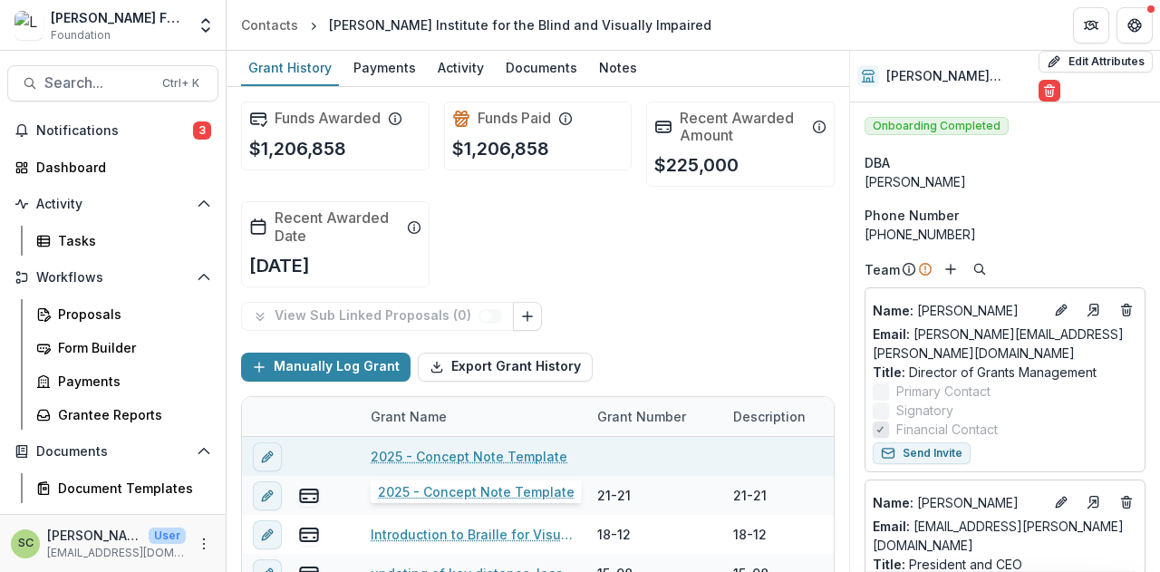
click at [467, 456] on link "2025 - Concept Note Template" at bounding box center [469, 456] width 197 height 19
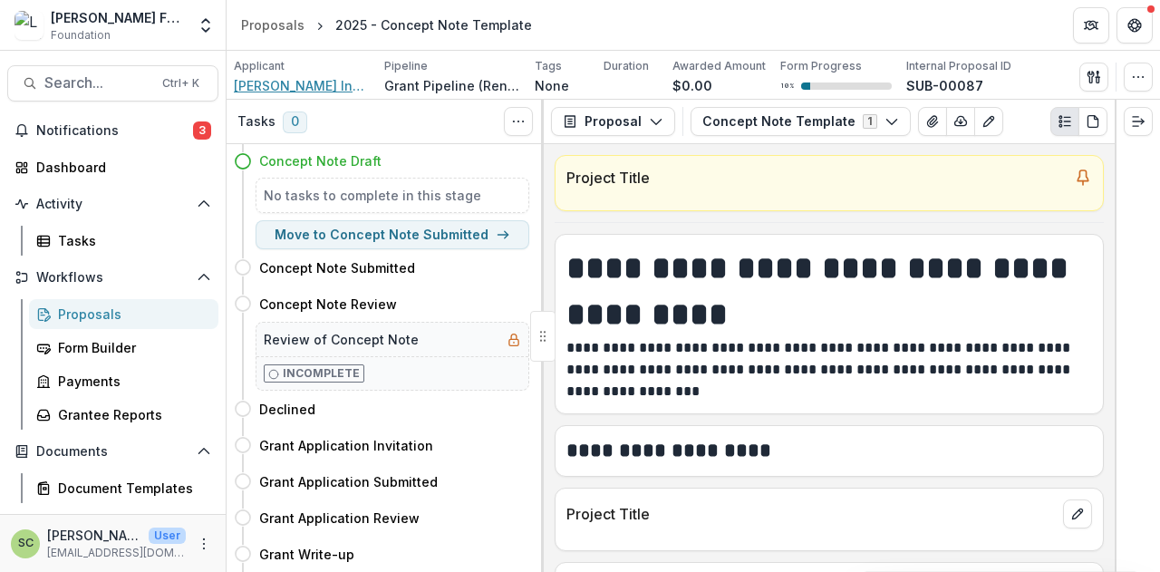
click at [290, 88] on span "[PERSON_NAME] Institute for the Blind and Visually Impaired" at bounding box center [302, 85] width 136 height 19
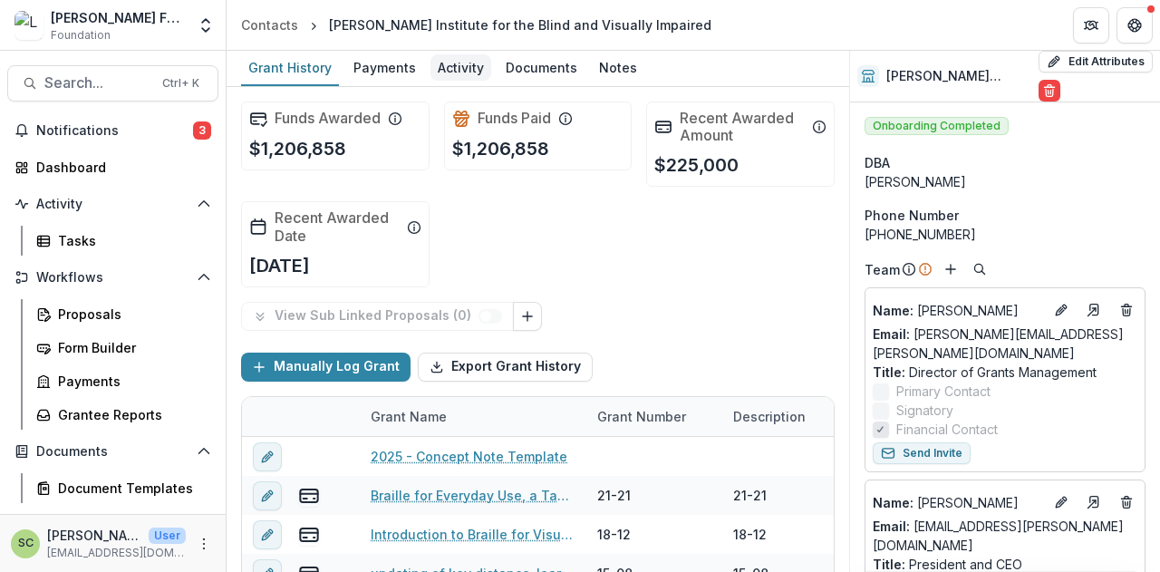
click at [479, 72] on div "Activity" at bounding box center [460, 67] width 61 height 26
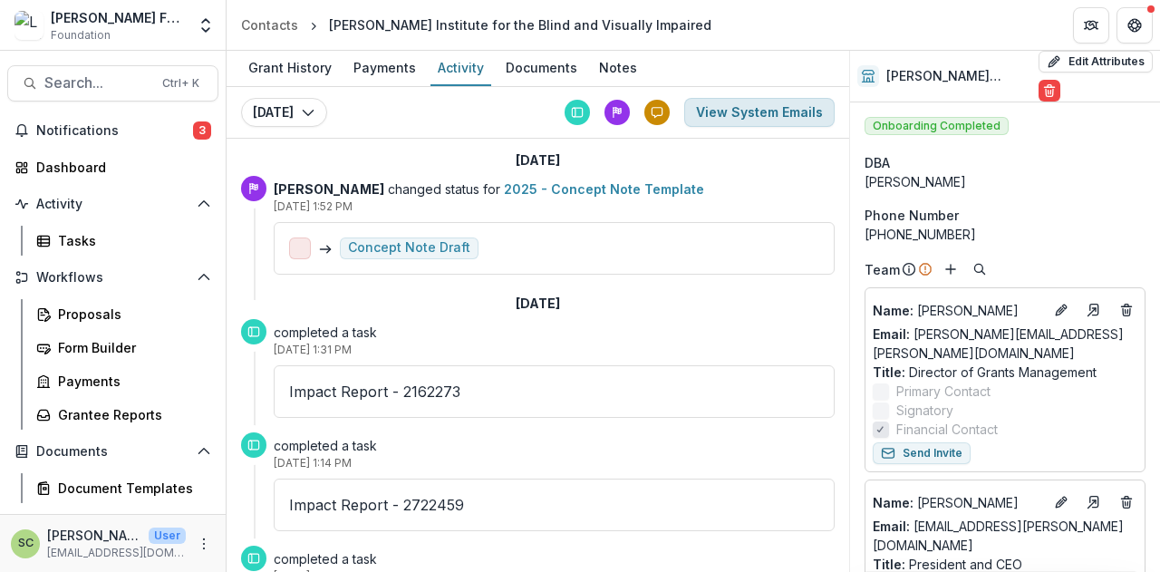
click at [758, 99] on button "View System Emails" at bounding box center [759, 112] width 150 height 29
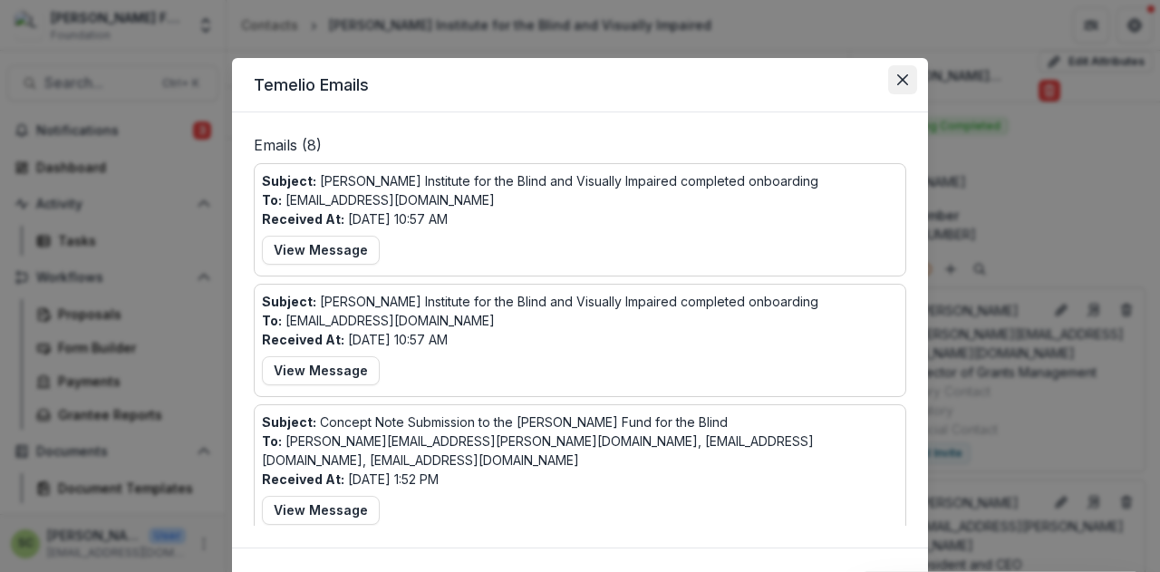
click at [888, 84] on button "Close" at bounding box center [902, 79] width 29 height 29
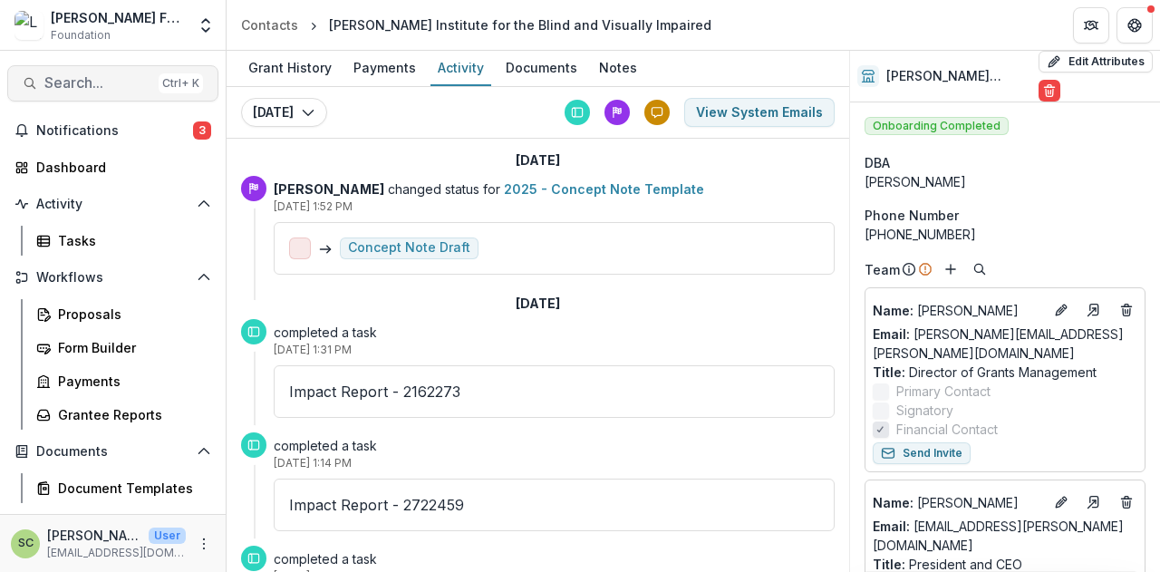
click at [94, 77] on span "Search..." at bounding box center [97, 82] width 107 height 17
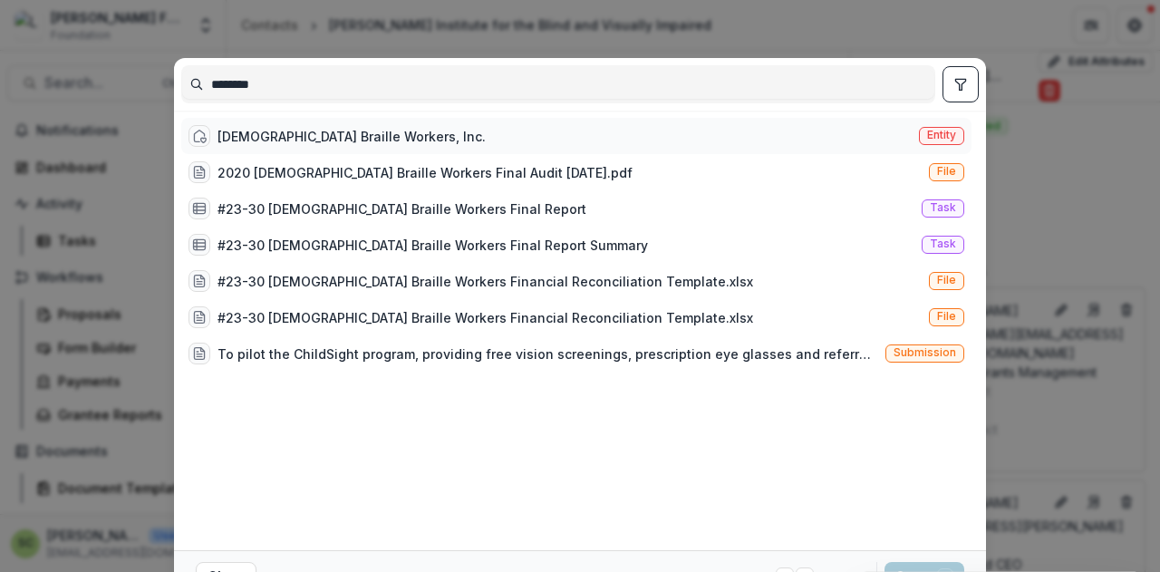
type input "********"
click at [303, 129] on div "[DEMOGRAPHIC_DATA] Braille Workers, Inc." at bounding box center [351, 136] width 268 height 19
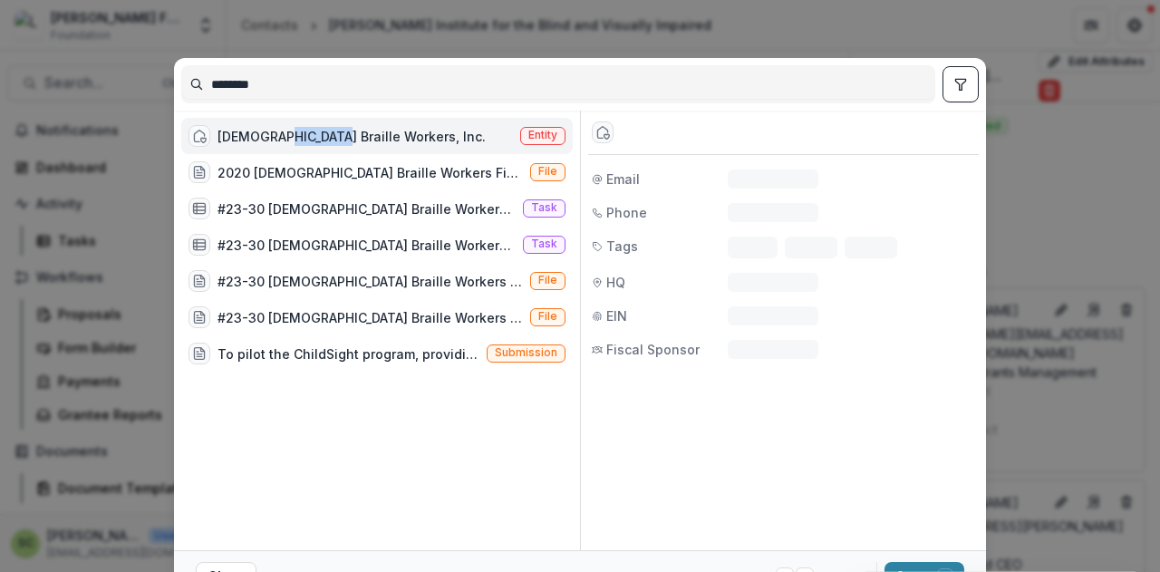
click at [303, 129] on div "[DEMOGRAPHIC_DATA] Braille Workers, Inc." at bounding box center [351, 136] width 268 height 19
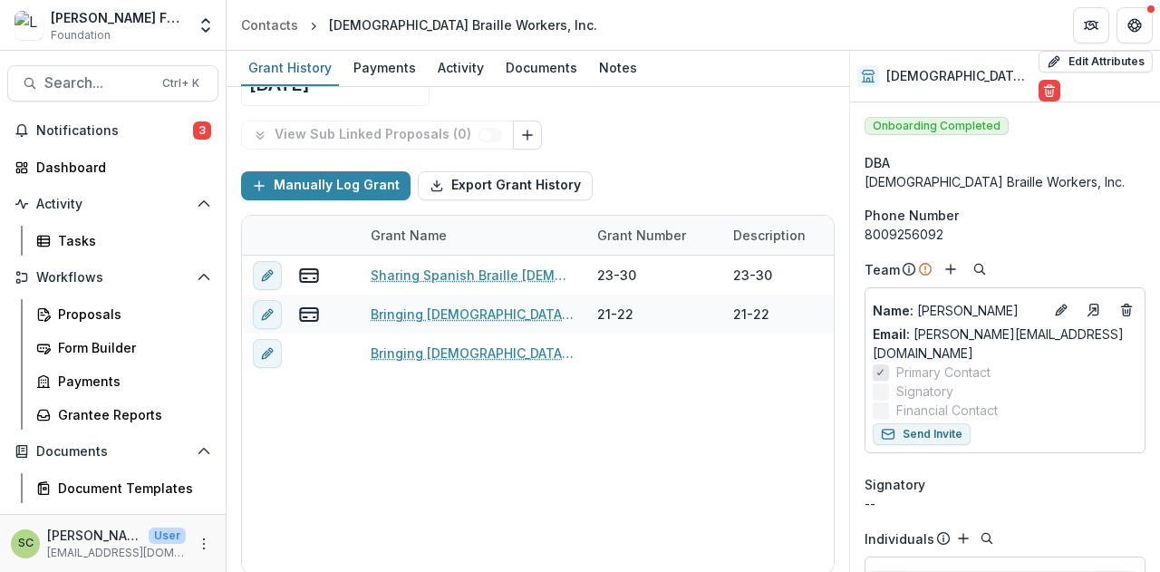
scroll to position [91, 0]
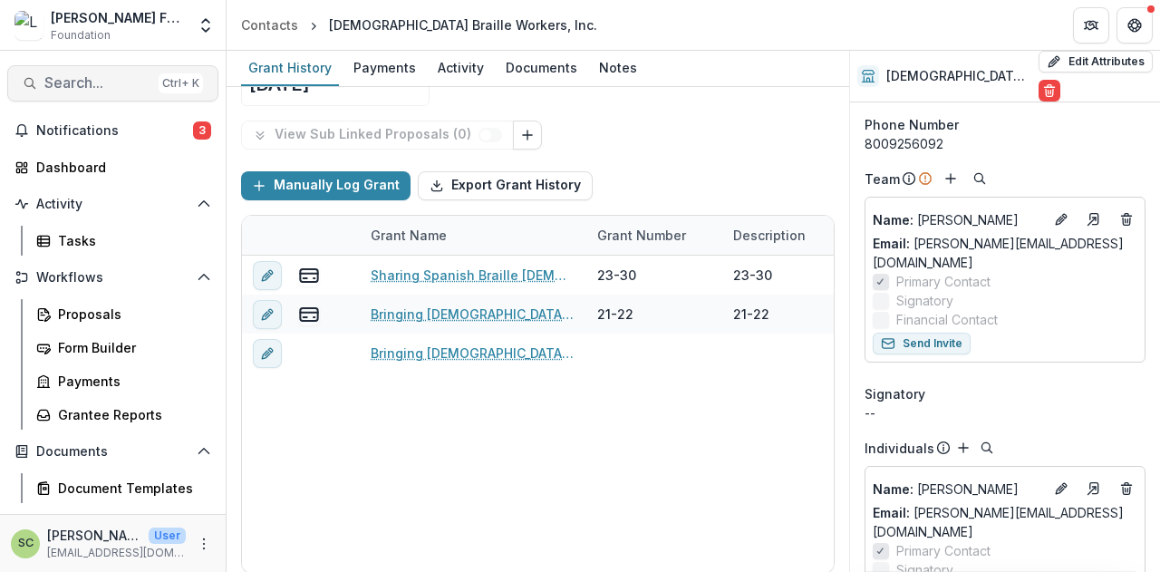
click at [76, 74] on span "Search..." at bounding box center [97, 82] width 107 height 17
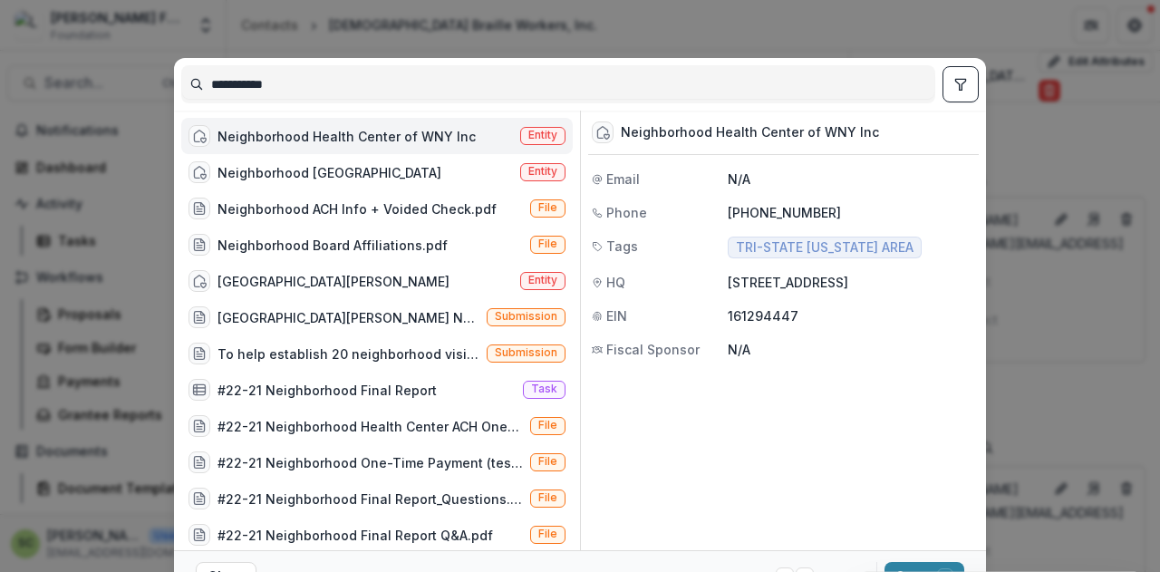
type input "**********"
click at [321, 140] on div "Neighborhood Health Center of WNY Inc" at bounding box center [346, 136] width 258 height 19
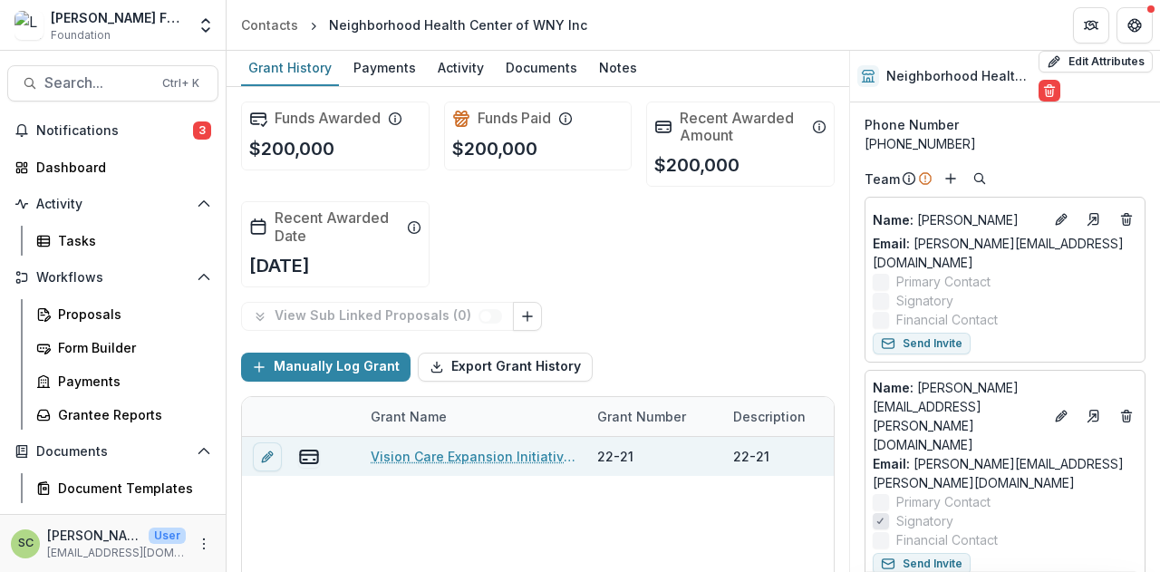
click at [502, 459] on link "Vision Care Expansion Initiative - 77157243" at bounding box center [473, 456] width 205 height 19
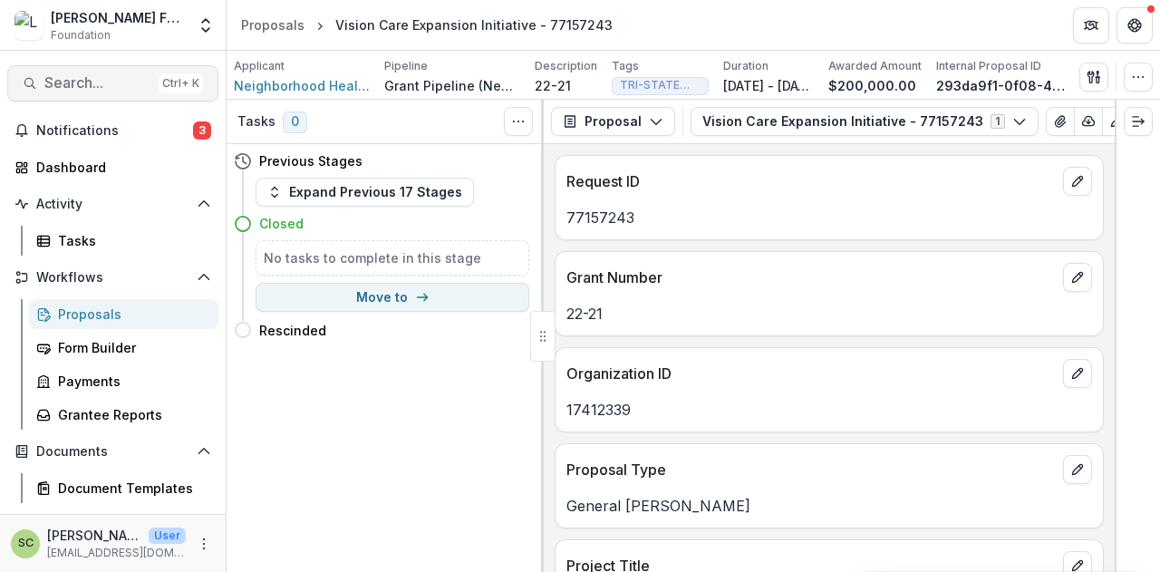
click at [82, 77] on span "Search..." at bounding box center [97, 82] width 107 height 17
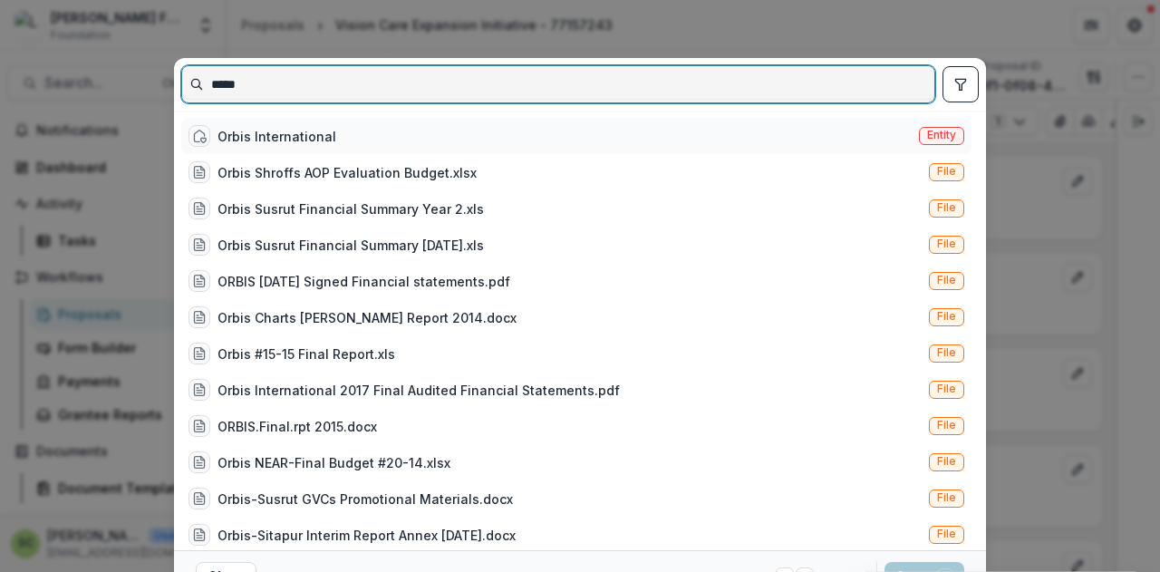
type input "*****"
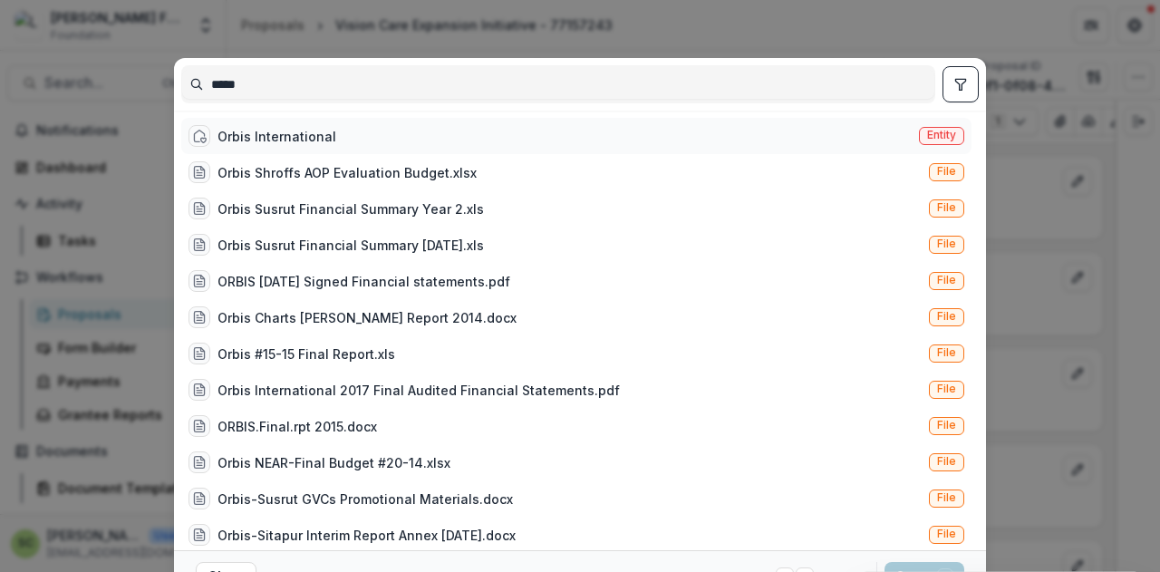
click at [329, 145] on div "Orbis International Entity" at bounding box center [576, 136] width 790 height 36
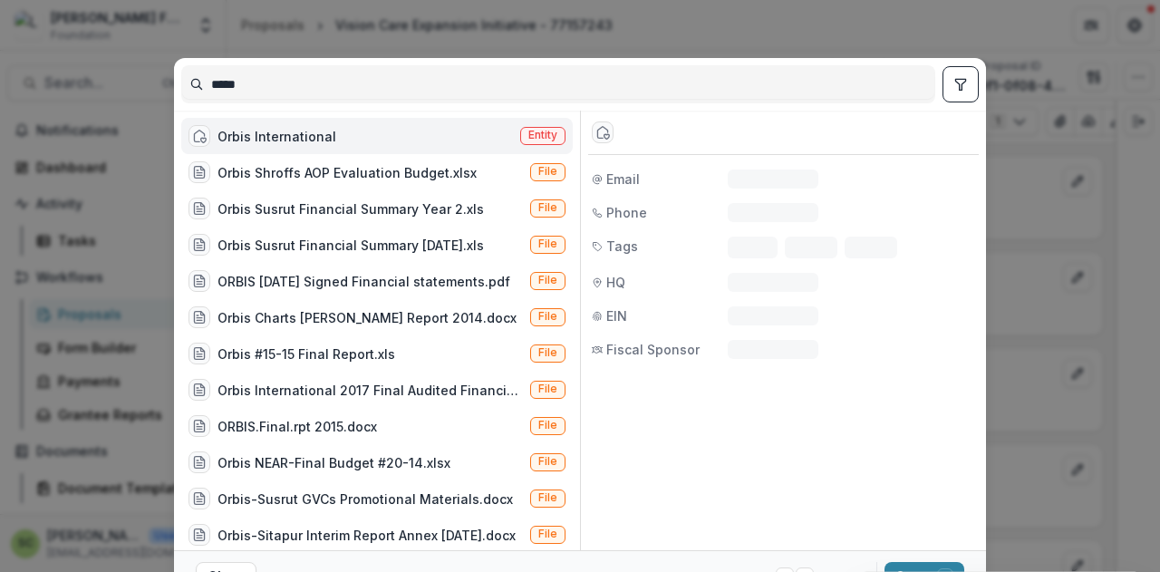
click at [329, 145] on div "Orbis International Entity" at bounding box center [376, 136] width 391 height 36
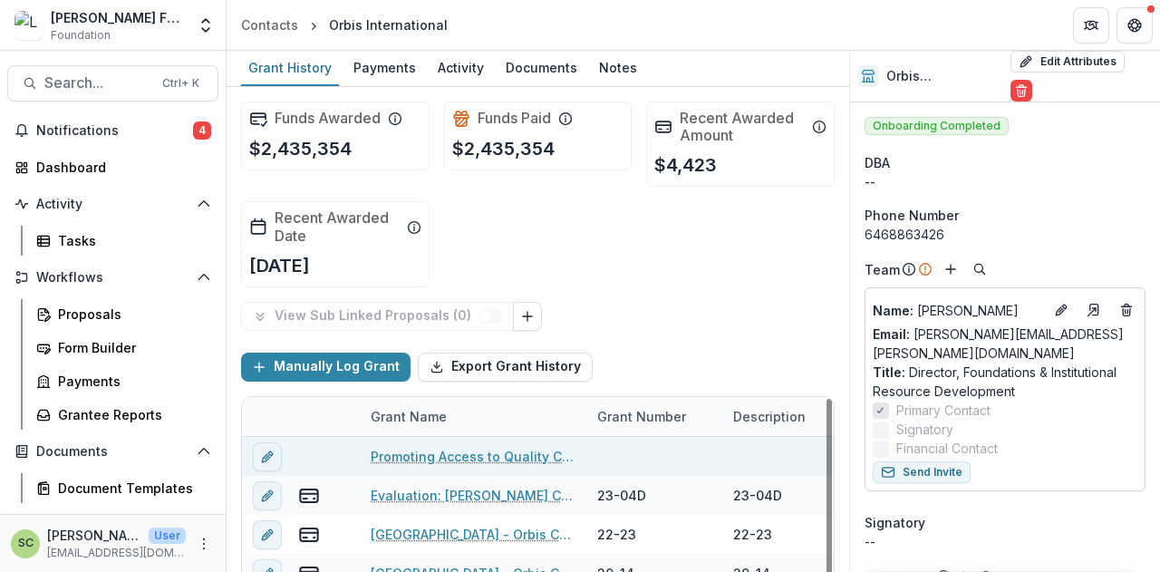
click at [505, 450] on link "Promoting Access to Quality Cataract Services in [GEOGRAPHIC_DATA] and [GEOGRAP…" at bounding box center [473, 456] width 205 height 19
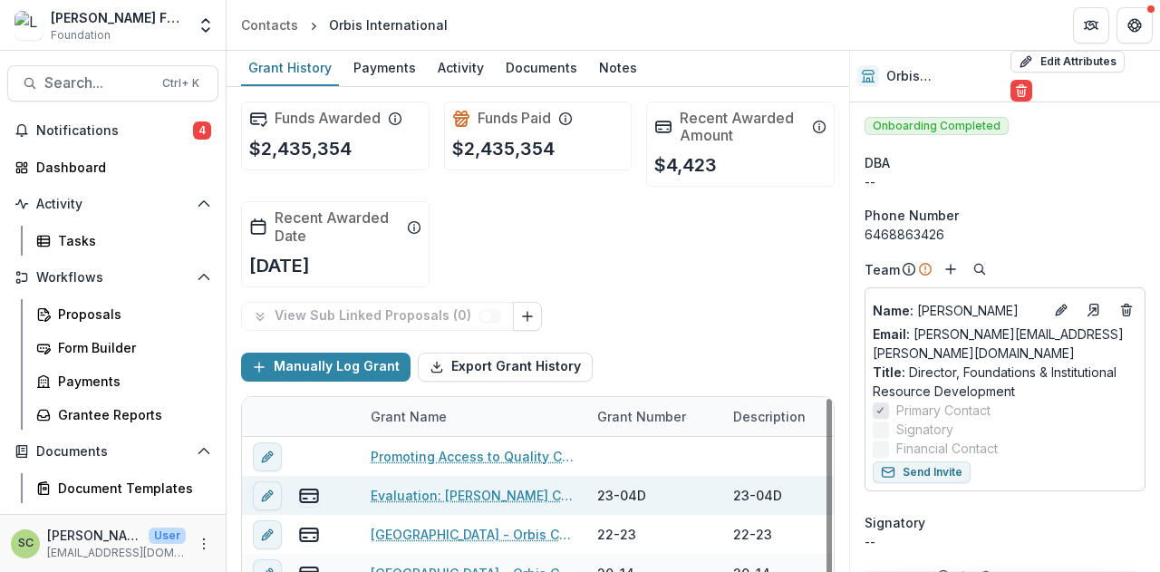
click at [455, 496] on link "Evaluation: [PERSON_NAME] Charity Eye Hospital AOP Training Program - 87515767" at bounding box center [473, 495] width 205 height 19
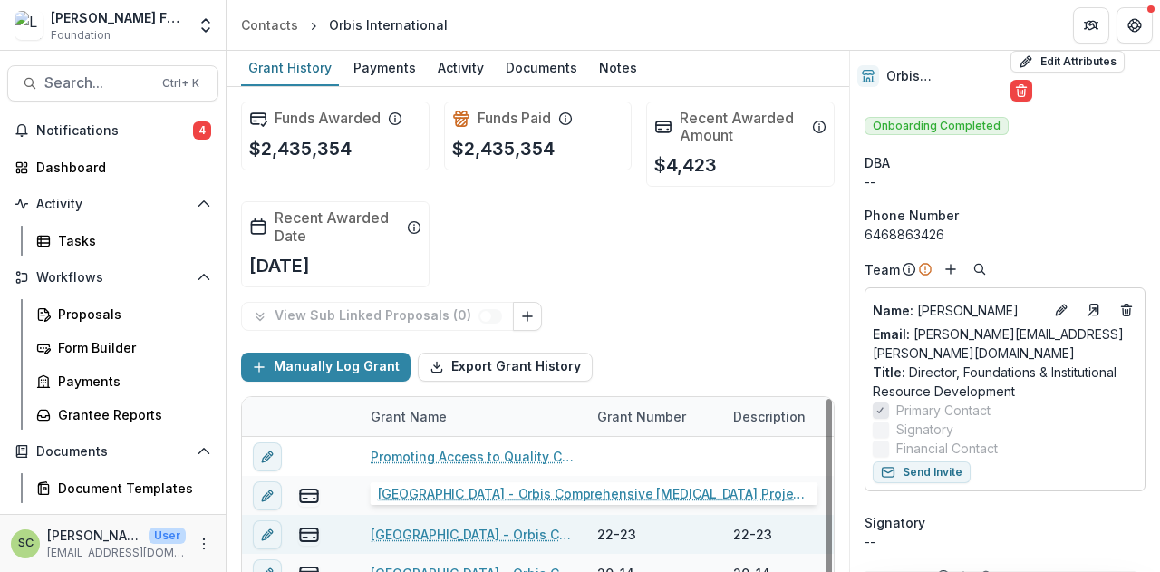
click at [478, 525] on link "[GEOGRAPHIC_DATA] - Orbis Comprehensive [MEDICAL_DATA] Project (Phase -- II) - …" at bounding box center [473, 534] width 205 height 19
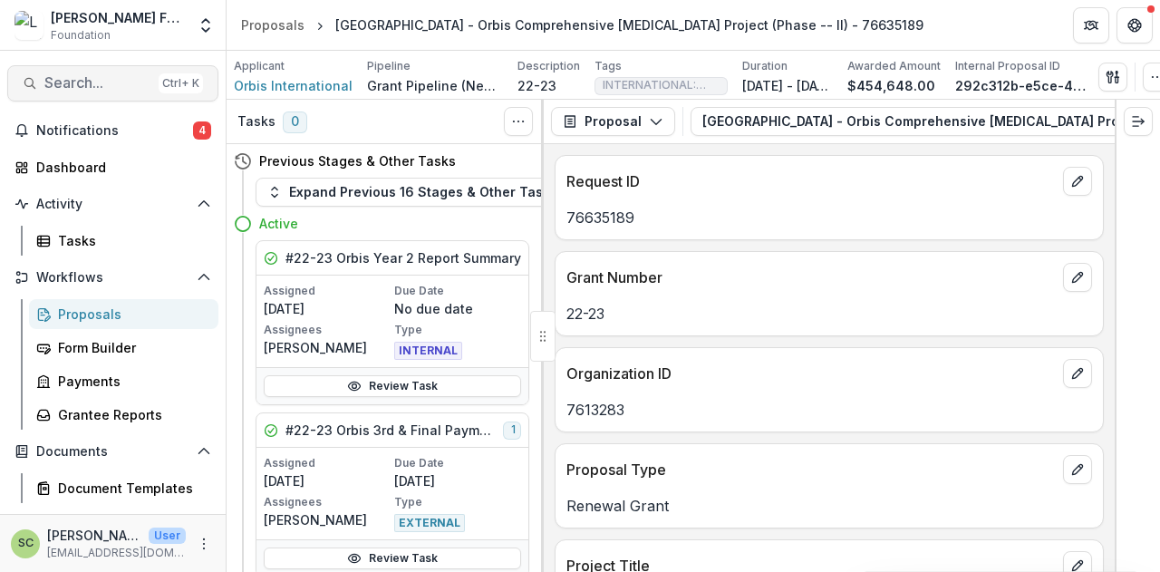
click at [63, 85] on span "Search..." at bounding box center [97, 82] width 107 height 17
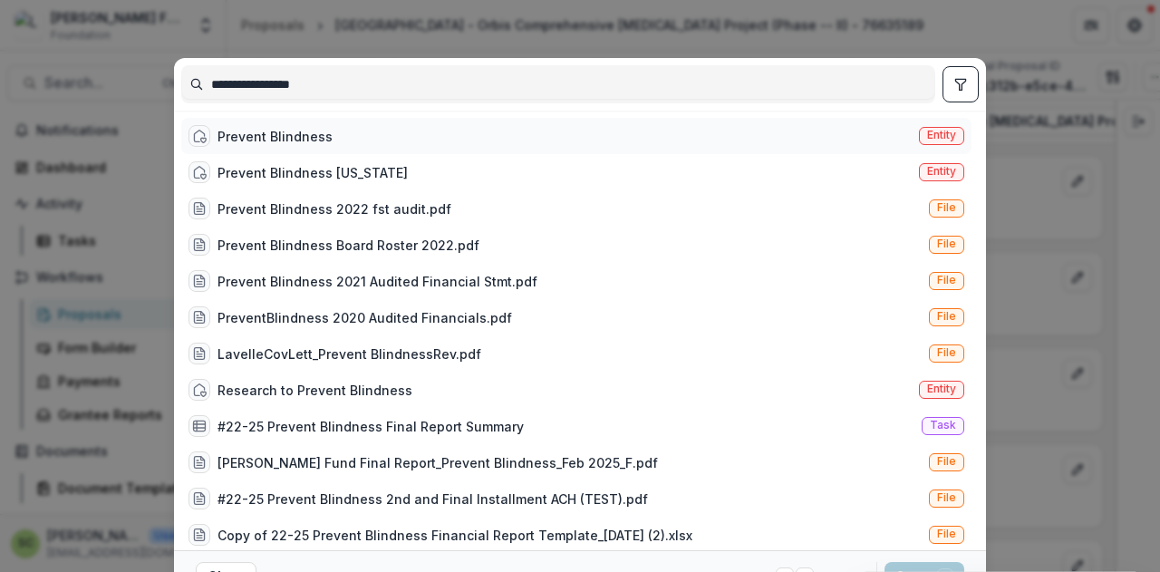
type input "**********"
click at [490, 146] on div "Prevent Blindness Entity" at bounding box center [576, 136] width 790 height 36
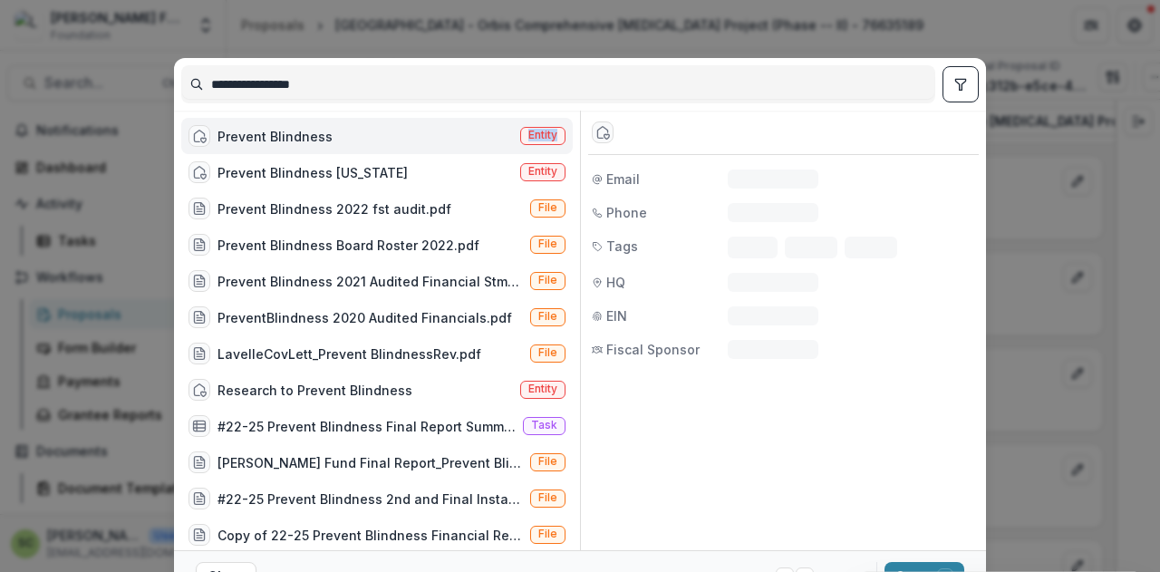
click at [490, 146] on div "Prevent Blindness Entity" at bounding box center [376, 136] width 391 height 36
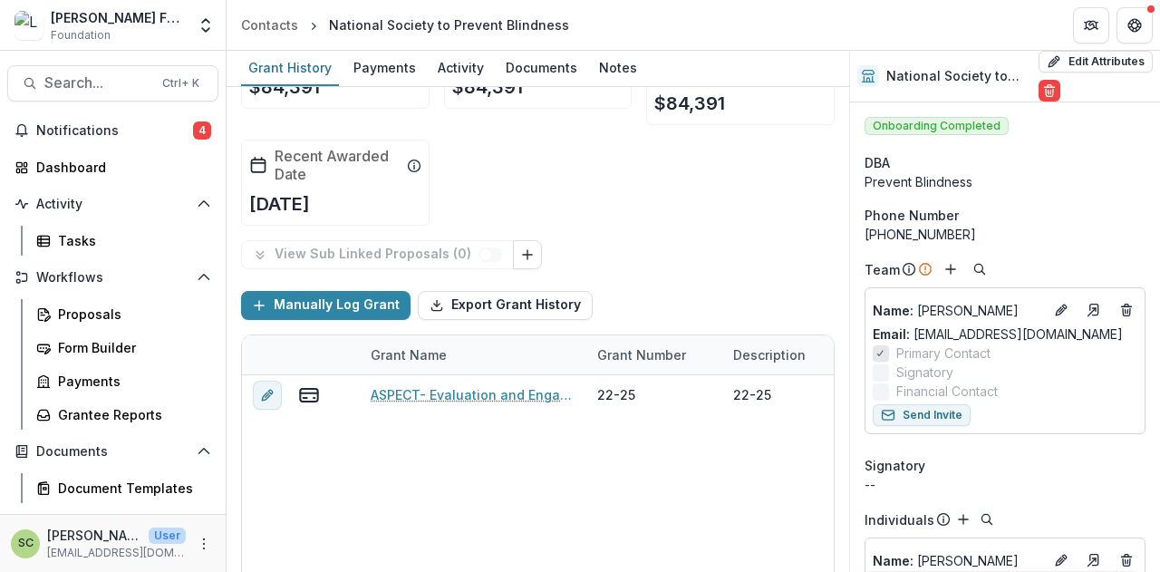
scroll to position [91, 0]
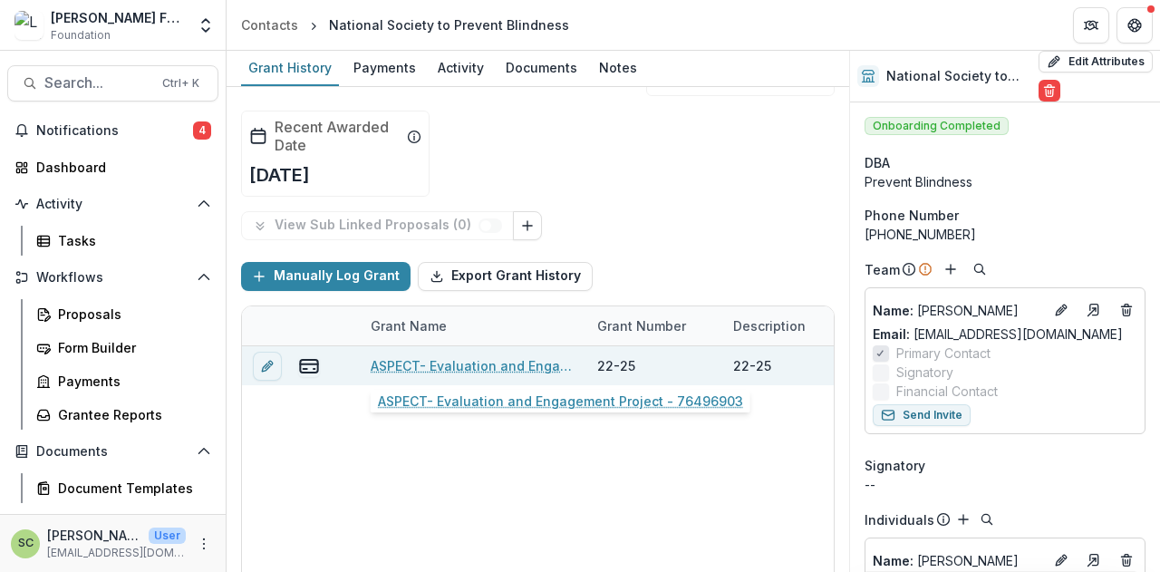
click at [511, 360] on link "ASPECT- Evaluation and Engagement Project - 76496903" at bounding box center [473, 365] width 205 height 19
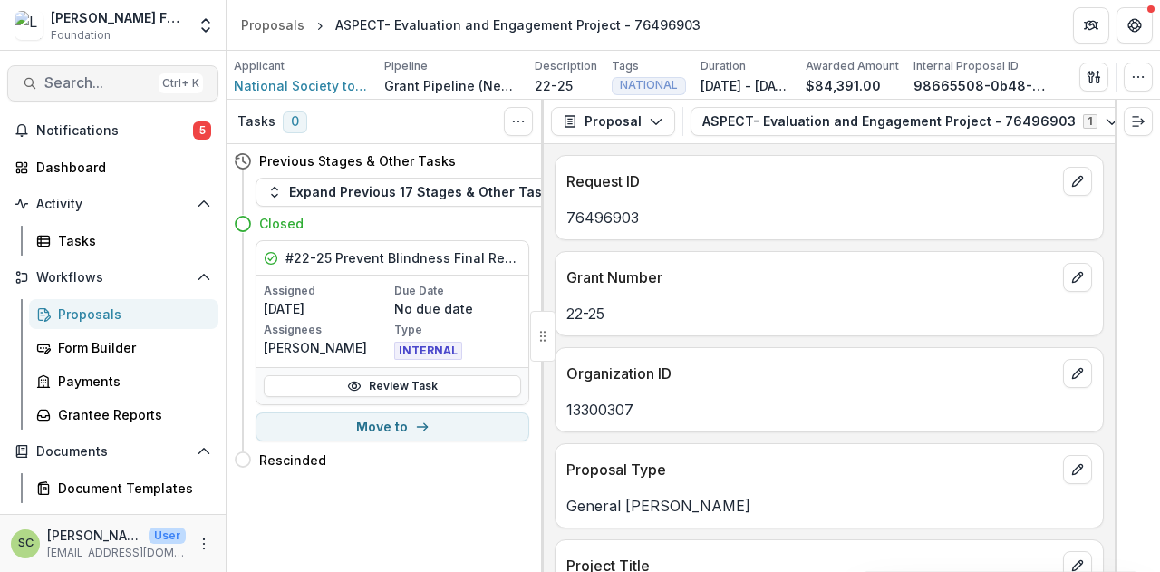
click at [140, 72] on button "Search... Ctrl + K" at bounding box center [112, 83] width 211 height 36
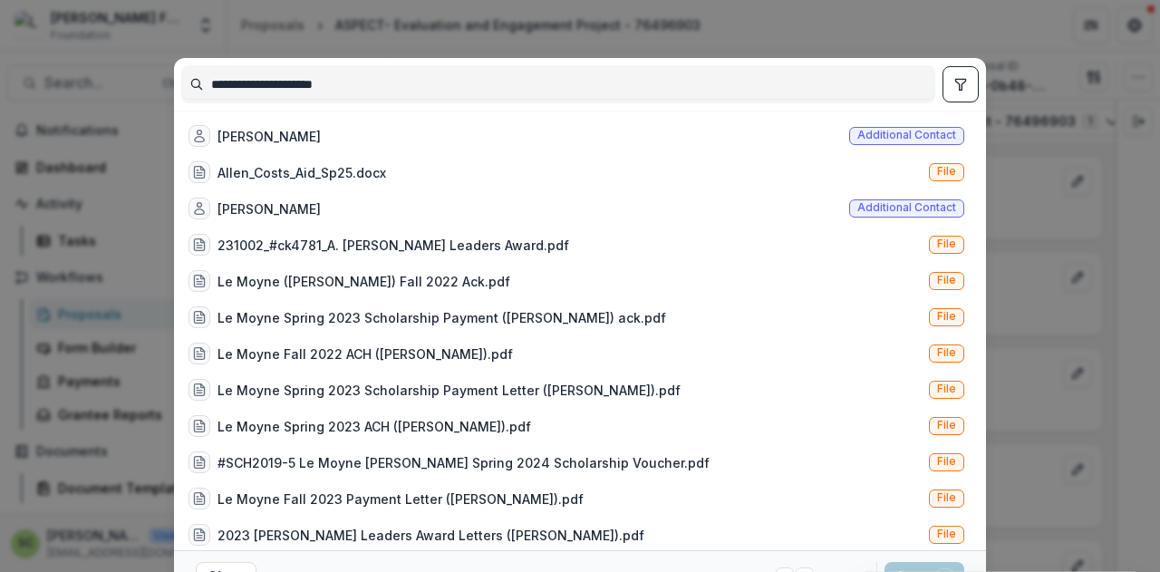
type input "**********"
click at [317, 133] on div "[PERSON_NAME] Additional contact" at bounding box center [576, 136] width 790 height 36
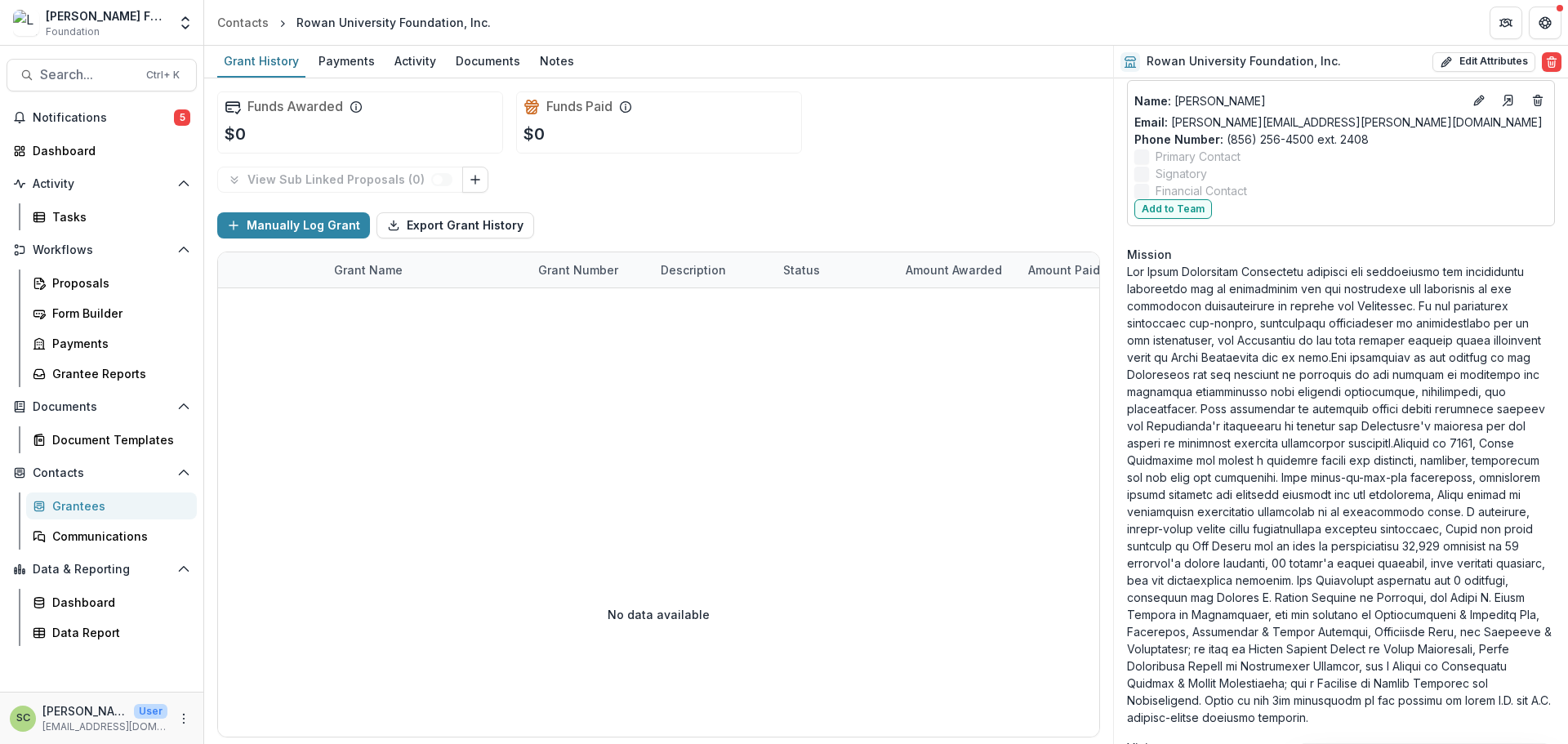
scroll to position [231, 0]
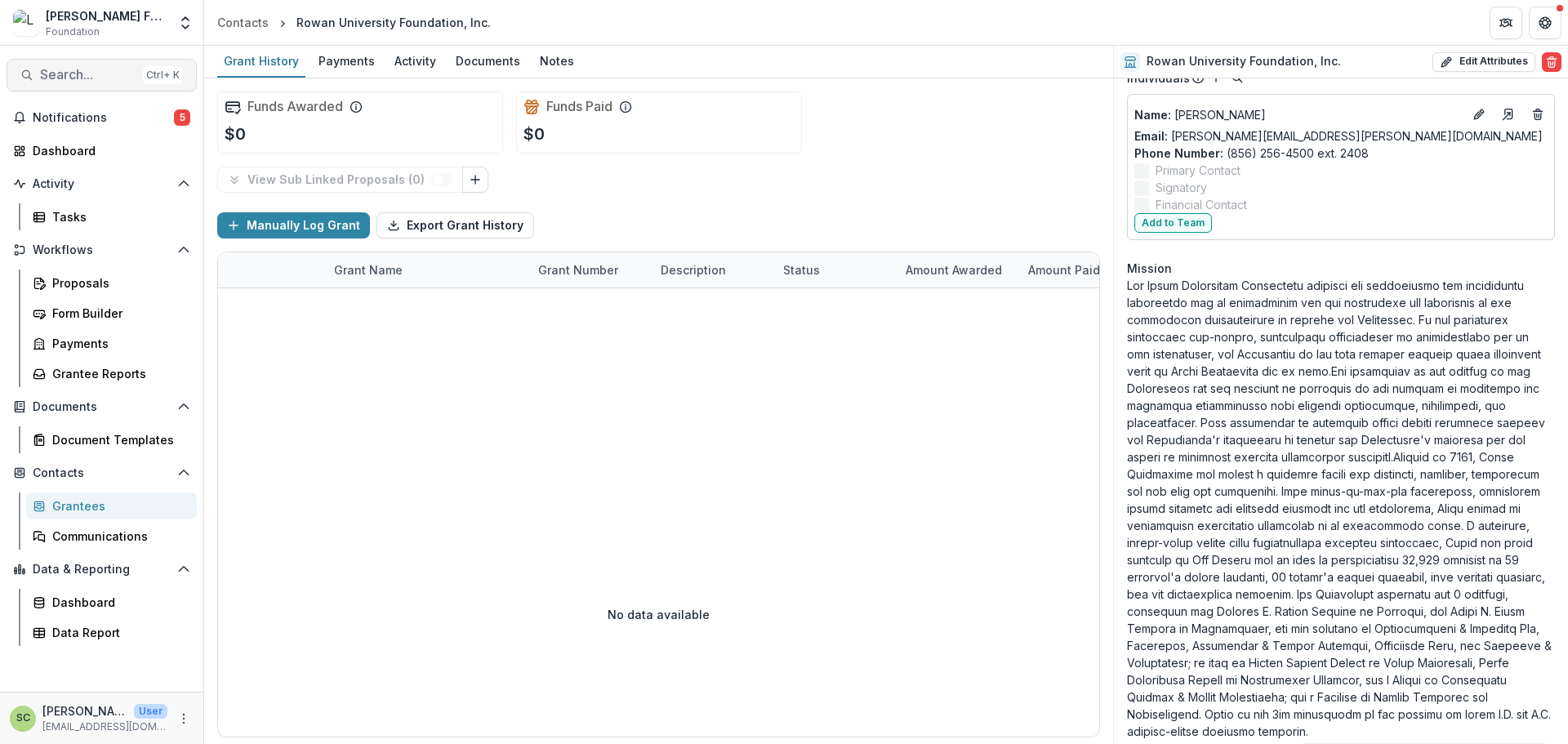
click at [114, 76] on span "Search..." at bounding box center [87, 74] width 96 height 15
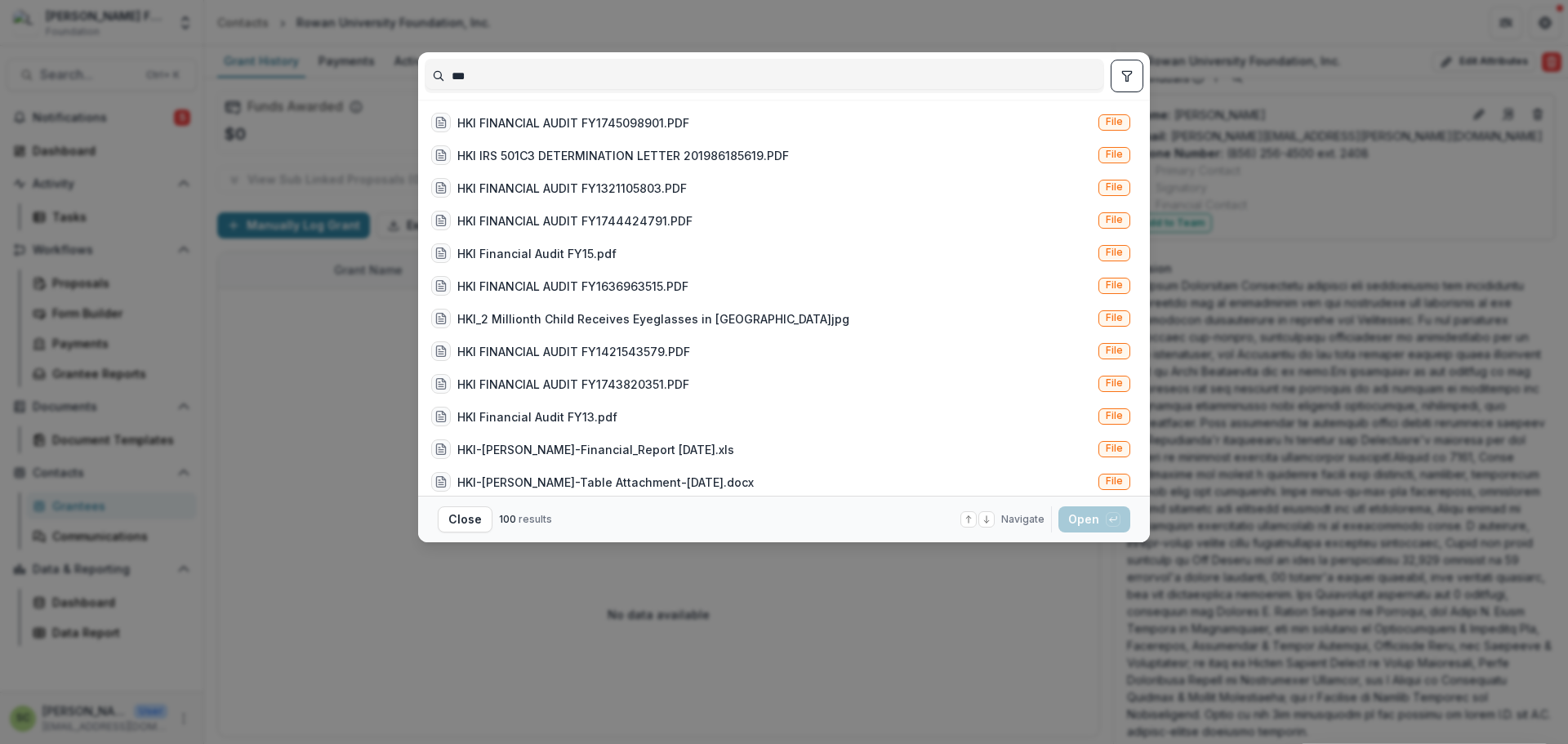
type input "***"
click at [1114, 83] on button "toggle filters" at bounding box center [1127, 76] width 32 height 32
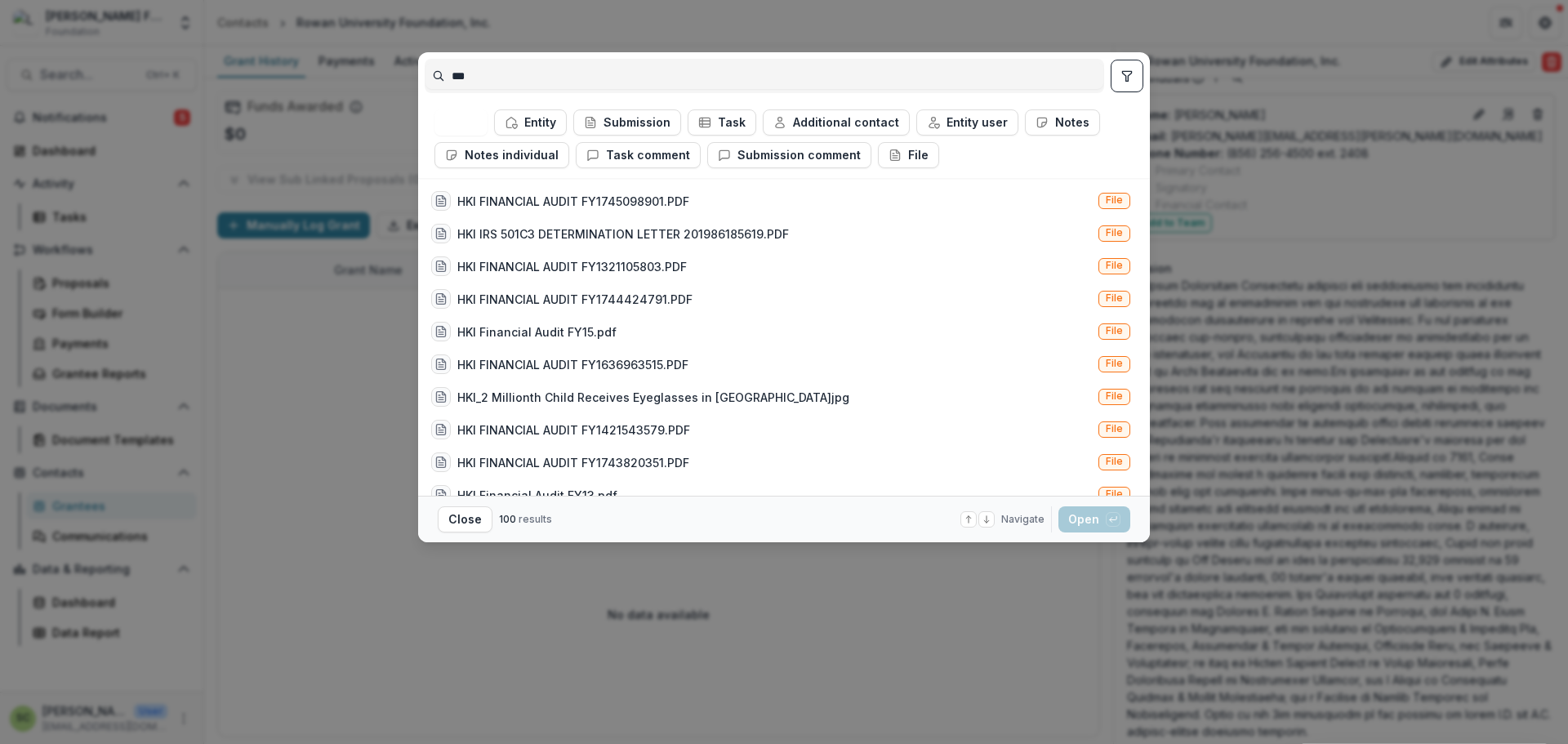
click at [573, 118] on ul "All Entity Submission Task Additional contact Entity user Notes Notes individua…" at bounding box center [784, 138] width 699 height 59
click at [557, 124] on button "Entity" at bounding box center [530, 122] width 73 height 26
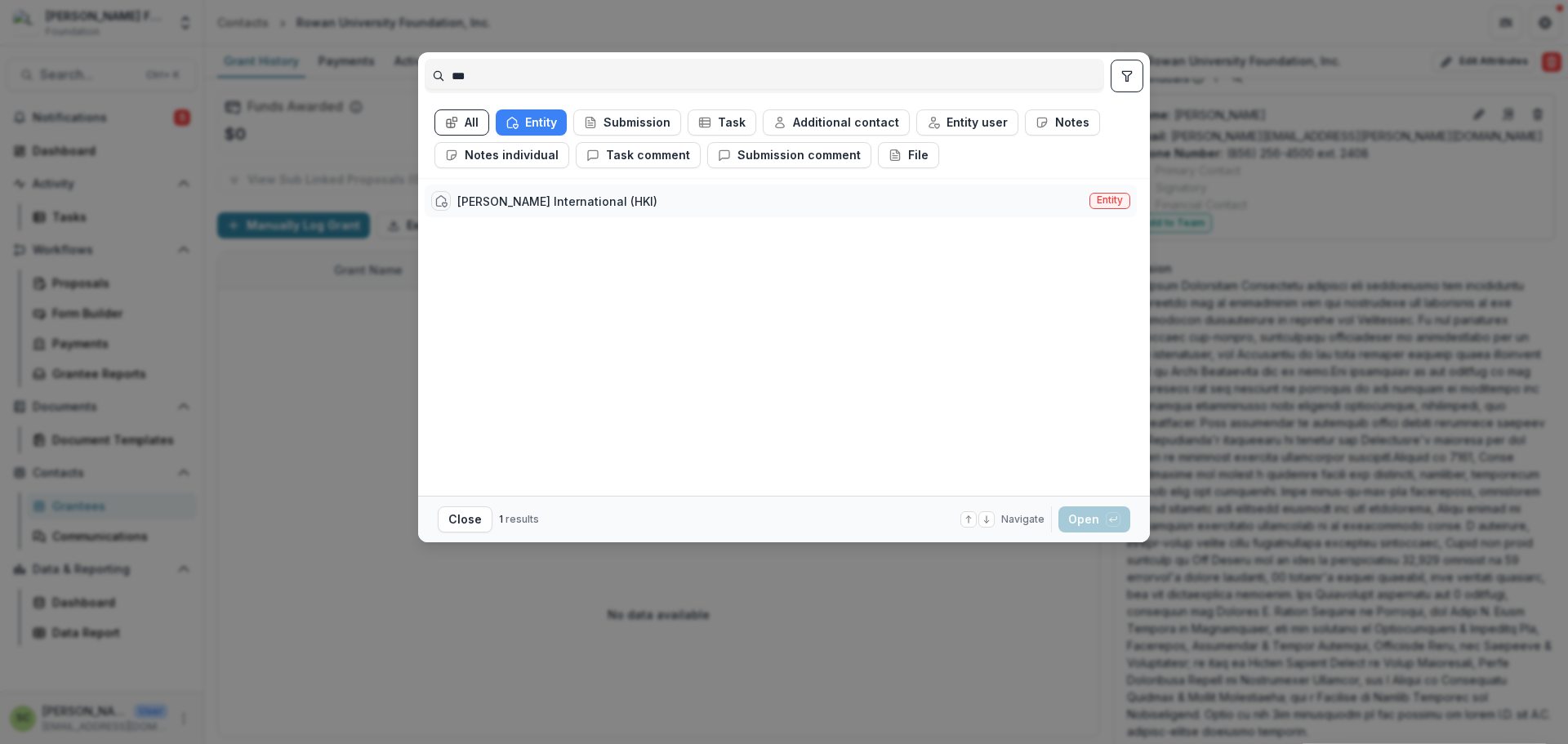
click at [563, 206] on div "[PERSON_NAME] International (HKI)" at bounding box center [557, 201] width 200 height 17
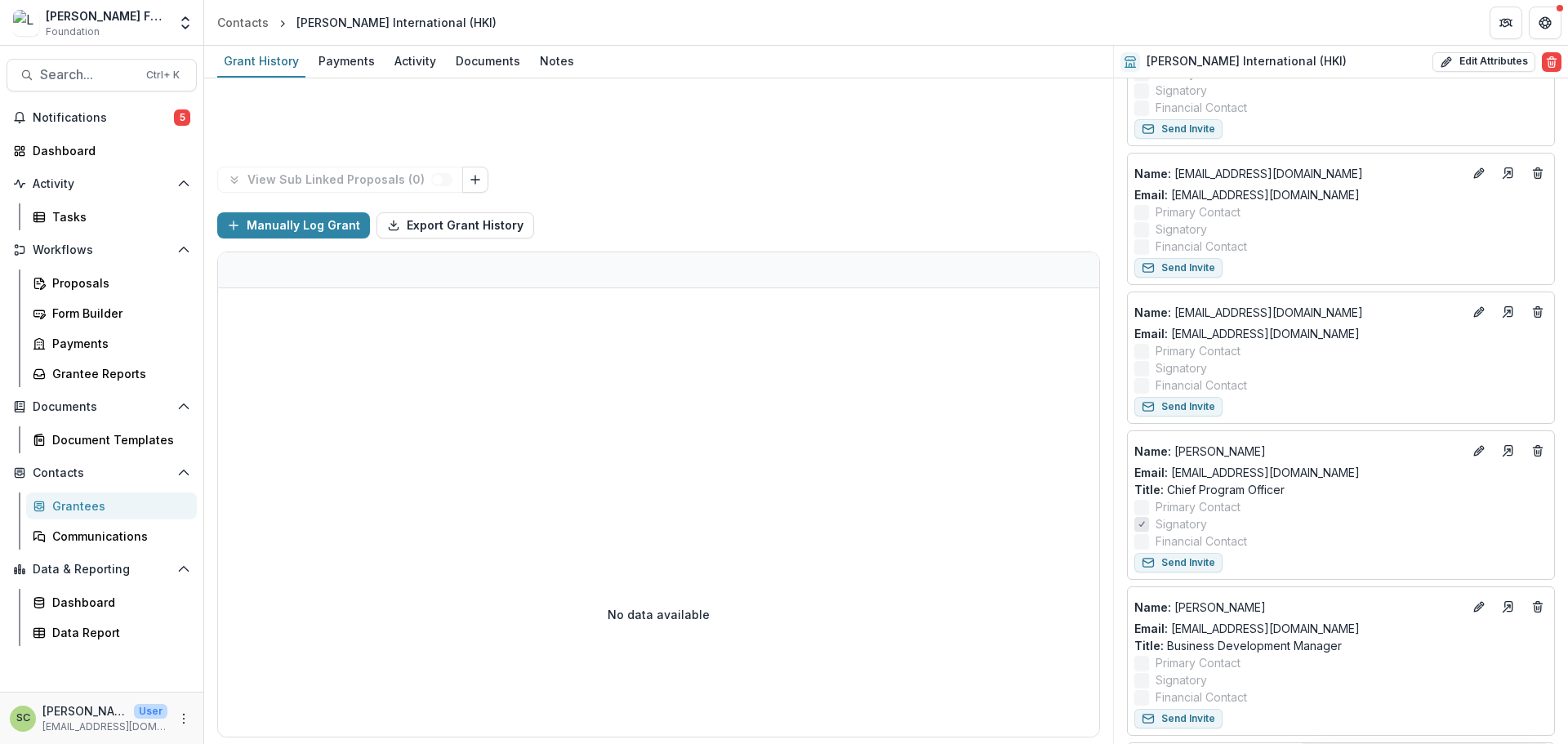
scroll to position [1574, 0]
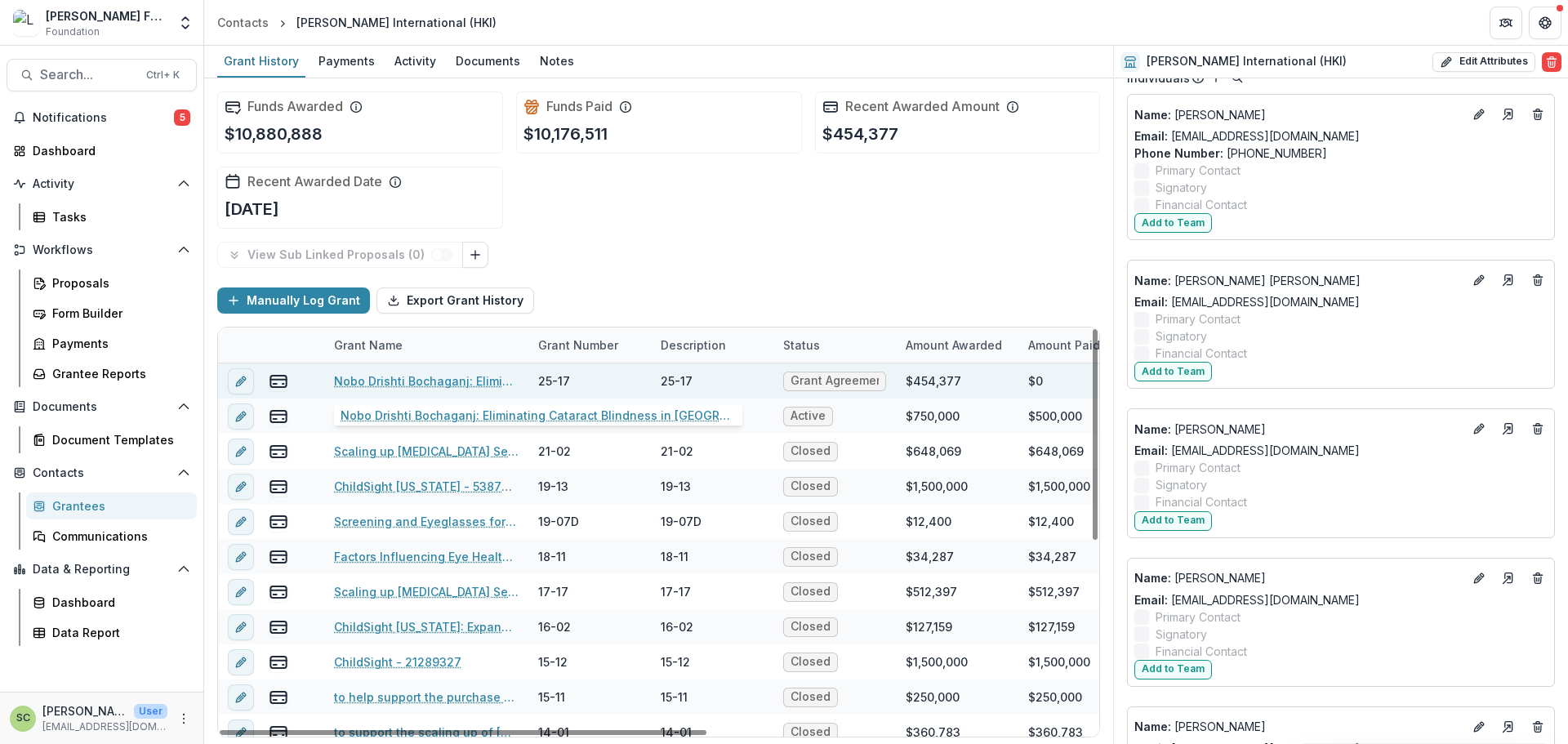
click at [436, 385] on link "Nobo Drishti Bochaganj: Eliminating Cataract Blindness in [GEOGRAPHIC_DATA], [G…" at bounding box center [426, 381] width 185 height 17
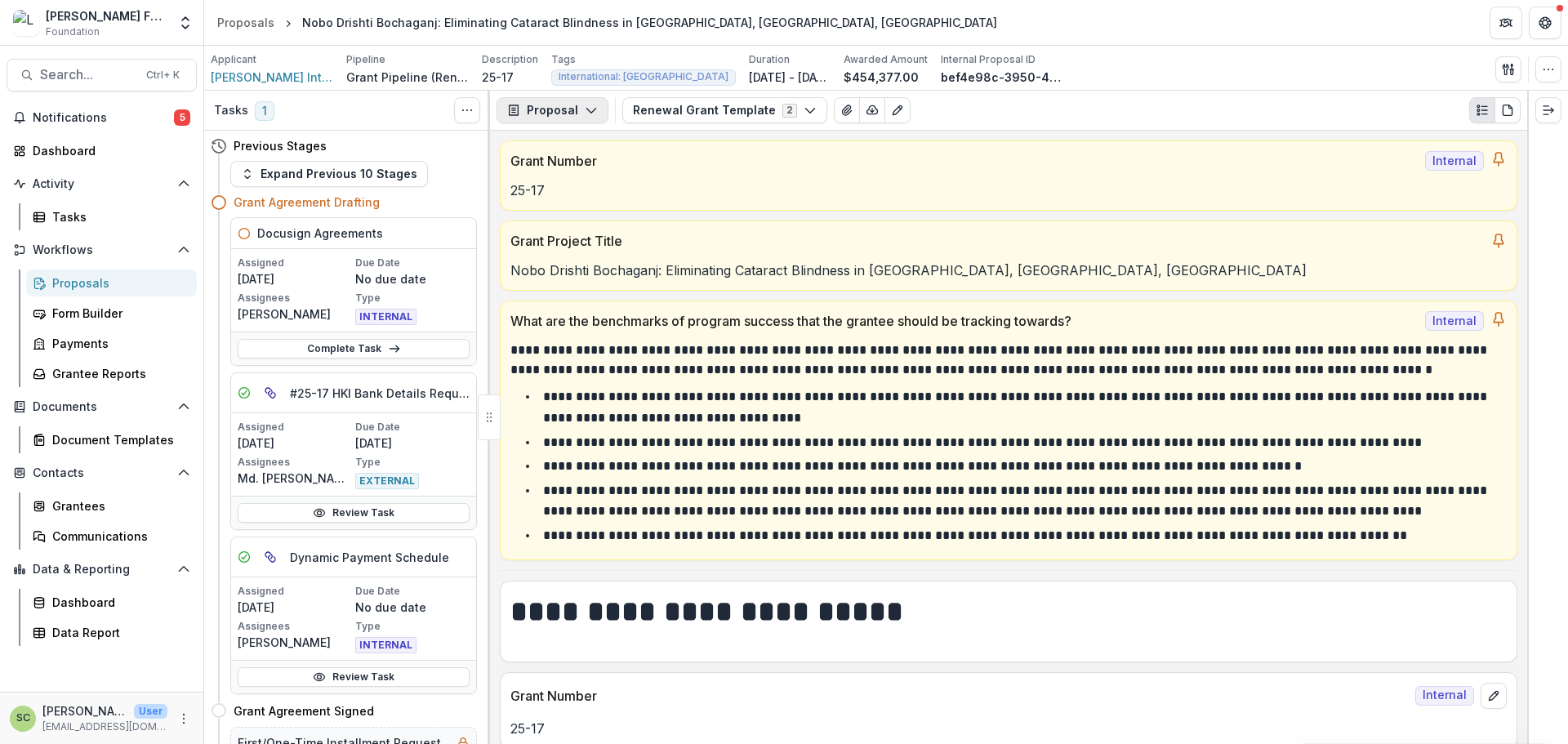
click at [546, 115] on button "Proposal" at bounding box center [553, 110] width 112 height 26
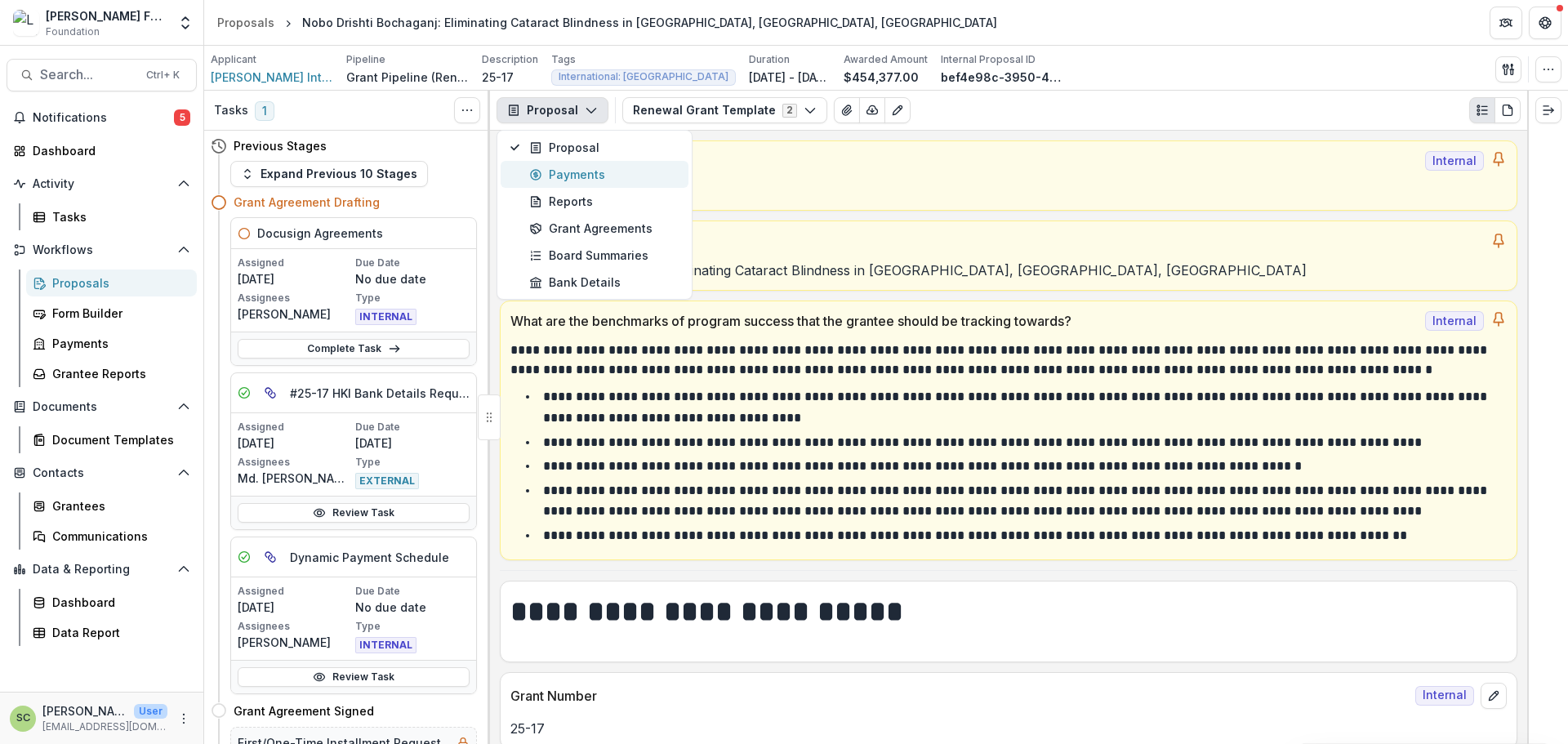
click at [577, 174] on div "Payments" at bounding box center [604, 174] width 150 height 17
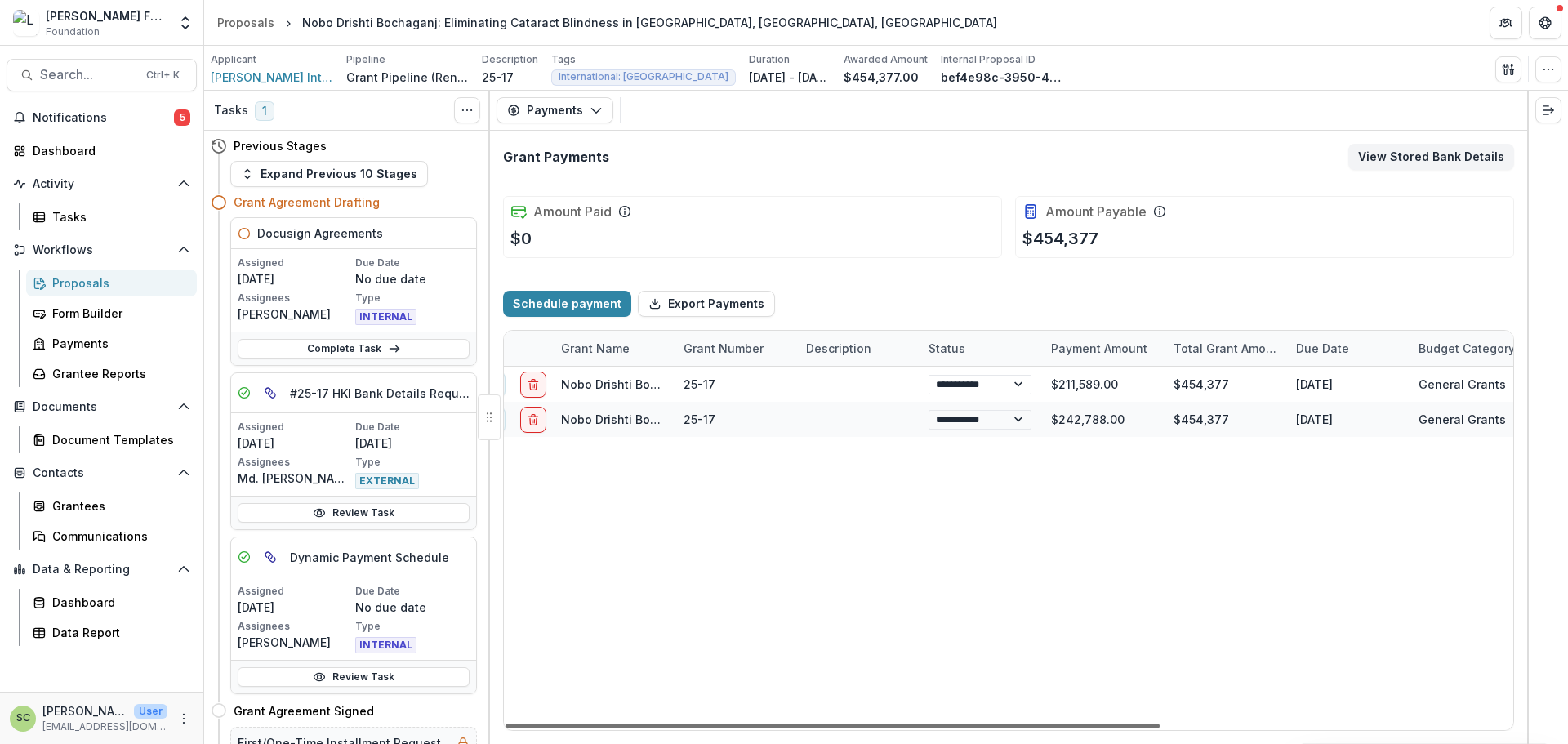
scroll to position [0, 39]
drag, startPoint x: 1072, startPoint y: 721, endPoint x: 1097, endPoint y: 721, distance: 25.0
click at [1097, 724] on div at bounding box center [833, 726] width 655 height 5
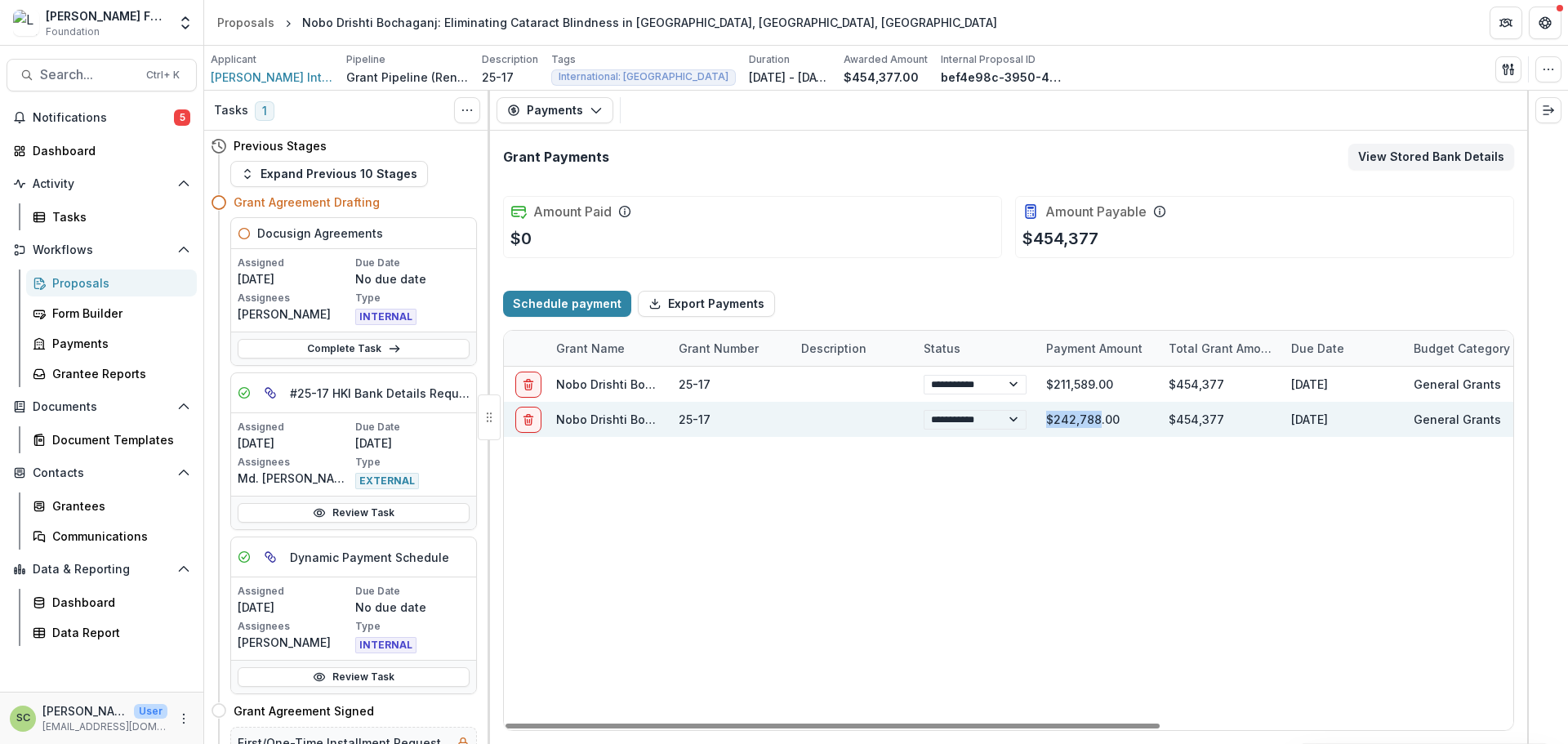
drag, startPoint x: 1055, startPoint y: 421, endPoint x: 1096, endPoint y: 421, distance: 41.0
click at [1096, 421] on div "$242,788.00" at bounding box center [1098, 419] width 123 height 35
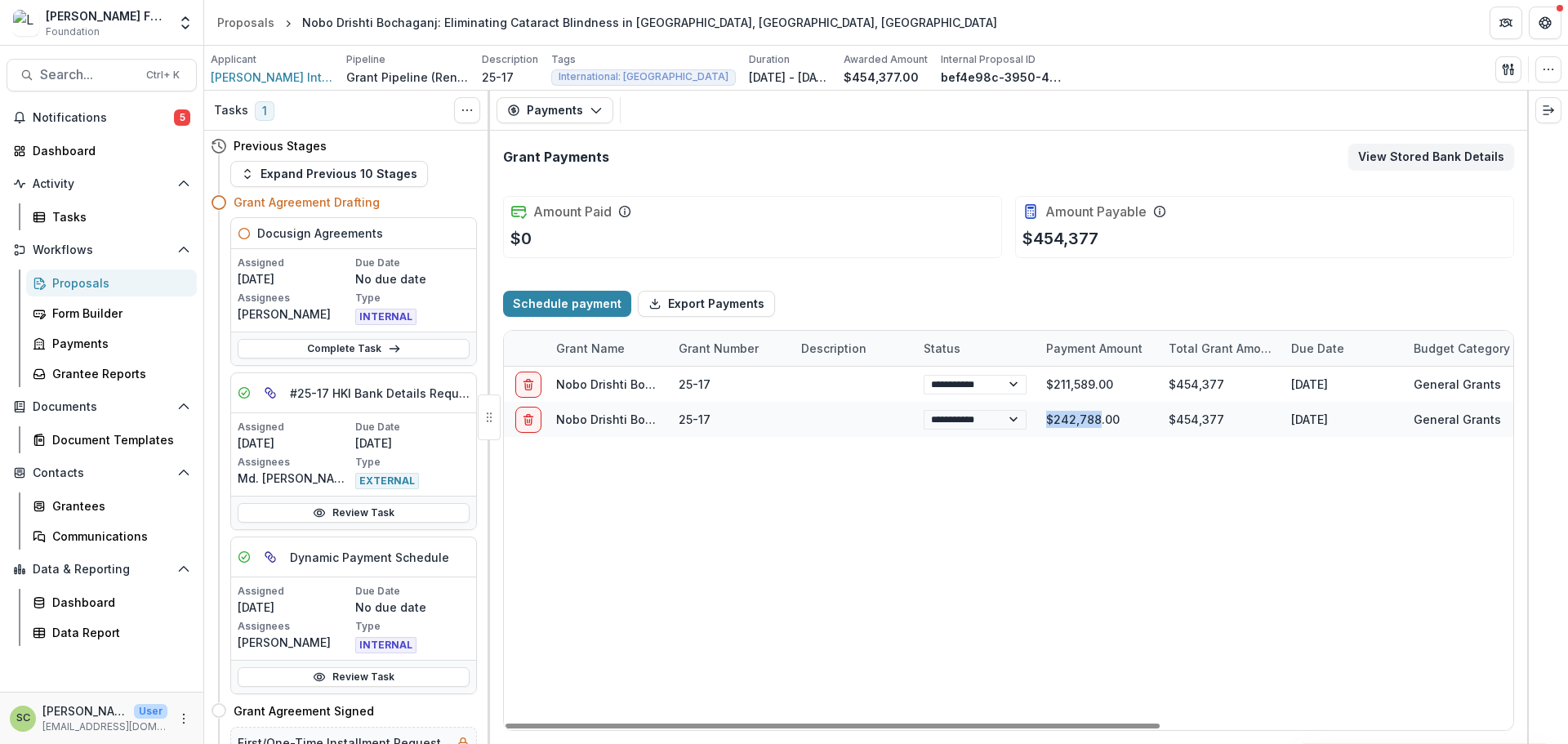
copy div "$242,788"
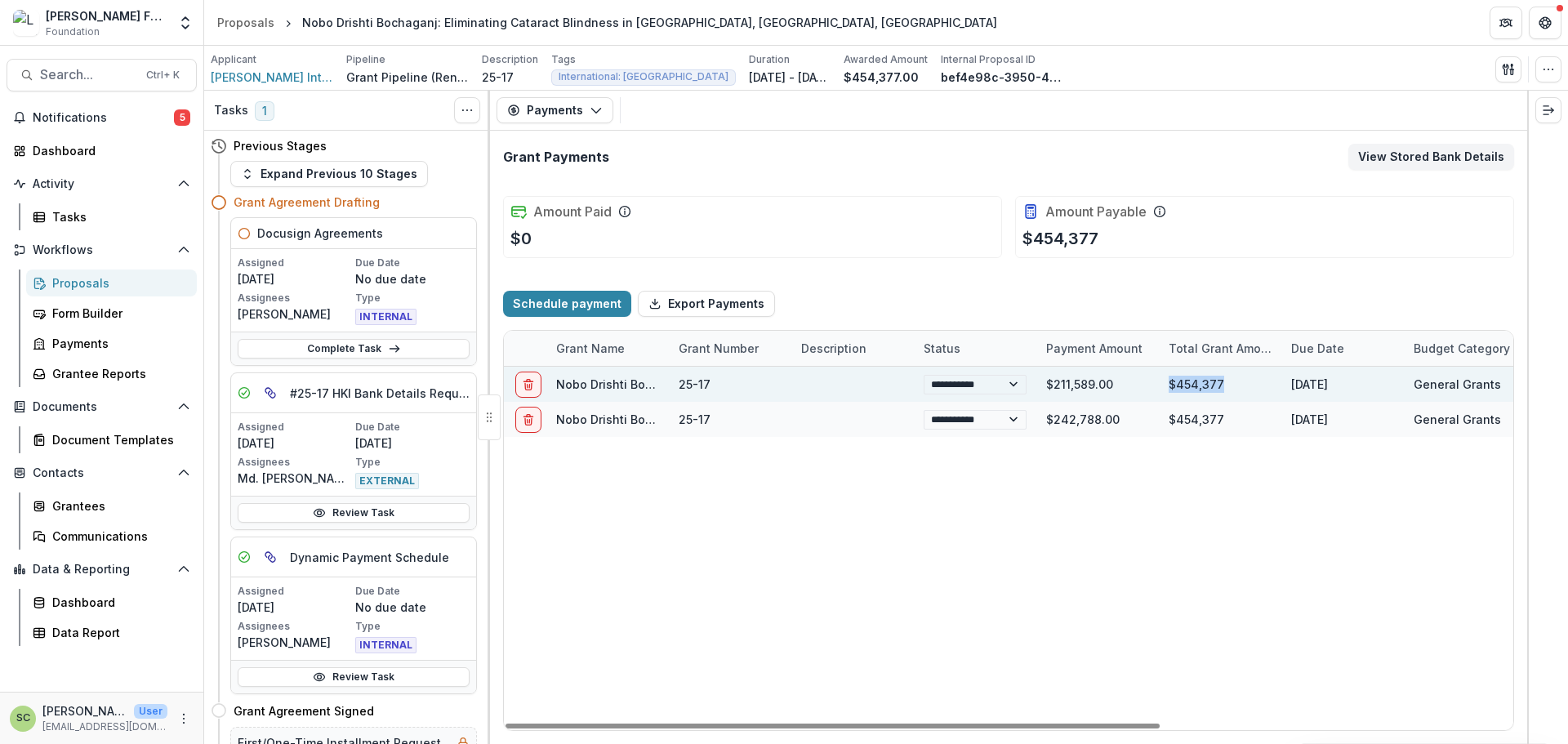
drag, startPoint x: 1168, startPoint y: 382, endPoint x: 1220, endPoint y: 387, distance: 52.2
click at [1220, 387] on div "$454,377" at bounding box center [1221, 384] width 123 height 35
drag, startPoint x: 1051, startPoint y: 386, endPoint x: 1093, endPoint y: 386, distance: 42.0
click at [1093, 386] on div "$211,589.00" at bounding box center [1098, 384] width 123 height 35
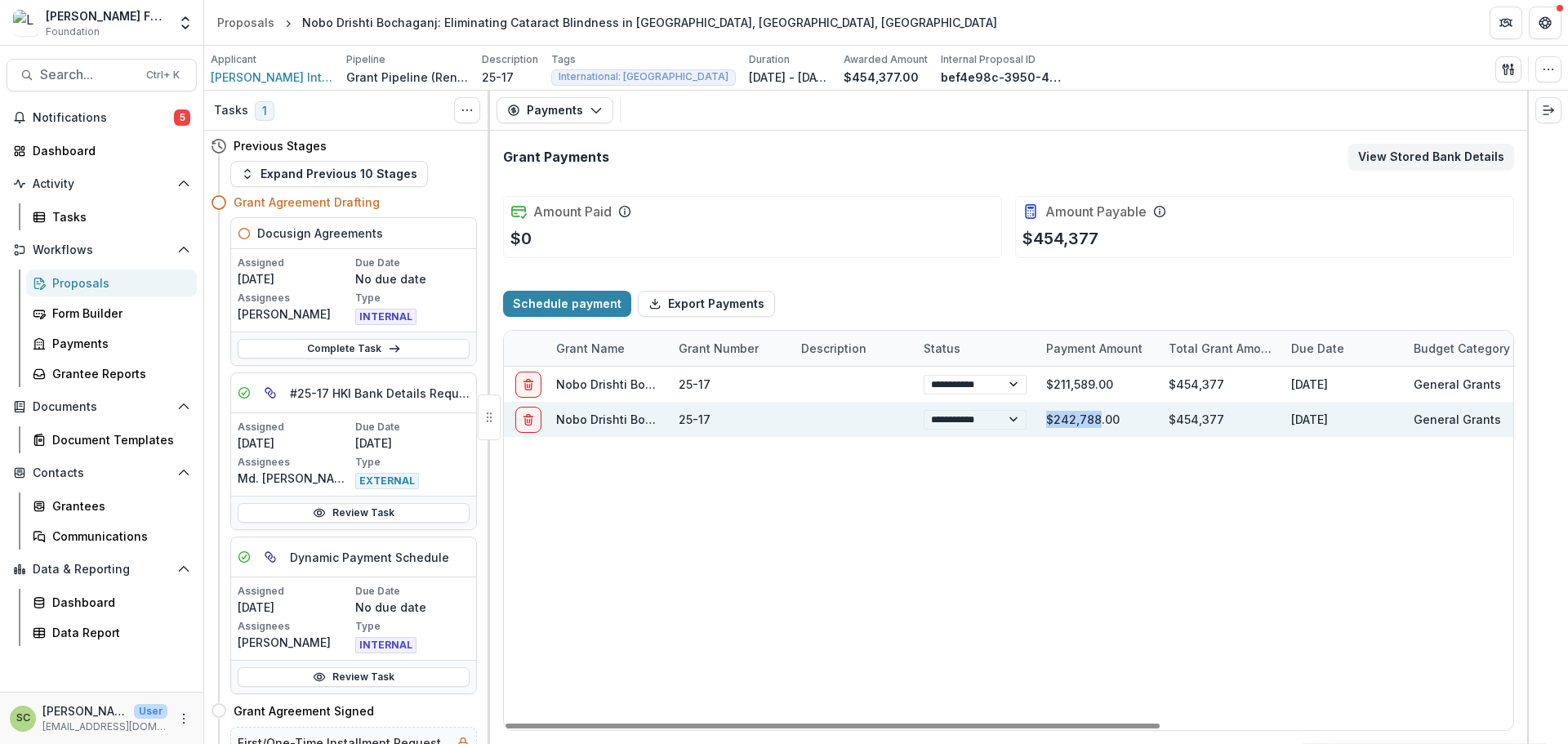
drag, startPoint x: 1047, startPoint y: 420, endPoint x: 1099, endPoint y: 420, distance: 52.0
click at [1099, 420] on div "$242,788.00" at bounding box center [1098, 419] width 123 height 35
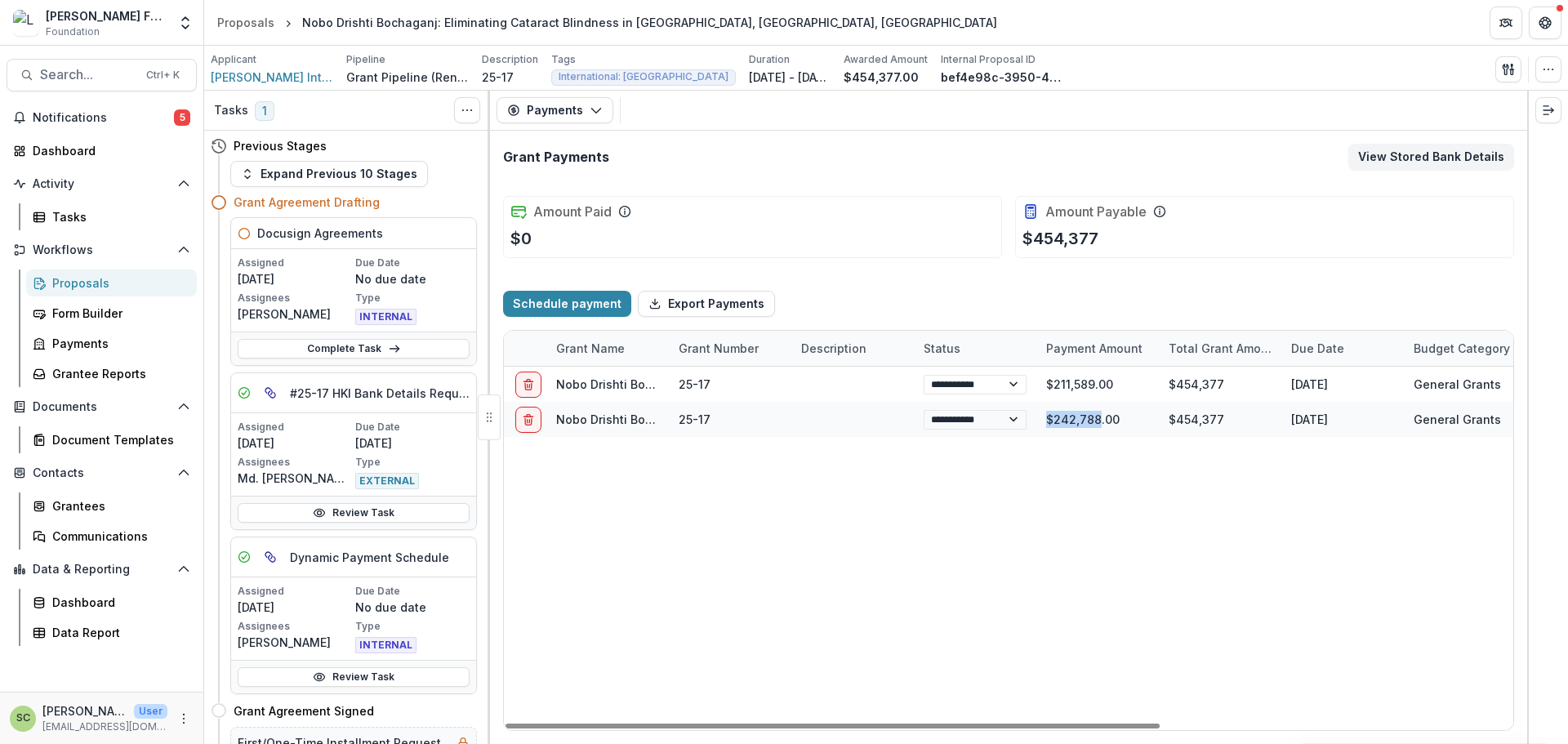
copy div "$242,788"
